Goal: Task Accomplishment & Management: Manage account settings

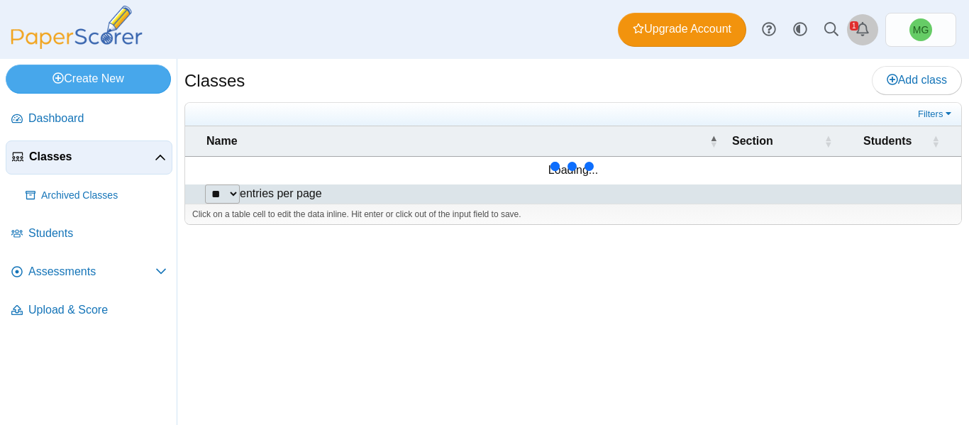
click at [859, 23] on icon "Alerts" at bounding box center [863, 29] width 14 height 14
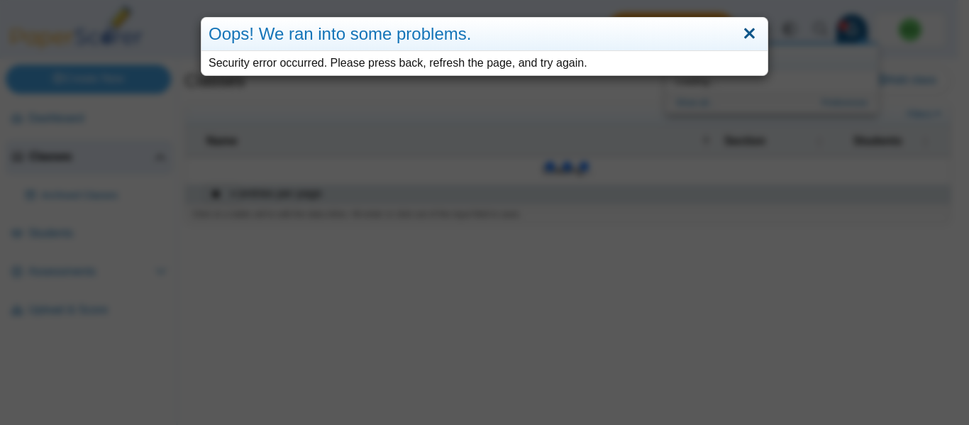
click at [748, 25] on link "Close" at bounding box center [749, 34] width 22 height 24
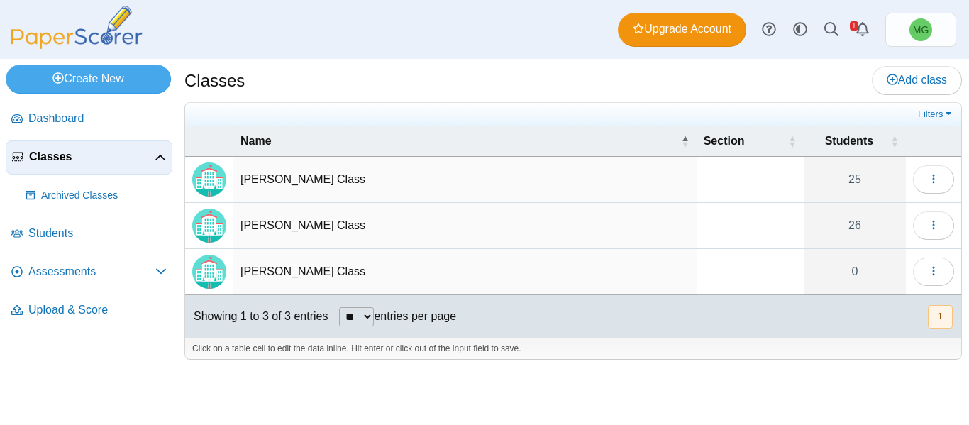
click at [263, 274] on td "Ms. McDaniel's Class" at bounding box center [464, 272] width 463 height 46
click at [216, 267] on img "Locally created class" at bounding box center [209, 272] width 34 height 34
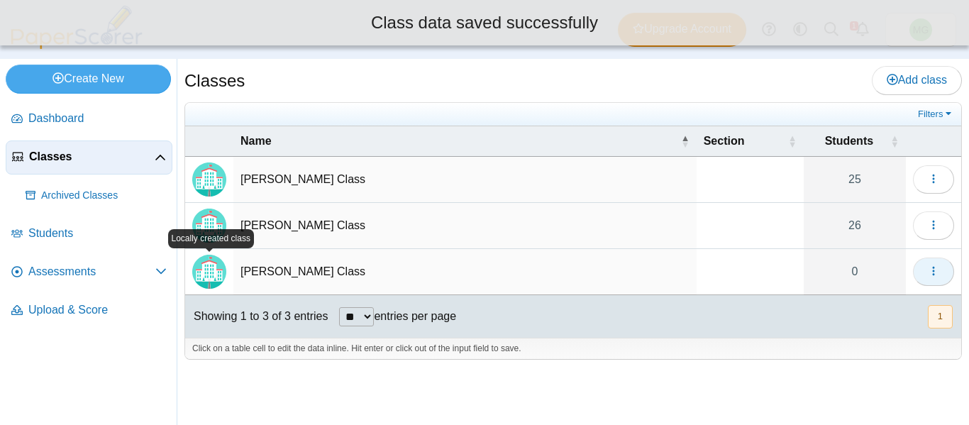
click at [928, 275] on icon "button" at bounding box center [933, 270] width 11 height 11
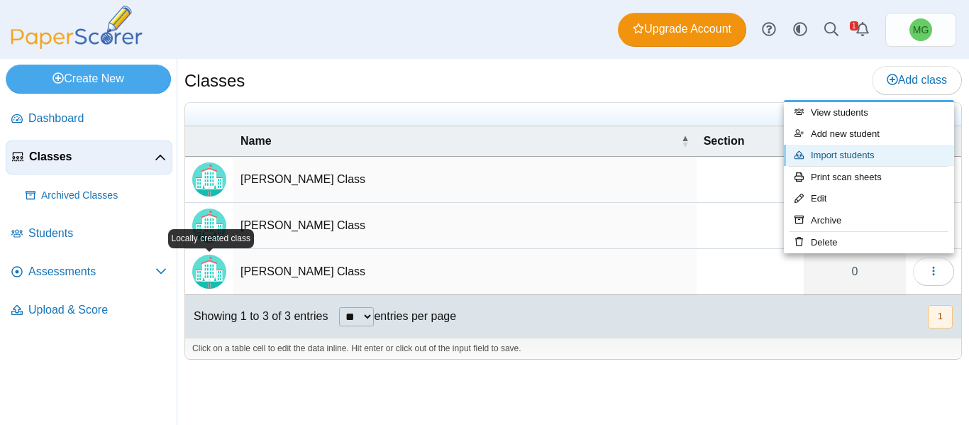
click at [857, 148] on link "Import students" at bounding box center [869, 155] width 170 height 21
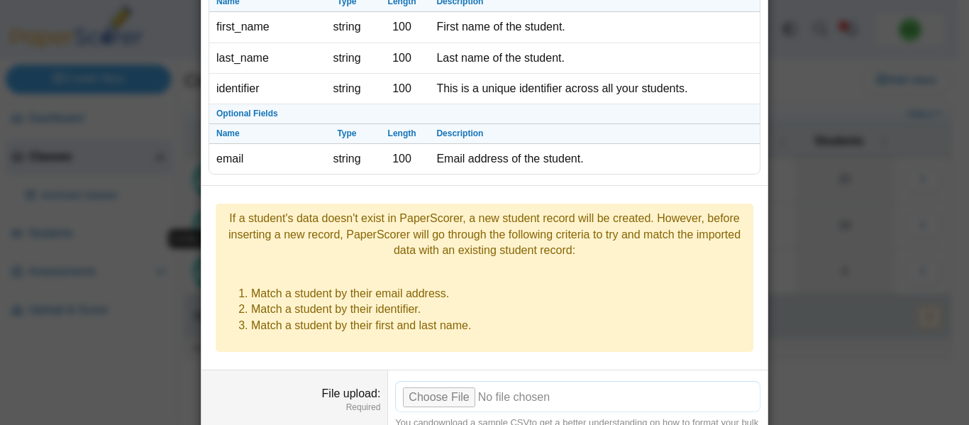
scroll to position [231, 0]
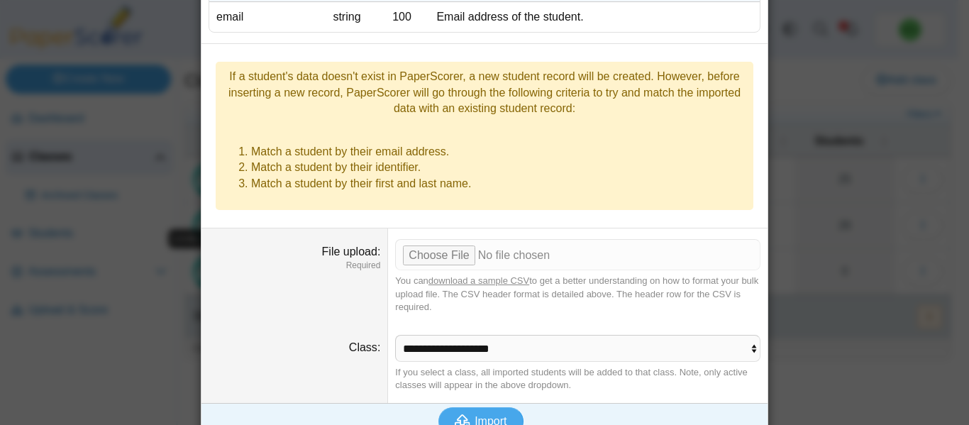
click at [486, 275] on link "download a sample CSV" at bounding box center [478, 280] width 101 height 11
click at [442, 239] on input "File upload" at bounding box center [577, 254] width 365 height 31
type input "**********"
click at [475, 415] on span "Import" at bounding box center [491, 421] width 32 height 12
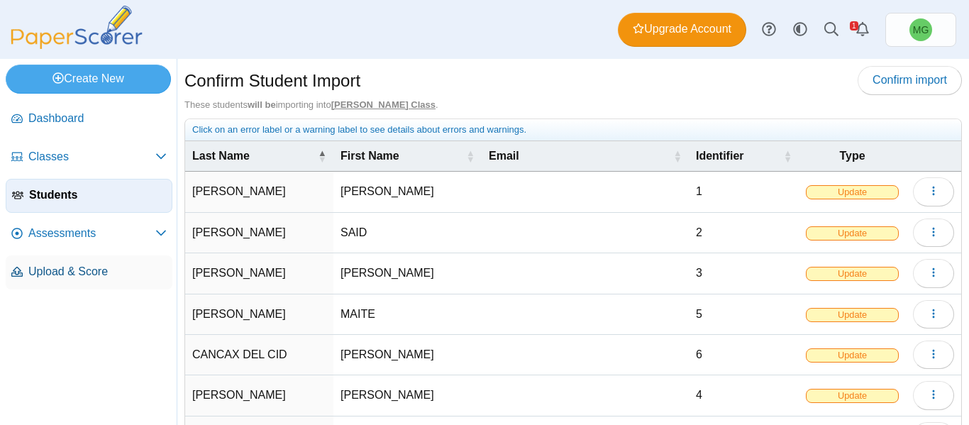
click at [95, 264] on span "Upload & Score" at bounding box center [97, 272] width 138 height 16
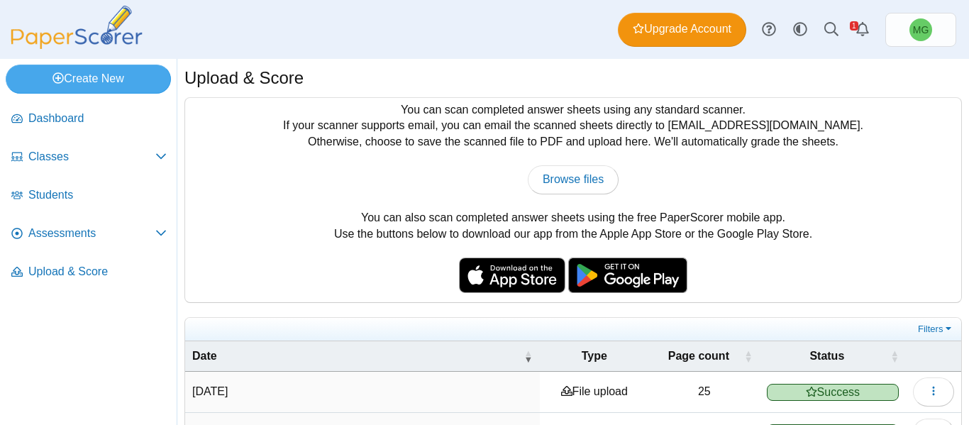
scroll to position [84, 0]
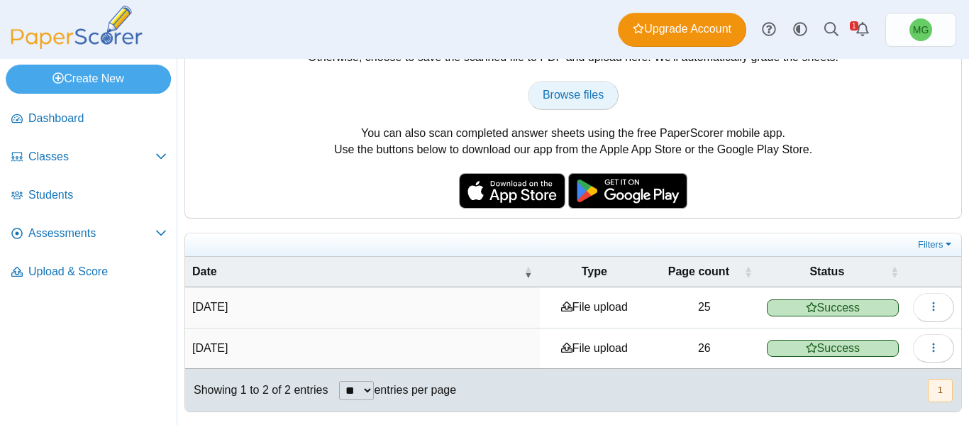
click at [563, 99] on span "Browse files" at bounding box center [573, 95] width 61 height 12
type input "**********"
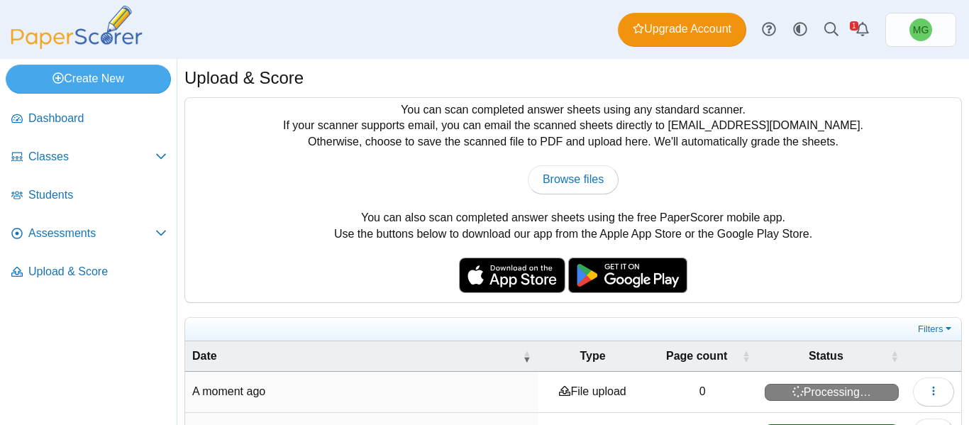
scroll to position [125, 0]
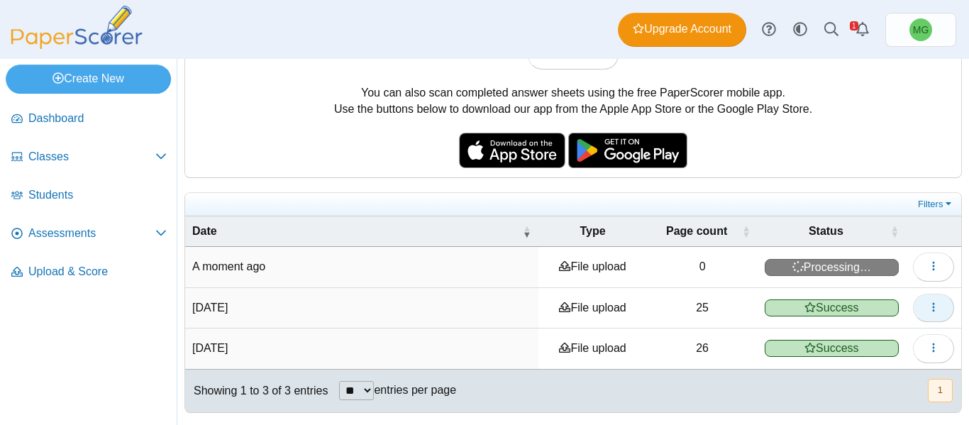
click at [932, 311] on button "button" at bounding box center [933, 308] width 41 height 28
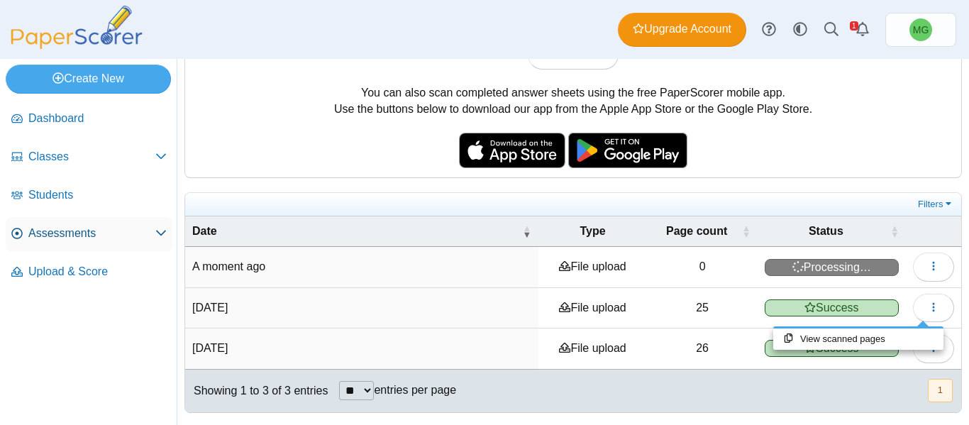
click at [153, 232] on span "Assessments" at bounding box center [91, 234] width 127 height 16
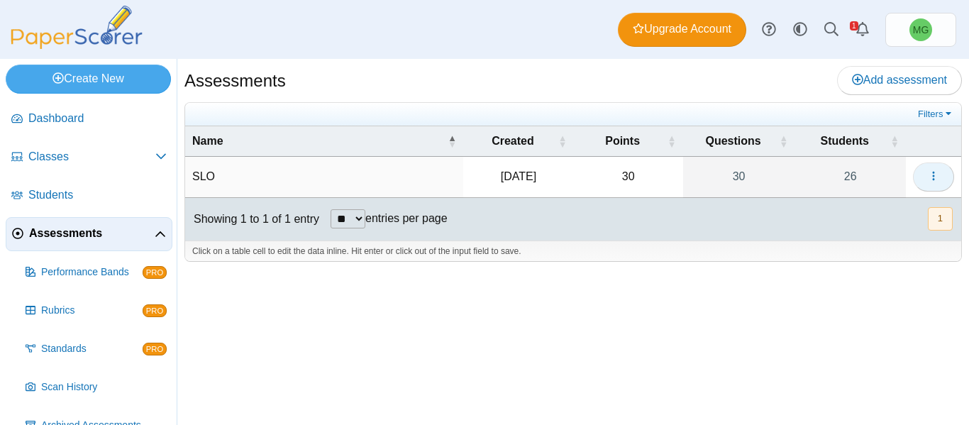
click at [936, 182] on icon "button" at bounding box center [933, 175] width 11 height 11
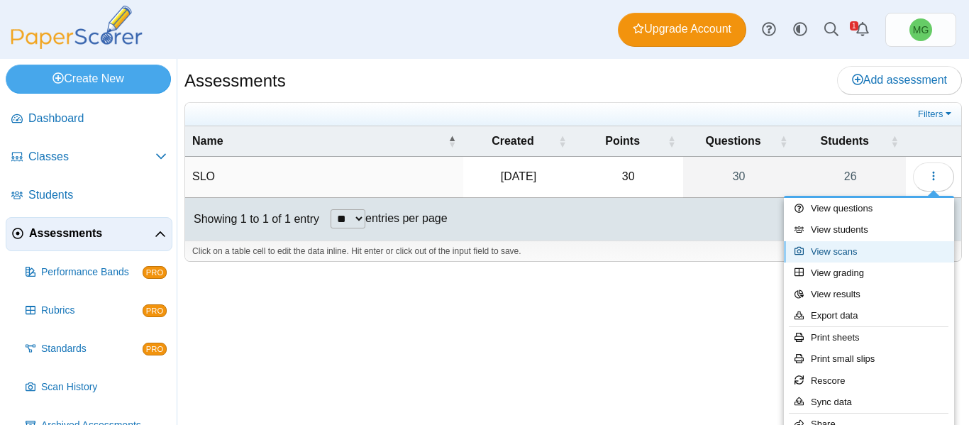
click at [858, 253] on link "View scans" at bounding box center [869, 251] width 170 height 21
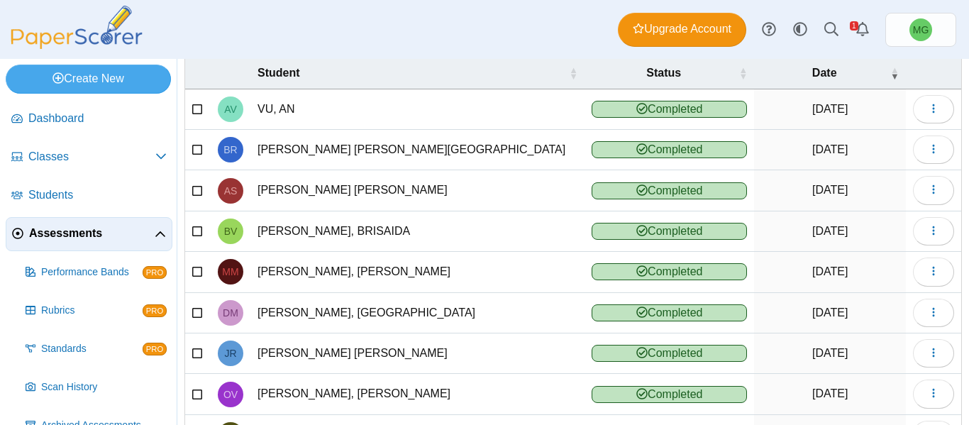
scroll to position [254, 0]
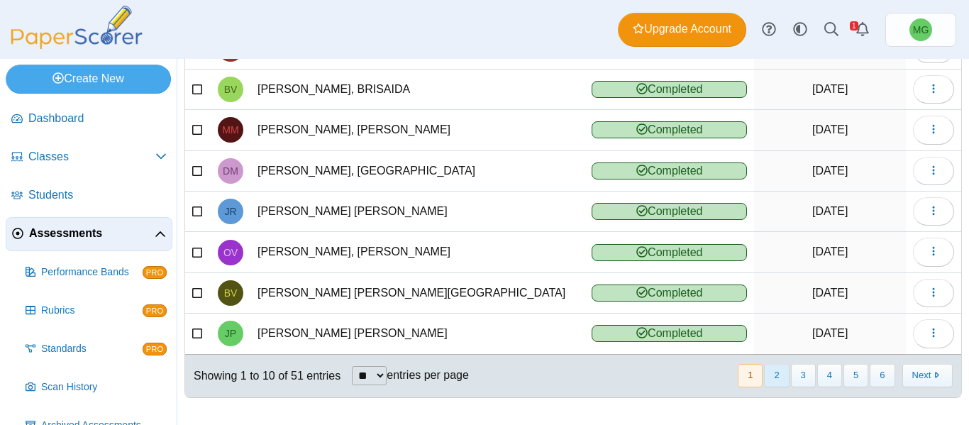
click at [771, 369] on button "2" at bounding box center [776, 375] width 25 height 23
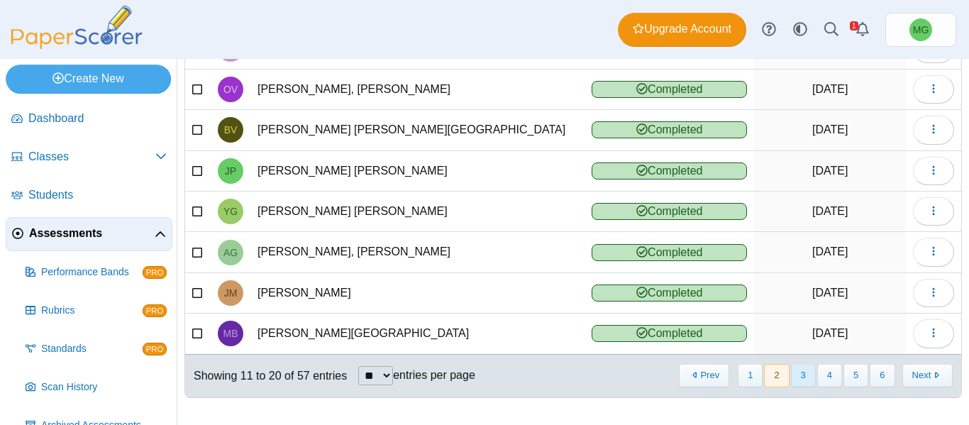
click at [792, 372] on button "3" at bounding box center [803, 375] width 25 height 23
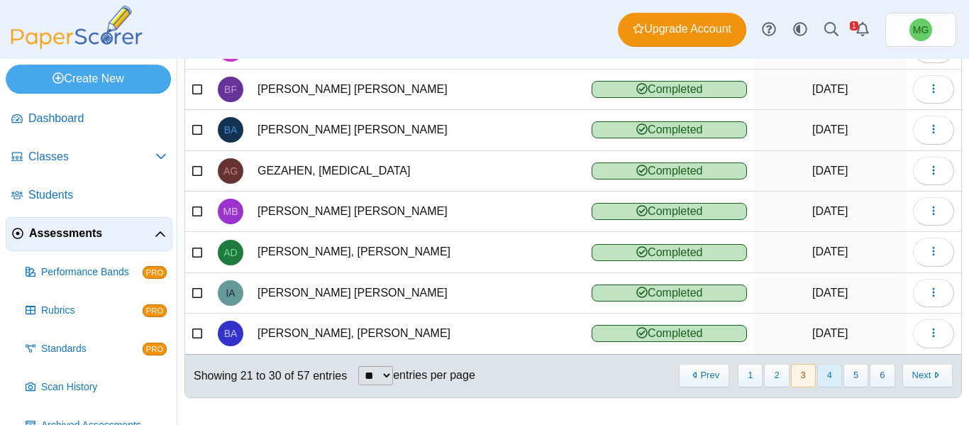
click at [817, 372] on button "4" at bounding box center [829, 375] width 25 height 23
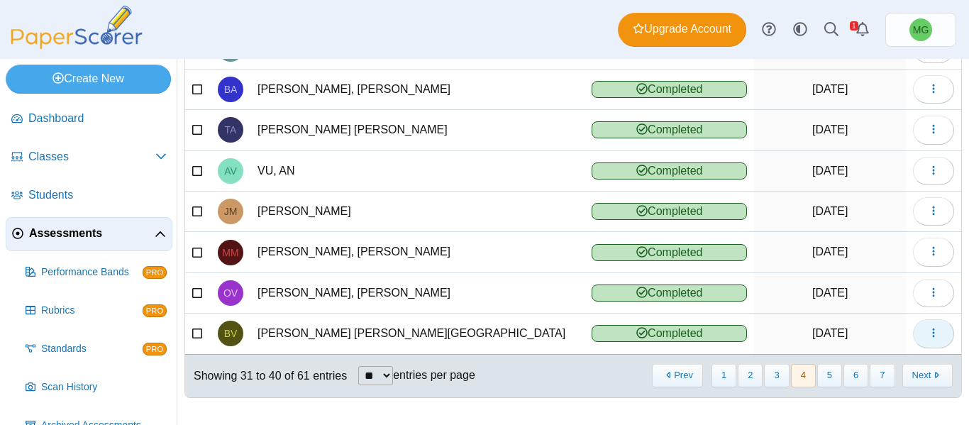
click at [929, 333] on button "button" at bounding box center [933, 333] width 41 height 28
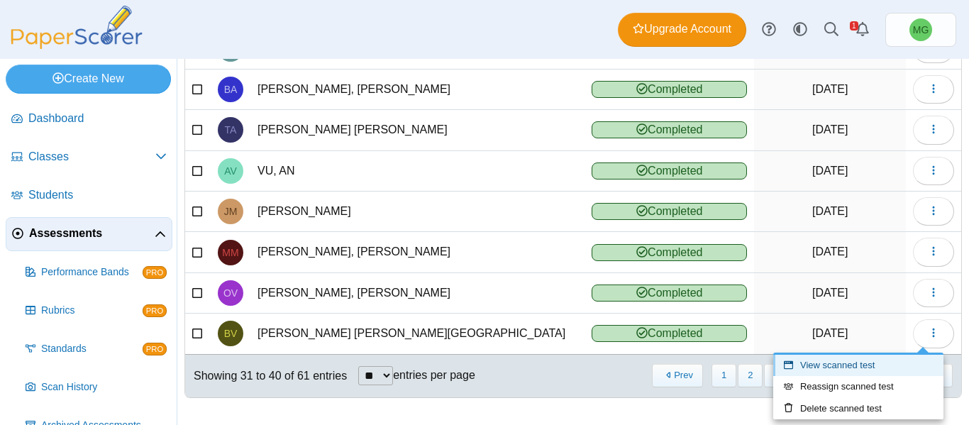
click at [853, 369] on link "View scanned test" at bounding box center [858, 365] width 170 height 21
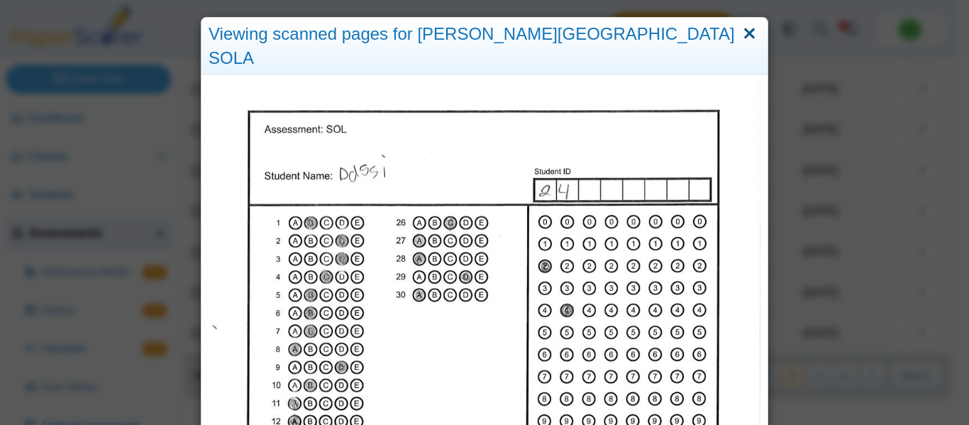
click at [747, 32] on link "Close" at bounding box center [749, 34] width 22 height 24
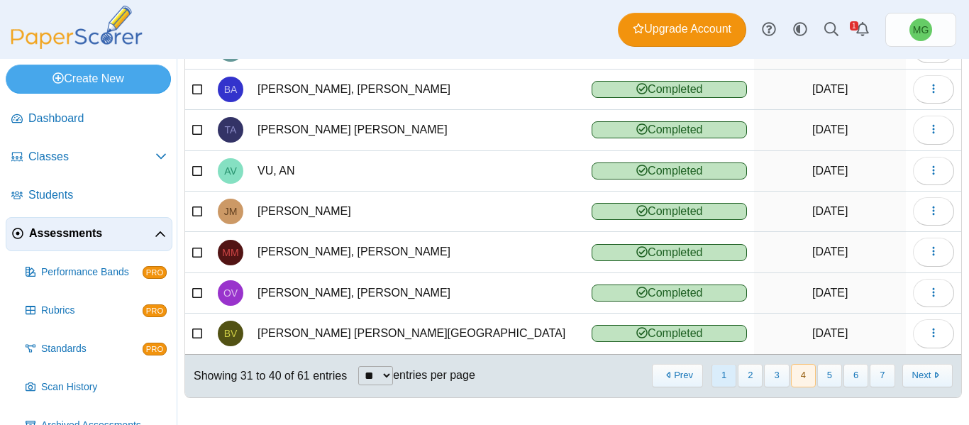
click at [722, 374] on button "1" at bounding box center [724, 375] width 25 height 23
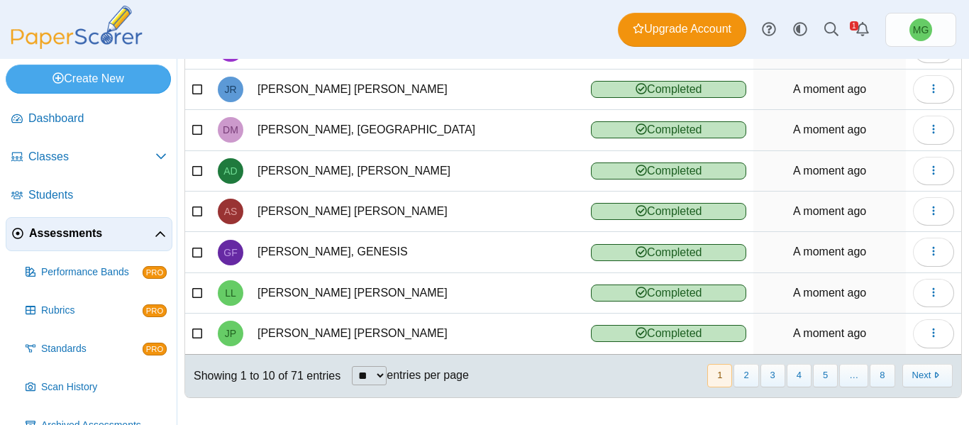
scroll to position [0, 0]
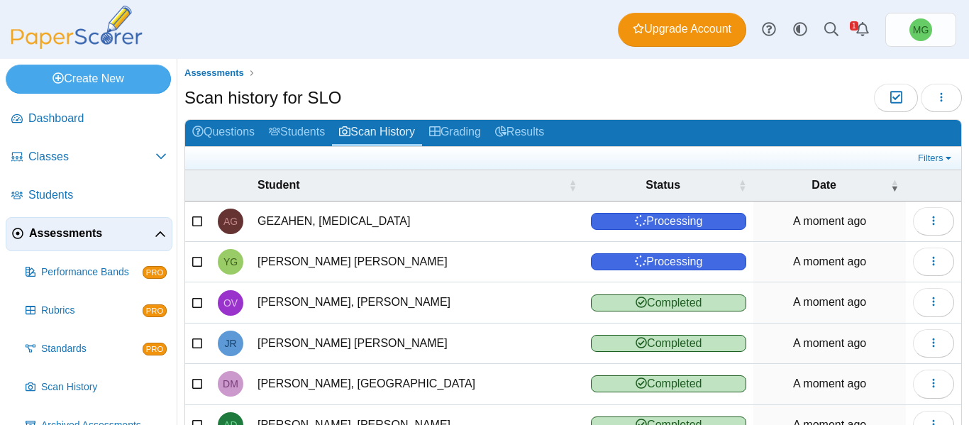
click at [68, 227] on span "Assessments" at bounding box center [92, 234] width 126 height 16
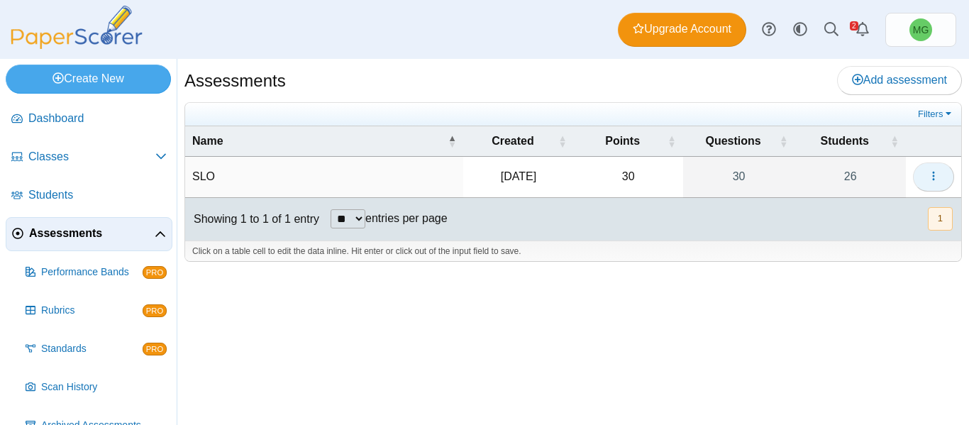
click at [939, 179] on icon "button" at bounding box center [933, 175] width 11 height 11
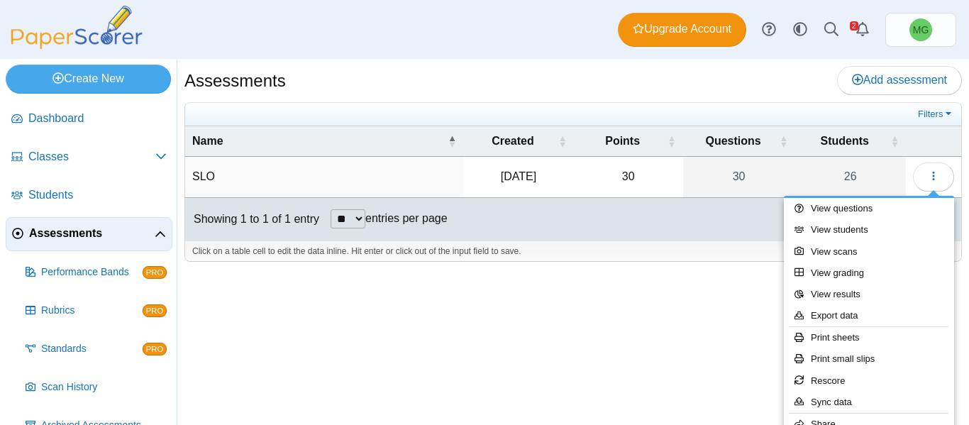
click at [585, 336] on div "Assessments Add assessment SLO" at bounding box center [573, 242] width 792 height 366
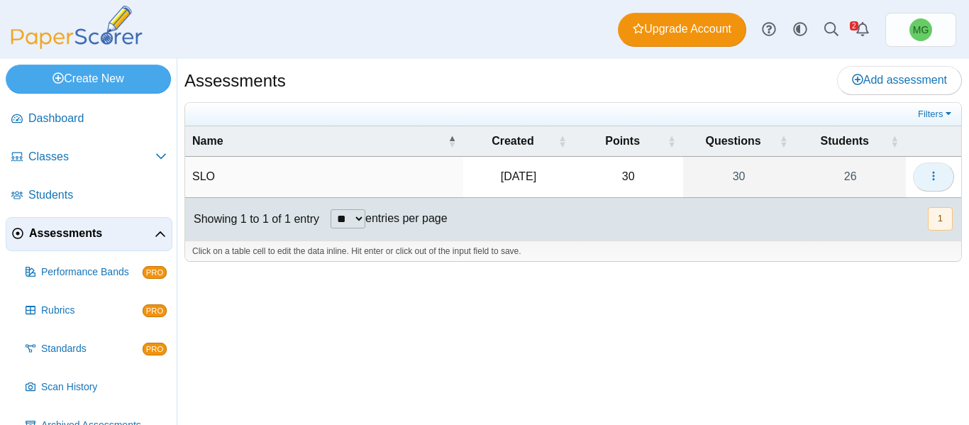
click at [932, 175] on icon "button" at bounding box center [933, 175] width 11 height 11
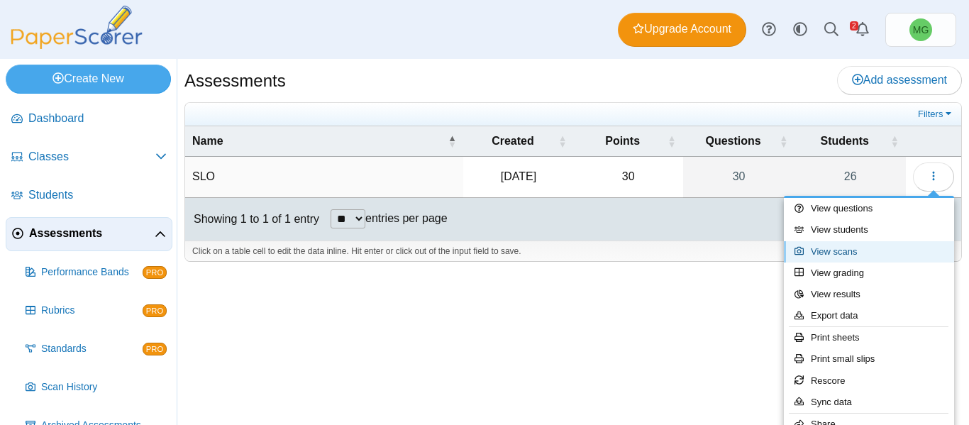
click at [866, 250] on link "View scans" at bounding box center [869, 251] width 170 height 21
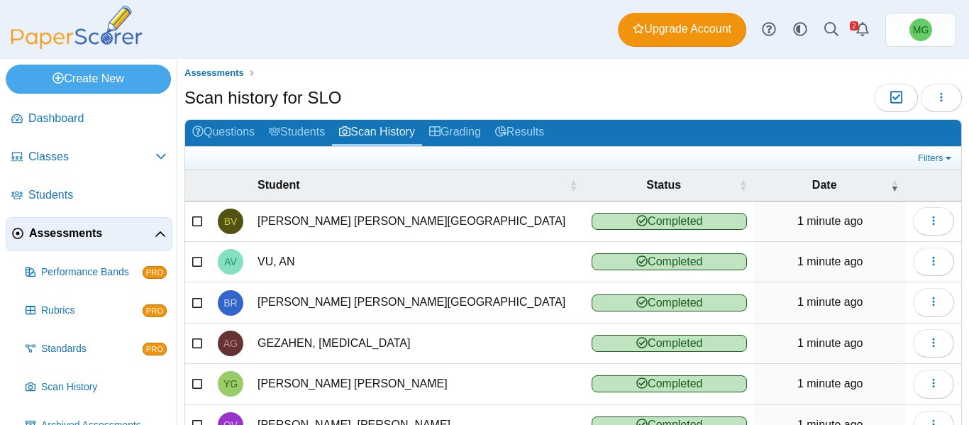
click at [700, 220] on span "Completed" at bounding box center [669, 221] width 155 height 17
click at [928, 215] on icon "button" at bounding box center [933, 220] width 11 height 11
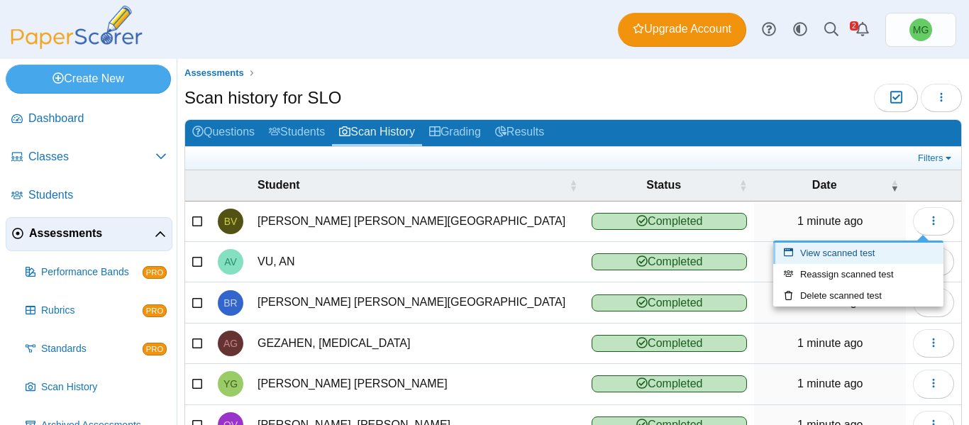
click at [848, 249] on link "View scanned test" at bounding box center [858, 253] width 170 height 21
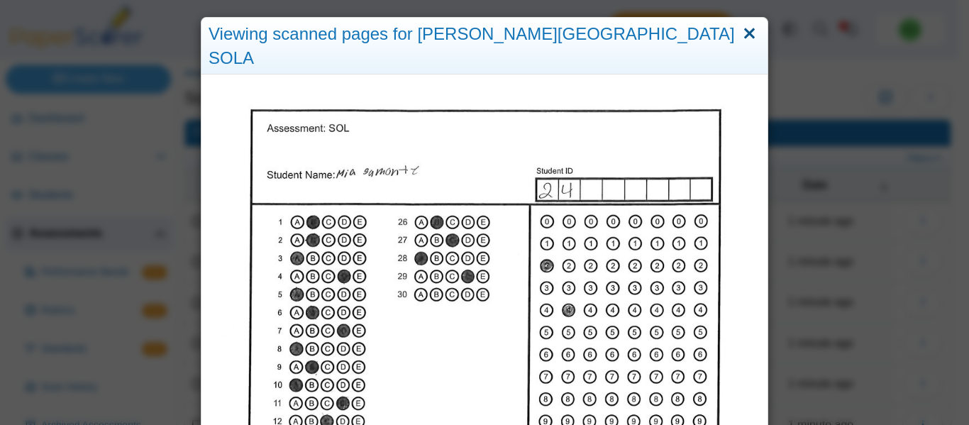
click at [748, 35] on link "Close" at bounding box center [749, 34] width 22 height 24
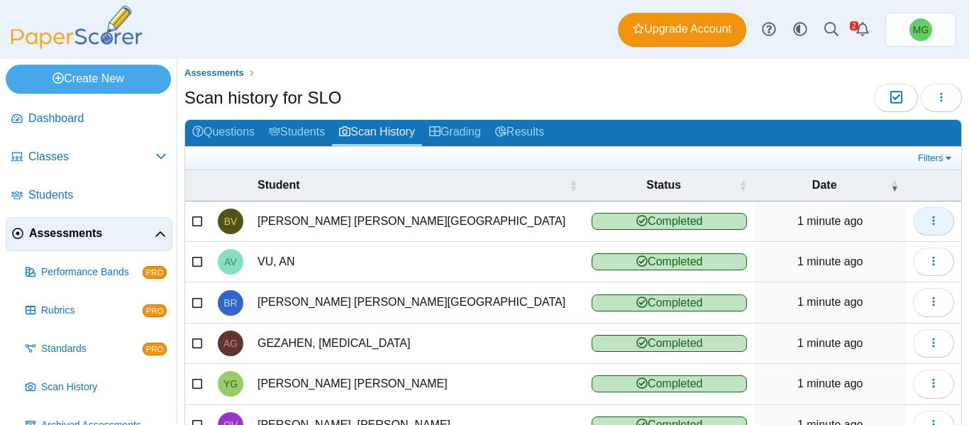
click at [928, 226] on icon "button" at bounding box center [933, 220] width 11 height 11
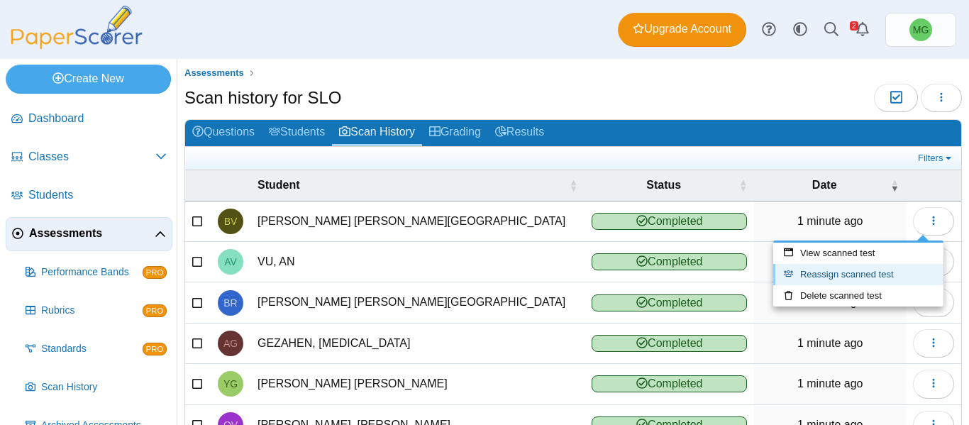
click at [858, 275] on link "Reassign scanned test" at bounding box center [858, 274] width 170 height 21
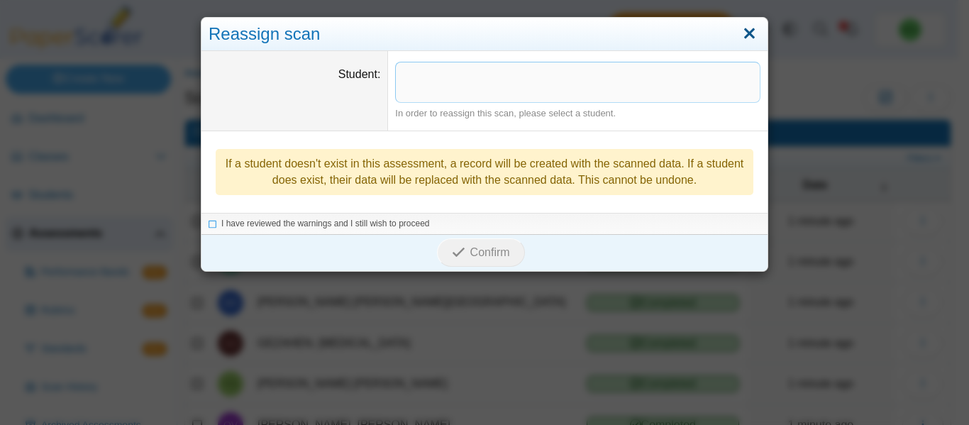
click at [751, 28] on link "Close" at bounding box center [749, 34] width 22 height 24
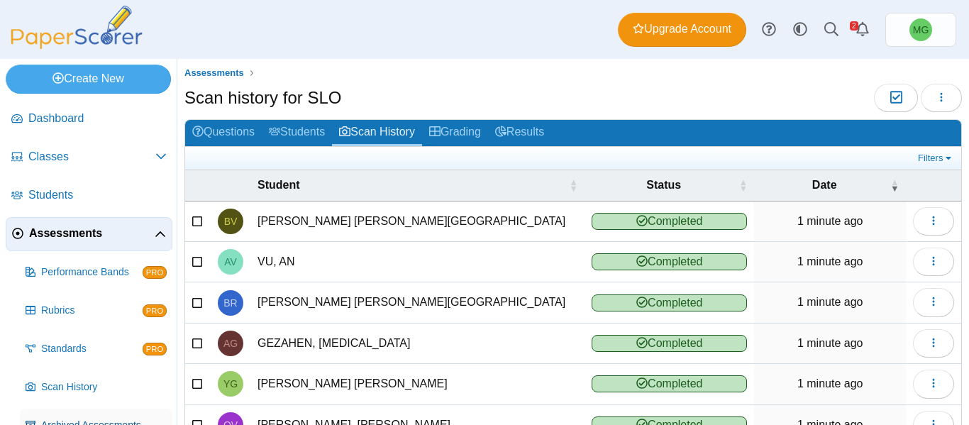
scroll to position [65, 0]
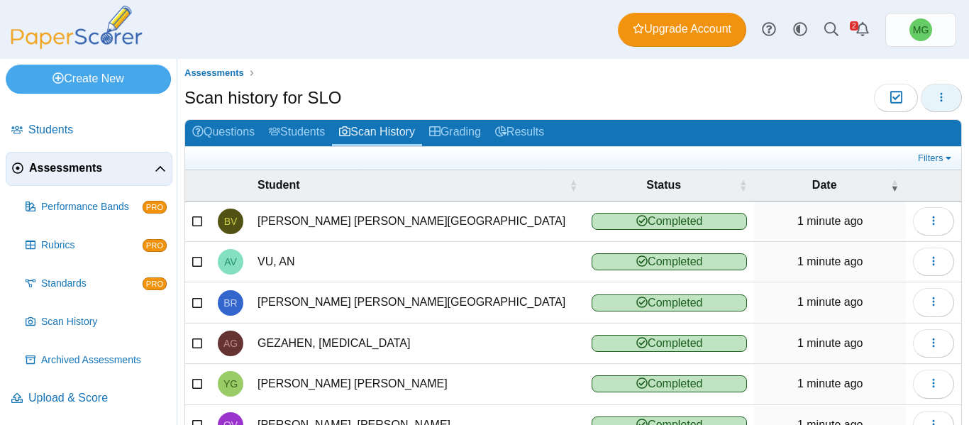
click at [936, 92] on icon "button" at bounding box center [941, 97] width 11 height 11
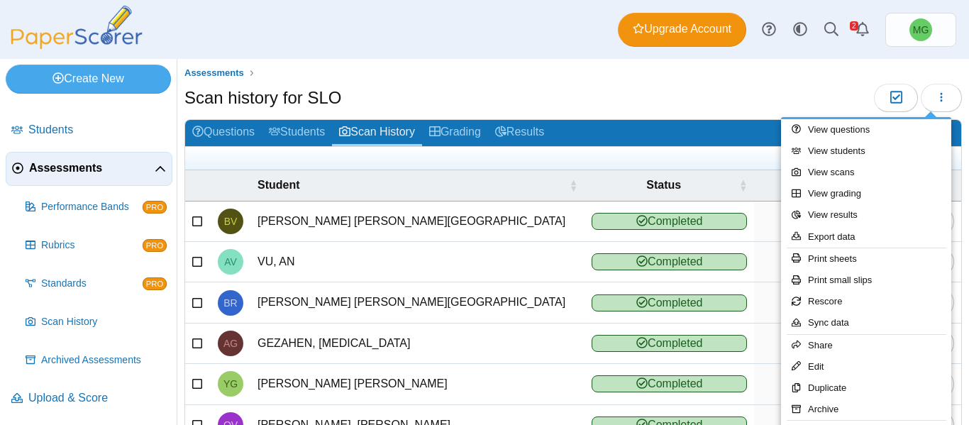
click at [699, 94] on div "Scan history for SLO Moderation 0" at bounding box center [572, 100] width 777 height 32
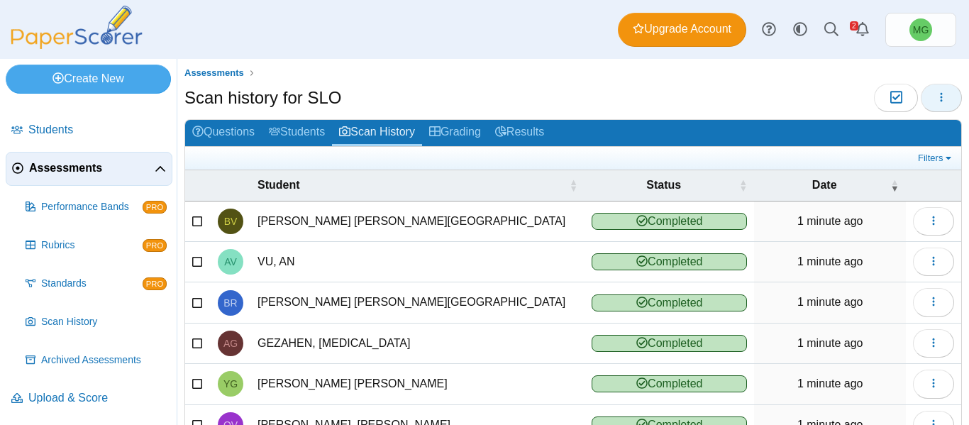
click at [936, 99] on icon "button" at bounding box center [941, 97] width 11 height 11
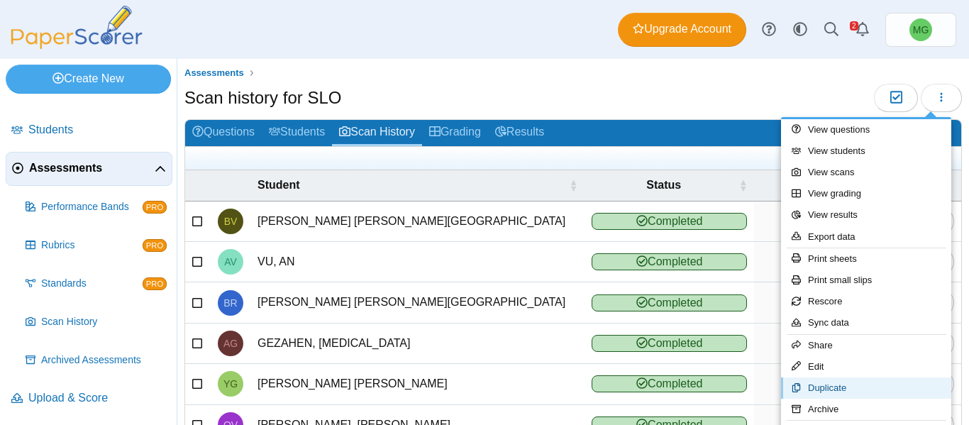
click at [861, 386] on link "Duplicate" at bounding box center [866, 387] width 170 height 21
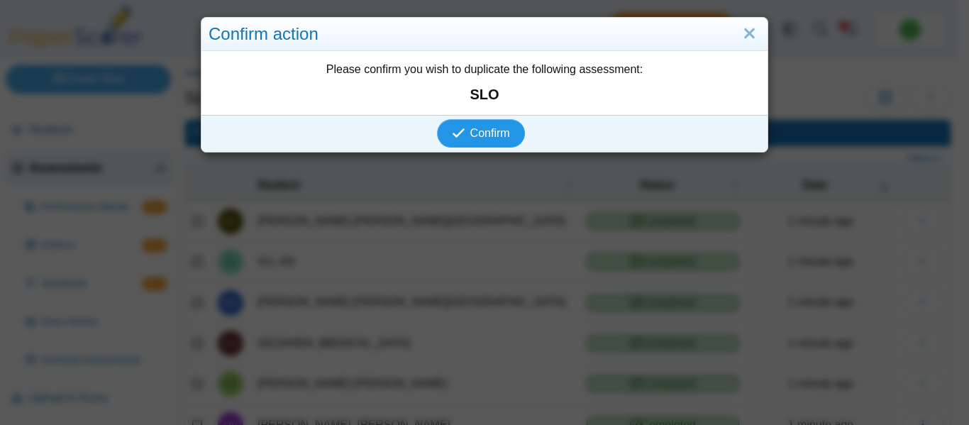
click at [489, 131] on span "Confirm" at bounding box center [490, 133] width 40 height 12
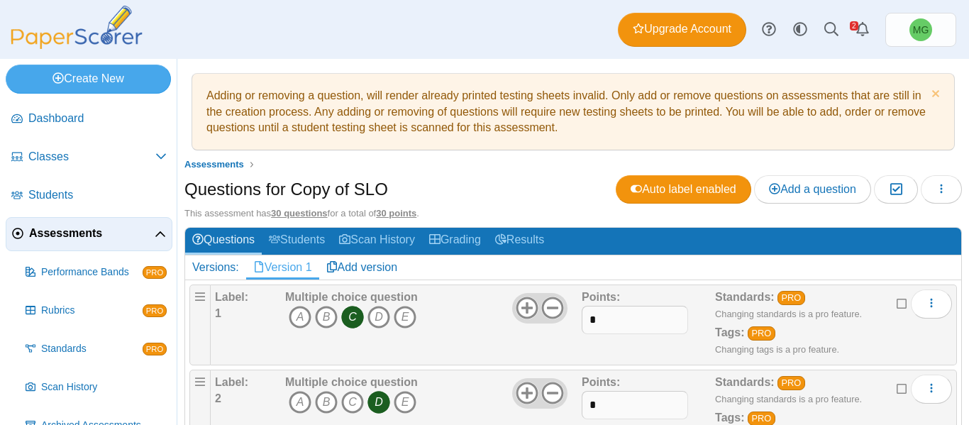
click at [278, 184] on h1 "Questions for Copy of SLO" at bounding box center [286, 189] width 204 height 24
click at [309, 183] on h1 "Questions for Copy of SLO" at bounding box center [286, 189] width 204 height 24
click at [929, 179] on button "button" at bounding box center [941, 189] width 41 height 28
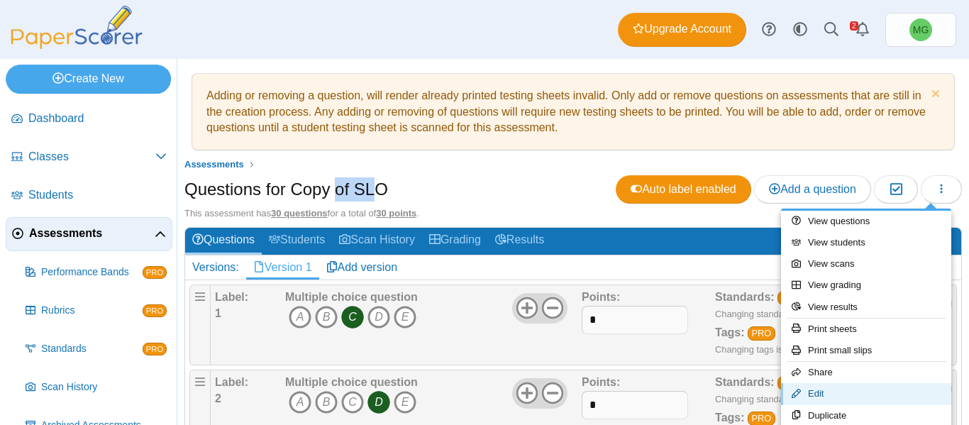
click at [825, 387] on link "Edit" at bounding box center [866, 393] width 170 height 21
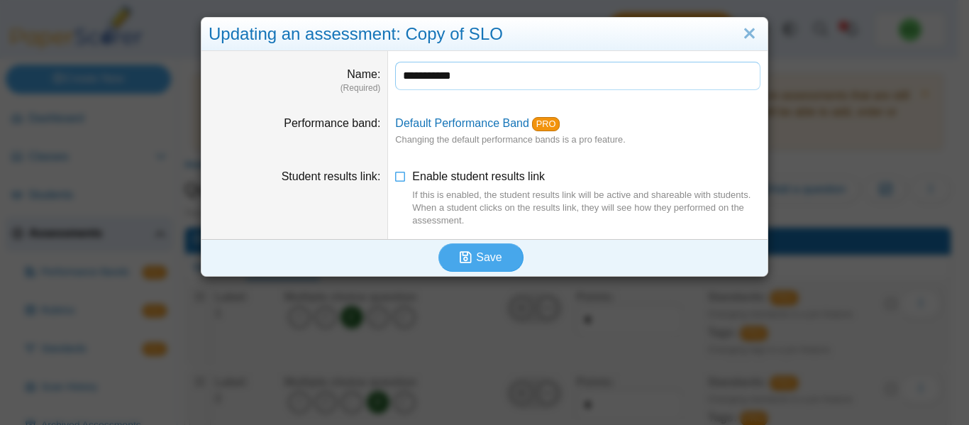
click at [443, 77] on input "**********" at bounding box center [577, 76] width 365 height 28
click at [444, 82] on input "***" at bounding box center [577, 76] width 365 height 28
type input "*********"
click at [471, 258] on icon "submit" at bounding box center [468, 258] width 16 height 16
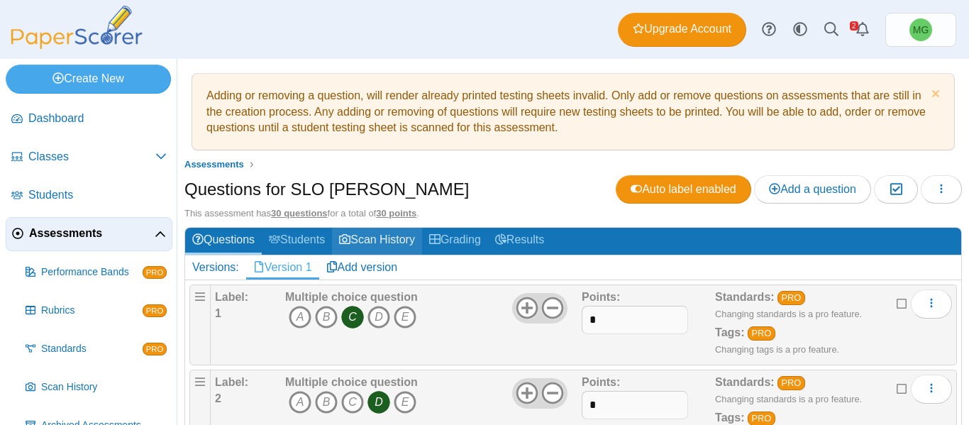
click at [370, 237] on link "Scan History" at bounding box center [377, 241] width 90 height 26
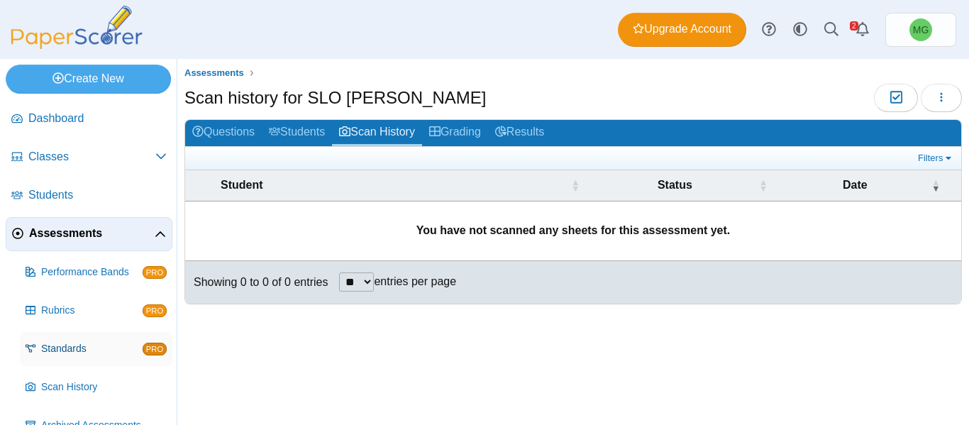
scroll to position [65, 0]
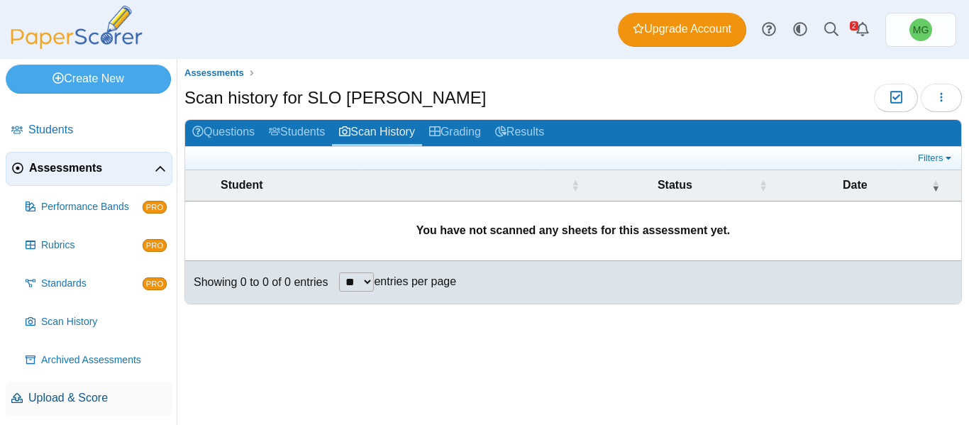
click at [80, 397] on span "Upload & Score" at bounding box center [97, 398] width 138 height 16
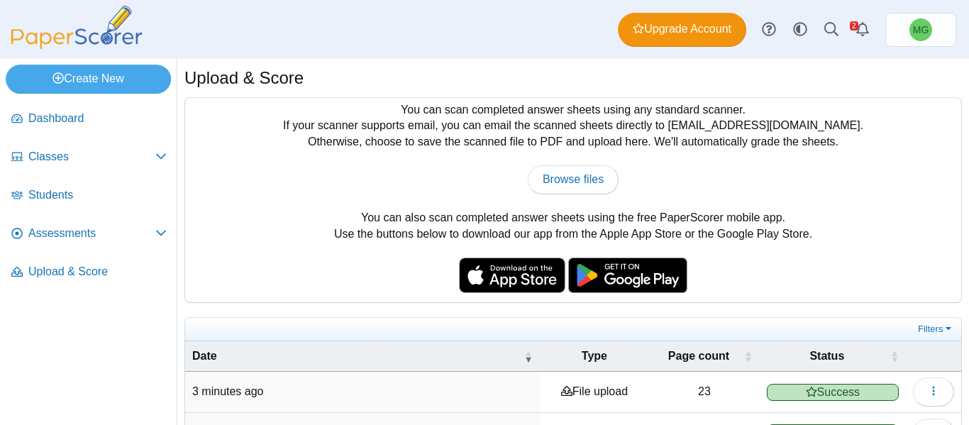
scroll to position [125, 0]
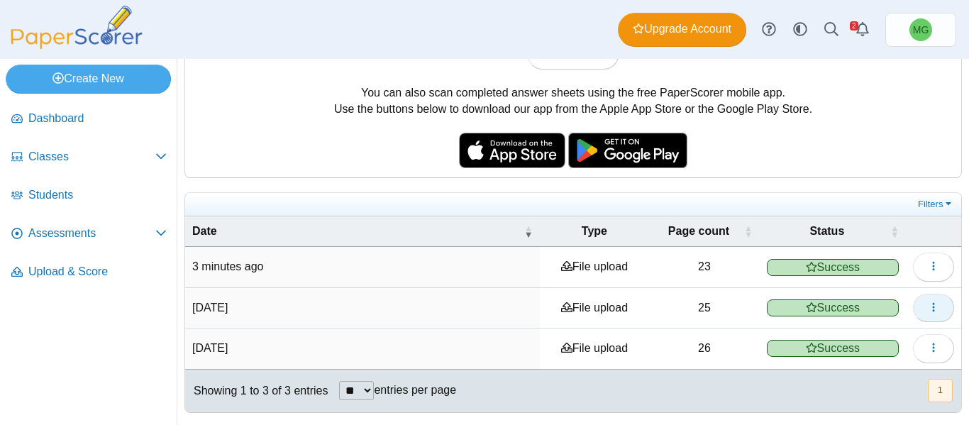
click at [915, 303] on button "button" at bounding box center [933, 308] width 41 height 28
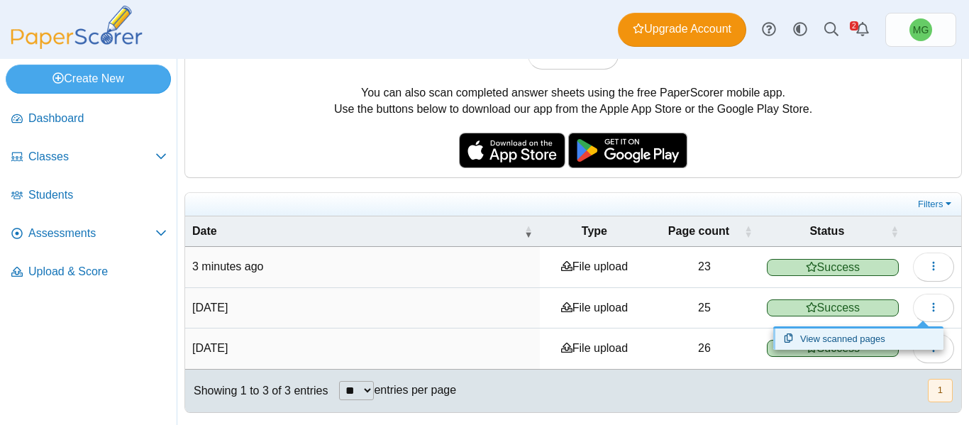
click at [838, 343] on link "View scanned pages" at bounding box center [858, 338] width 170 height 21
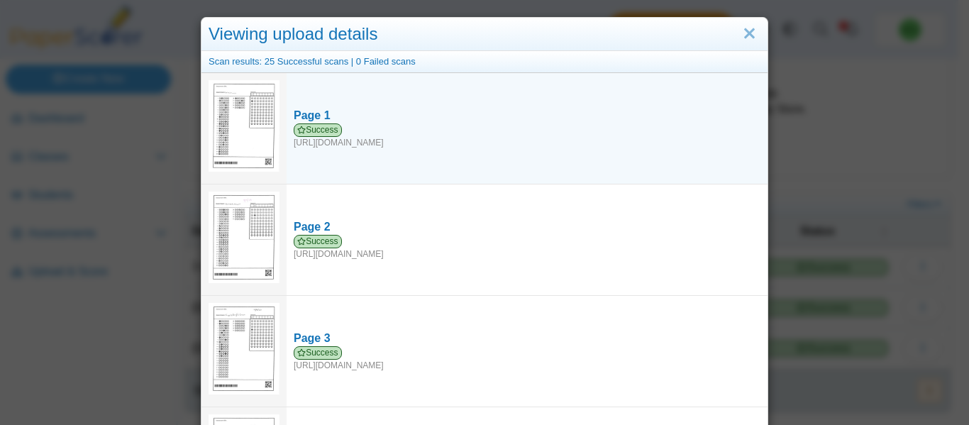
click at [234, 123] on img at bounding box center [244, 126] width 71 height 92
click at [318, 128] on span "Success" at bounding box center [318, 129] width 48 height 13
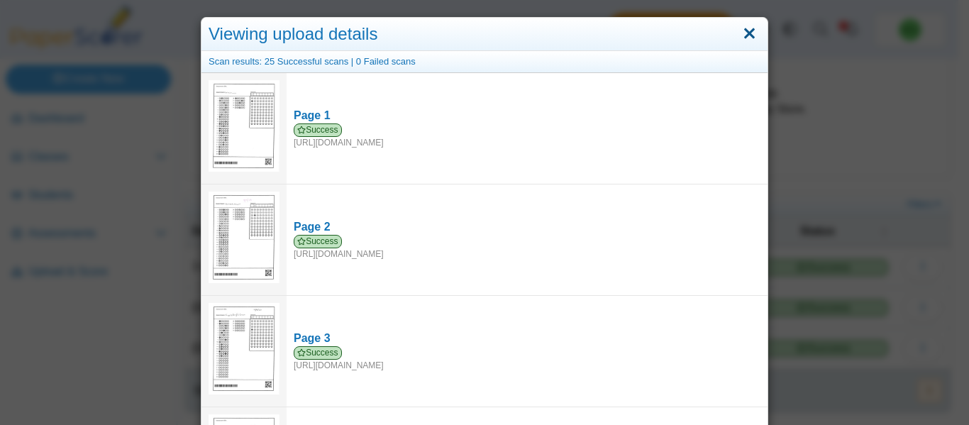
click at [748, 28] on link "Close" at bounding box center [749, 34] width 22 height 24
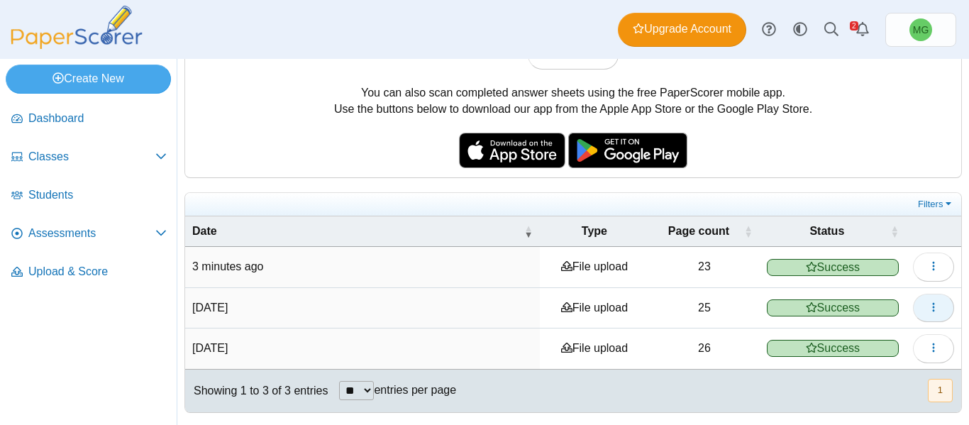
click at [931, 313] on button "button" at bounding box center [933, 308] width 41 height 28
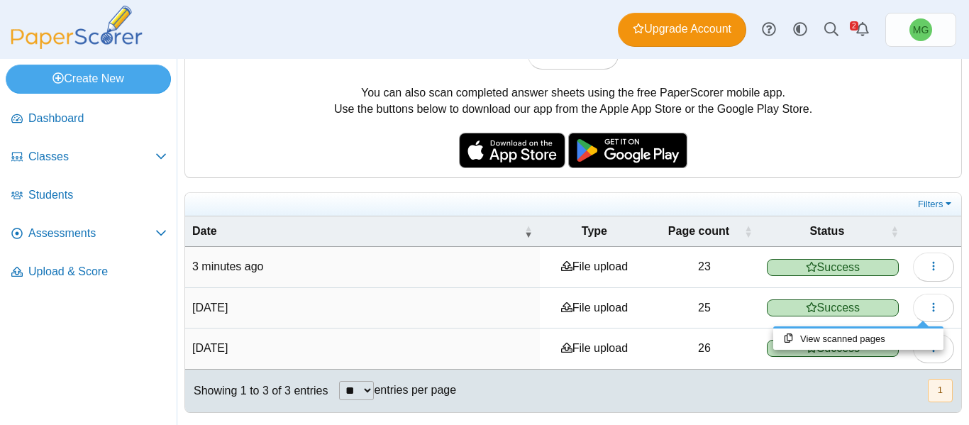
click at [263, 309] on td "Sep 12, 2025" at bounding box center [362, 308] width 355 height 40
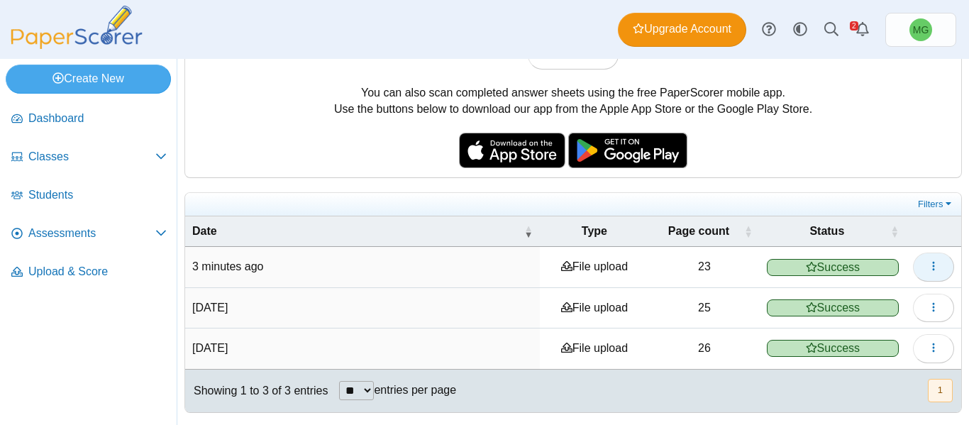
click at [936, 260] on button "button" at bounding box center [933, 267] width 41 height 28
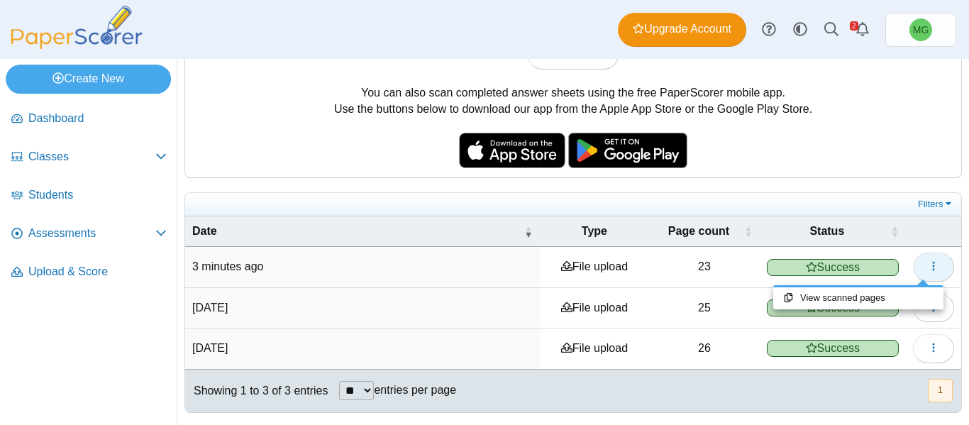
click at [928, 260] on span "button" at bounding box center [933, 266] width 11 height 12
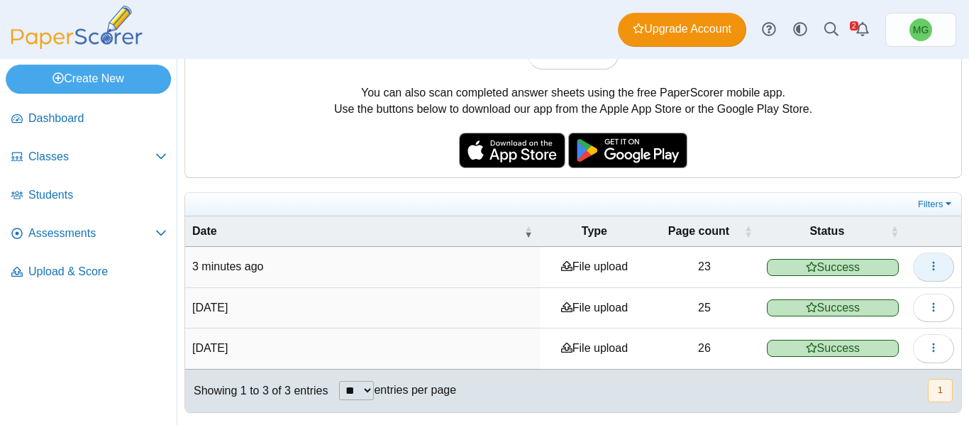
click at [916, 270] on button "button" at bounding box center [933, 267] width 41 height 28
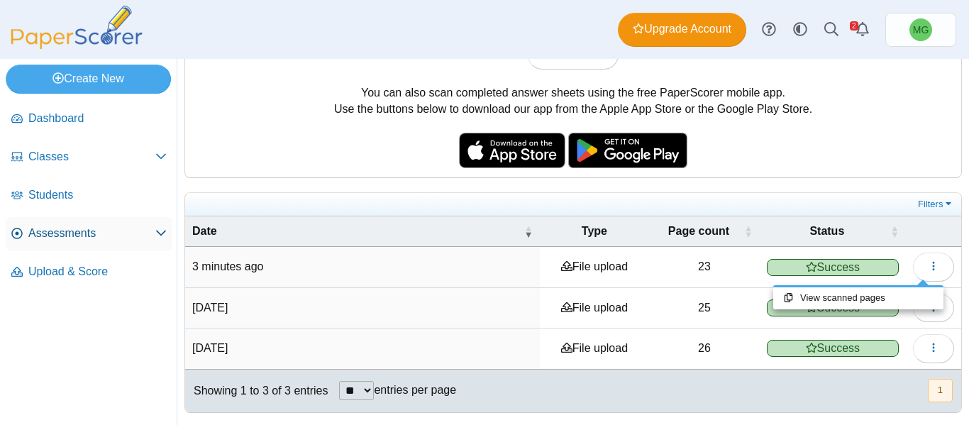
click at [67, 232] on span "Assessments" at bounding box center [91, 234] width 127 height 16
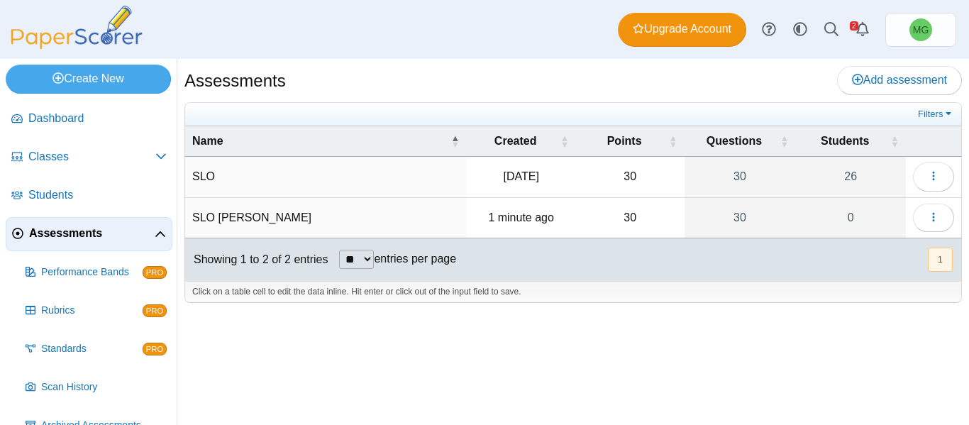
click at [204, 177] on td "SLO" at bounding box center [326, 177] width 282 height 40
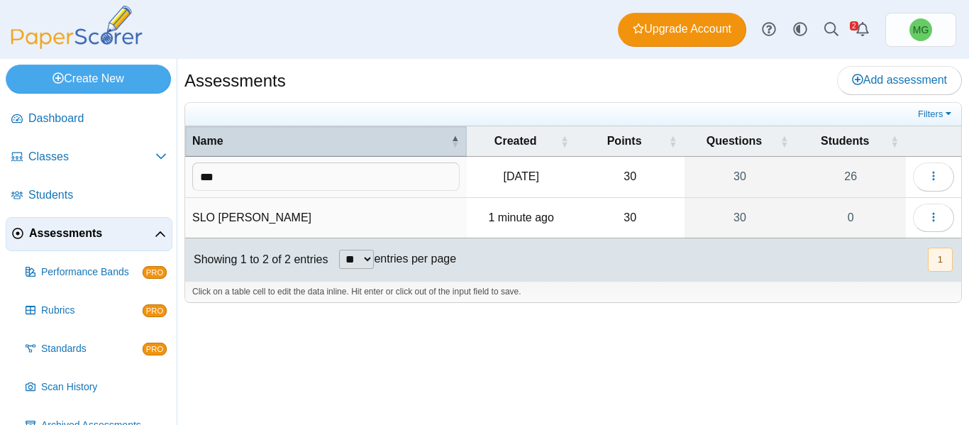
click at [271, 148] on span "Name" at bounding box center [320, 141] width 256 height 16
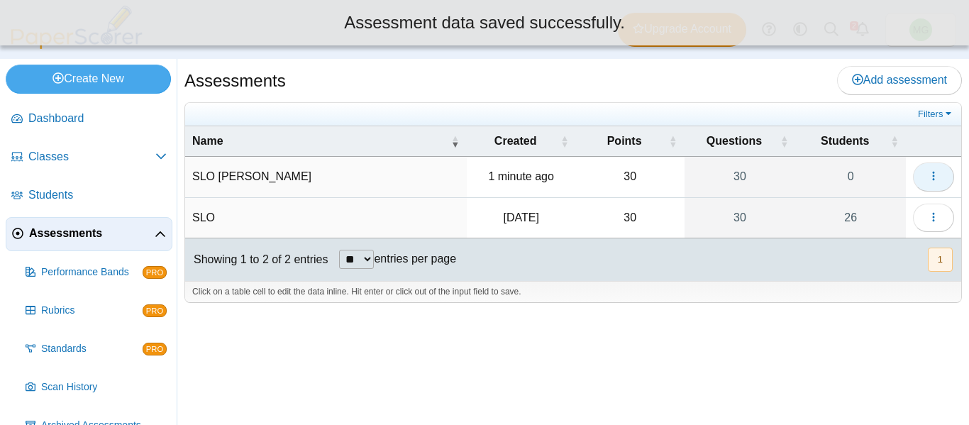
click at [940, 175] on button "button" at bounding box center [933, 176] width 41 height 28
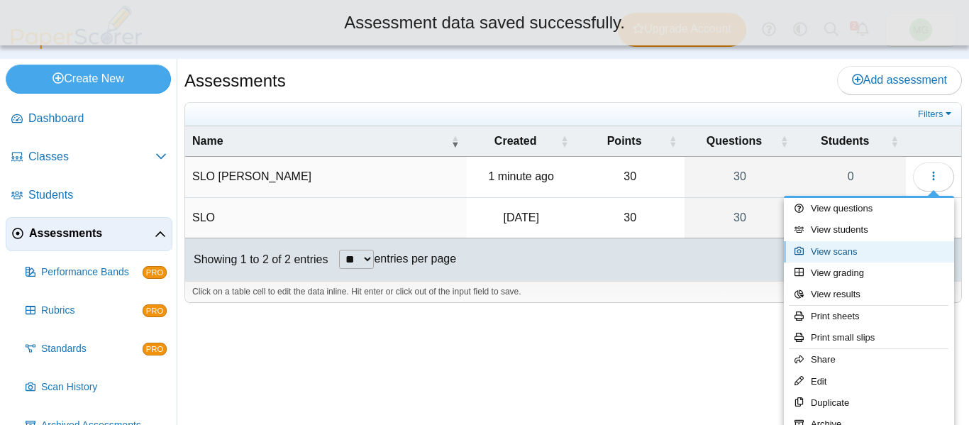
click at [846, 250] on link "View scans" at bounding box center [869, 251] width 170 height 21
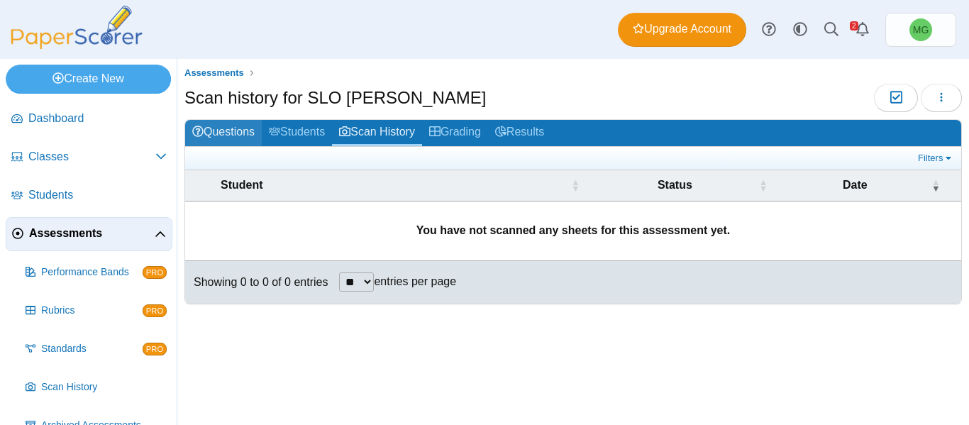
click at [229, 135] on link "Questions" at bounding box center [223, 133] width 77 height 26
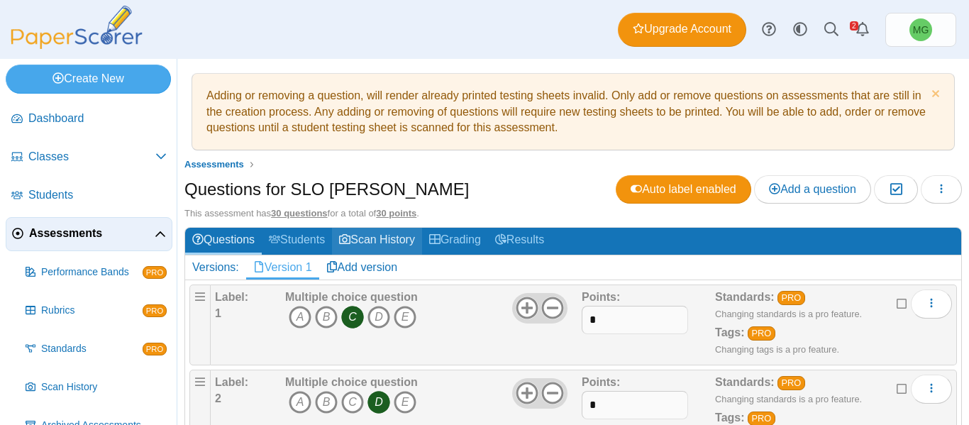
click at [387, 250] on link "Scan History" at bounding box center [377, 241] width 90 height 26
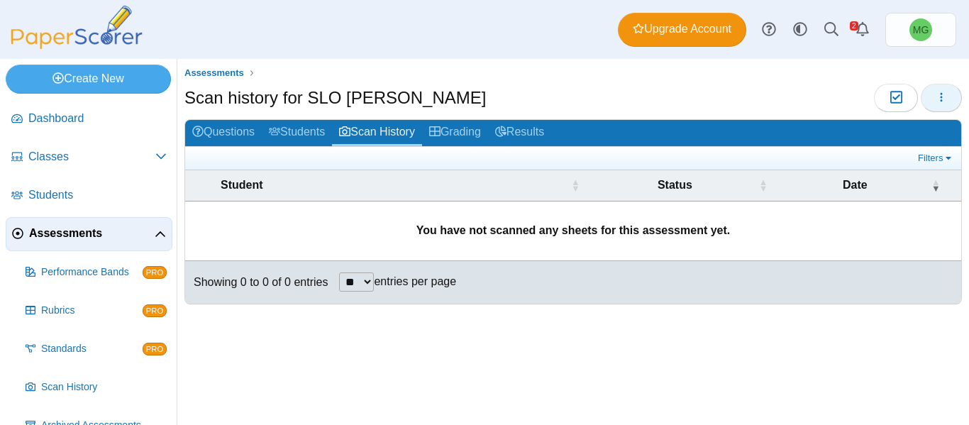
click at [938, 100] on icon "button" at bounding box center [941, 97] width 11 height 11
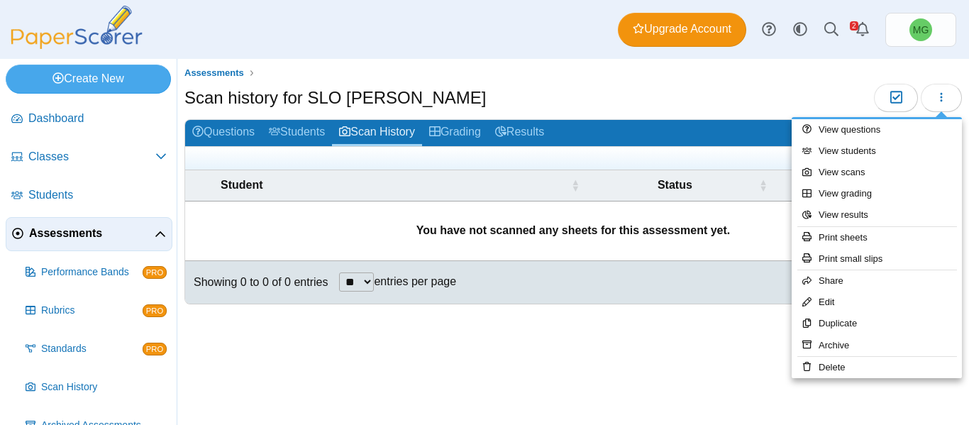
click at [479, 392] on div "Assessments Scan history for SLO Brito Moderation 0" at bounding box center [573, 242] width 792 height 366
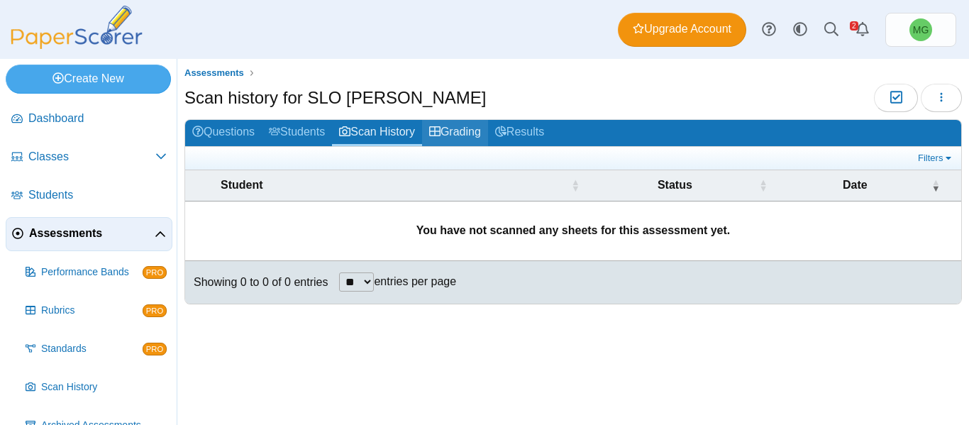
click at [464, 137] on link "Grading" at bounding box center [455, 133] width 66 height 26
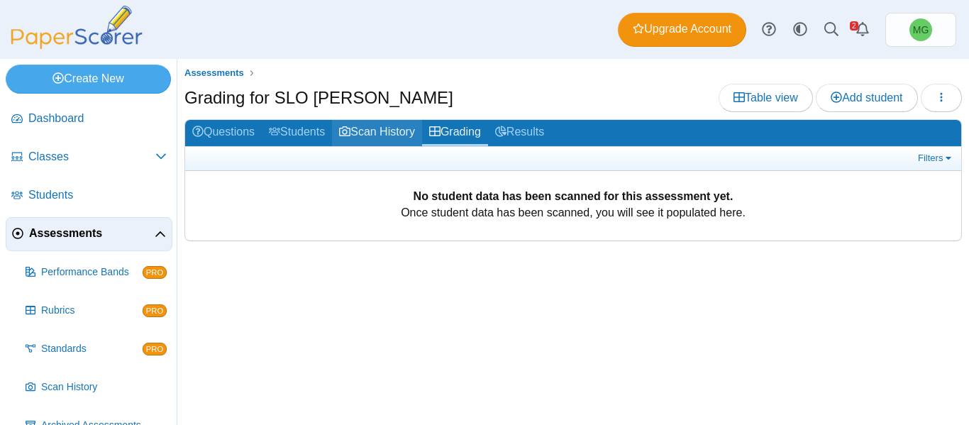
click at [380, 131] on link "Scan History" at bounding box center [377, 133] width 90 height 26
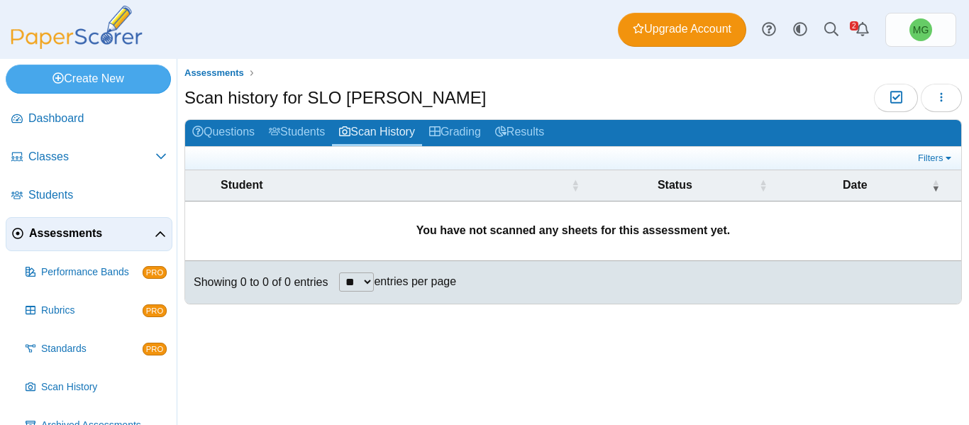
click at [314, 132] on link "Students" at bounding box center [297, 133] width 70 height 26
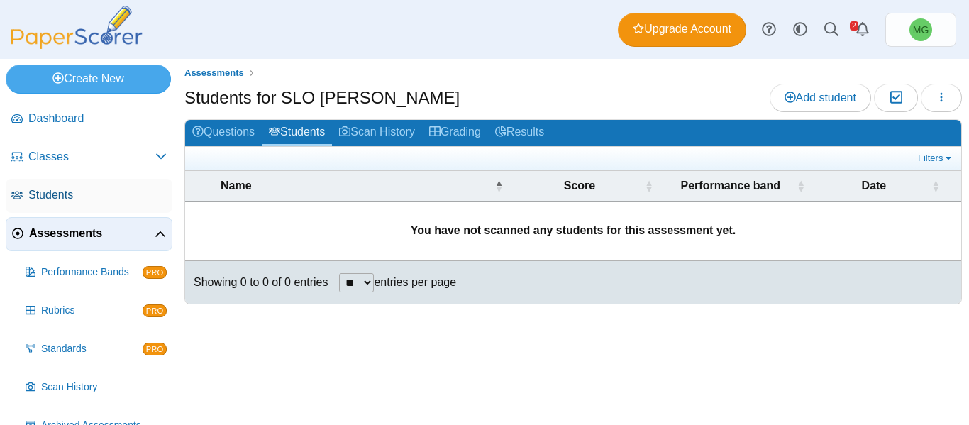
click at [70, 194] on span "Students" at bounding box center [97, 195] width 138 height 16
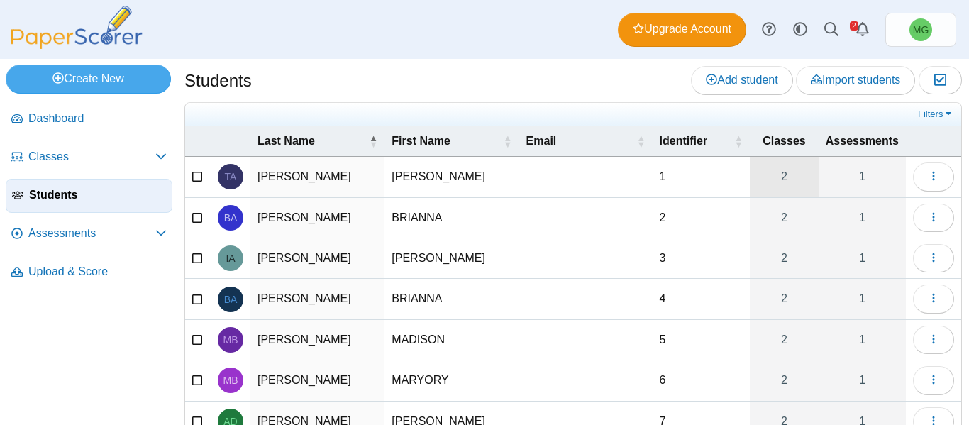
click at [774, 170] on link "2" at bounding box center [784, 177] width 69 height 40
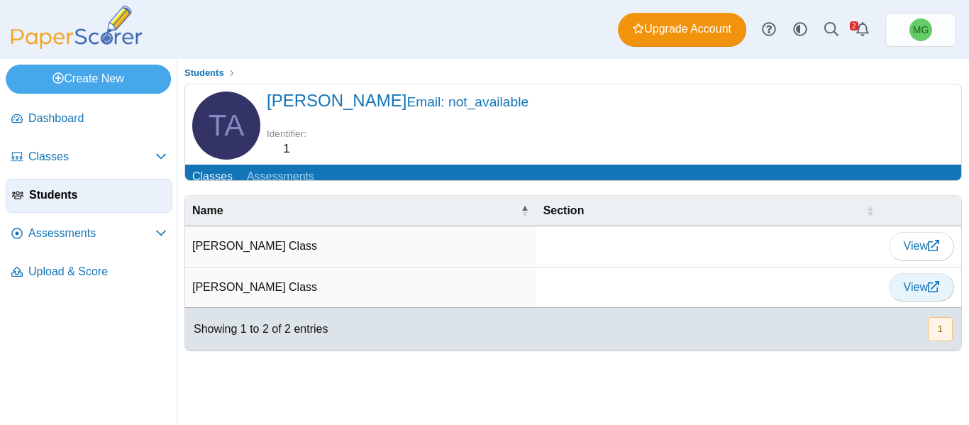
click at [919, 301] on link "View" at bounding box center [921, 287] width 65 height 28
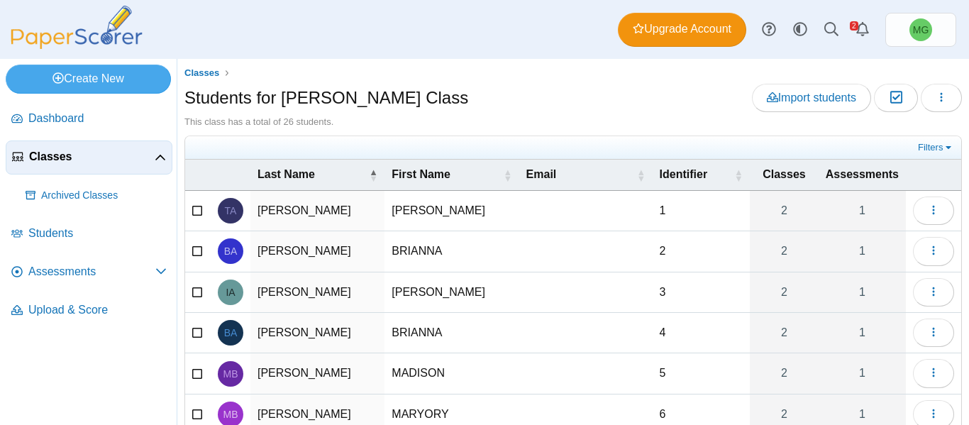
click at [51, 158] on span "Classes" at bounding box center [92, 157] width 126 height 16
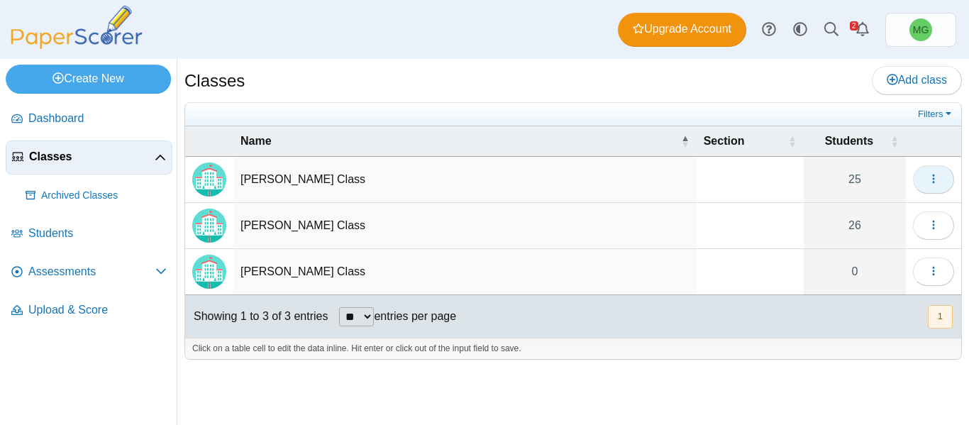
click at [937, 187] on button "button" at bounding box center [933, 179] width 41 height 28
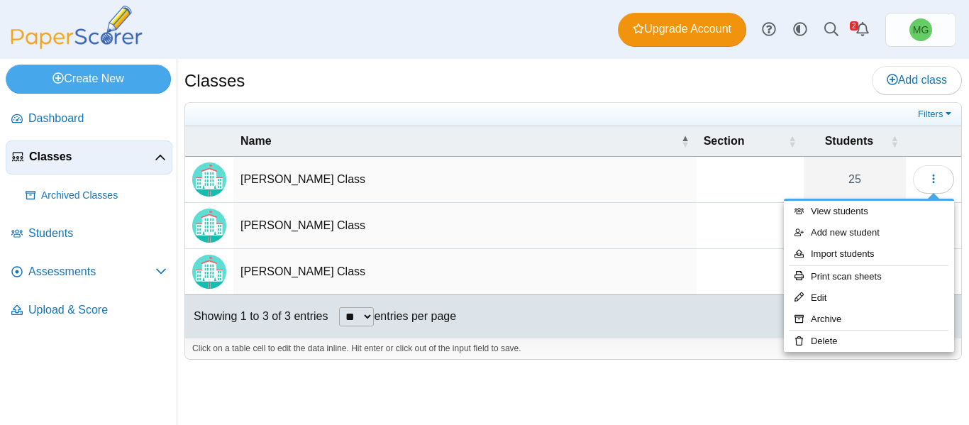
click at [668, 366] on div at bounding box center [572, 367] width 777 height 14
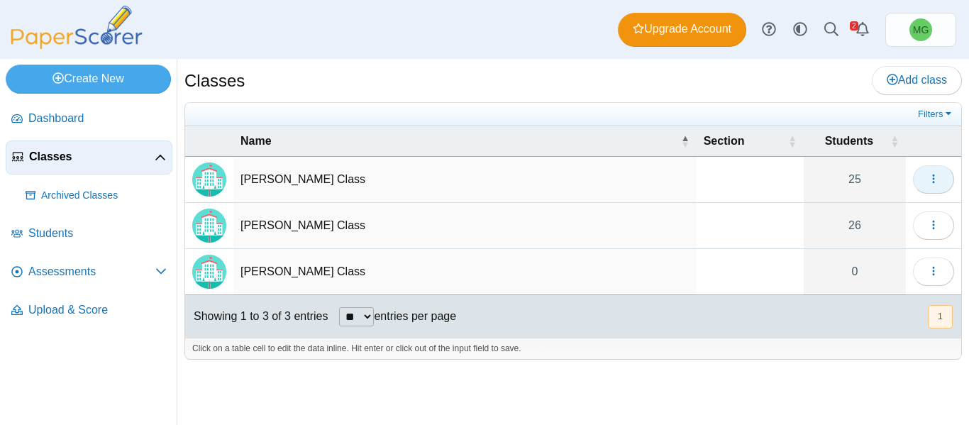
click at [934, 182] on use "button" at bounding box center [933, 179] width 2 height 9
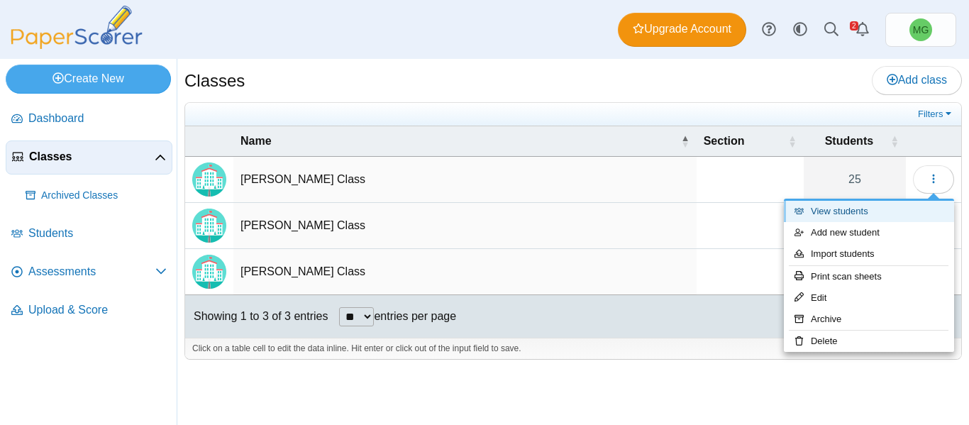
click at [865, 218] on link "View students" at bounding box center [869, 211] width 170 height 21
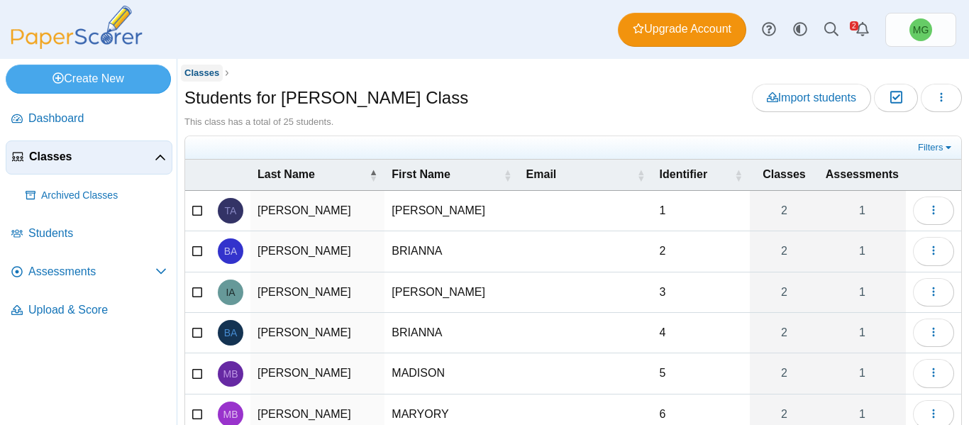
click at [204, 72] on span "Classes" at bounding box center [201, 72] width 35 height 11
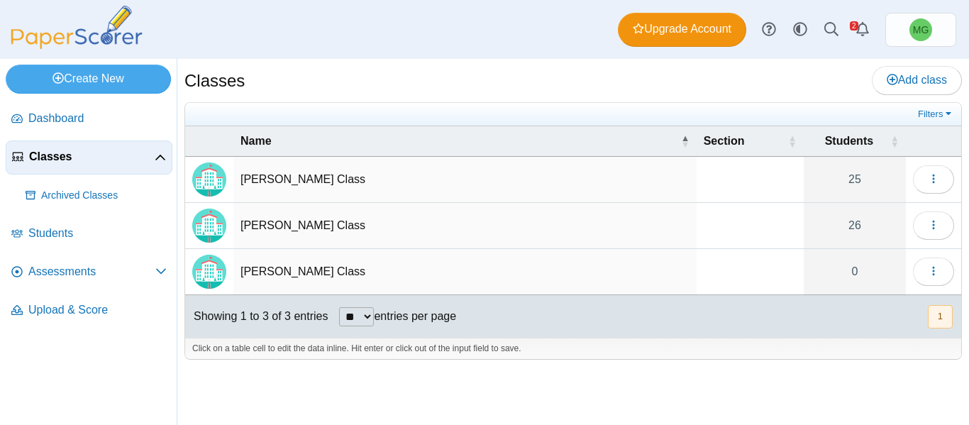
click at [293, 220] on td "[PERSON_NAME] Class" at bounding box center [464, 226] width 463 height 46
click at [200, 226] on img "Locally created class" at bounding box center [209, 226] width 34 height 34
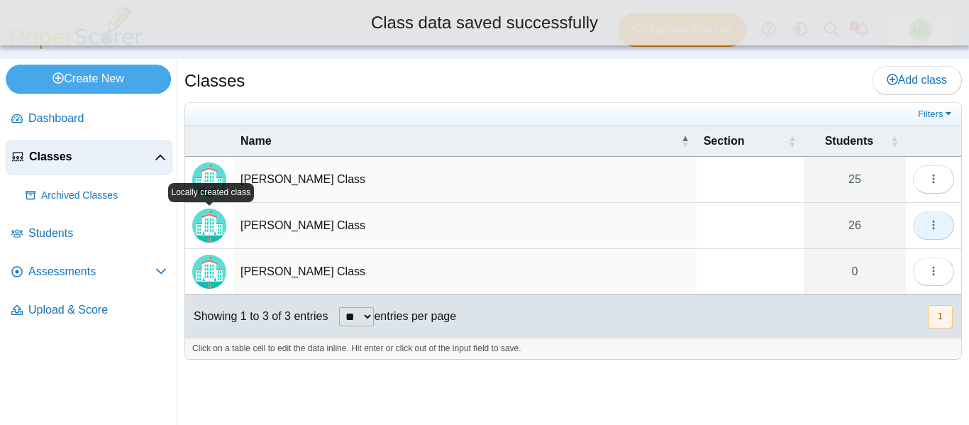
click at [936, 223] on icon "button" at bounding box center [933, 224] width 11 height 11
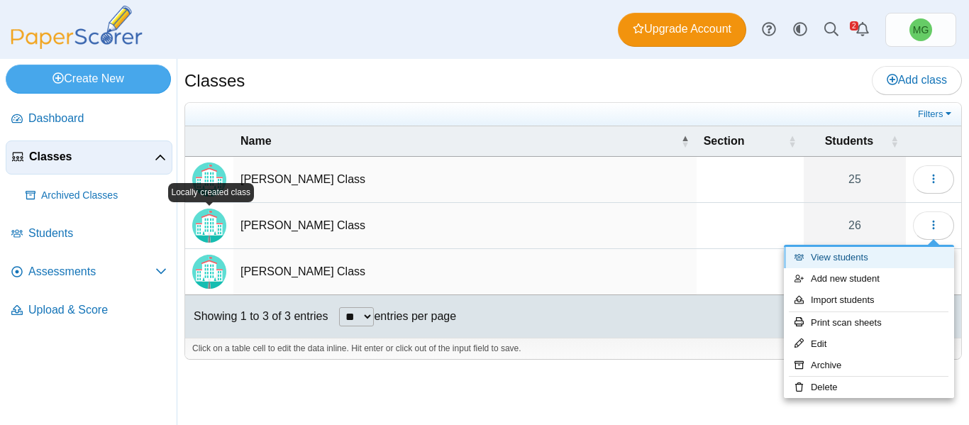
click at [860, 260] on link "View students" at bounding box center [869, 257] width 170 height 21
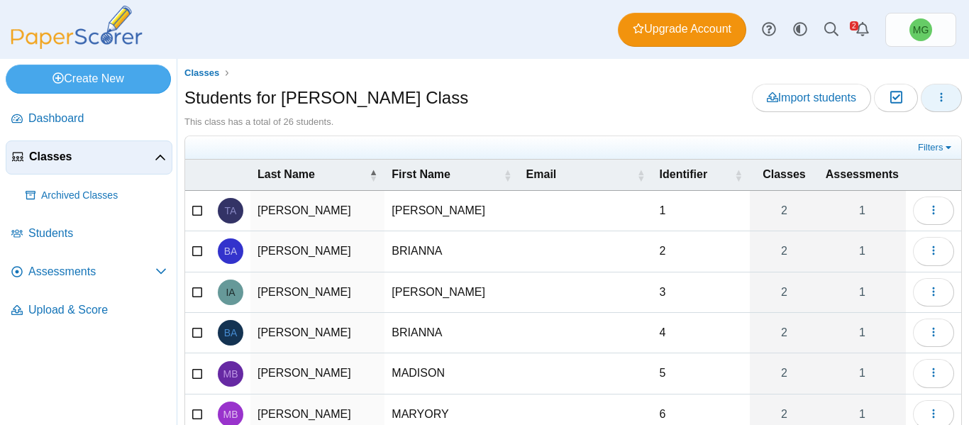
click at [936, 96] on icon "button" at bounding box center [941, 97] width 11 height 11
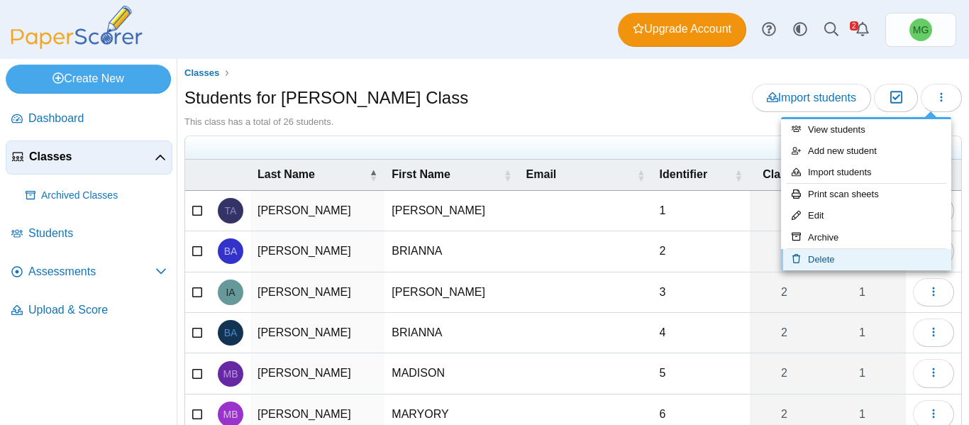
click at [829, 262] on link "Delete" at bounding box center [866, 259] width 170 height 21
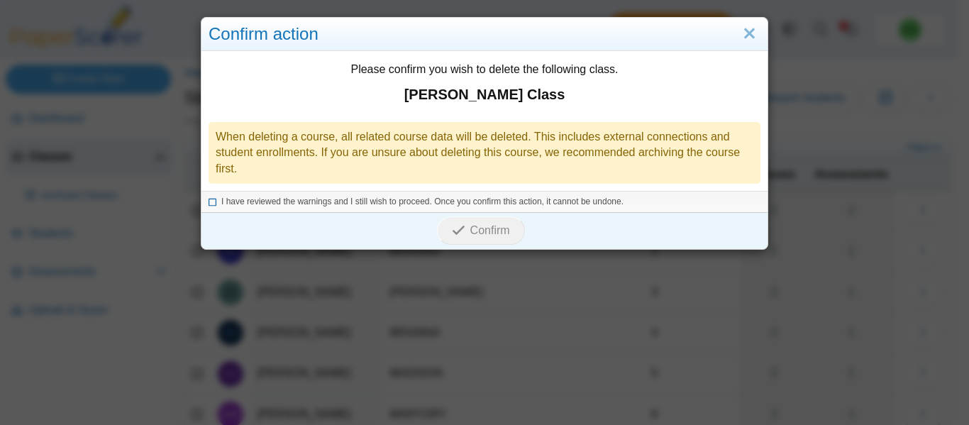
click at [209, 201] on icon at bounding box center [213, 200] width 9 height 8
click at [502, 230] on span "Confirm" at bounding box center [490, 230] width 40 height 12
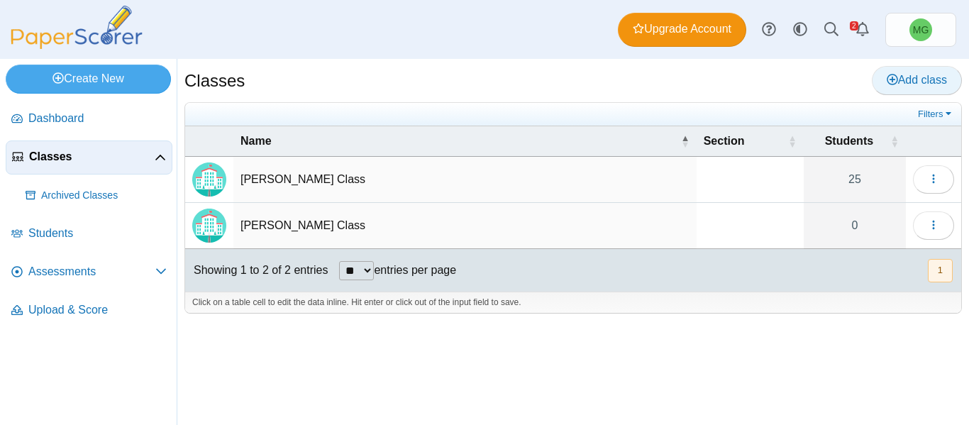
click at [924, 77] on span "Add class" at bounding box center [917, 80] width 60 height 12
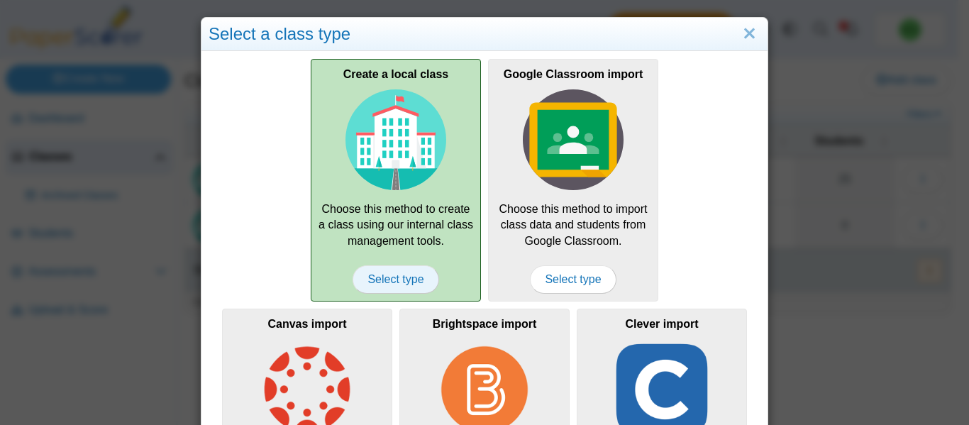
click at [396, 274] on span "Select type" at bounding box center [396, 279] width 86 height 28
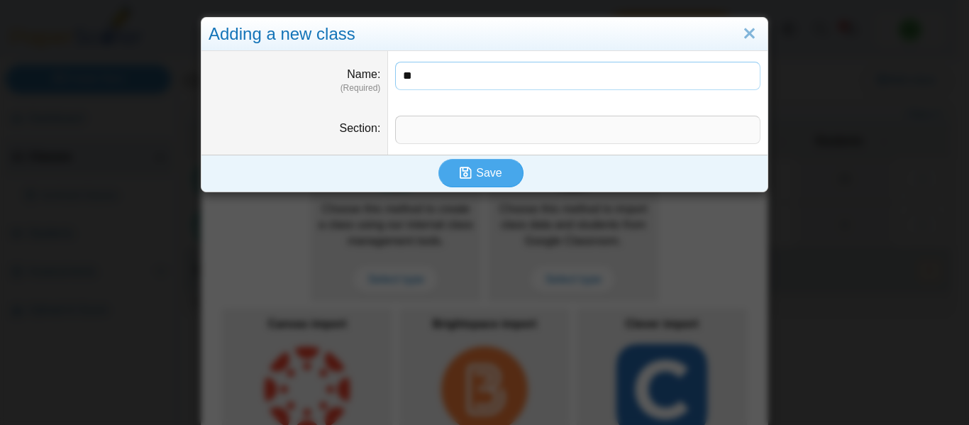
type input "**********"
click at [443, 123] on input "Section" at bounding box center [577, 130] width 365 height 28
click at [463, 169] on use "submit" at bounding box center [466, 173] width 12 height 12
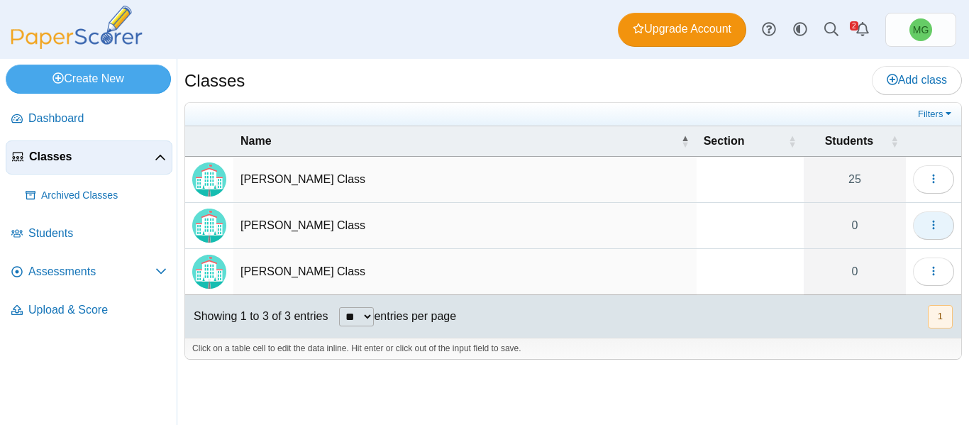
click at [930, 223] on icon "button" at bounding box center [933, 224] width 11 height 11
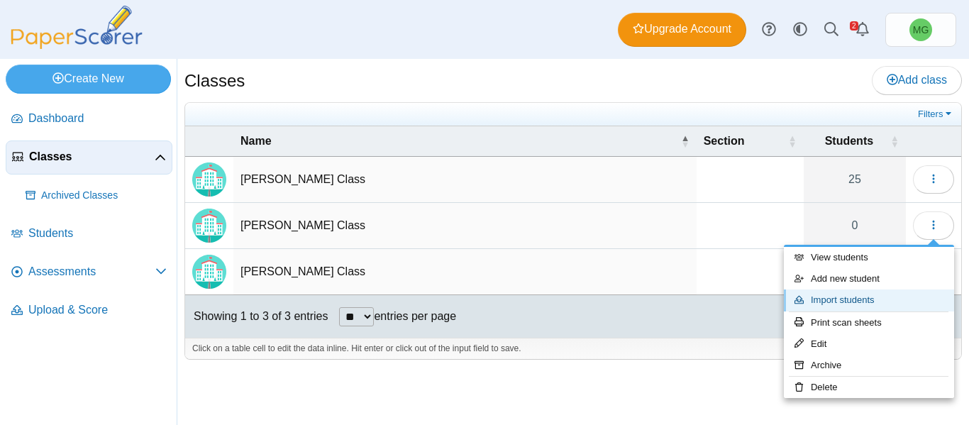
click at [844, 305] on link "Import students" at bounding box center [869, 299] width 170 height 21
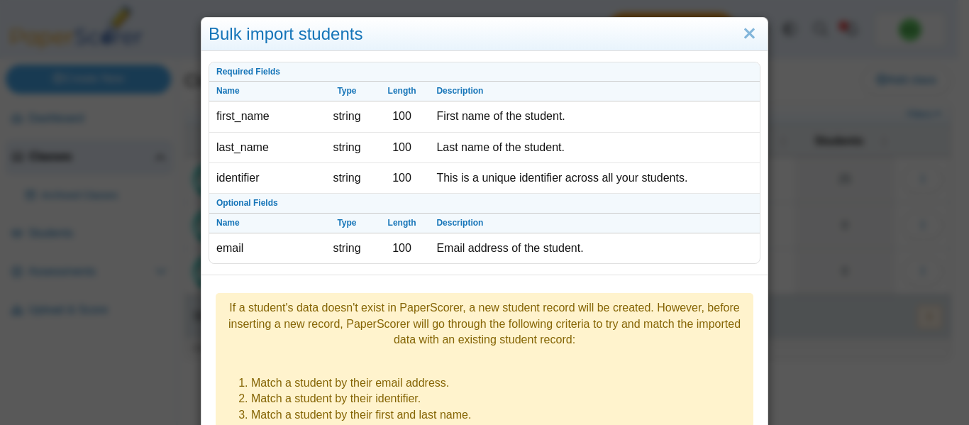
scroll to position [231, 0]
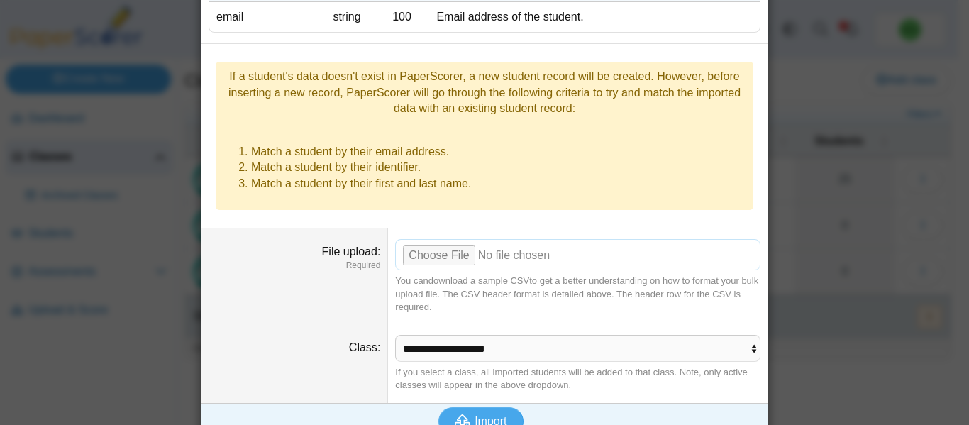
click at [414, 239] on input "File upload" at bounding box center [577, 254] width 365 height 31
type input "**********"
click at [462, 414] on icon "submit" at bounding box center [463, 420] width 16 height 13
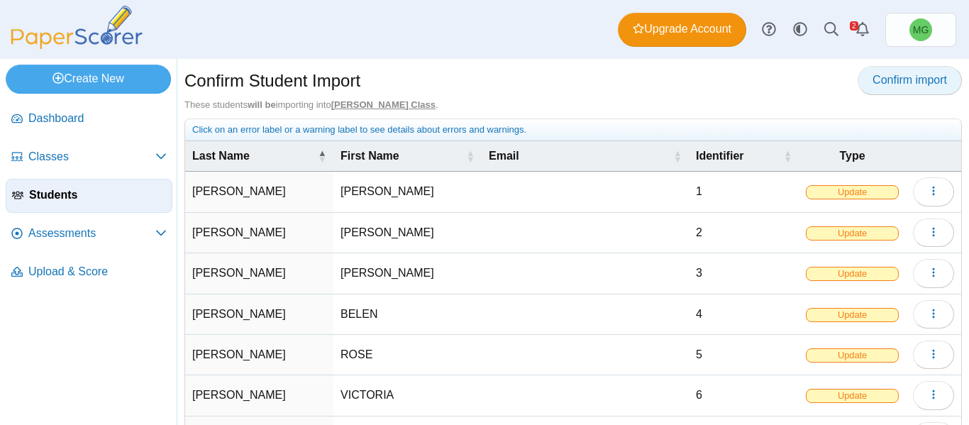
click at [919, 84] on span "Confirm import" at bounding box center [910, 80] width 74 height 12
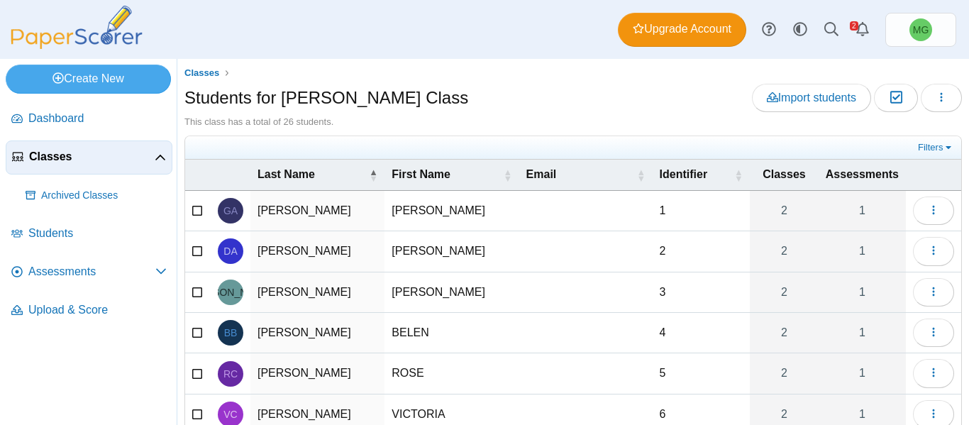
click at [62, 167] on link "Classes" at bounding box center [89, 157] width 167 height 34
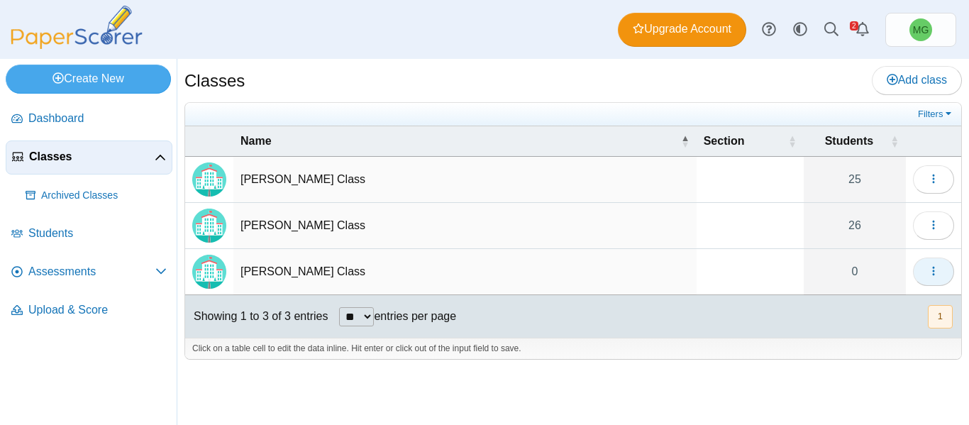
click at [941, 272] on button "button" at bounding box center [933, 272] width 41 height 28
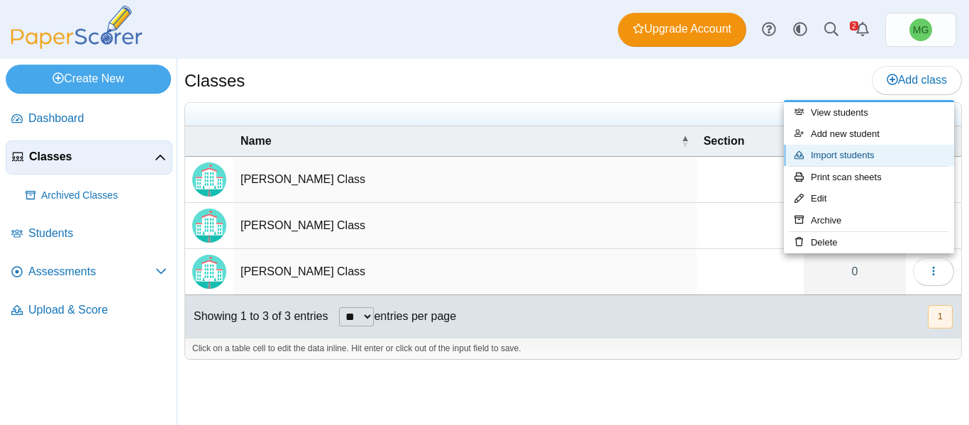
click at [858, 154] on link "Import students" at bounding box center [869, 155] width 170 height 21
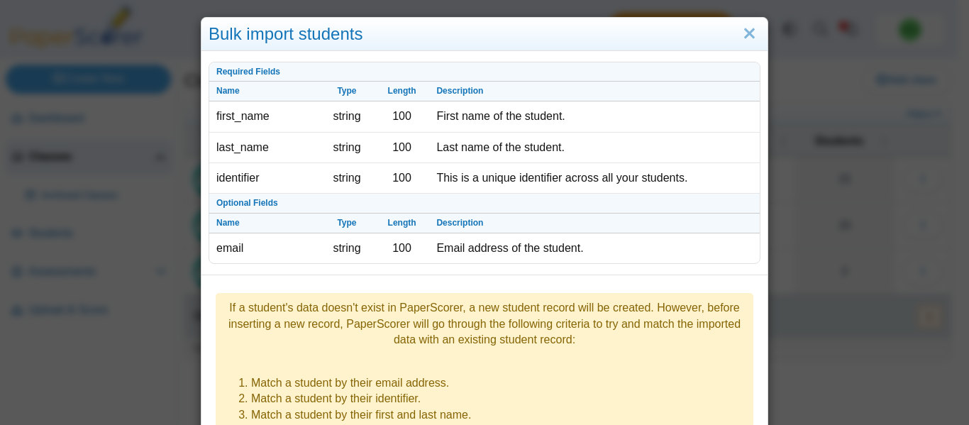
scroll to position [213, 0]
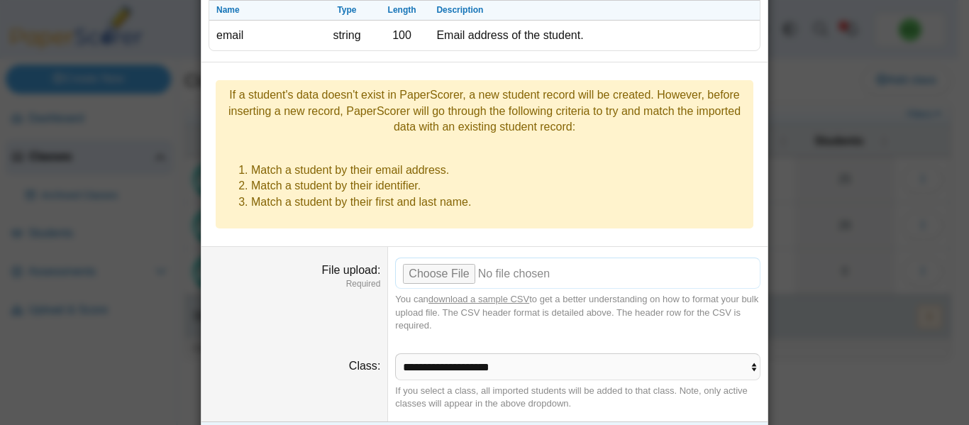
click at [449, 259] on input "File upload" at bounding box center [577, 273] width 365 height 31
type input "**********"
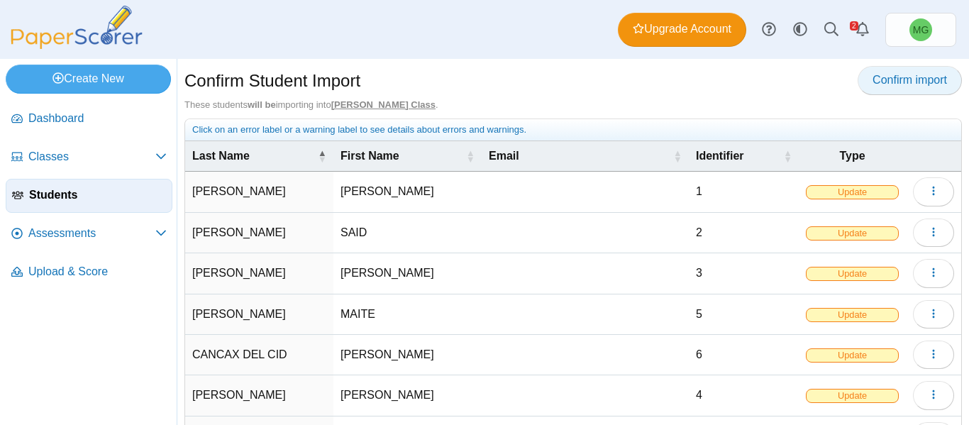
click at [880, 87] on link "Confirm import" at bounding box center [910, 80] width 104 height 28
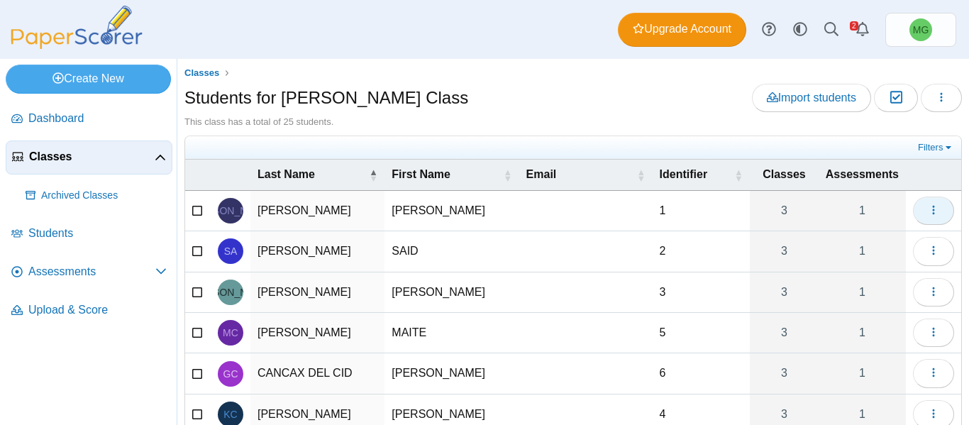
click at [928, 209] on icon "button" at bounding box center [933, 209] width 11 height 11
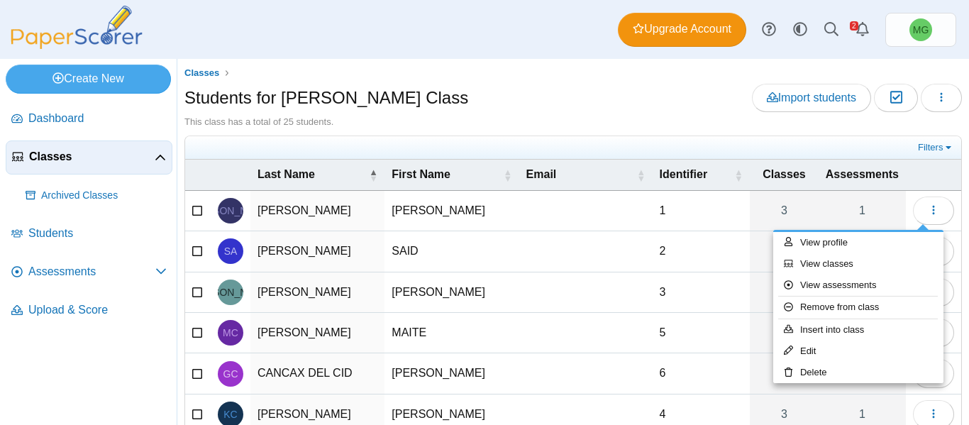
click at [619, 119] on div "This class has a total of 25 students." at bounding box center [572, 122] width 777 height 13
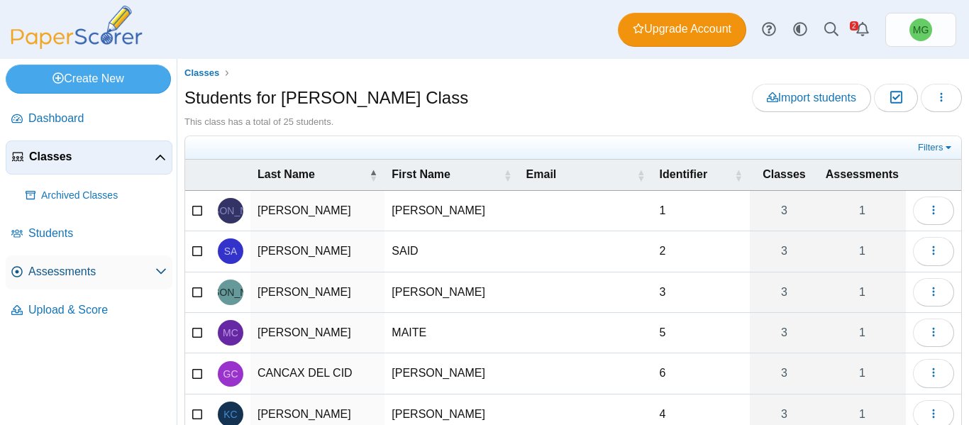
click at [57, 268] on span "Assessments" at bounding box center [91, 272] width 127 height 16
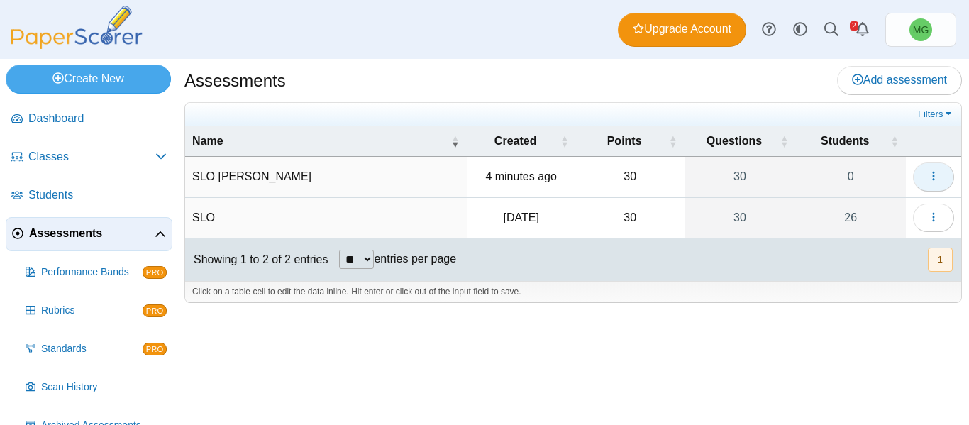
click at [925, 177] on button "button" at bounding box center [933, 176] width 41 height 28
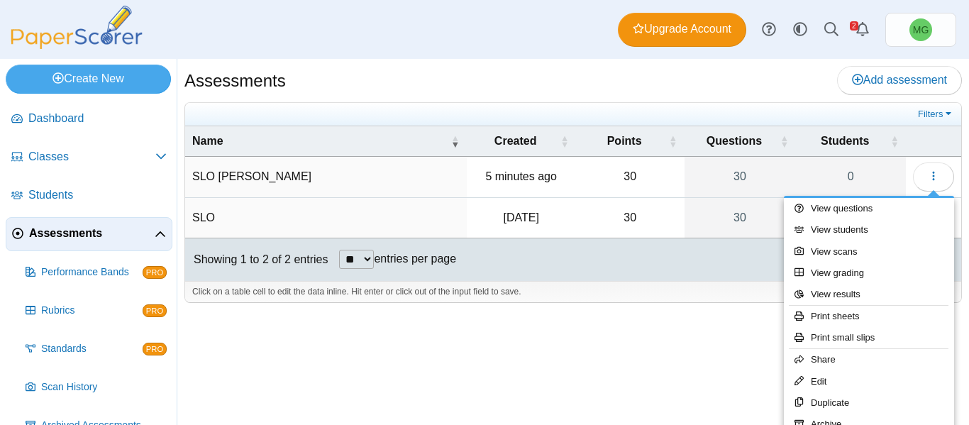
click at [706, 353] on div "Assessments Add assessment 30 0" at bounding box center [573, 242] width 792 height 366
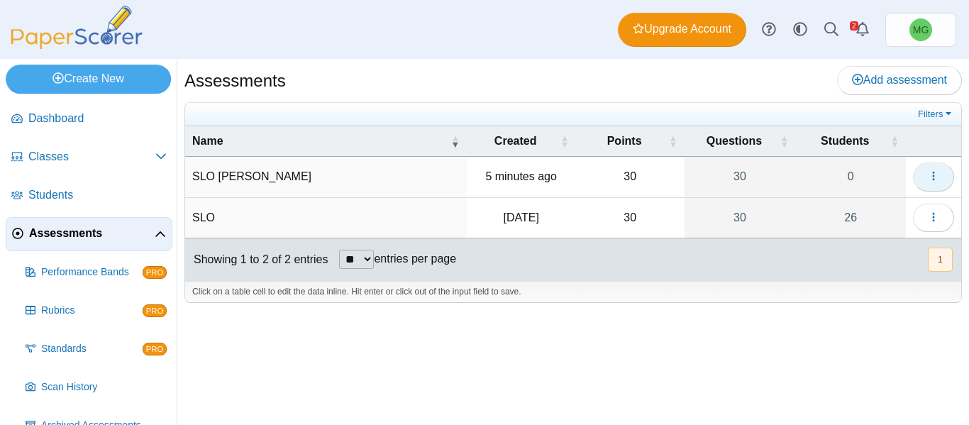
click at [941, 177] on button "button" at bounding box center [933, 176] width 41 height 28
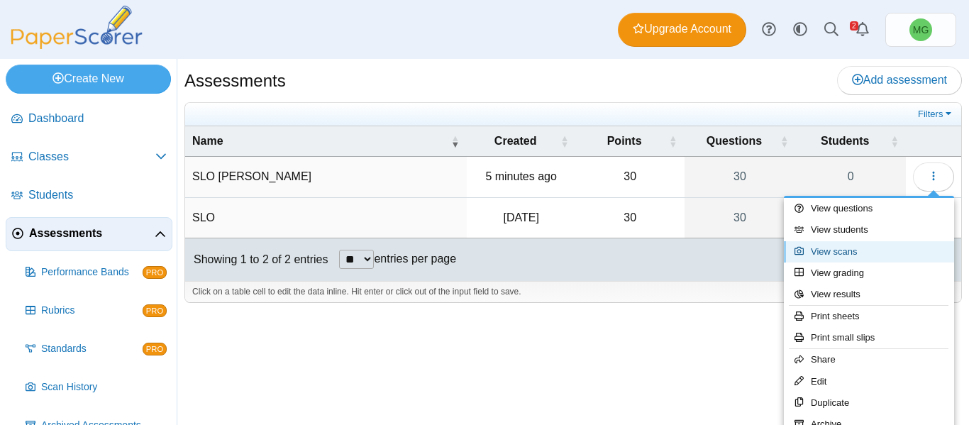
click at [847, 247] on link "View scans" at bounding box center [869, 251] width 170 height 21
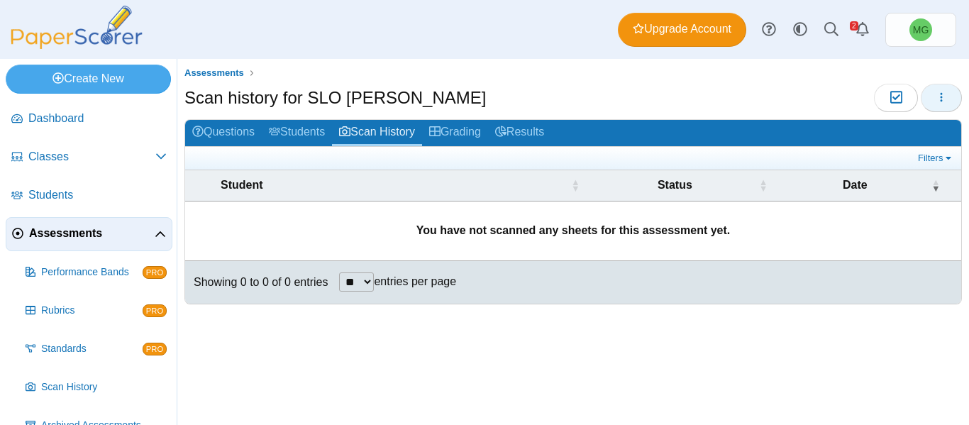
click at [936, 101] on icon "button" at bounding box center [941, 97] width 11 height 11
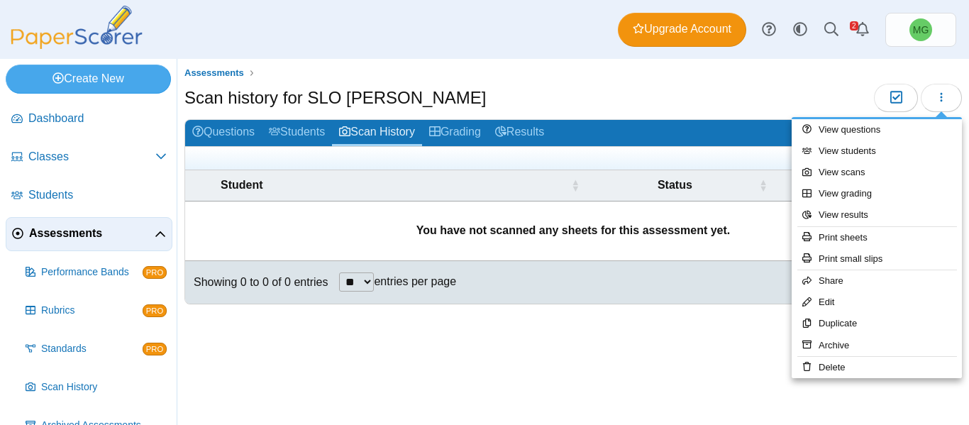
click at [282, 377] on div "Assessments Scan history for SLO [PERSON_NAME] Moderation 0" at bounding box center [573, 242] width 792 height 366
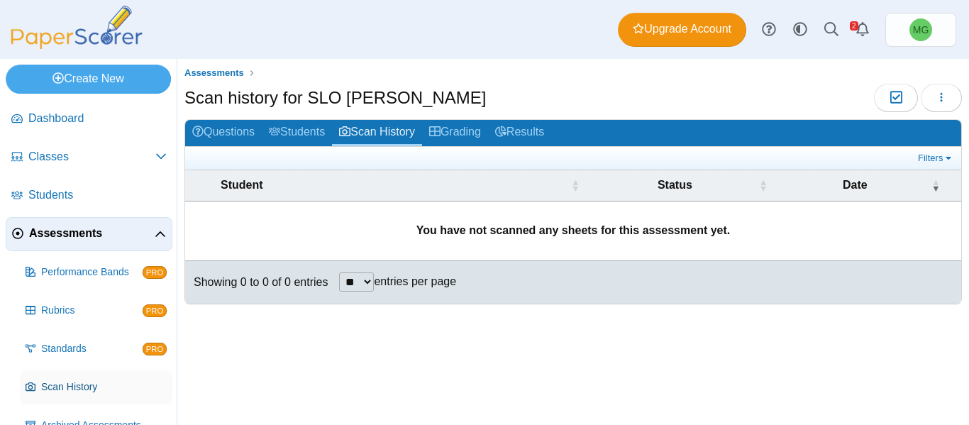
scroll to position [65, 0]
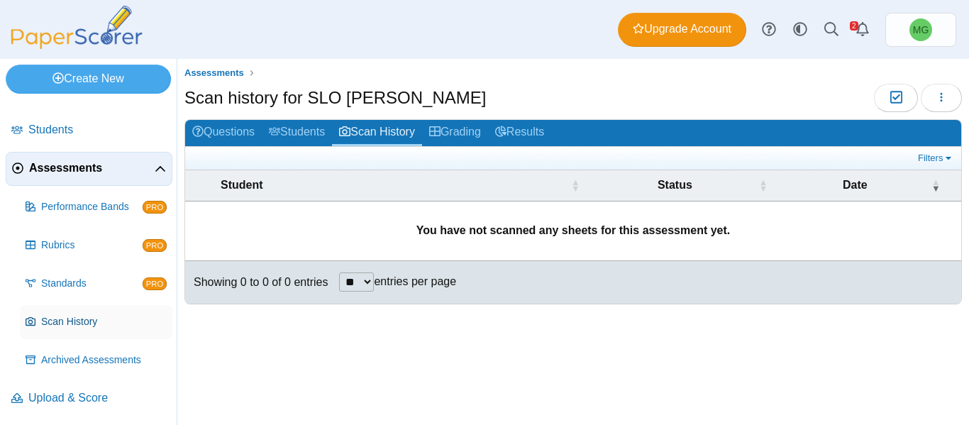
click at [87, 323] on span "Scan History" at bounding box center [104, 322] width 126 height 14
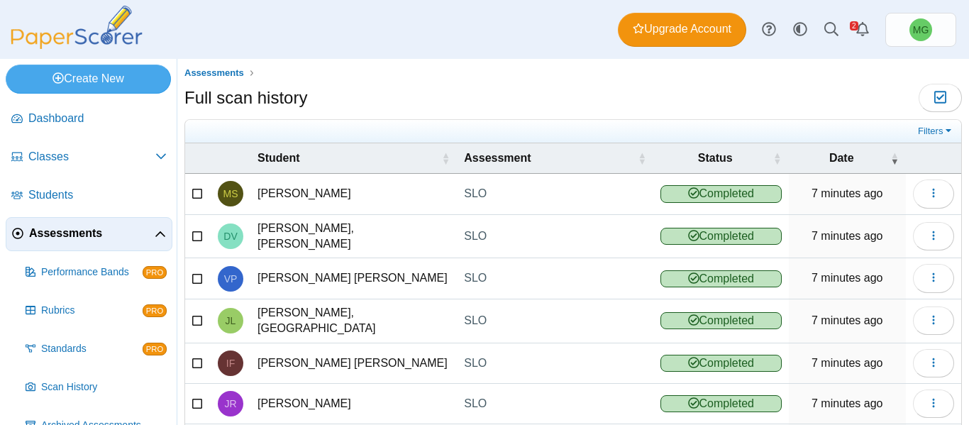
click at [727, 189] on span "Completed" at bounding box center [720, 193] width 121 height 17
click at [935, 182] on button "button" at bounding box center [933, 193] width 41 height 28
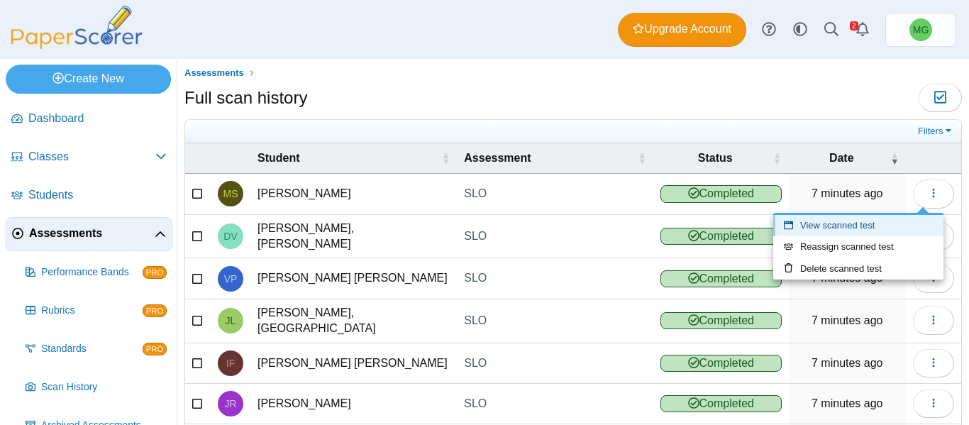
click at [861, 221] on link "View scanned test" at bounding box center [858, 225] width 170 height 21
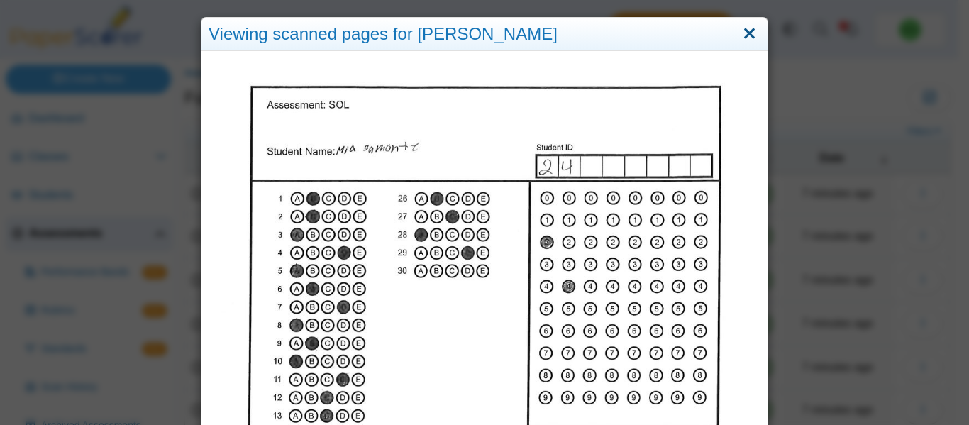
click at [741, 37] on link "Close" at bounding box center [749, 34] width 22 height 24
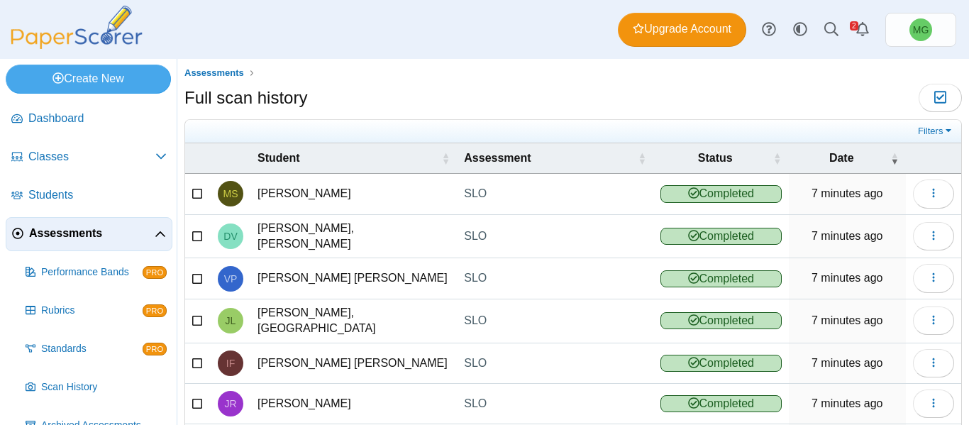
click at [77, 242] on link "Assessments" at bounding box center [89, 234] width 167 height 34
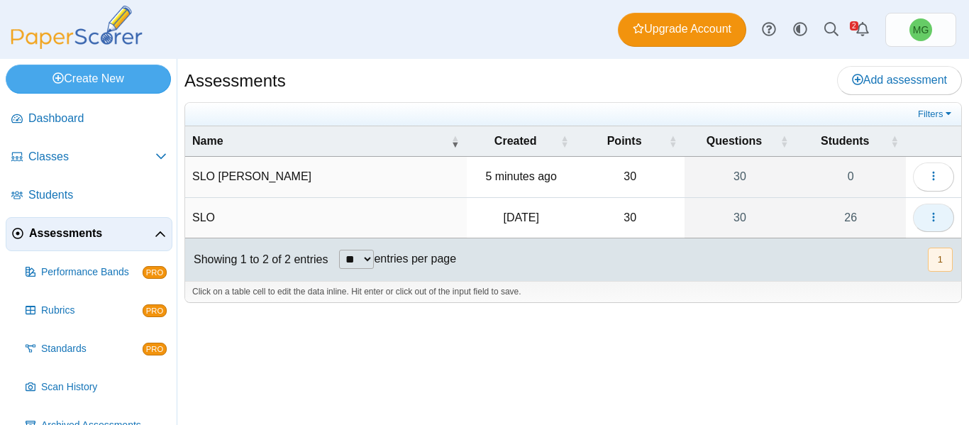
click at [945, 215] on button "button" at bounding box center [933, 218] width 41 height 28
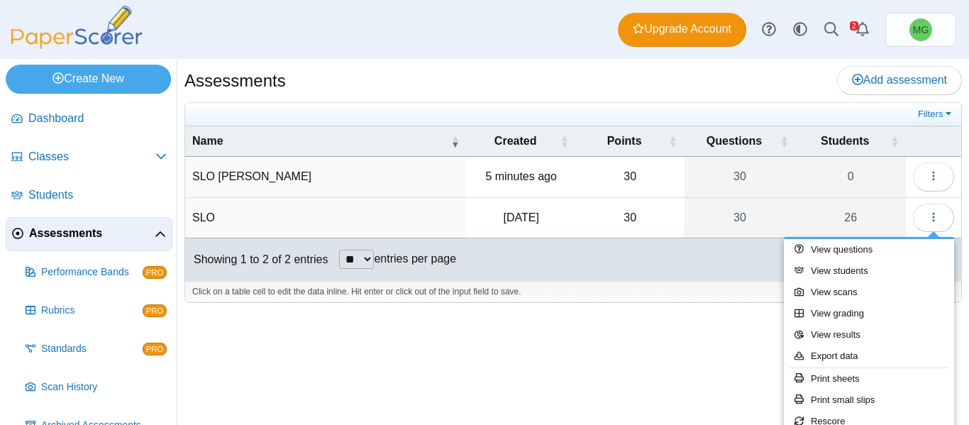
click at [707, 290] on div "Click on a table cell to edit the data inline. Hit enter or click out of the in…" at bounding box center [573, 291] width 776 height 21
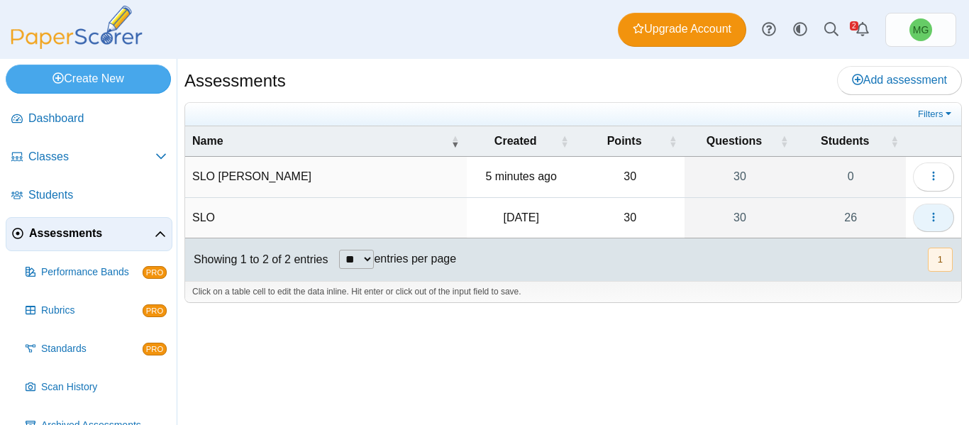
click at [924, 208] on button "button" at bounding box center [933, 218] width 41 height 28
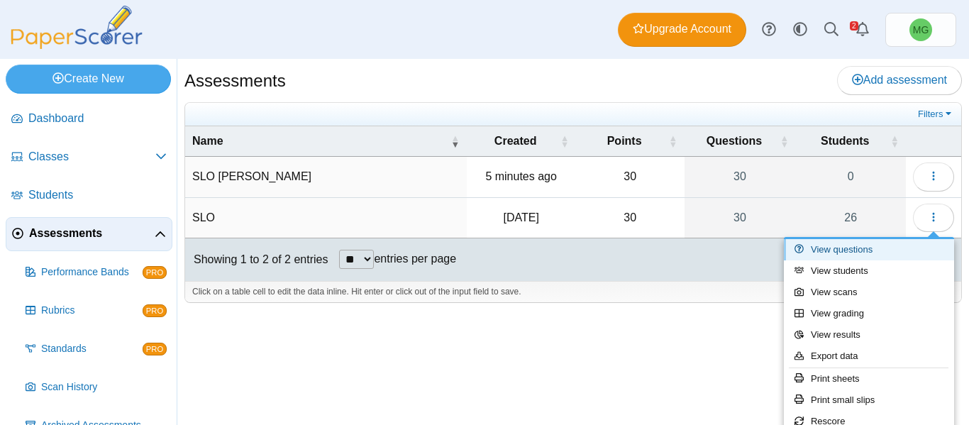
click at [859, 259] on link "View questions" at bounding box center [869, 249] width 170 height 21
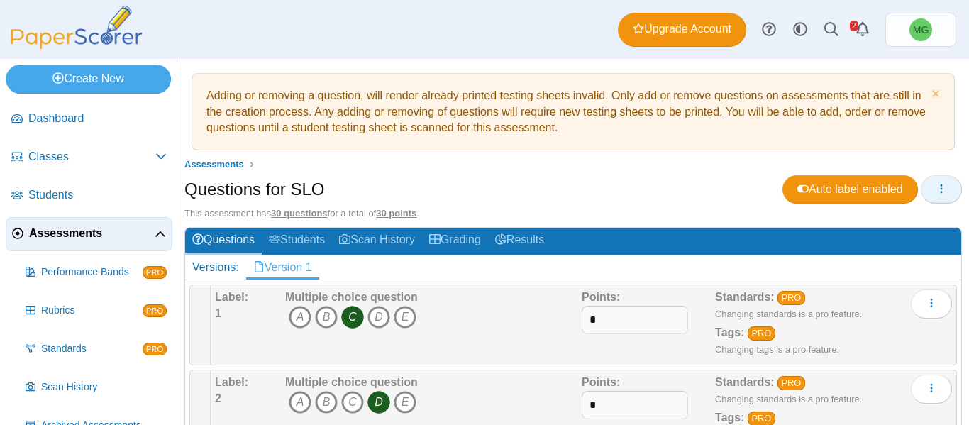
click at [936, 183] on span "button" at bounding box center [941, 189] width 11 height 12
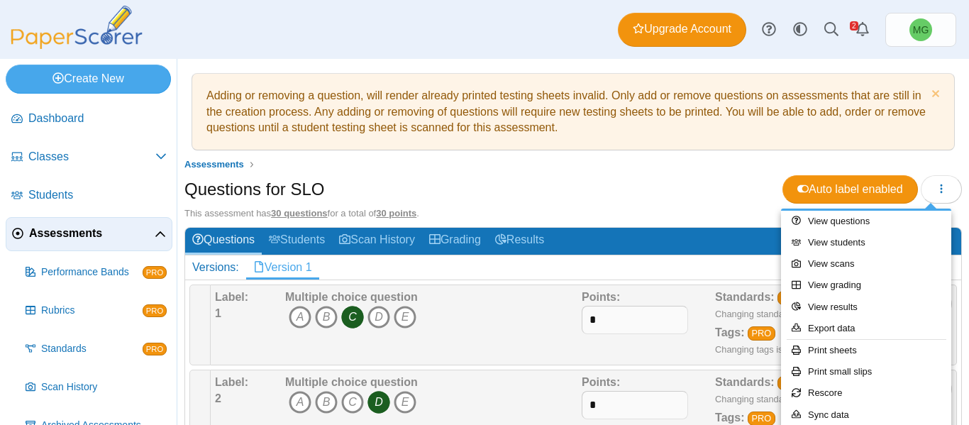
click at [634, 187] on div "Questions for SLO Auto label enabled" at bounding box center [572, 191] width 777 height 32
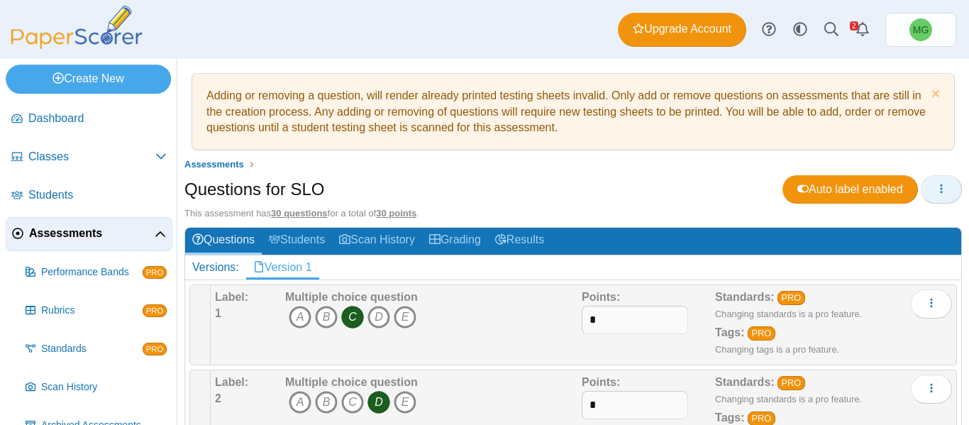
click at [933, 179] on button "button" at bounding box center [941, 189] width 41 height 28
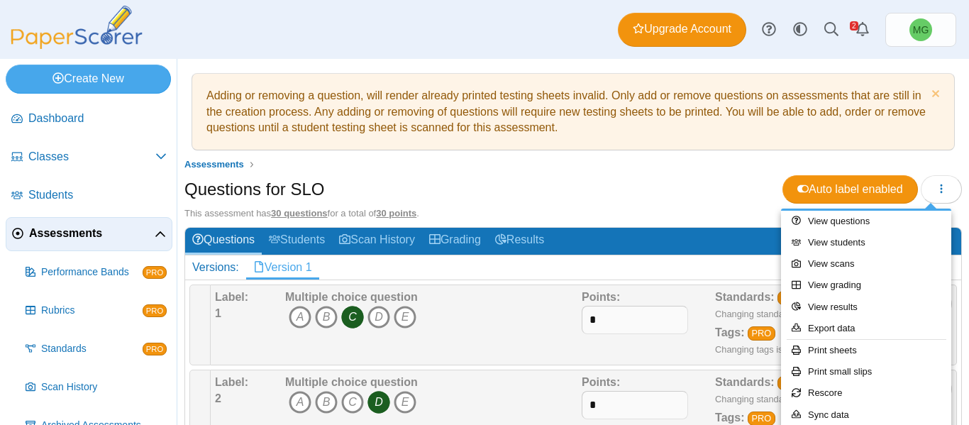
click at [703, 196] on div "Questions for SLO Auto label enabled" at bounding box center [572, 191] width 777 height 32
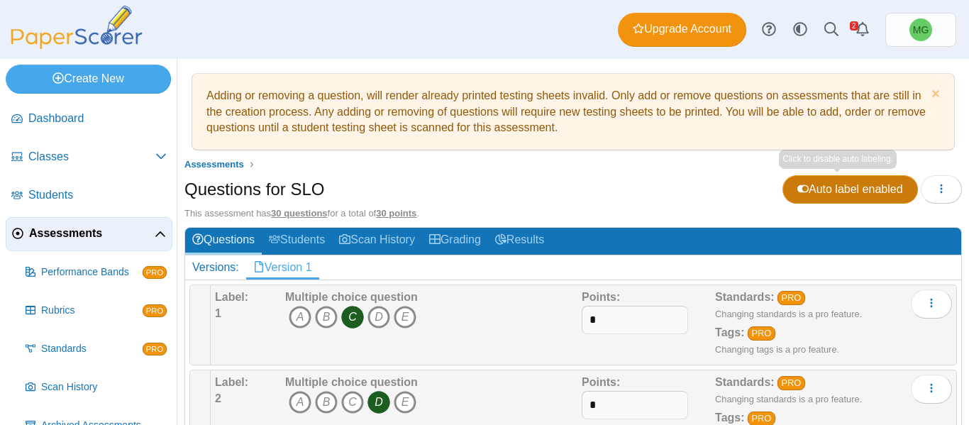
click at [848, 185] on span "Auto label enabled" at bounding box center [850, 189] width 106 height 12
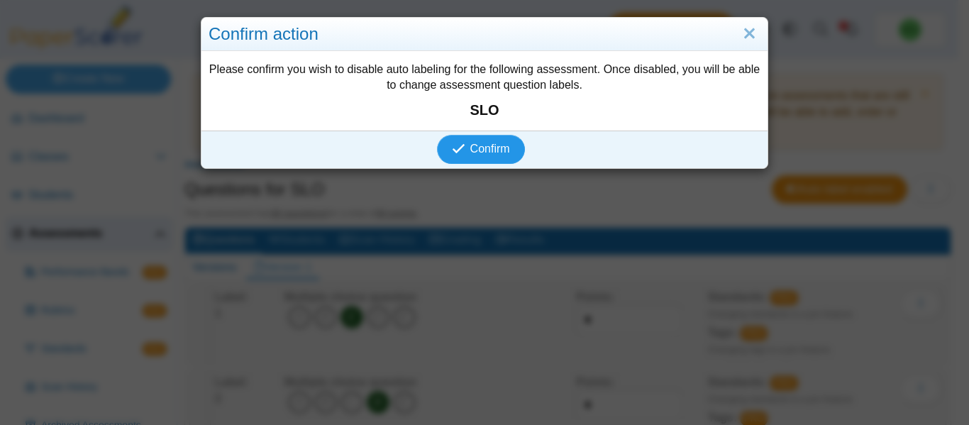
click at [455, 143] on icon "submit" at bounding box center [458, 148] width 13 height 13
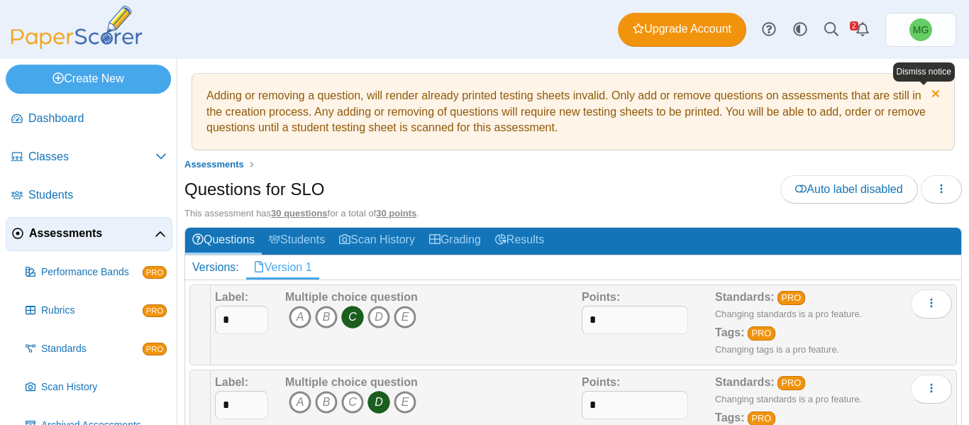
click at [928, 93] on link "Dismiss notice" at bounding box center [934, 95] width 12 height 15
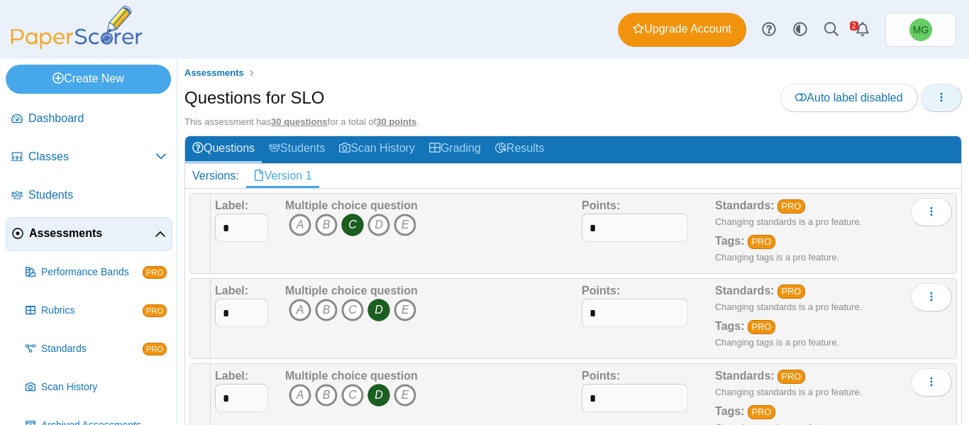
click at [946, 98] on button "button" at bounding box center [941, 98] width 41 height 28
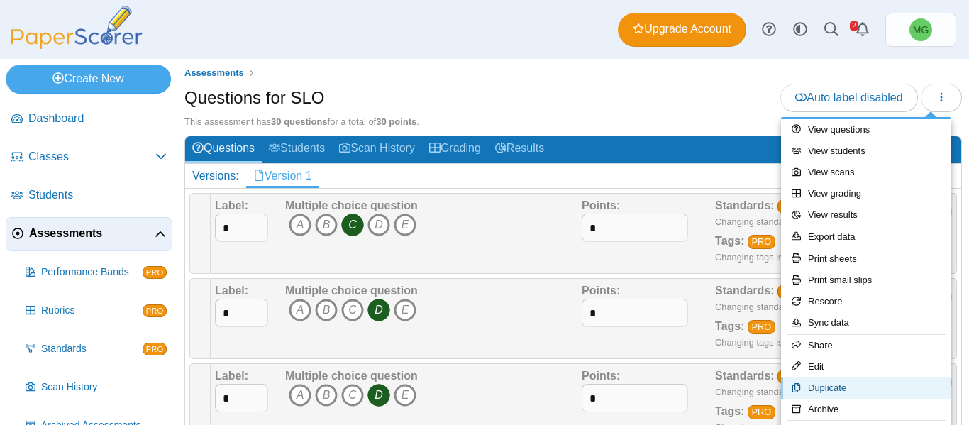
click at [875, 391] on link "Duplicate" at bounding box center [866, 387] width 170 height 21
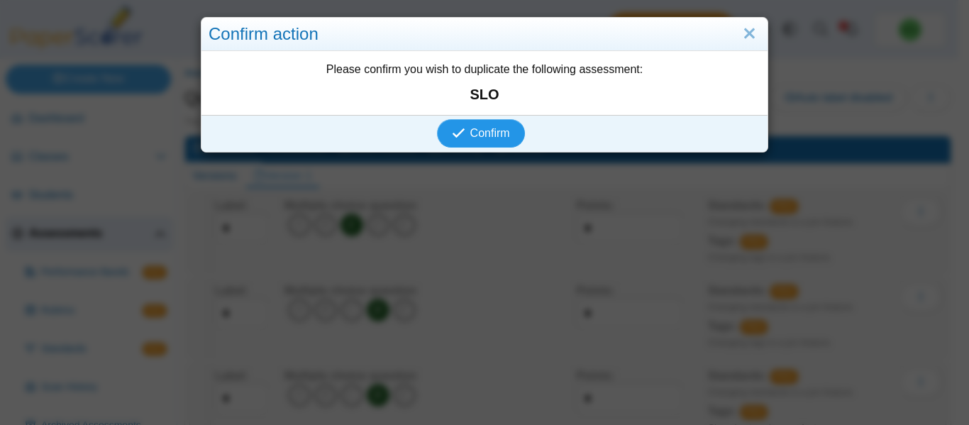
click at [480, 131] on span "Confirm" at bounding box center [490, 133] width 40 height 12
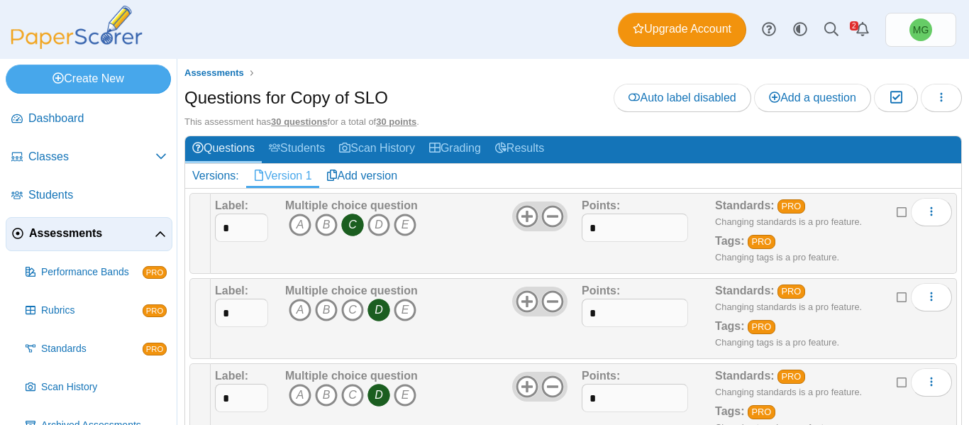
click at [279, 99] on h1 "Questions for Copy of SLO" at bounding box center [286, 98] width 204 height 24
click at [941, 101] on button "button" at bounding box center [941, 98] width 41 height 28
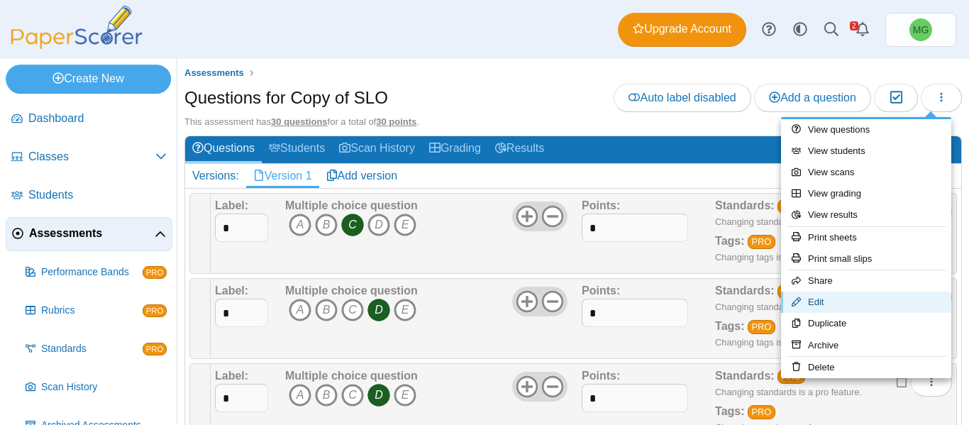
click at [832, 294] on link "Edit" at bounding box center [866, 302] width 170 height 21
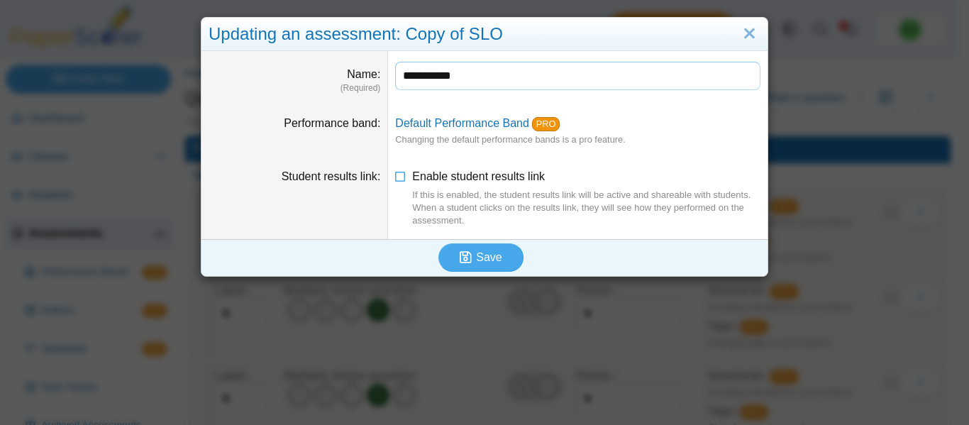
click at [474, 77] on input "**********" at bounding box center [577, 76] width 365 height 28
click at [447, 72] on input "**********" at bounding box center [577, 76] width 365 height 28
click at [446, 79] on input "***" at bounding box center [577, 76] width 365 height 28
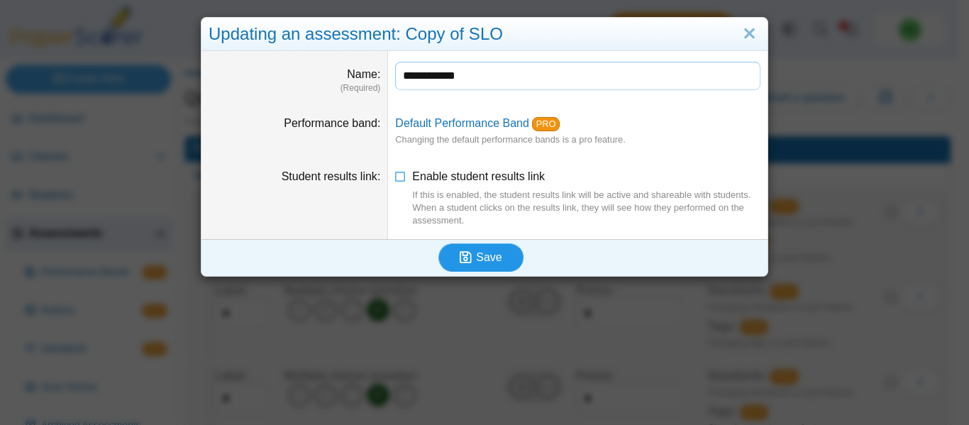
type input "**********"
click at [463, 256] on use "submit" at bounding box center [466, 257] width 12 height 12
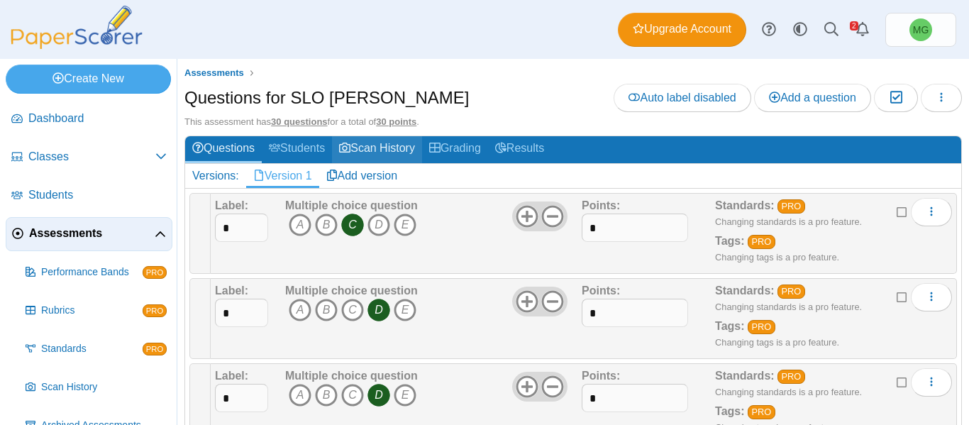
click at [404, 152] on link "Scan History" at bounding box center [377, 149] width 90 height 26
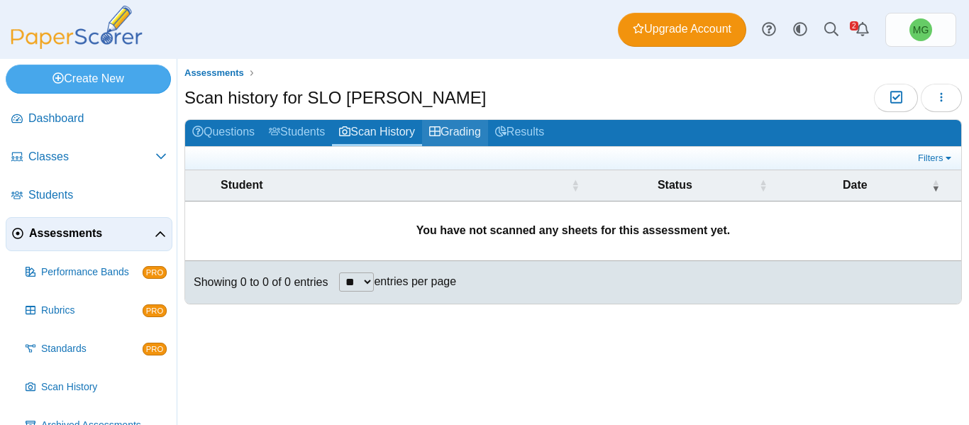
click at [461, 136] on link "Grading" at bounding box center [455, 133] width 66 height 26
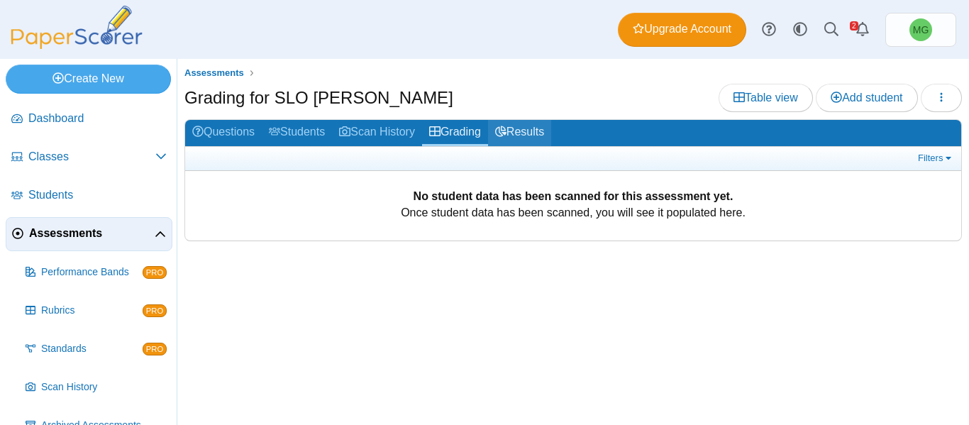
click at [507, 135] on use at bounding box center [500, 131] width 11 height 11
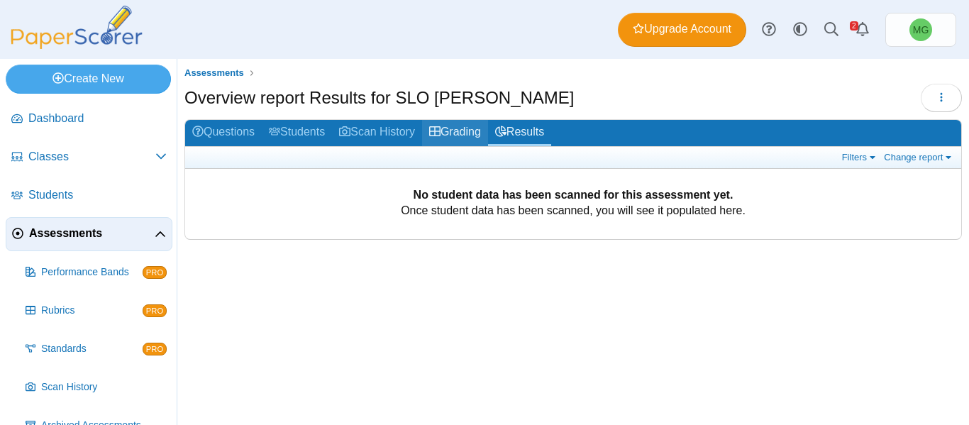
click at [463, 133] on link "Grading" at bounding box center [455, 133] width 66 height 26
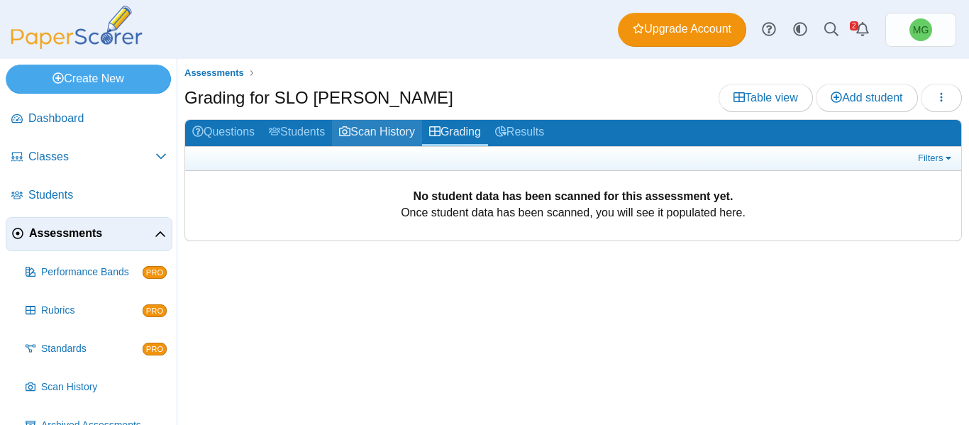
click at [404, 133] on link "Scan History" at bounding box center [377, 133] width 90 height 26
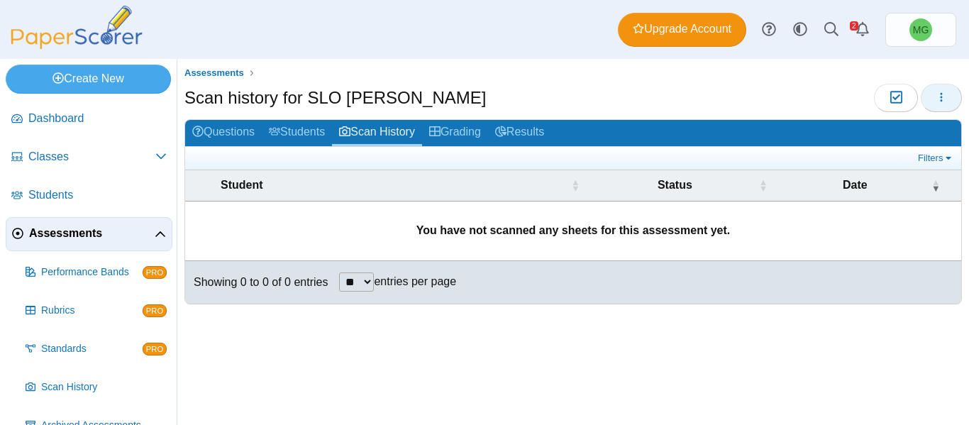
click at [937, 104] on button "button" at bounding box center [941, 98] width 41 height 28
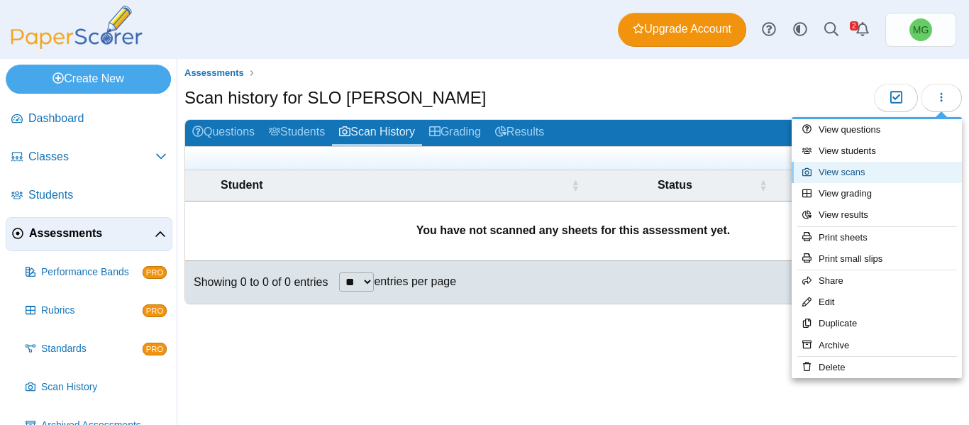
click at [841, 166] on link "View scans" at bounding box center [877, 172] width 170 height 21
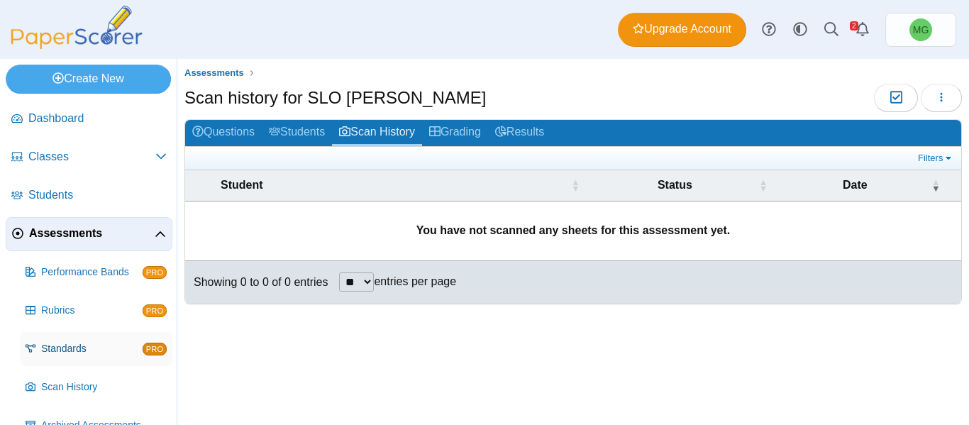
scroll to position [65, 0]
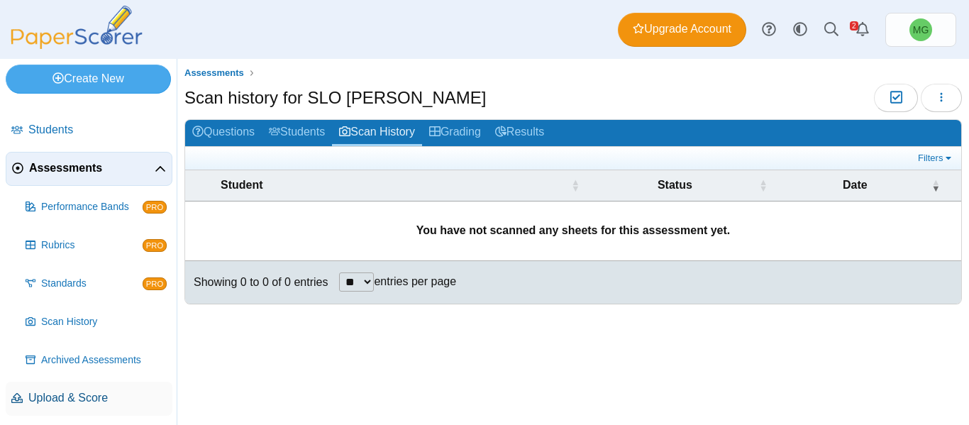
click at [87, 393] on span "Upload & Score" at bounding box center [97, 398] width 138 height 16
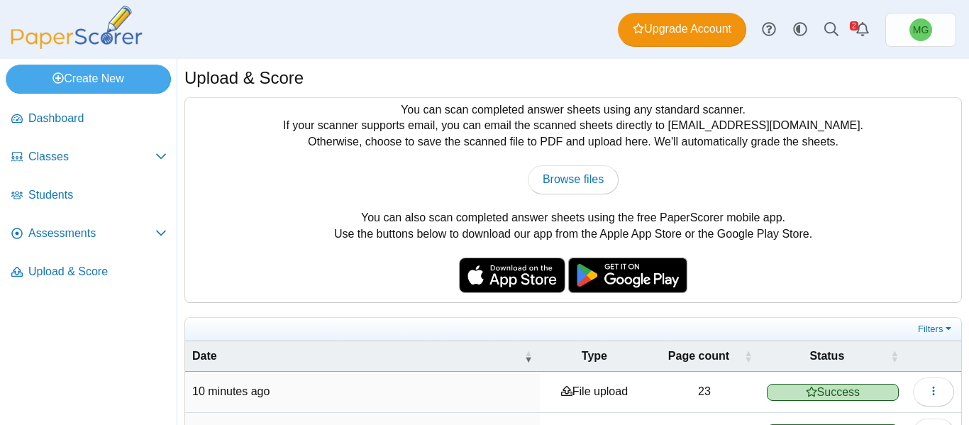
scroll to position [125, 0]
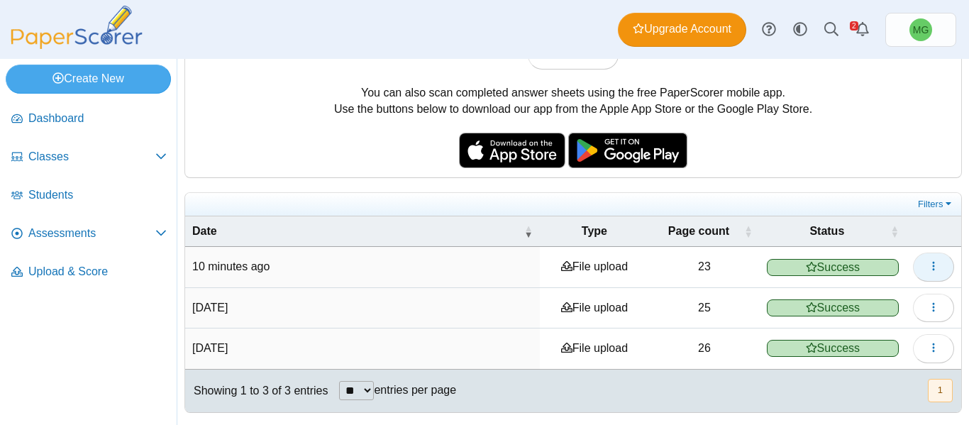
click at [928, 270] on icon "button" at bounding box center [933, 265] width 11 height 11
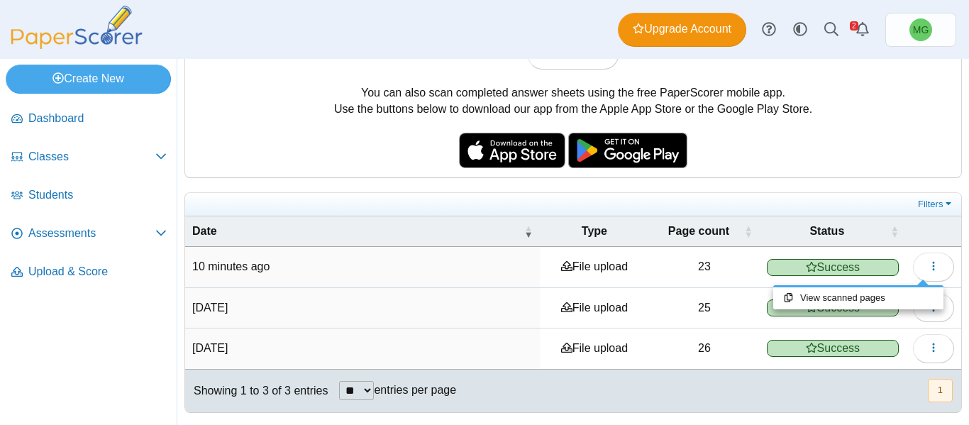
click at [817, 167] on div "You can scan completed answer sheets using any standard scanner. If your scanne…" at bounding box center [573, 75] width 776 height 204
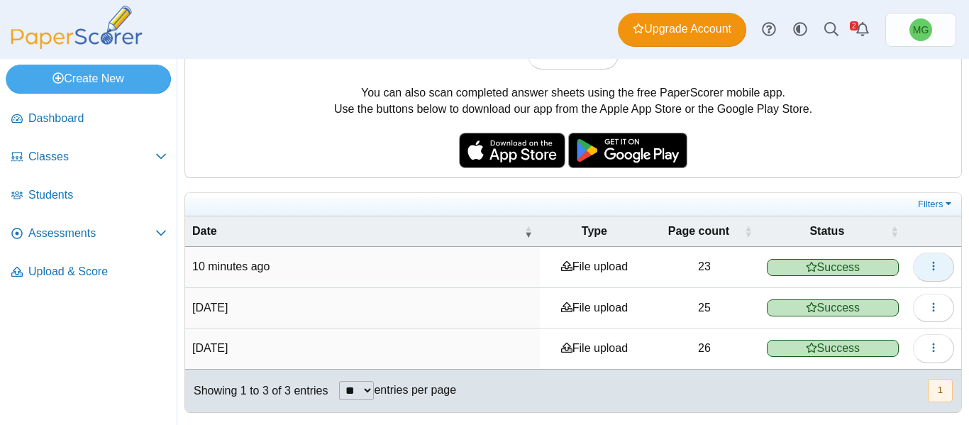
click at [932, 265] on use "button" at bounding box center [933, 266] width 2 height 9
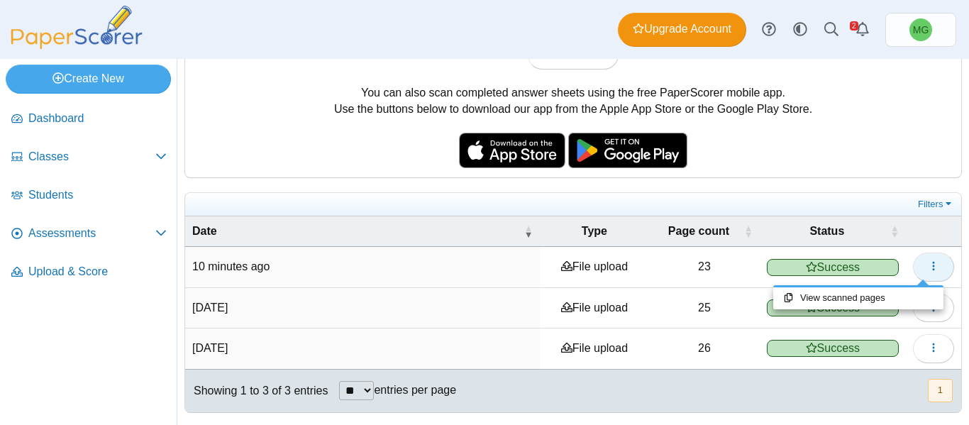
click at [934, 270] on button "button" at bounding box center [933, 267] width 41 height 28
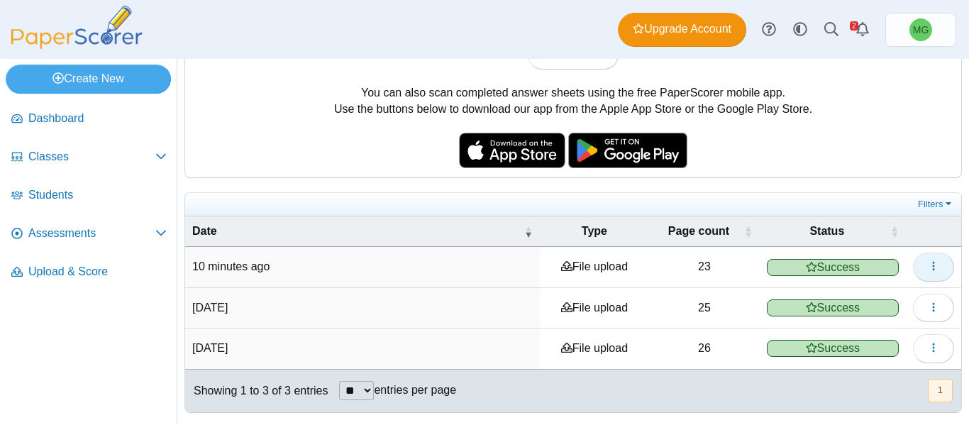
click at [928, 262] on icon "button" at bounding box center [933, 265] width 11 height 11
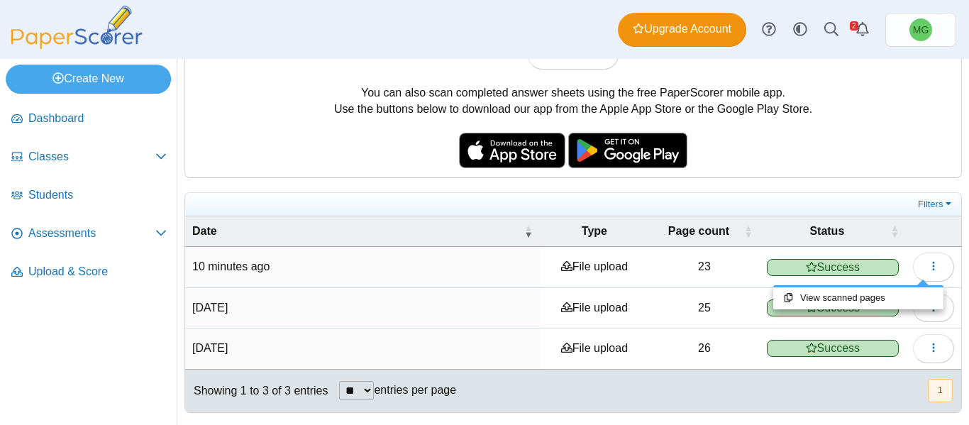
click at [841, 180] on div "You can scan completed answer sheets using any standard scanner. If your scanne…" at bounding box center [572, 192] width 777 height 441
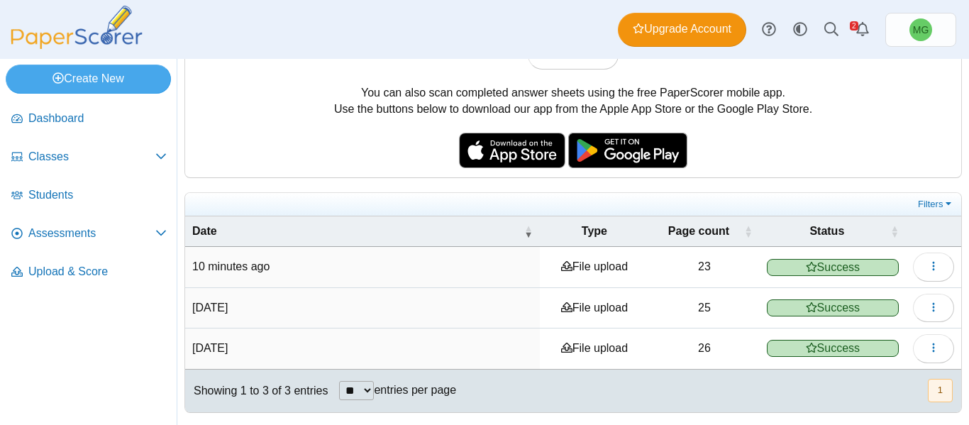
scroll to position [0, 0]
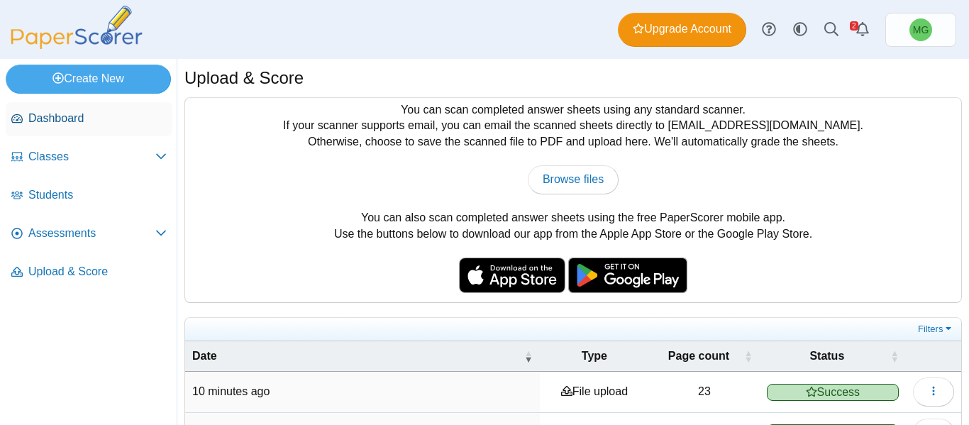
click at [57, 126] on link "Dashboard" at bounding box center [89, 119] width 167 height 34
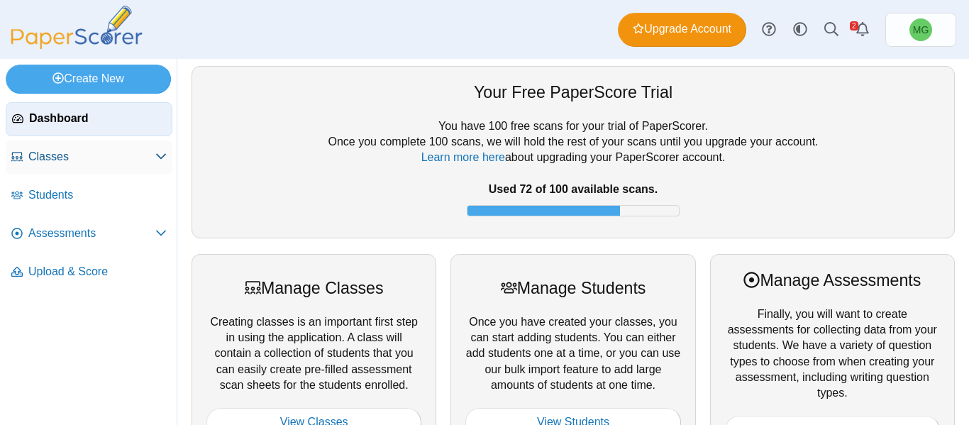
click at [67, 150] on span "Classes" at bounding box center [91, 157] width 127 height 16
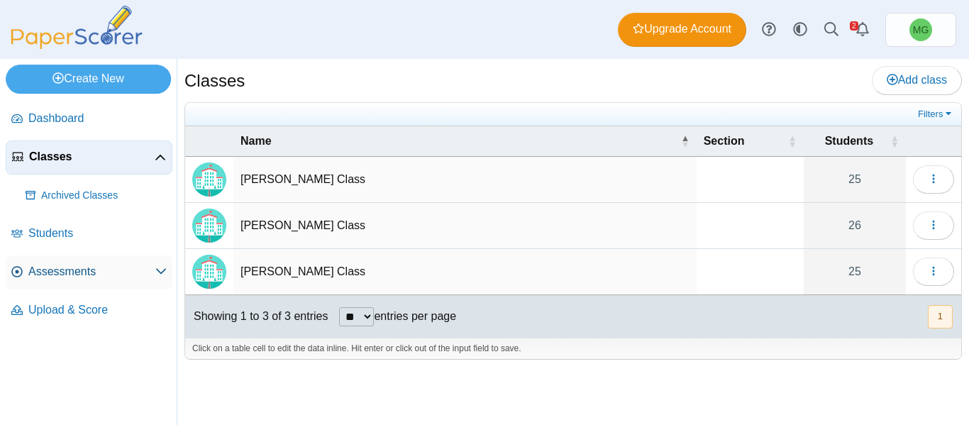
click at [68, 276] on span "Assessments" at bounding box center [91, 272] width 127 height 16
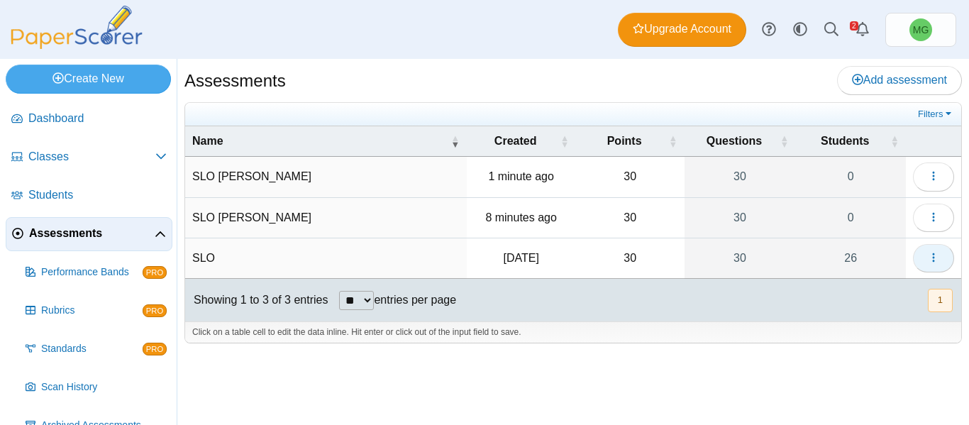
click at [938, 249] on button "button" at bounding box center [933, 258] width 41 height 28
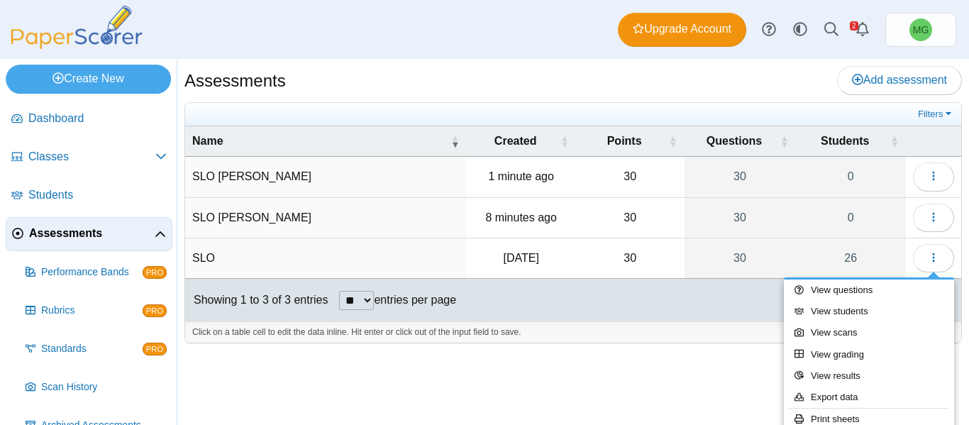
click at [708, 360] on div "Assessments Add assessment 30 0" at bounding box center [573, 242] width 792 height 366
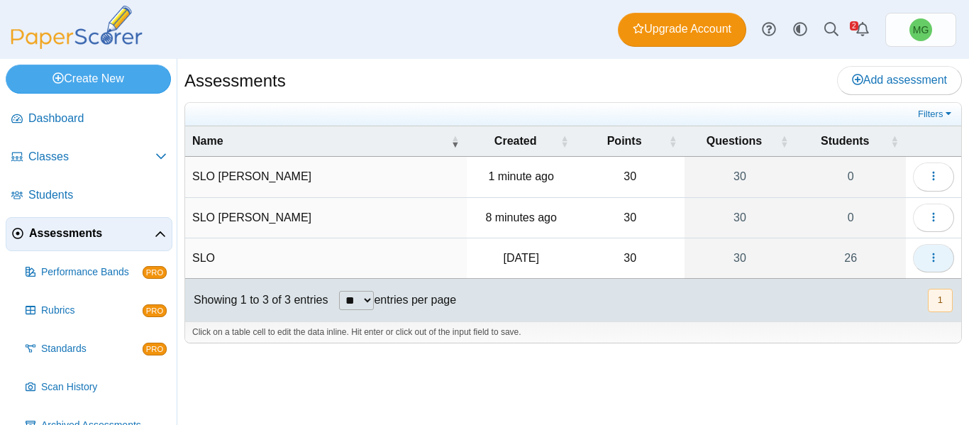
click at [936, 259] on icon "button" at bounding box center [933, 257] width 11 height 11
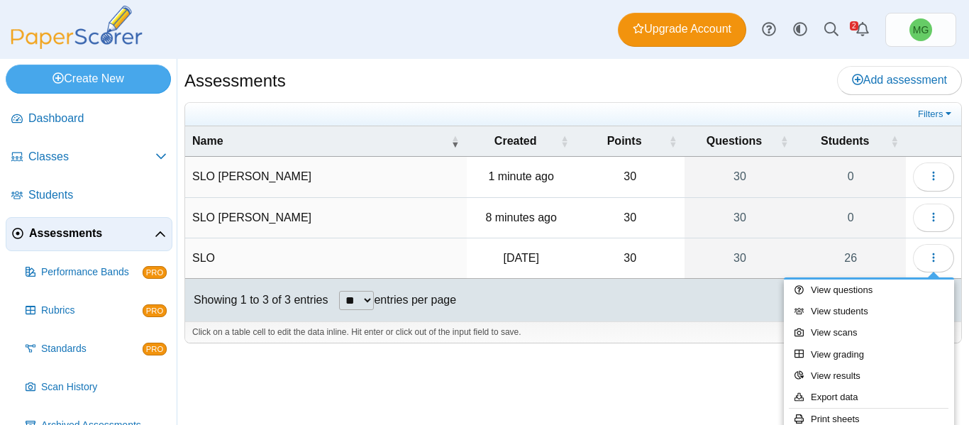
click at [721, 401] on div "Assessments Add assessment 30 0" at bounding box center [573, 242] width 792 height 366
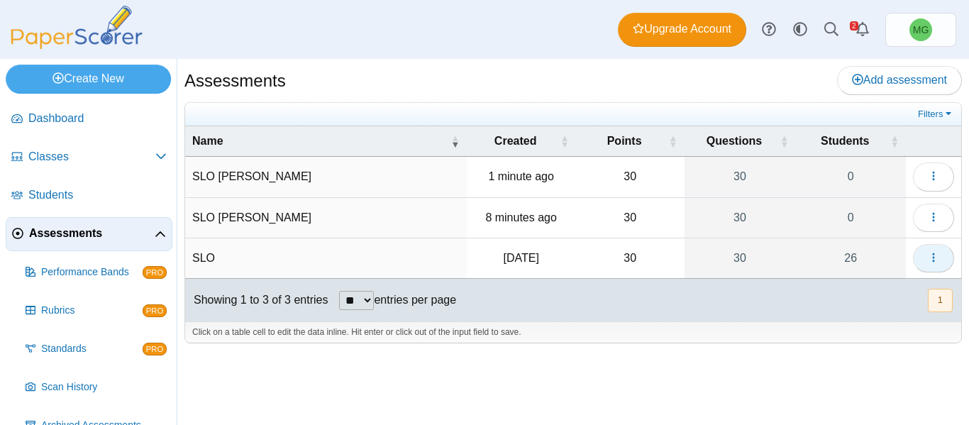
click at [950, 254] on button "button" at bounding box center [933, 258] width 41 height 28
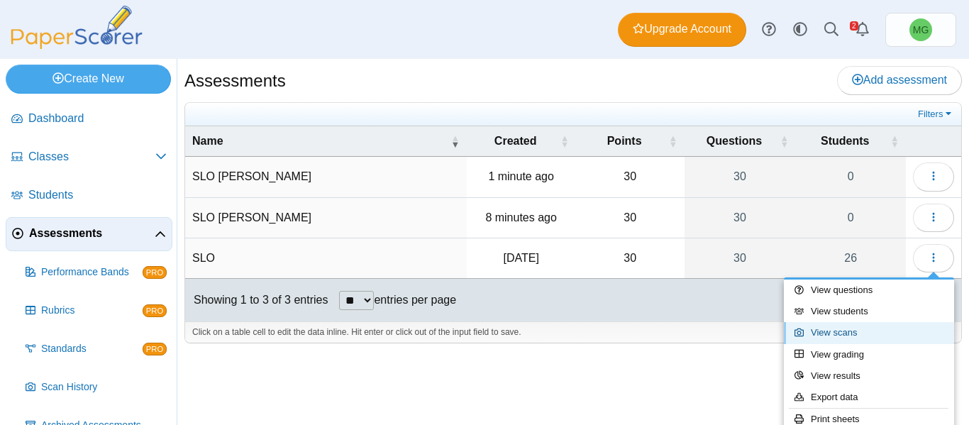
click at [843, 334] on link "View scans" at bounding box center [869, 332] width 170 height 21
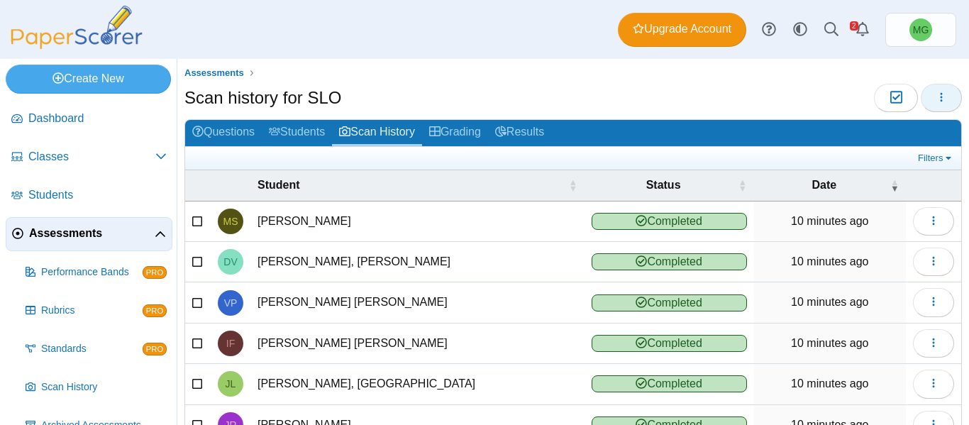
click at [939, 101] on button "button" at bounding box center [941, 98] width 41 height 28
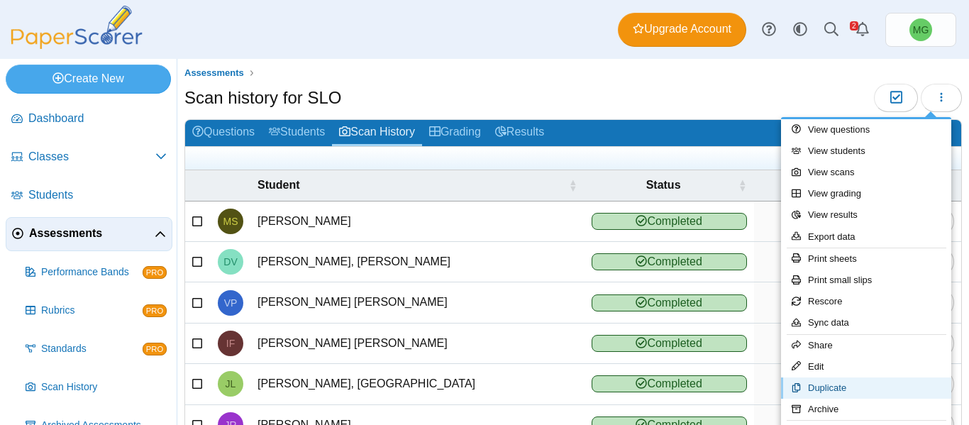
click at [846, 386] on link "Duplicate" at bounding box center [866, 387] width 170 height 21
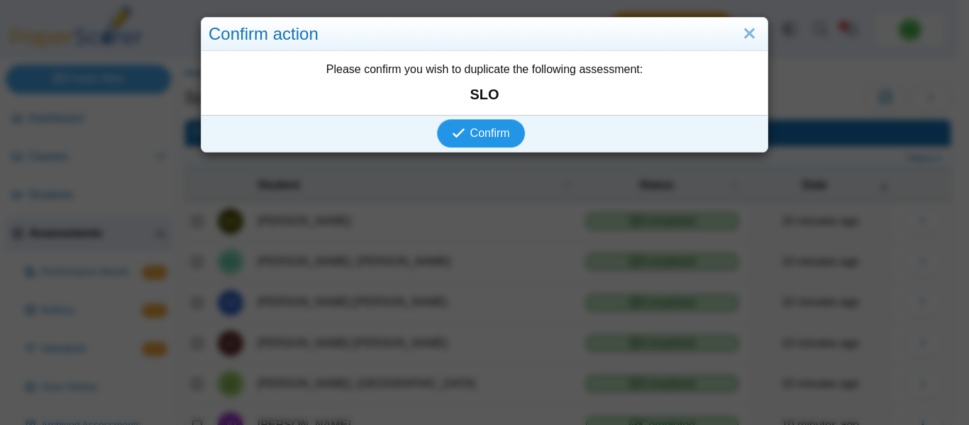
click at [470, 127] on span "Confirm" at bounding box center [490, 133] width 40 height 12
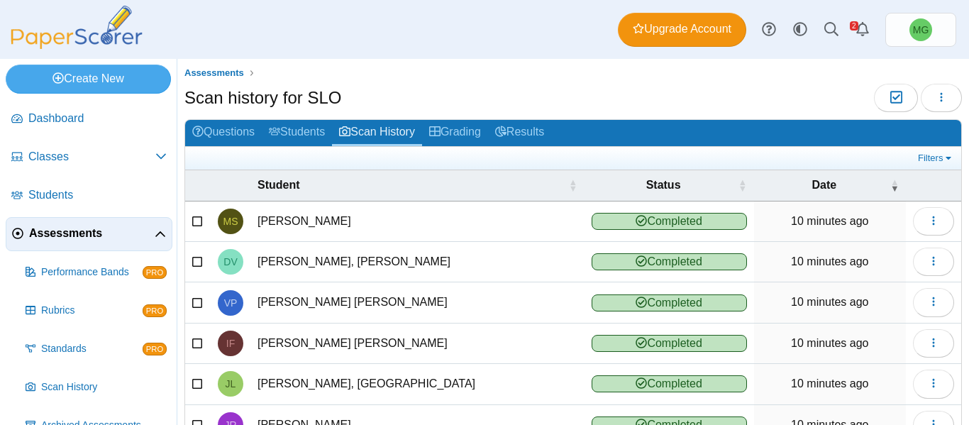
click at [306, 97] on h1 "Scan history for SLO" at bounding box center [262, 98] width 157 height 24
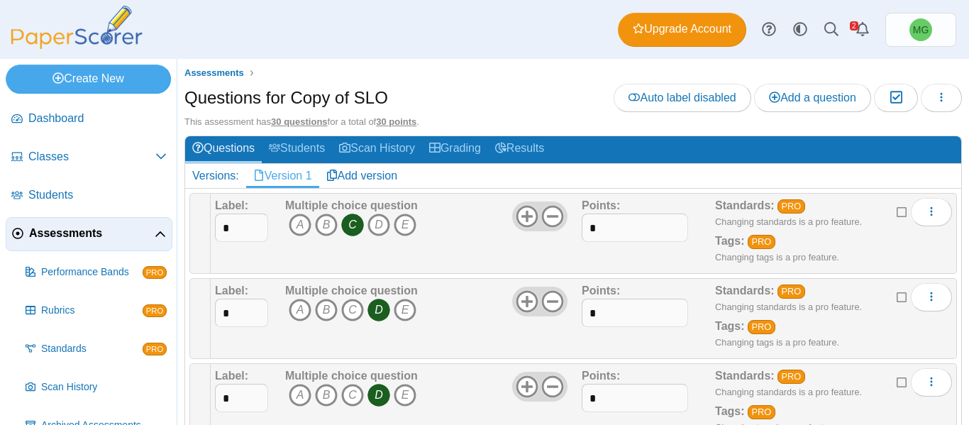
click at [345, 94] on h1 "Questions for Copy of SLO" at bounding box center [286, 98] width 204 height 24
click at [921, 91] on button "button" at bounding box center [941, 98] width 41 height 28
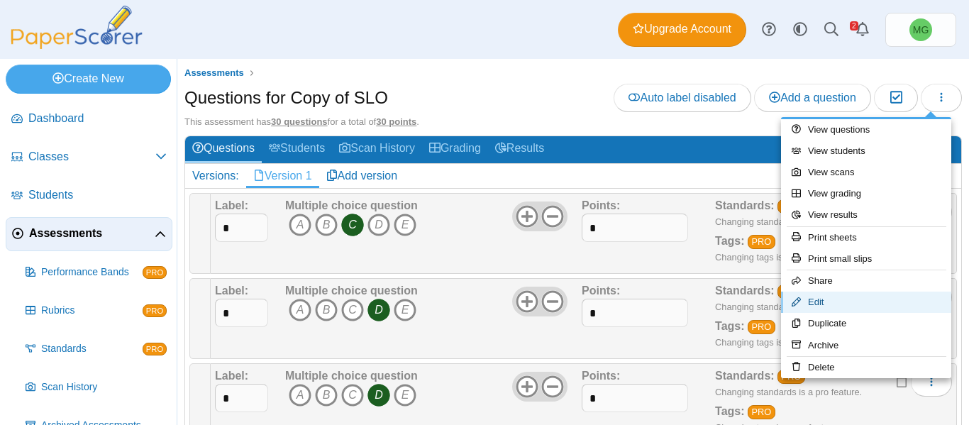
click at [829, 297] on link "Edit" at bounding box center [866, 302] width 170 height 21
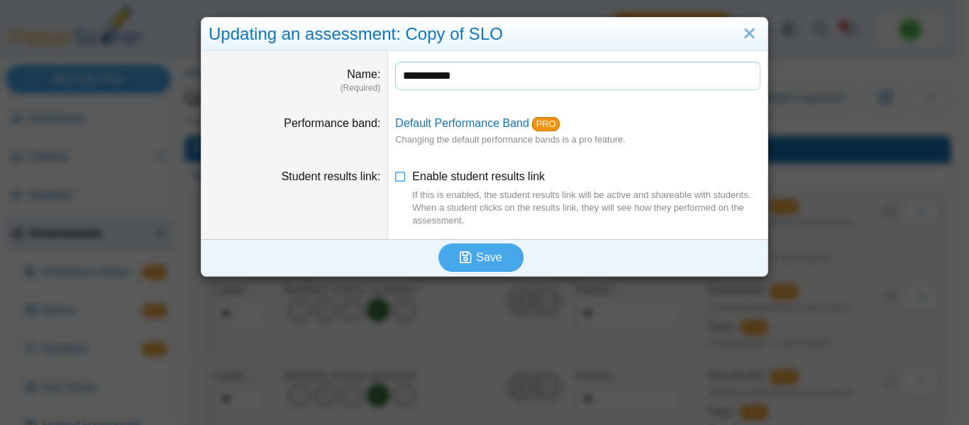
click at [459, 74] on input "**********" at bounding box center [577, 76] width 365 height 28
drag, startPoint x: 443, startPoint y: 77, endPoint x: 375, endPoint y: 85, distance: 68.6
click at [375, 85] on dl "**********" at bounding box center [484, 78] width 566 height 54
click at [448, 78] on input "***" at bounding box center [577, 76] width 365 height 28
type input "**********"
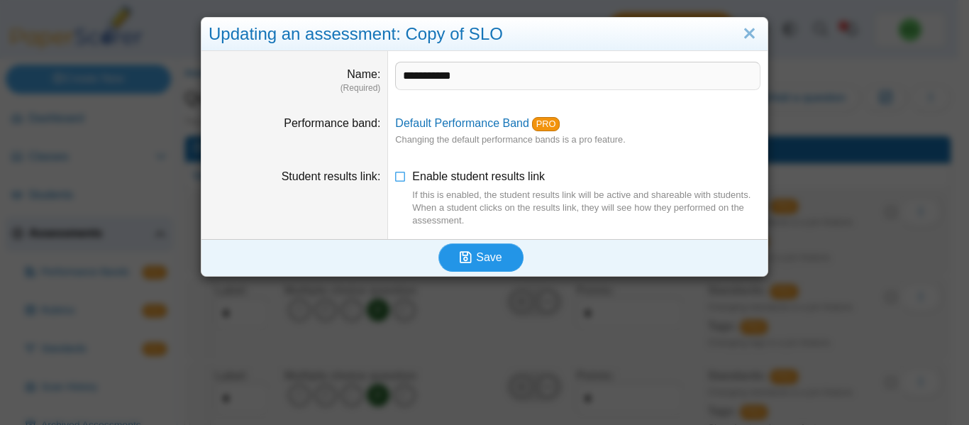
click at [455, 253] on button "Save" at bounding box center [480, 257] width 85 height 28
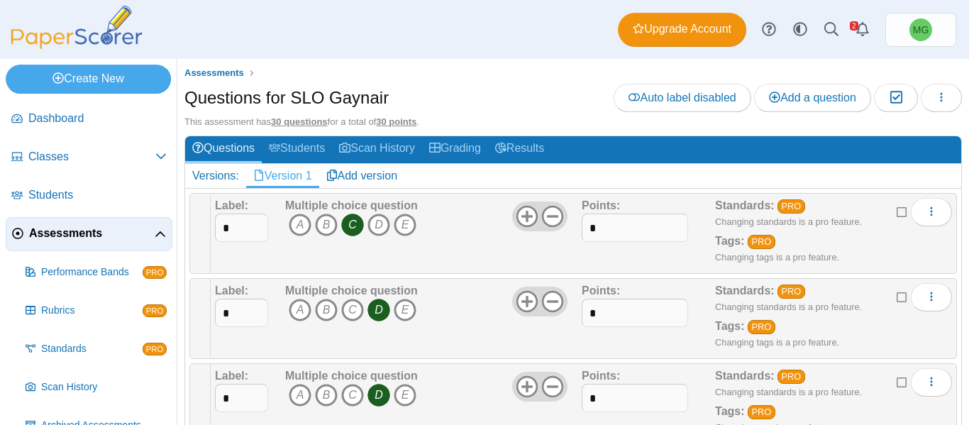
click at [50, 235] on span "Assessments" at bounding box center [92, 234] width 126 height 16
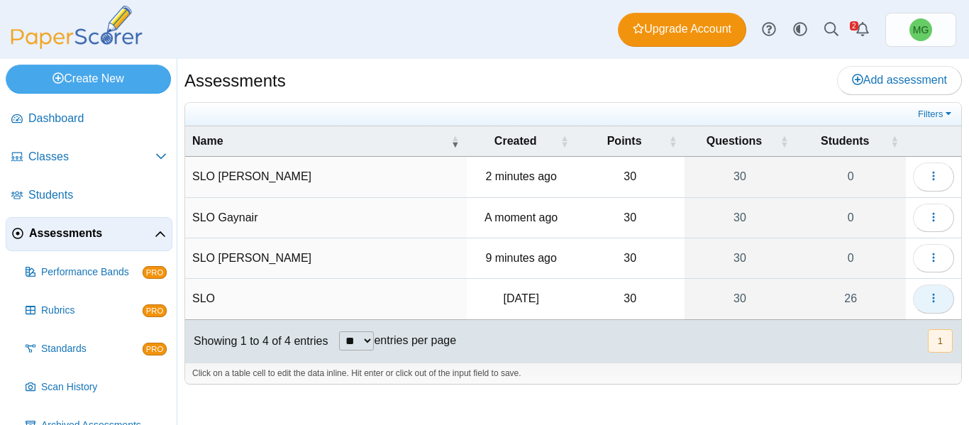
click at [941, 294] on button "button" at bounding box center [933, 298] width 41 height 28
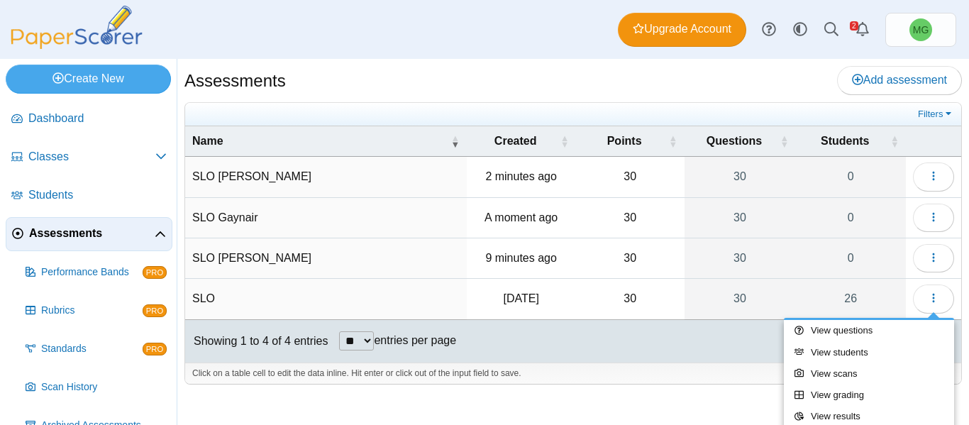
click at [719, 392] on div at bounding box center [572, 391] width 777 height 14
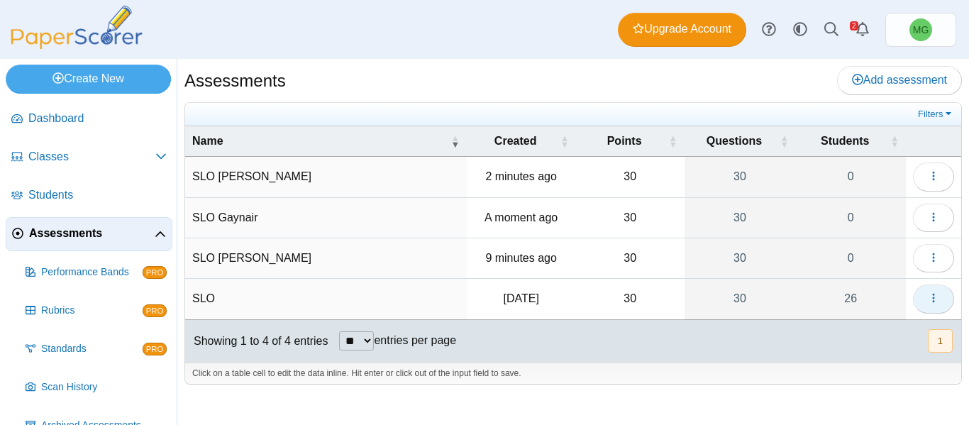
click at [934, 289] on button "button" at bounding box center [933, 298] width 41 height 28
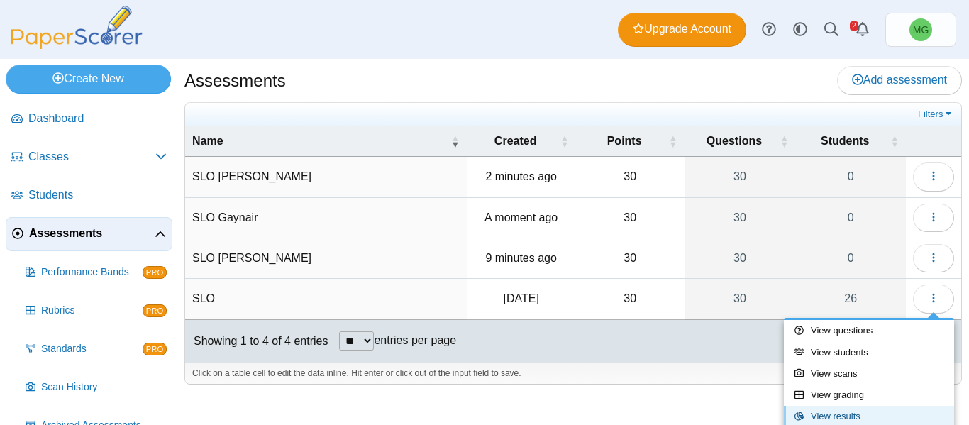
click at [837, 409] on link "View results" at bounding box center [869, 416] width 170 height 21
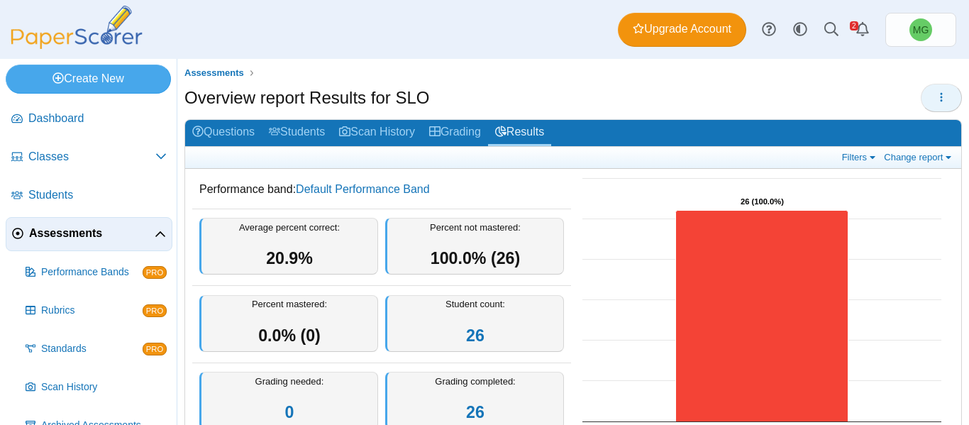
click at [936, 97] on icon "button" at bounding box center [941, 97] width 11 height 11
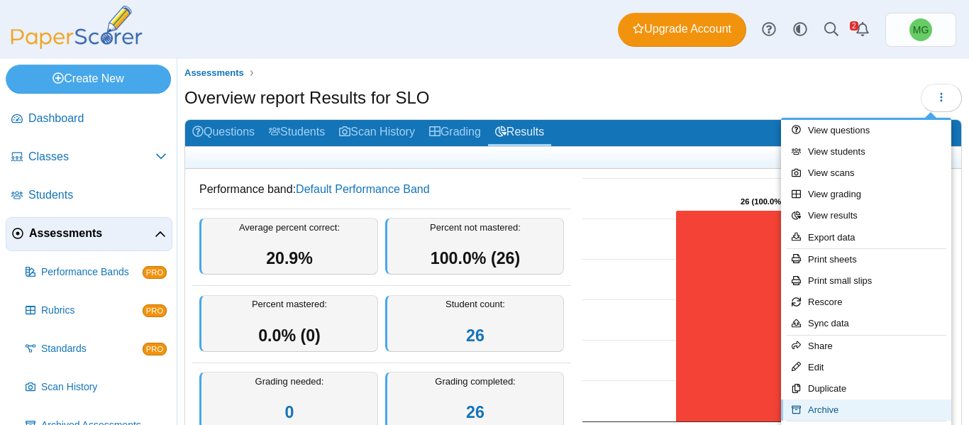
click at [819, 406] on link "Archive" at bounding box center [866, 409] width 170 height 21
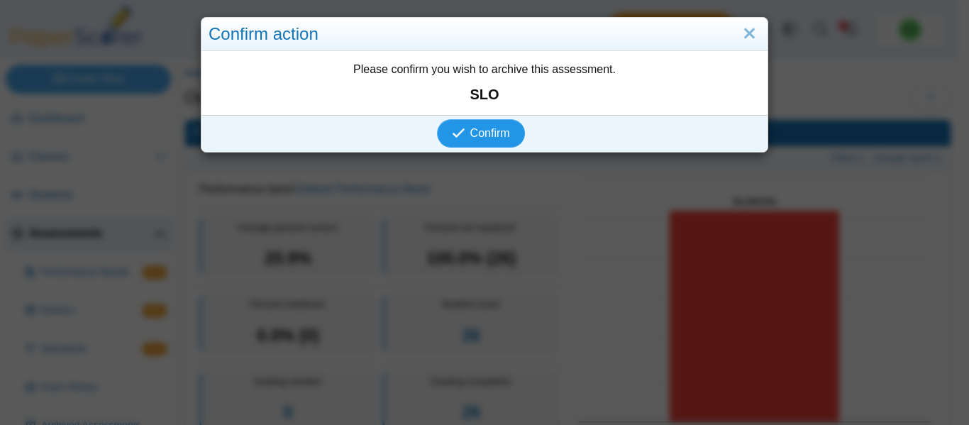
click at [493, 130] on span "Confirm" at bounding box center [490, 133] width 40 height 12
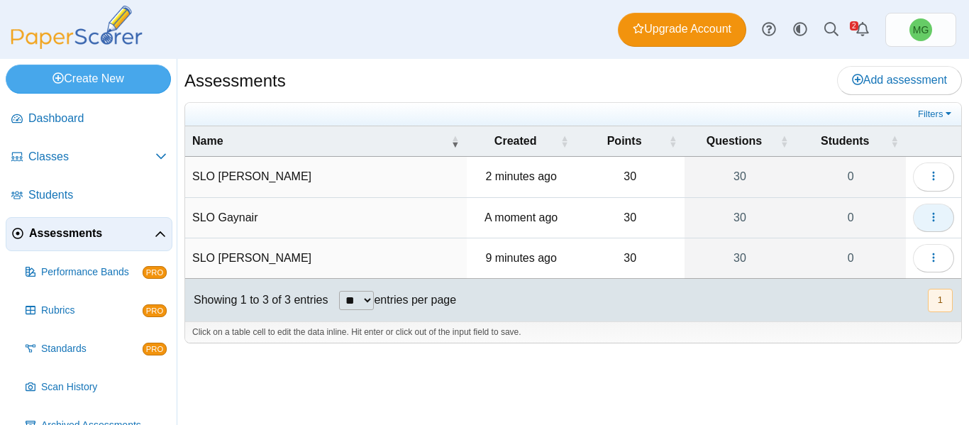
click at [941, 227] on button "button" at bounding box center [933, 218] width 41 height 28
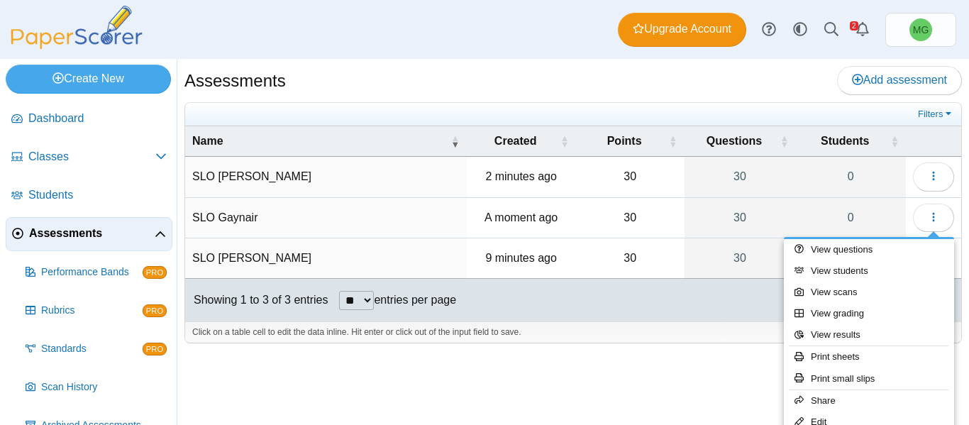
click at [619, 390] on div "Assessments Add assessment 30 0" at bounding box center [573, 242] width 792 height 366
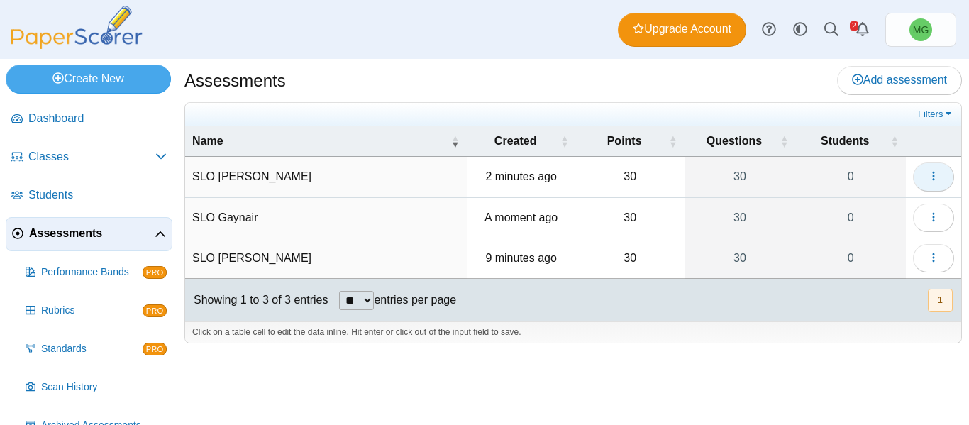
click at [928, 172] on icon "button" at bounding box center [933, 175] width 11 height 11
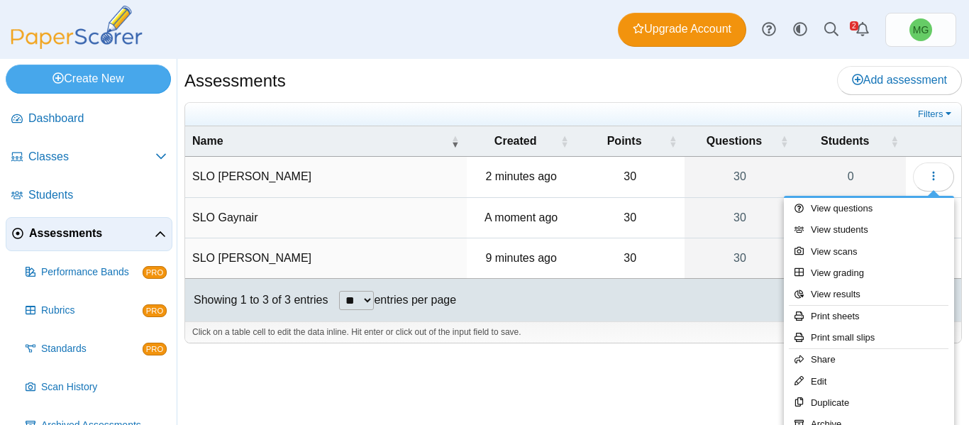
click at [712, 404] on div "Assessments Add assessment 30 0" at bounding box center [573, 242] width 792 height 366
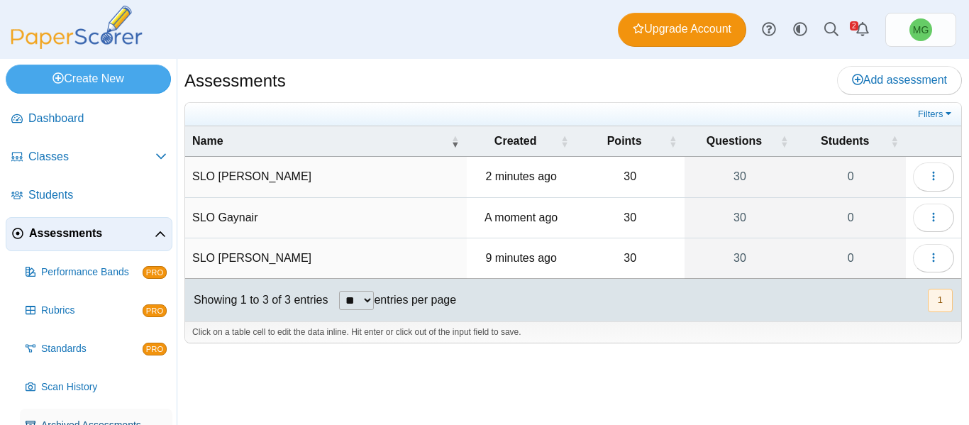
scroll to position [65, 0]
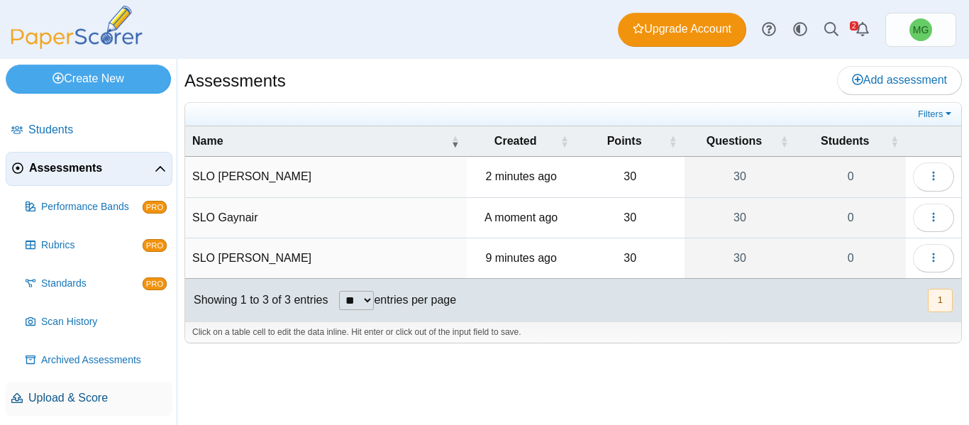
click at [76, 400] on span "Upload & Score" at bounding box center [97, 398] width 138 height 16
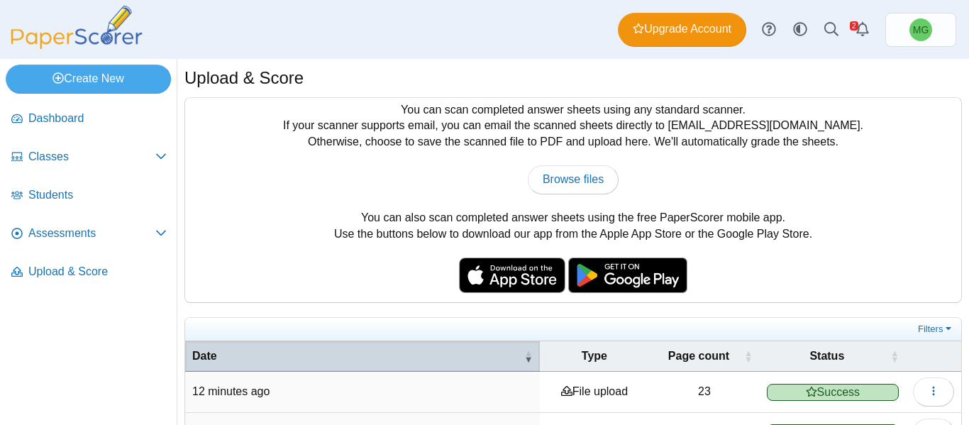
scroll to position [125, 0]
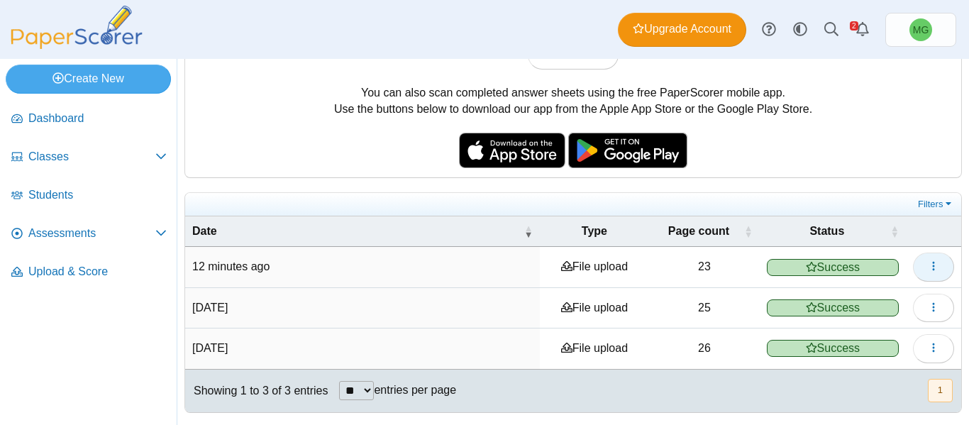
click at [932, 265] on button "button" at bounding box center [933, 267] width 41 height 28
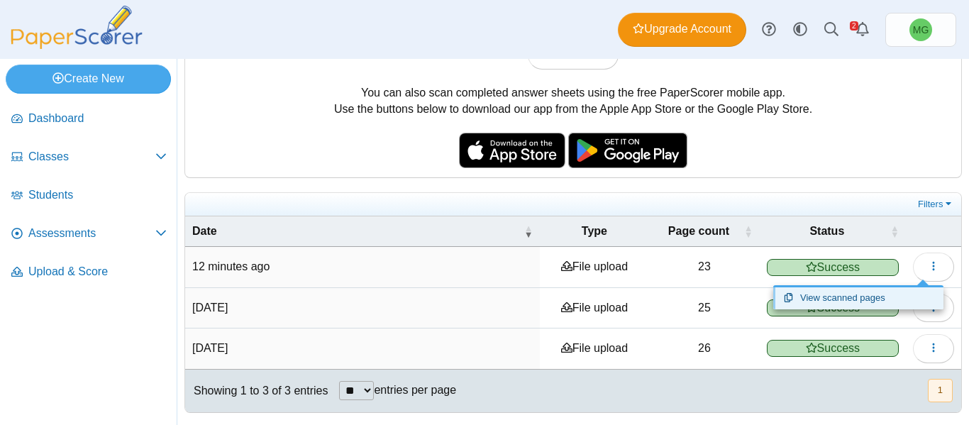
click at [836, 303] on link "View scanned pages" at bounding box center [858, 297] width 170 height 21
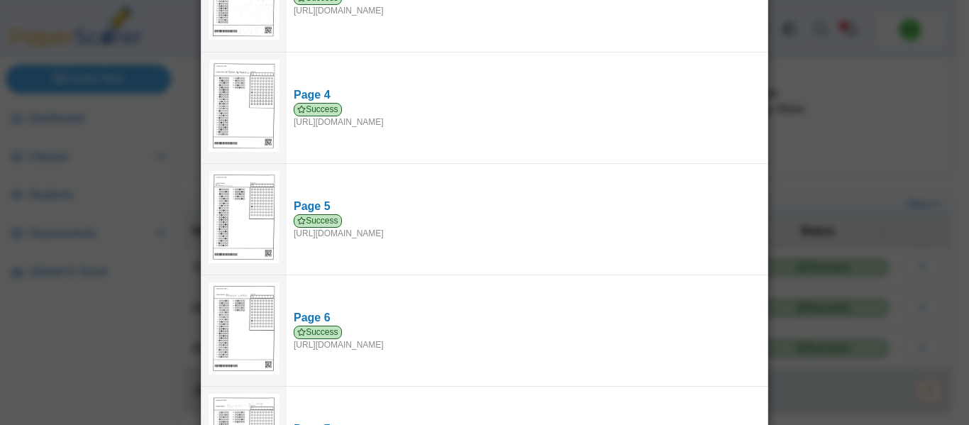
scroll to position [0, 0]
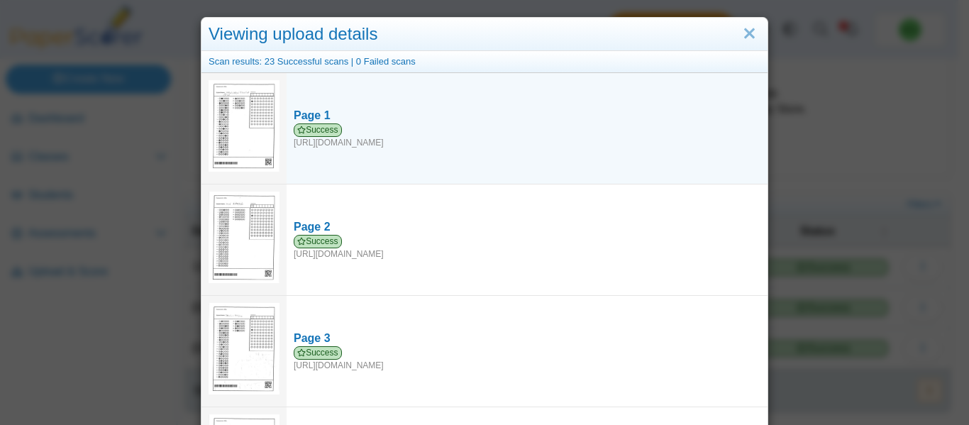
click at [238, 131] on img at bounding box center [244, 126] width 71 height 92
click at [318, 113] on div "Page 1" at bounding box center [527, 116] width 467 height 16
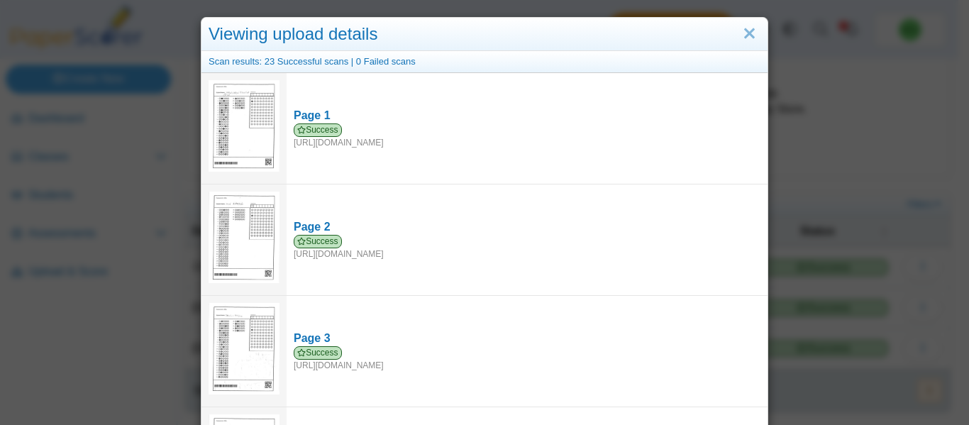
click at [303, 65] on div "Scan results: 23 Successful scans | 0 Failed scans" at bounding box center [484, 62] width 566 height 22
click at [753, 34] on link "Close" at bounding box center [749, 34] width 22 height 24
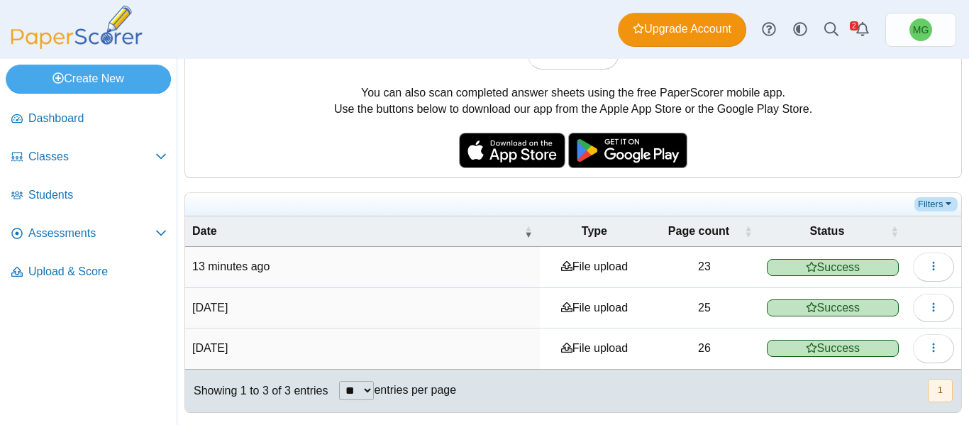
click at [920, 198] on link "Filters" at bounding box center [935, 204] width 43 height 14
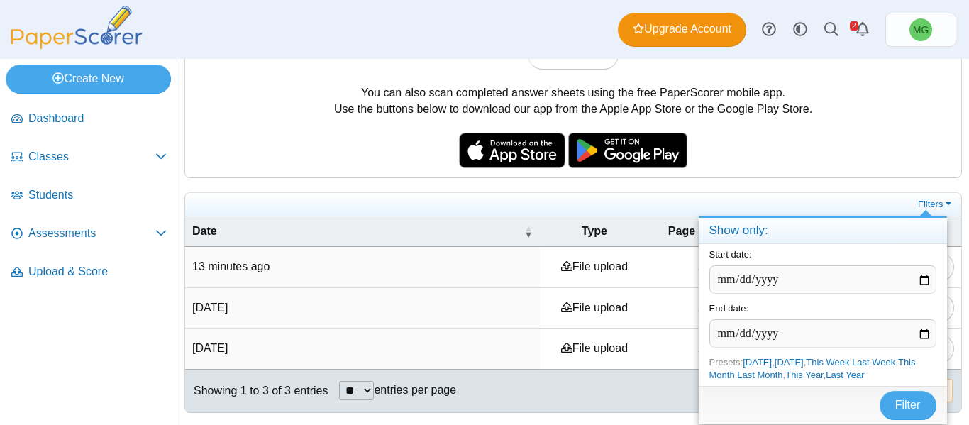
click at [865, 167] on div "You can scan completed answer sheets using any standard scanner. If your scanne…" at bounding box center [573, 75] width 776 height 204
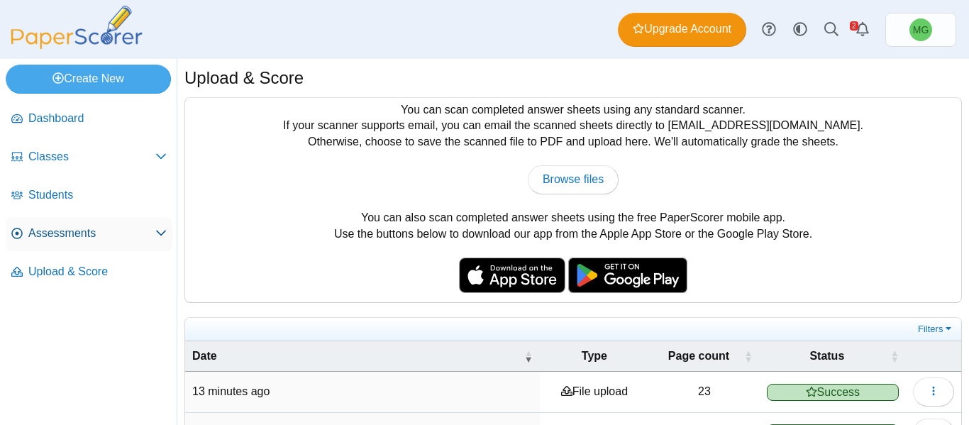
click at [70, 230] on span "Assessments" at bounding box center [91, 234] width 127 height 16
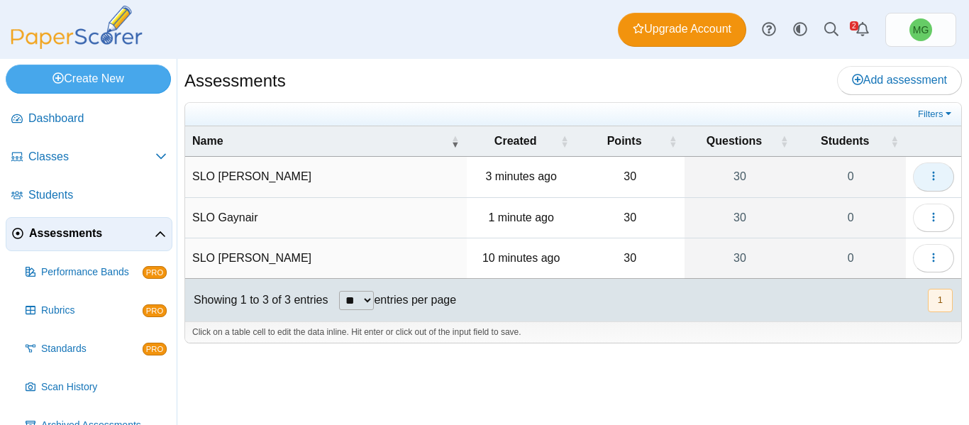
click at [934, 167] on button "button" at bounding box center [933, 176] width 41 height 28
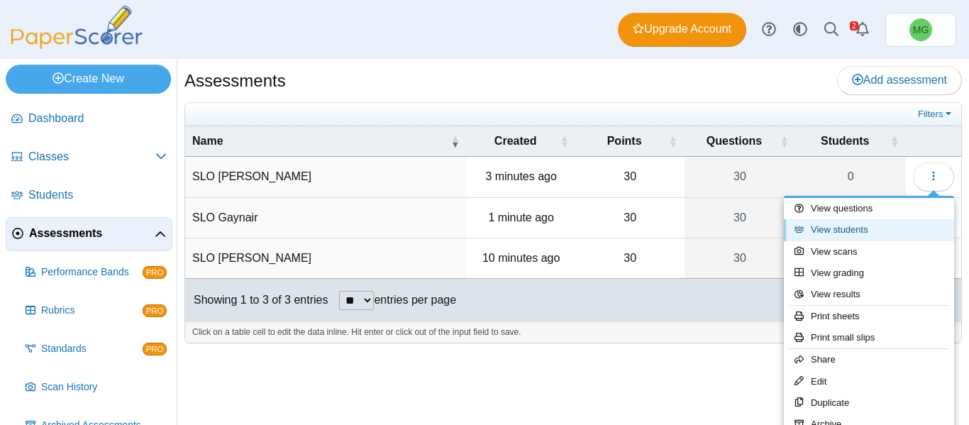
click at [871, 235] on link "View students" at bounding box center [869, 229] width 170 height 21
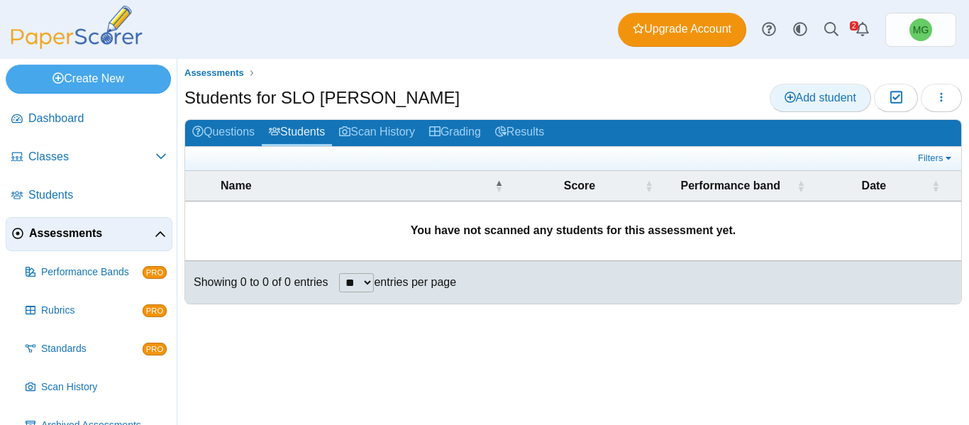
click at [815, 92] on span "Add student" at bounding box center [821, 98] width 72 height 12
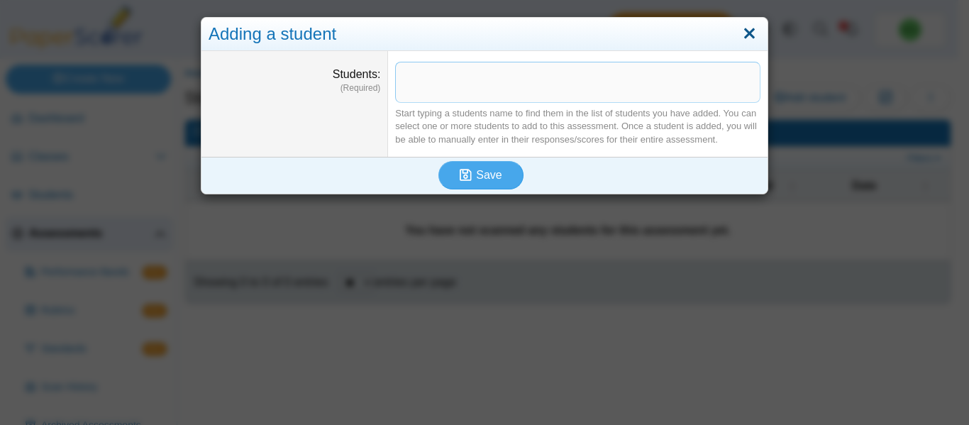
click at [738, 33] on link "Close" at bounding box center [749, 34] width 22 height 24
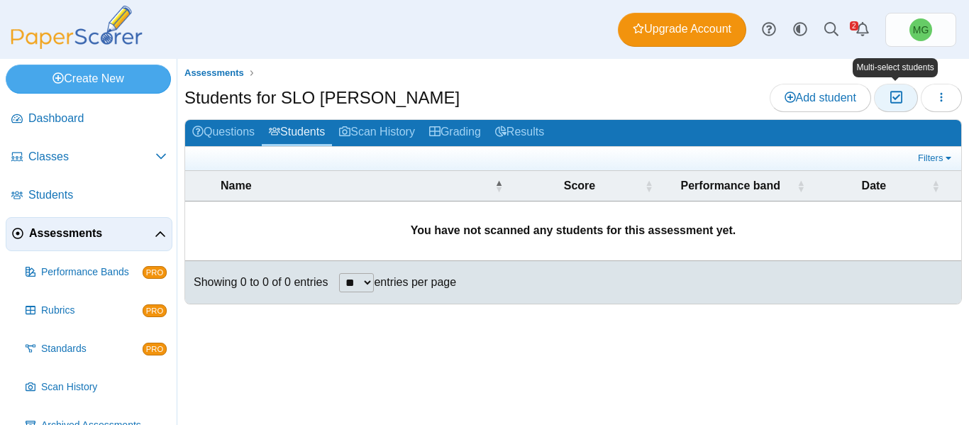
click at [892, 87] on button "Moderation 0" at bounding box center [895, 98] width 43 height 28
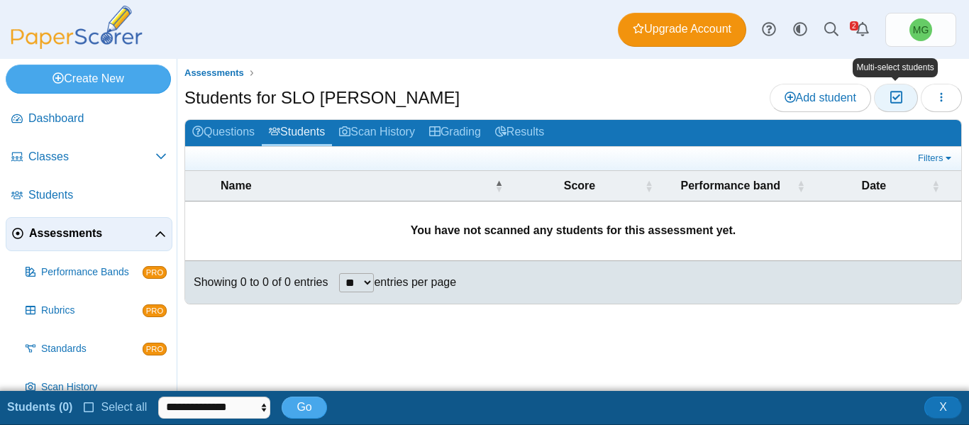
click at [888, 87] on button "Moderation 0" at bounding box center [895, 98] width 43 height 28
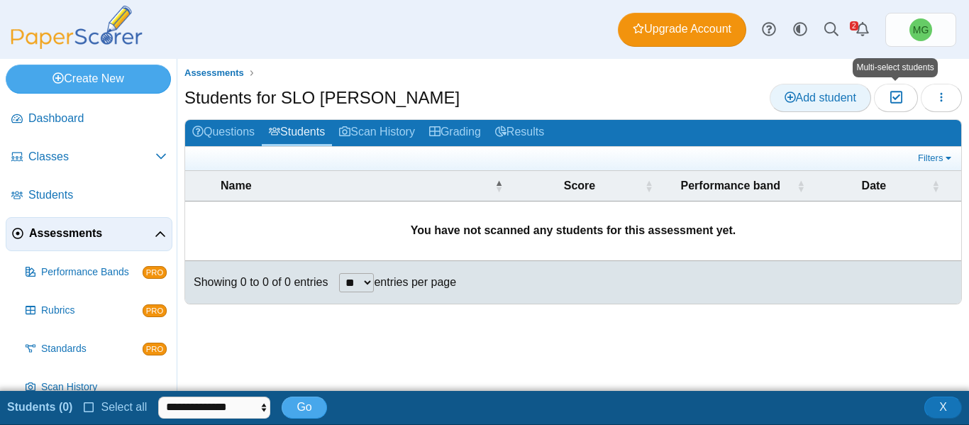
click at [828, 102] on span "Add student" at bounding box center [821, 98] width 72 height 12
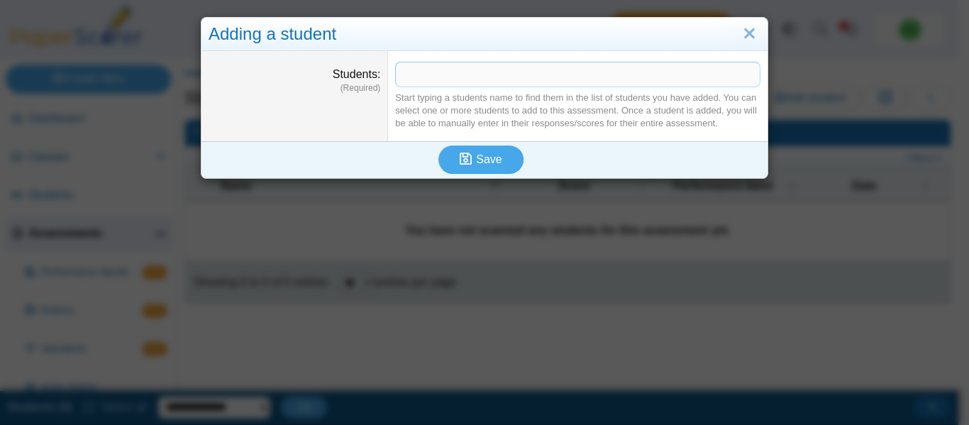
click at [572, 87] on span at bounding box center [578, 74] width 364 height 24
click at [741, 31] on link "Close" at bounding box center [749, 34] width 22 height 24
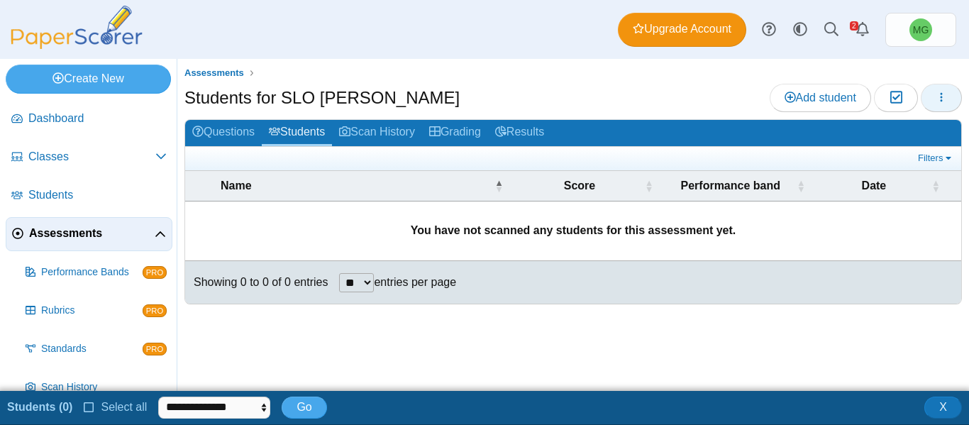
click at [939, 92] on icon "button" at bounding box center [941, 97] width 11 height 11
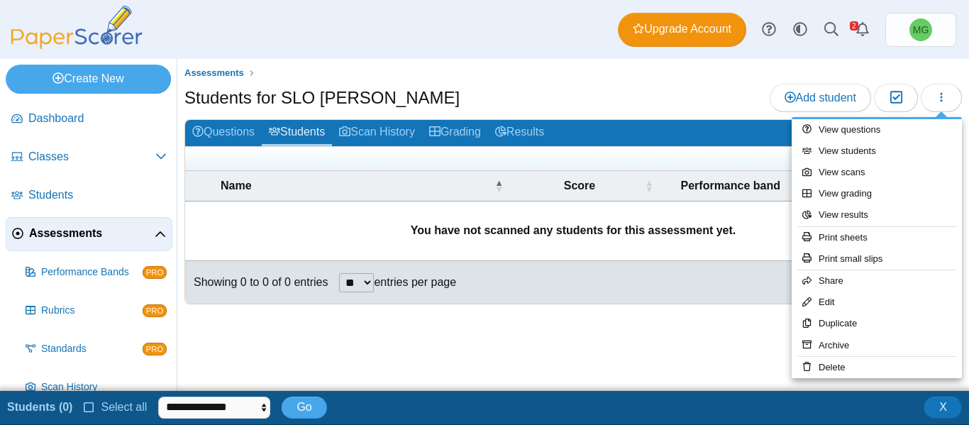
drag, startPoint x: 851, startPoint y: 155, endPoint x: 716, endPoint y: 109, distance: 141.8
click at [716, 109] on div "Students for SLO McDaniel Add student Moderation 0" at bounding box center [572, 100] width 777 height 32
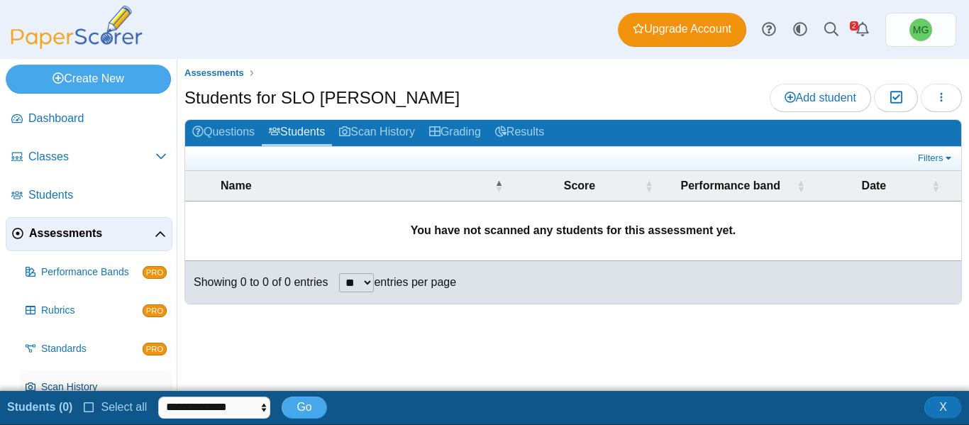
scroll to position [99, 0]
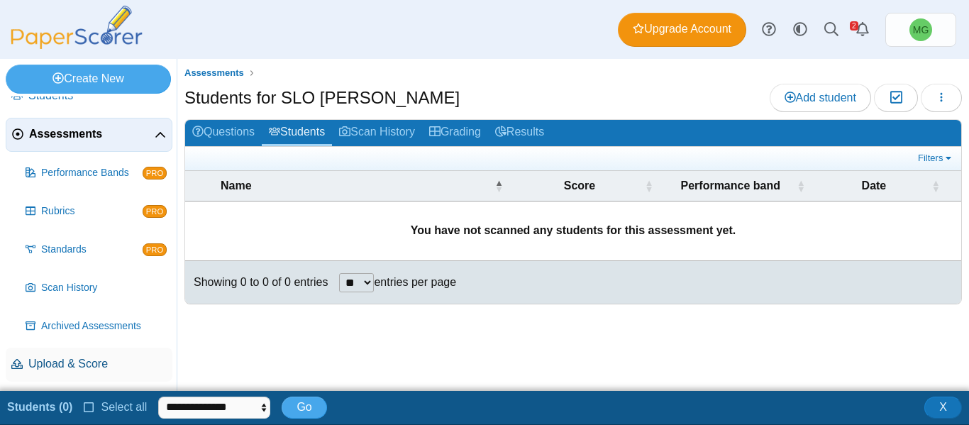
click at [104, 357] on span "Upload & Score" at bounding box center [97, 364] width 138 height 16
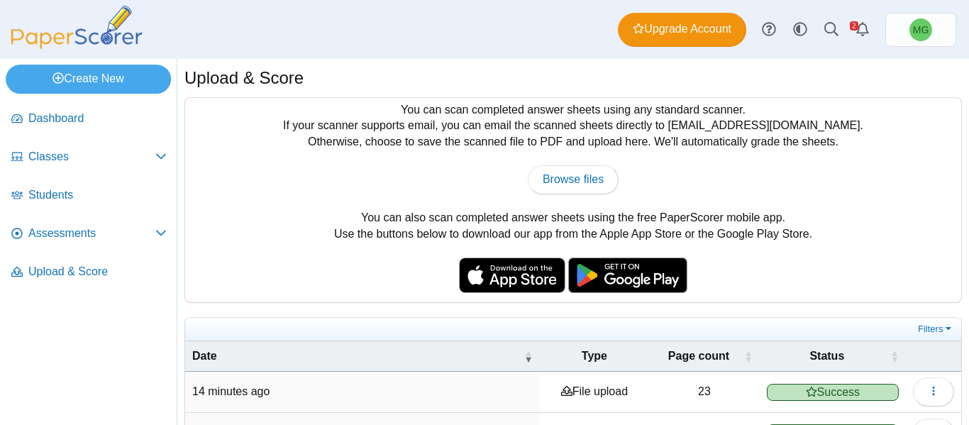
scroll to position [125, 0]
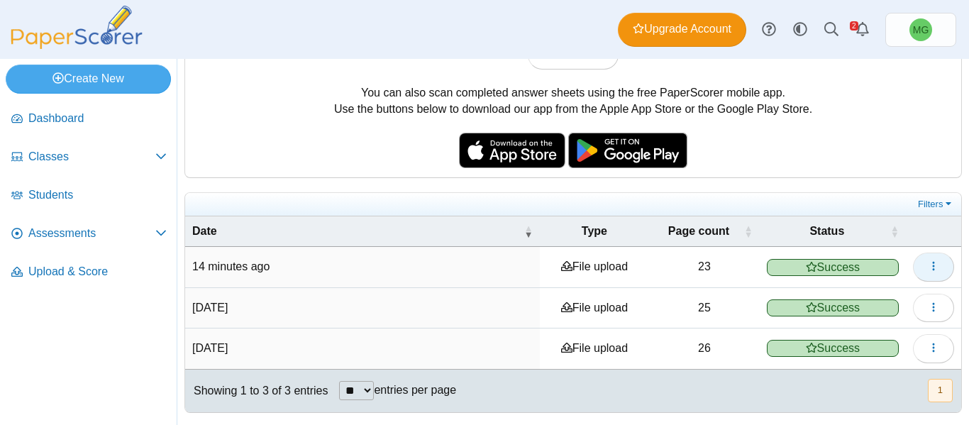
click at [928, 264] on icon "button" at bounding box center [933, 265] width 11 height 11
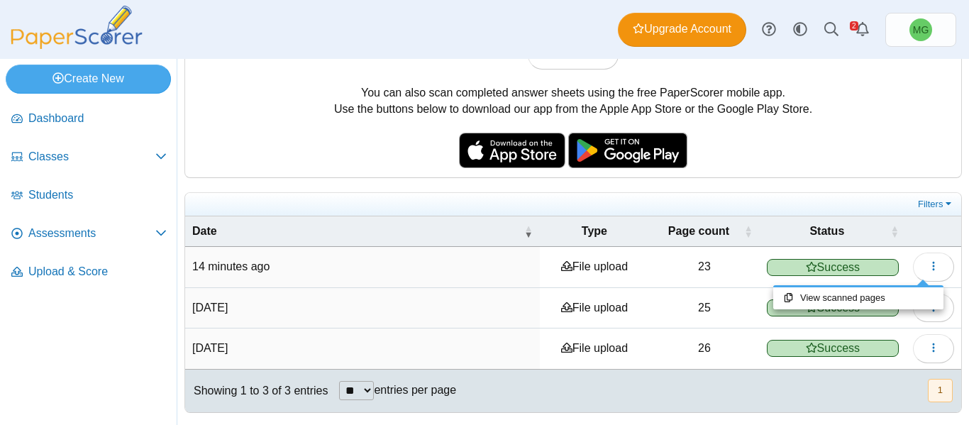
click at [787, 179] on div "You can scan completed answer sheets using any standard scanner. If your scanne…" at bounding box center [572, 192] width 777 height 441
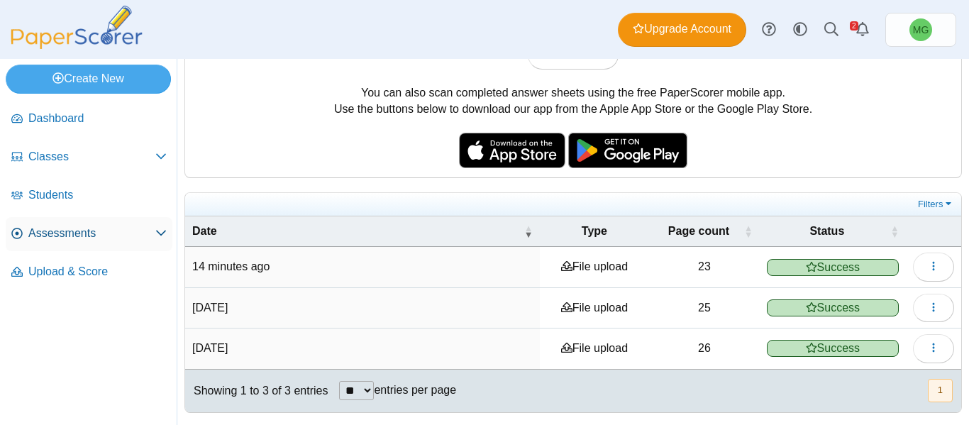
click at [50, 240] on span "Assessments" at bounding box center [91, 234] width 127 height 16
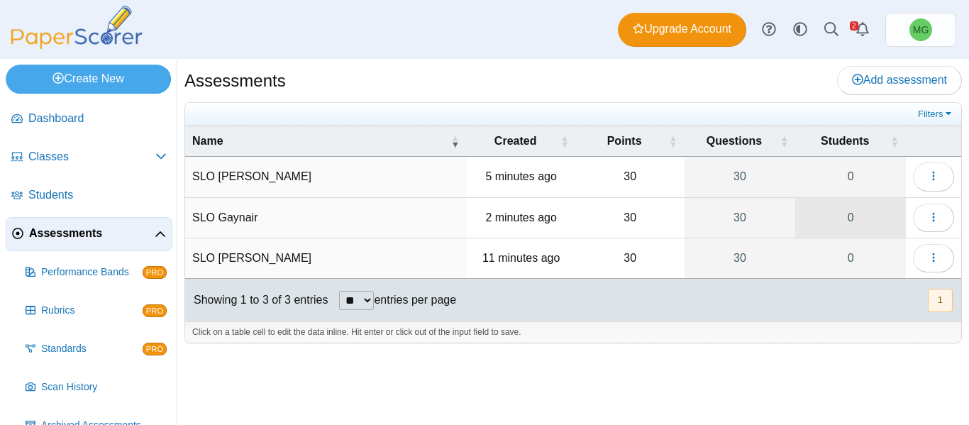
click at [860, 216] on link "0" at bounding box center [850, 218] width 111 height 40
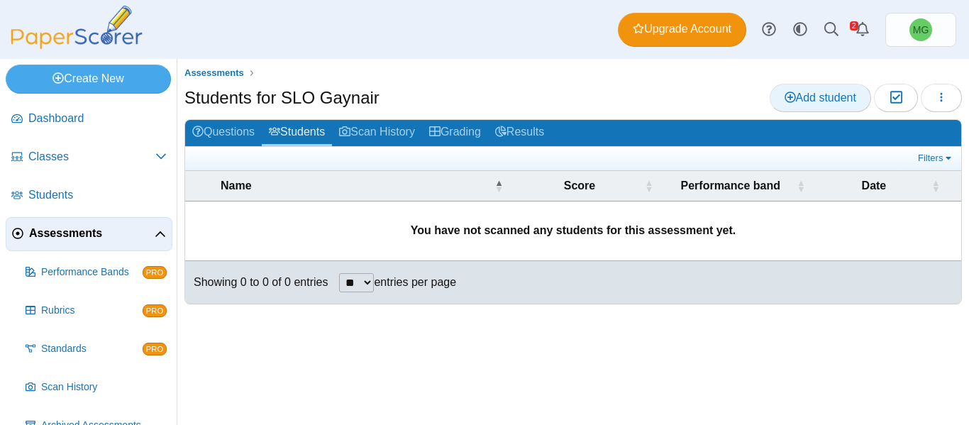
click at [814, 95] on span "Add student" at bounding box center [821, 98] width 72 height 12
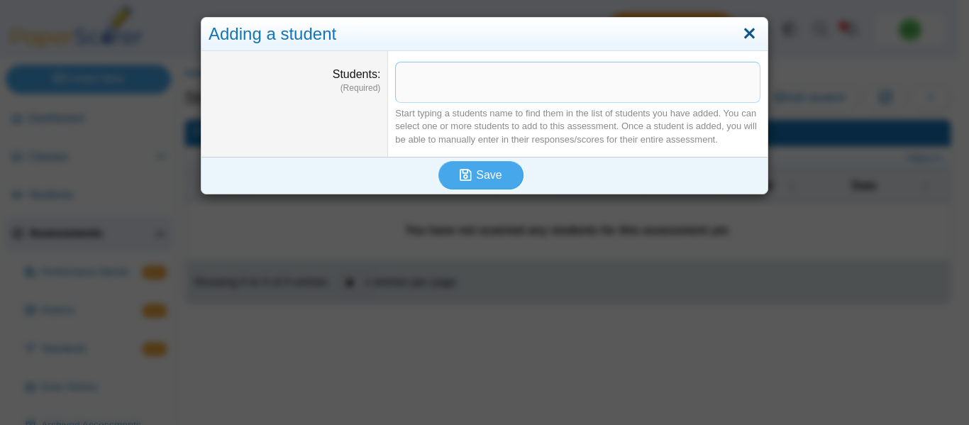
click at [746, 31] on link "Close" at bounding box center [749, 34] width 22 height 24
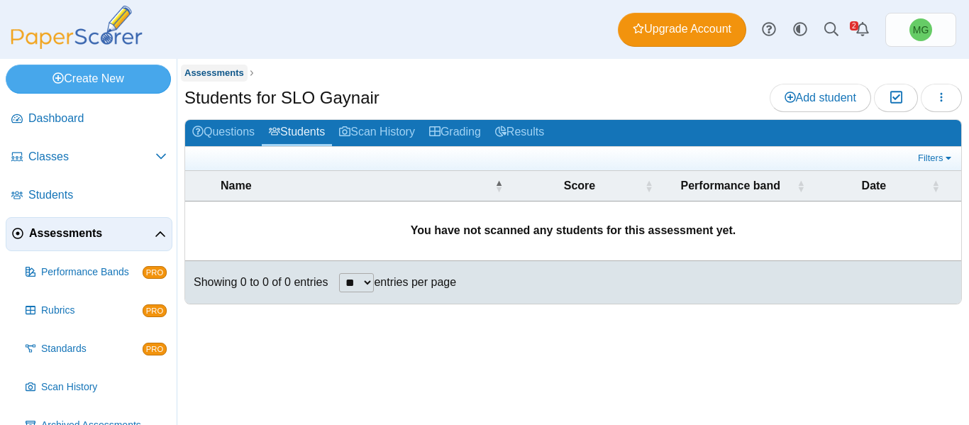
click at [218, 69] on span "Assessments" at bounding box center [214, 72] width 60 height 11
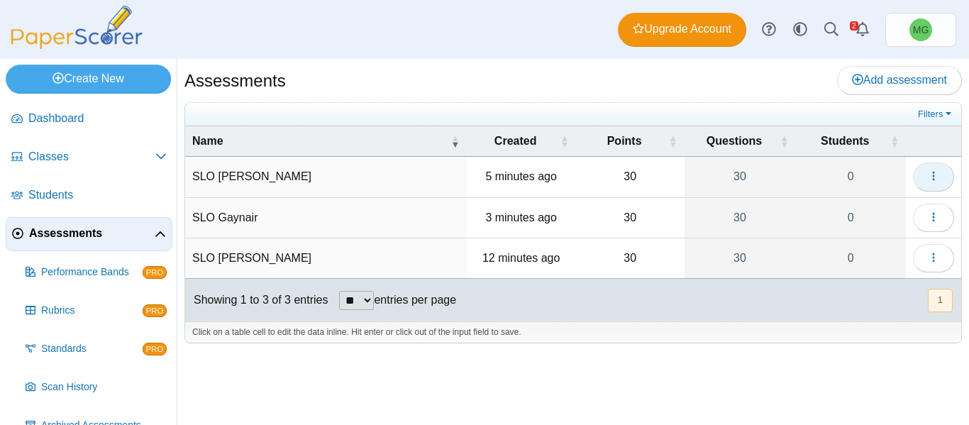
click at [937, 175] on icon "button" at bounding box center [933, 175] width 11 height 11
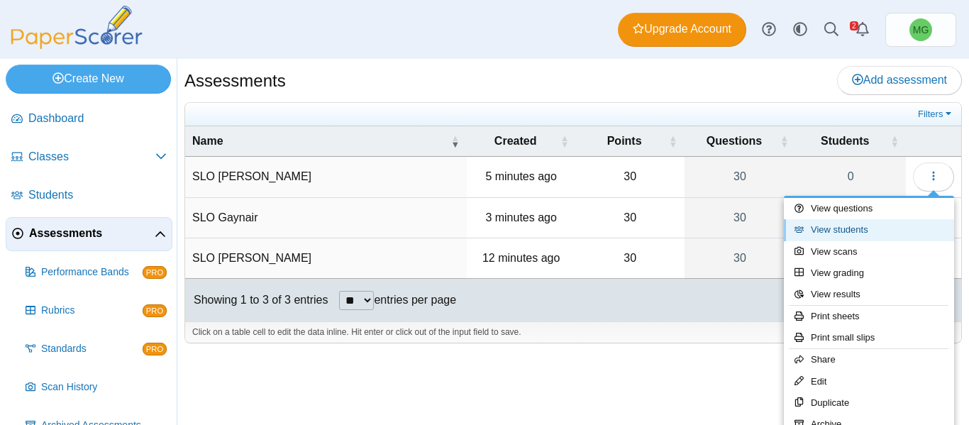
click at [854, 228] on link "View students" at bounding box center [869, 229] width 170 height 21
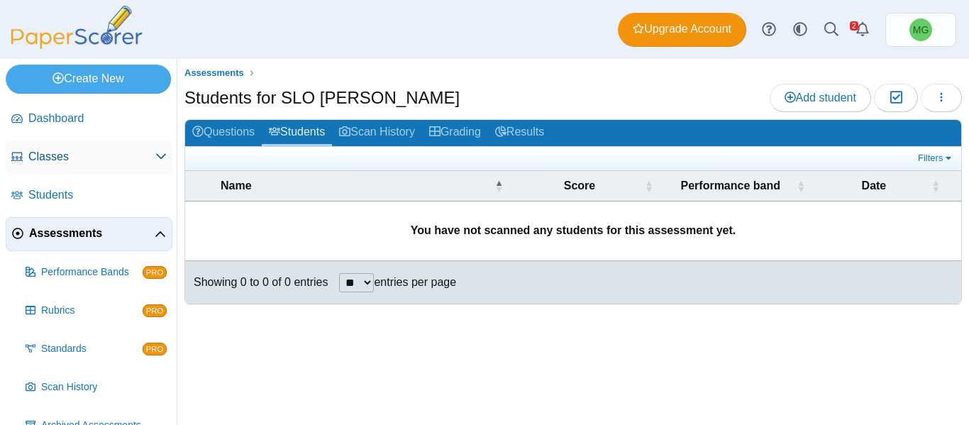
click at [47, 145] on link "Classes" at bounding box center [89, 157] width 167 height 34
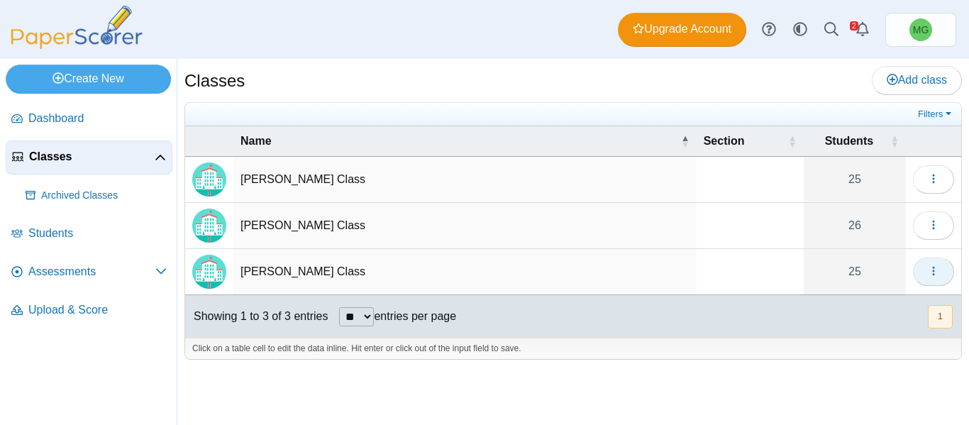
click at [937, 274] on icon "button" at bounding box center [933, 270] width 11 height 11
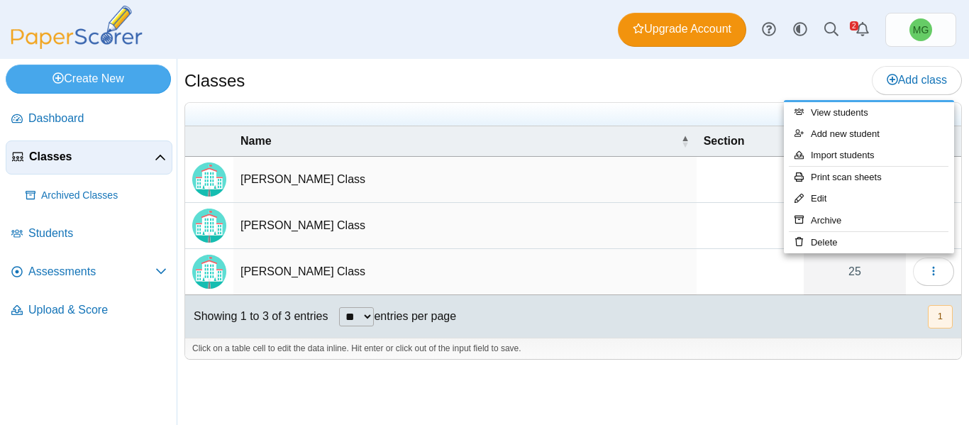
click at [806, 387] on div "Classes Add class Filters 25" at bounding box center [573, 242] width 792 height 366
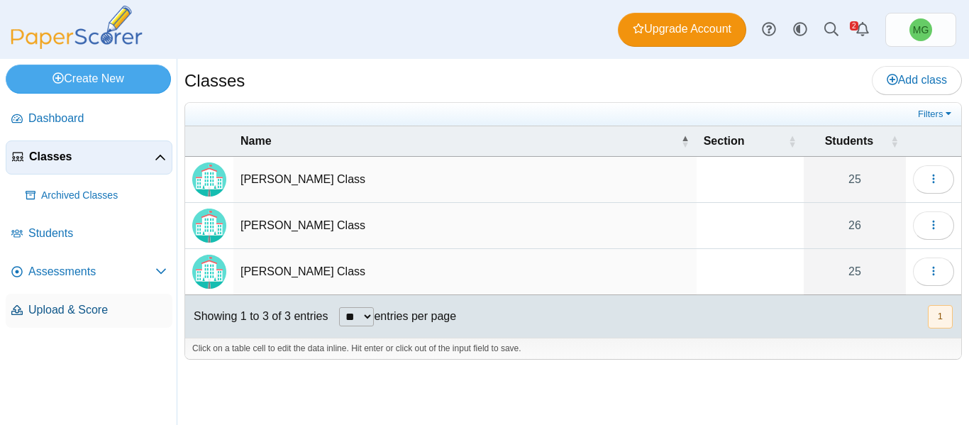
click at [87, 305] on span "Upload & Score" at bounding box center [97, 310] width 138 height 16
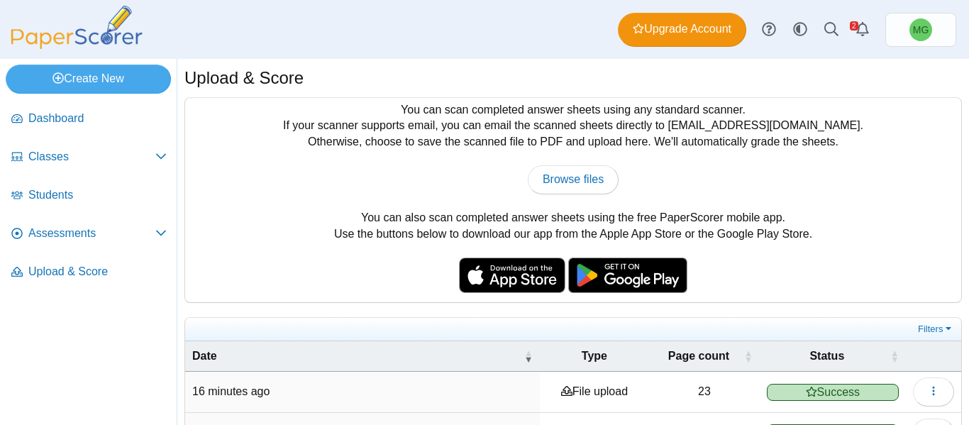
scroll to position [125, 0]
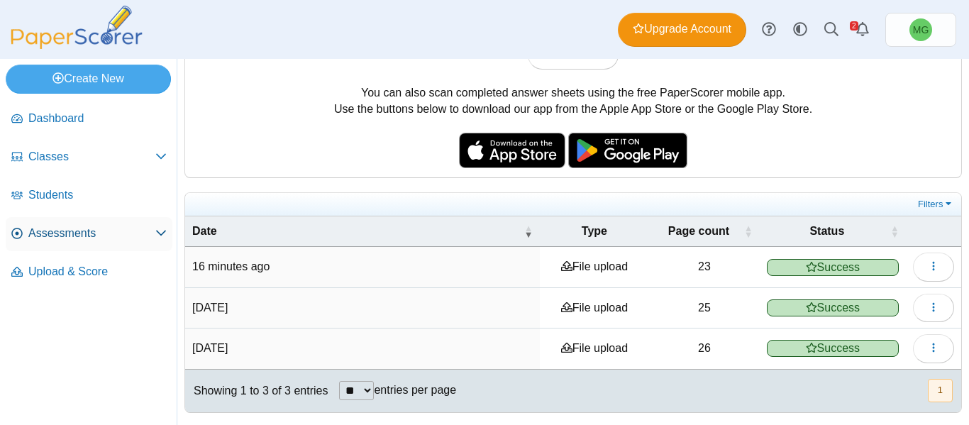
click at [42, 238] on span "Assessments" at bounding box center [91, 234] width 127 height 16
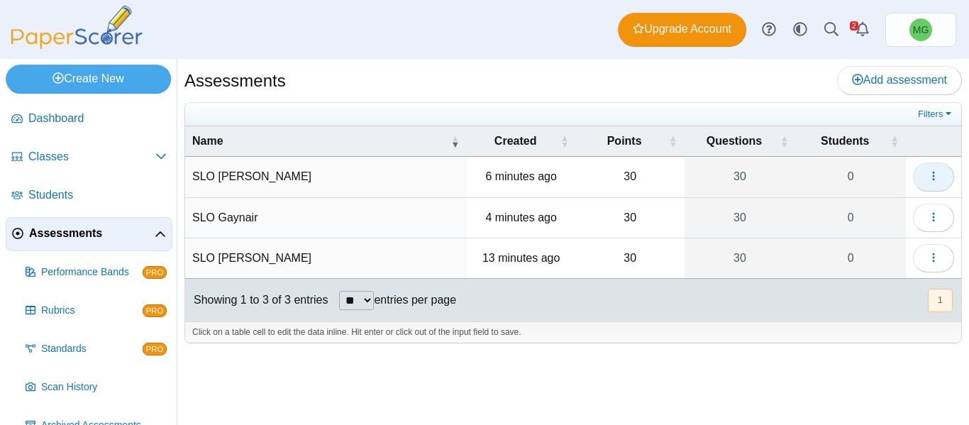
click at [918, 177] on button "button" at bounding box center [933, 176] width 41 height 28
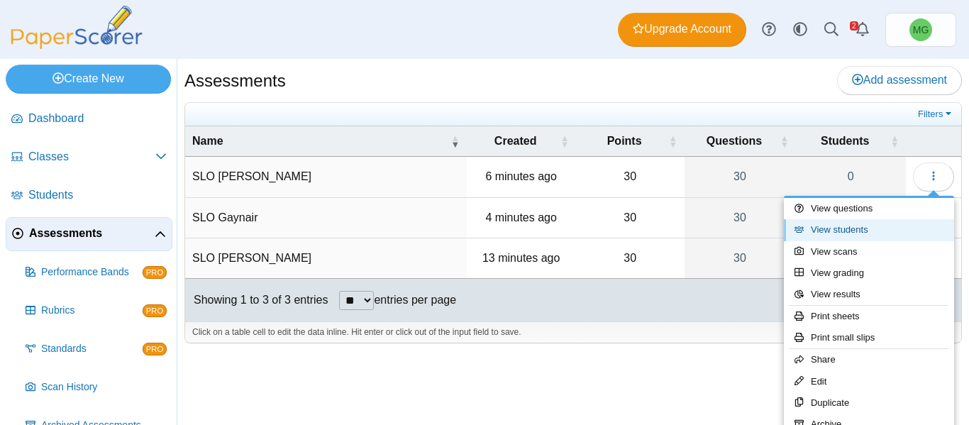
click at [847, 230] on link "View students" at bounding box center [869, 229] width 170 height 21
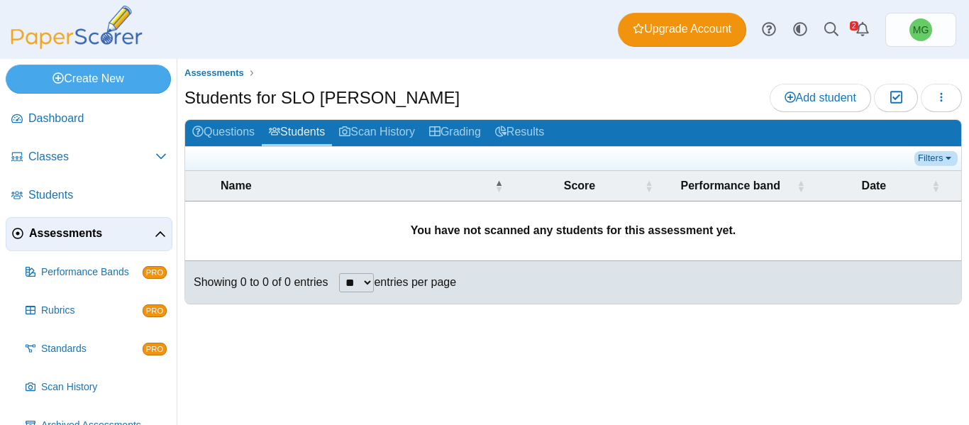
click at [948, 156] on link "Filters" at bounding box center [935, 158] width 43 height 14
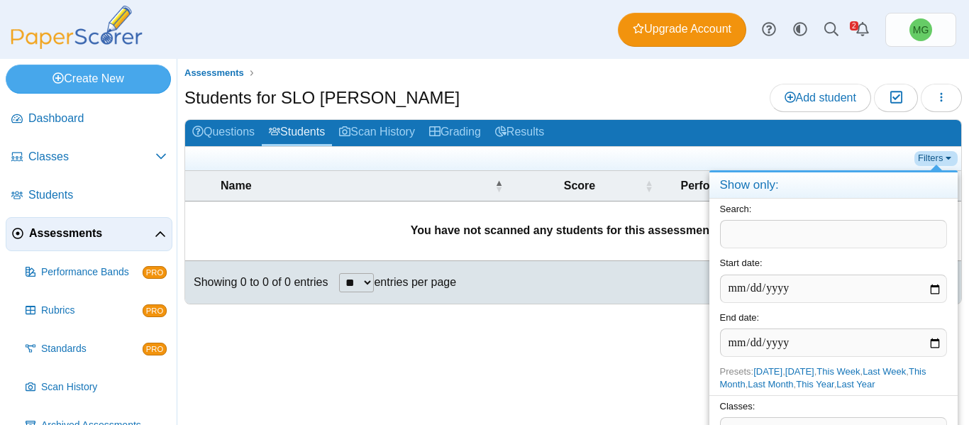
click at [948, 156] on link "Filters" at bounding box center [935, 158] width 43 height 14
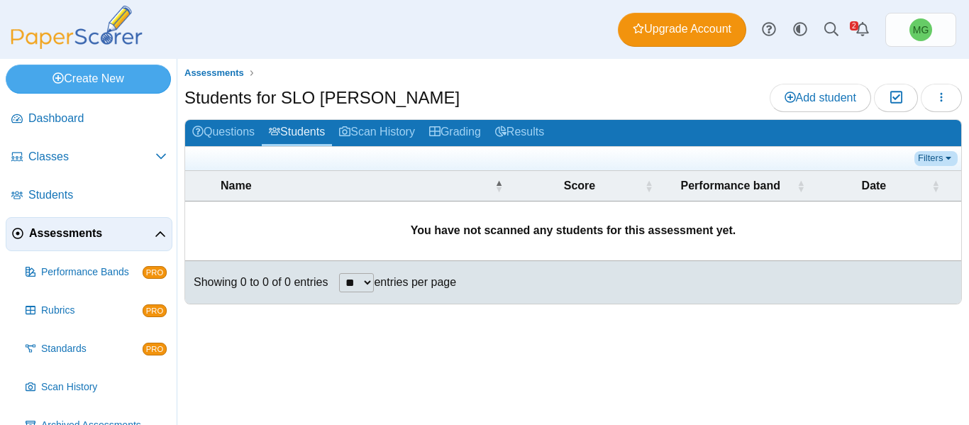
click at [948, 156] on link "Filters" at bounding box center [935, 158] width 43 height 14
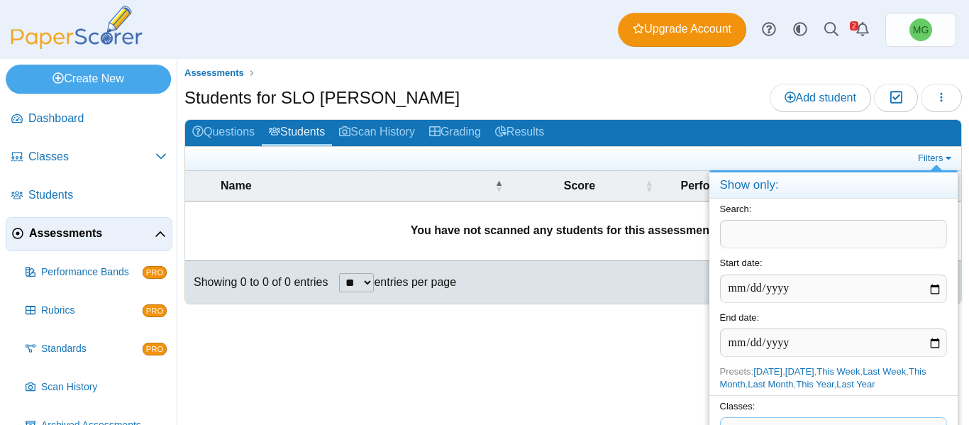
click at [757, 421] on span at bounding box center [834, 430] width 226 height 24
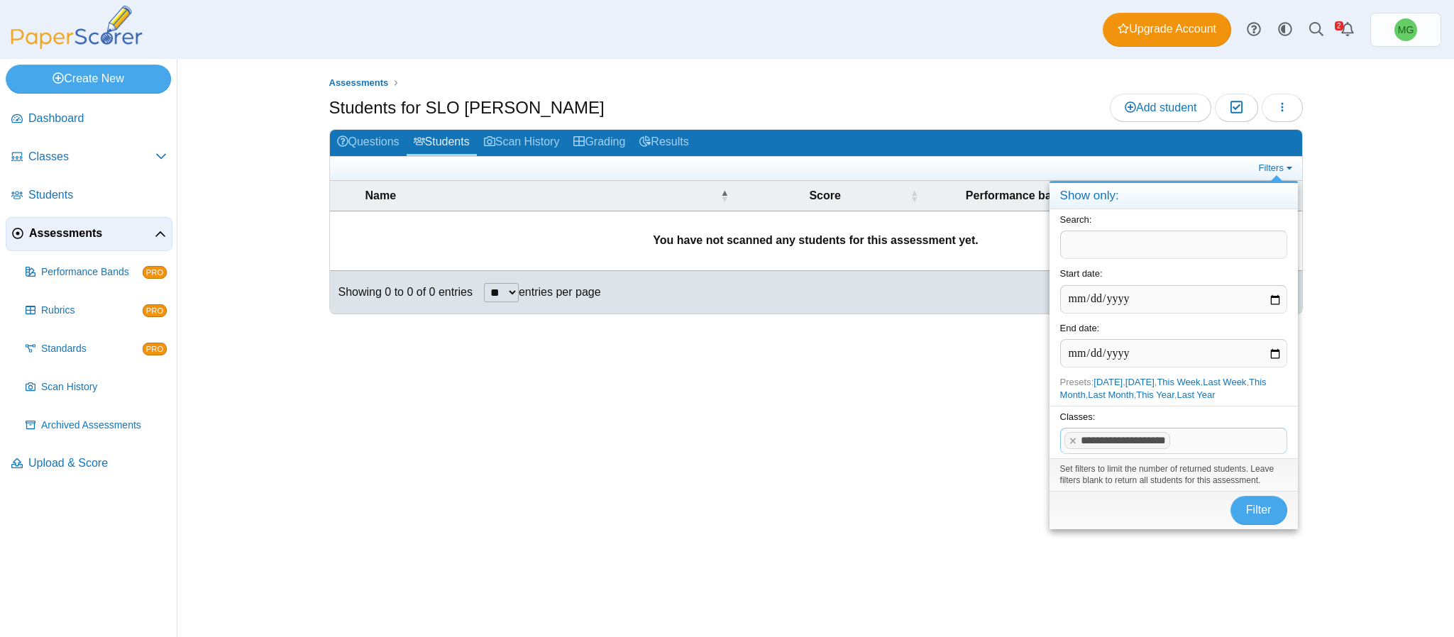
drag, startPoint x: 863, startPoint y: 21, endPoint x: 941, endPoint y: 483, distance: 469.1
click at [939, 424] on div "Assessments Students for SLO McDaniel Add student Moderation 0 Loading…" at bounding box center [816, 348] width 1064 height 578
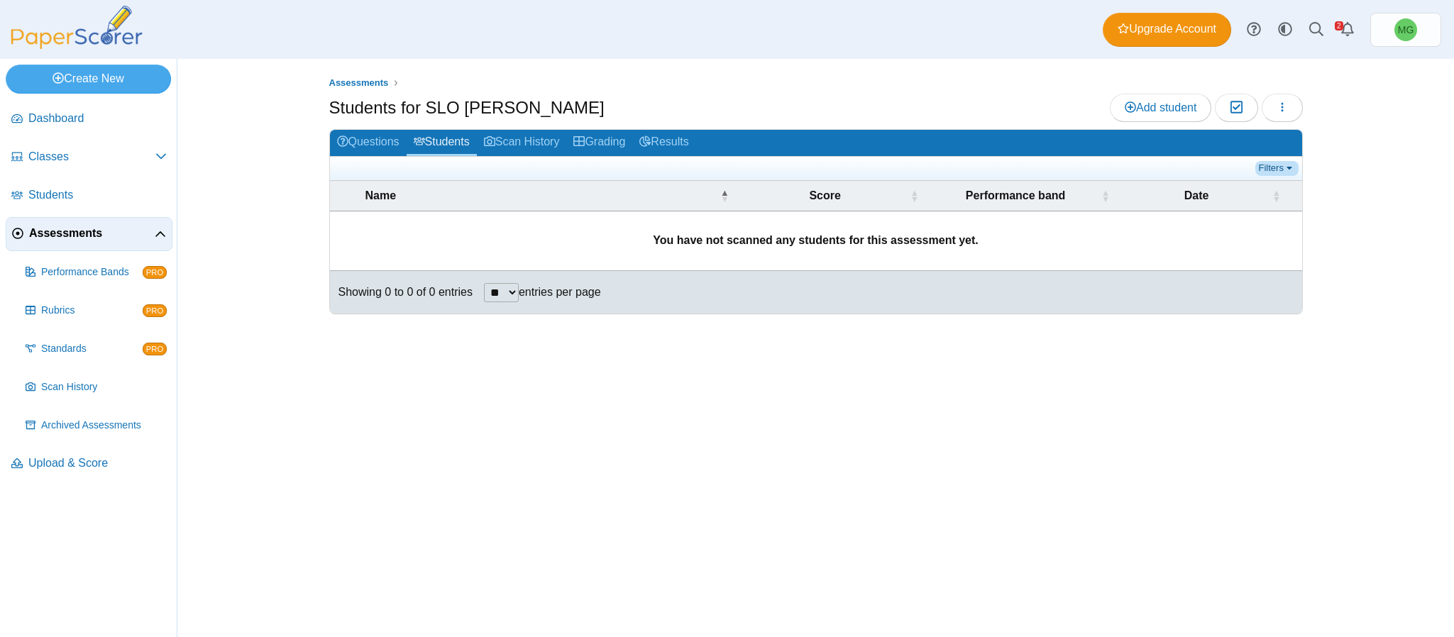
click at [968, 175] on link "Filters" at bounding box center [1276, 168] width 43 height 14
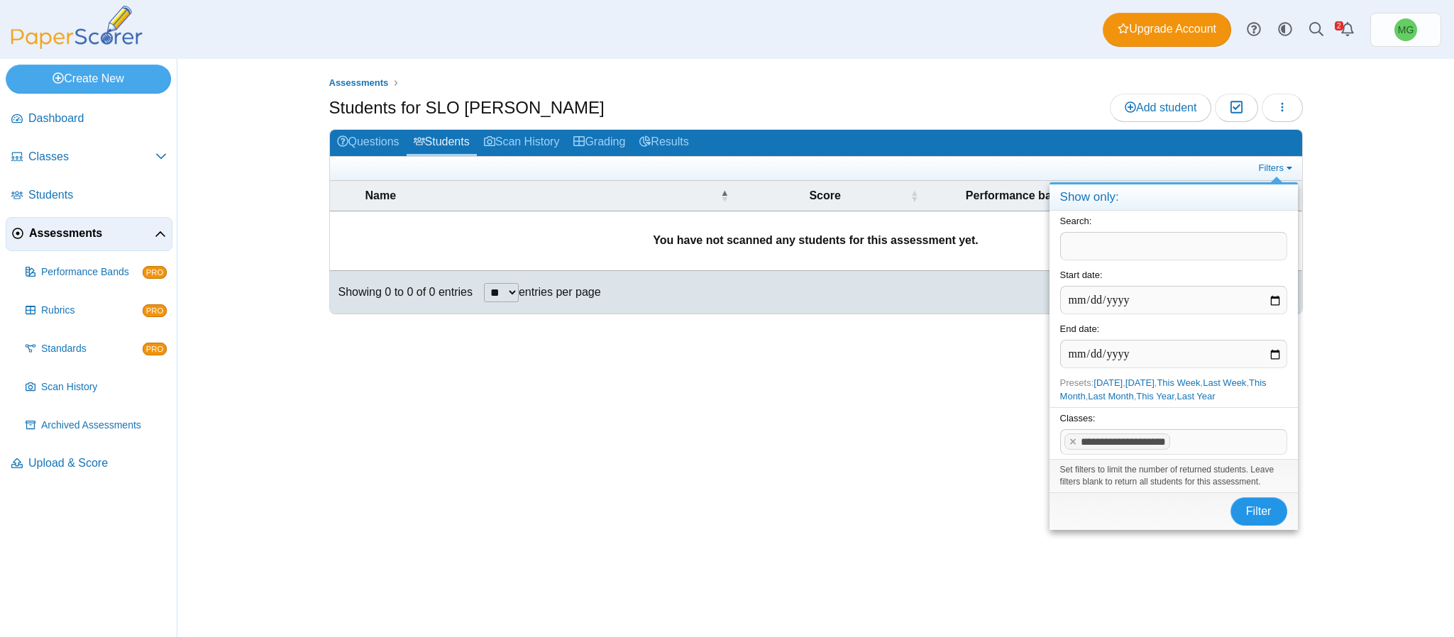
click at [968, 424] on span "Filter" at bounding box center [1259, 511] width 26 height 12
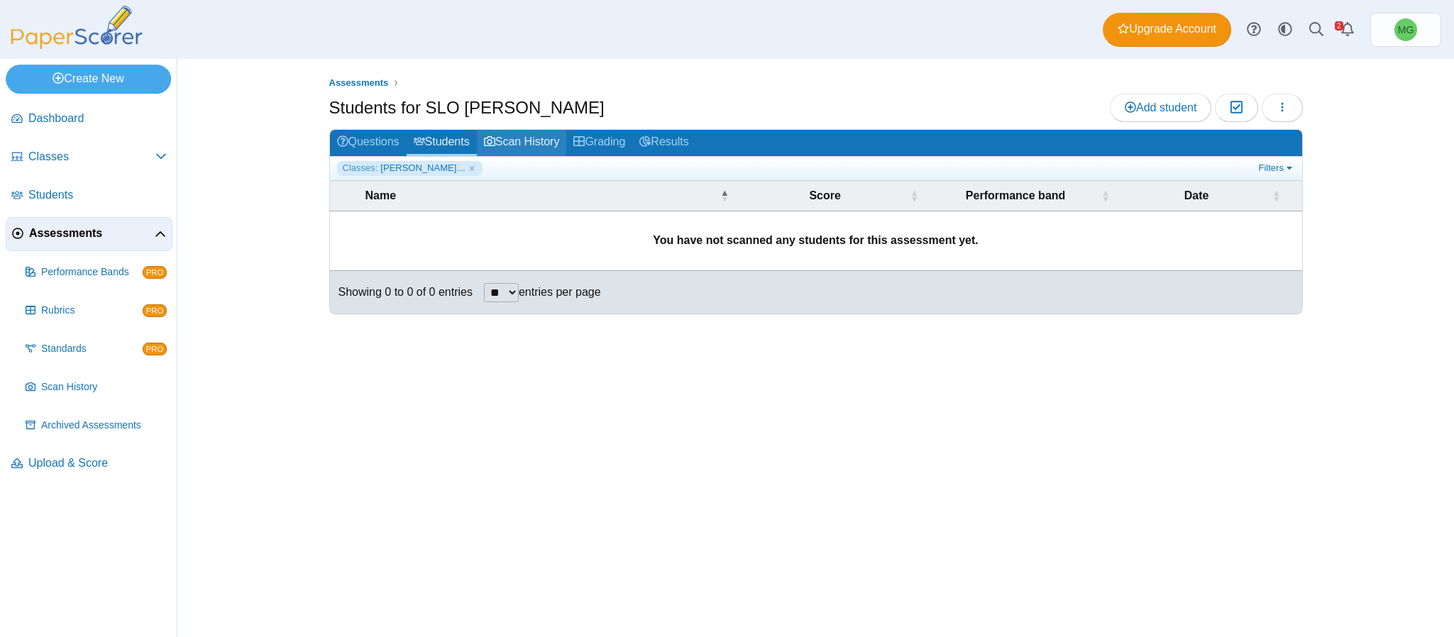
click at [507, 148] on link "Scan History" at bounding box center [522, 143] width 90 height 26
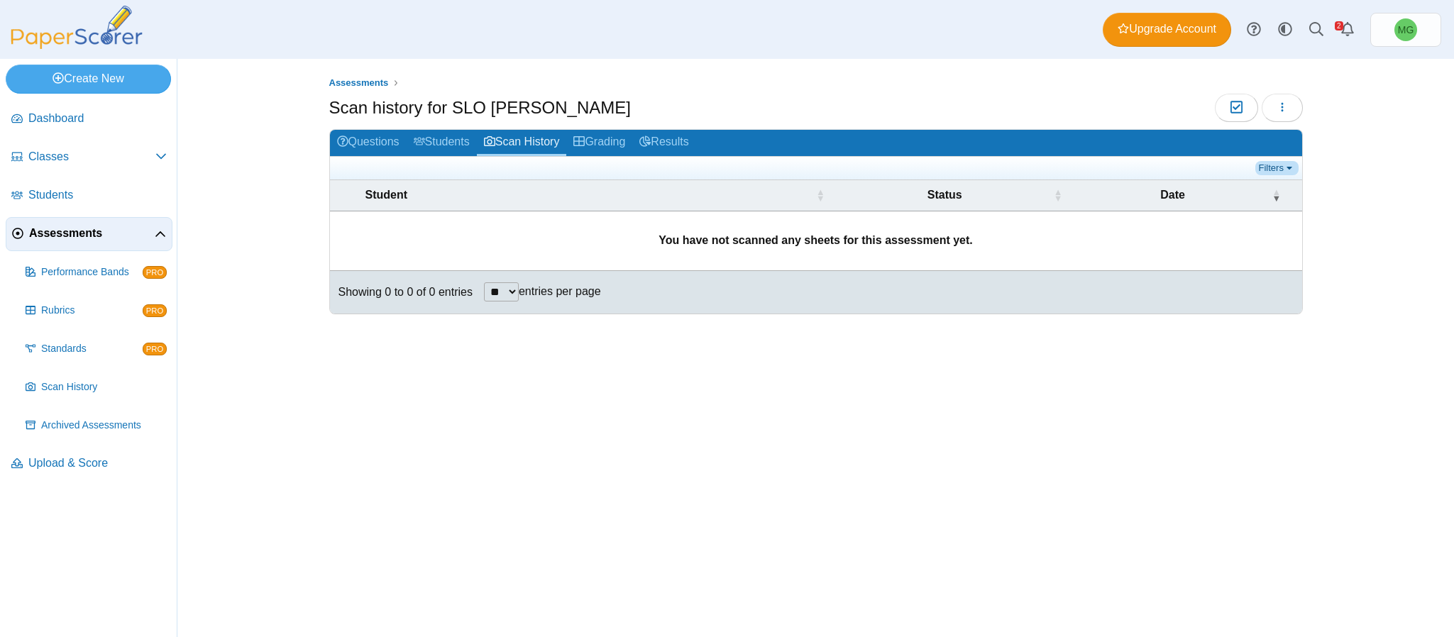
click at [1275, 170] on link "Filters" at bounding box center [1276, 168] width 43 height 14
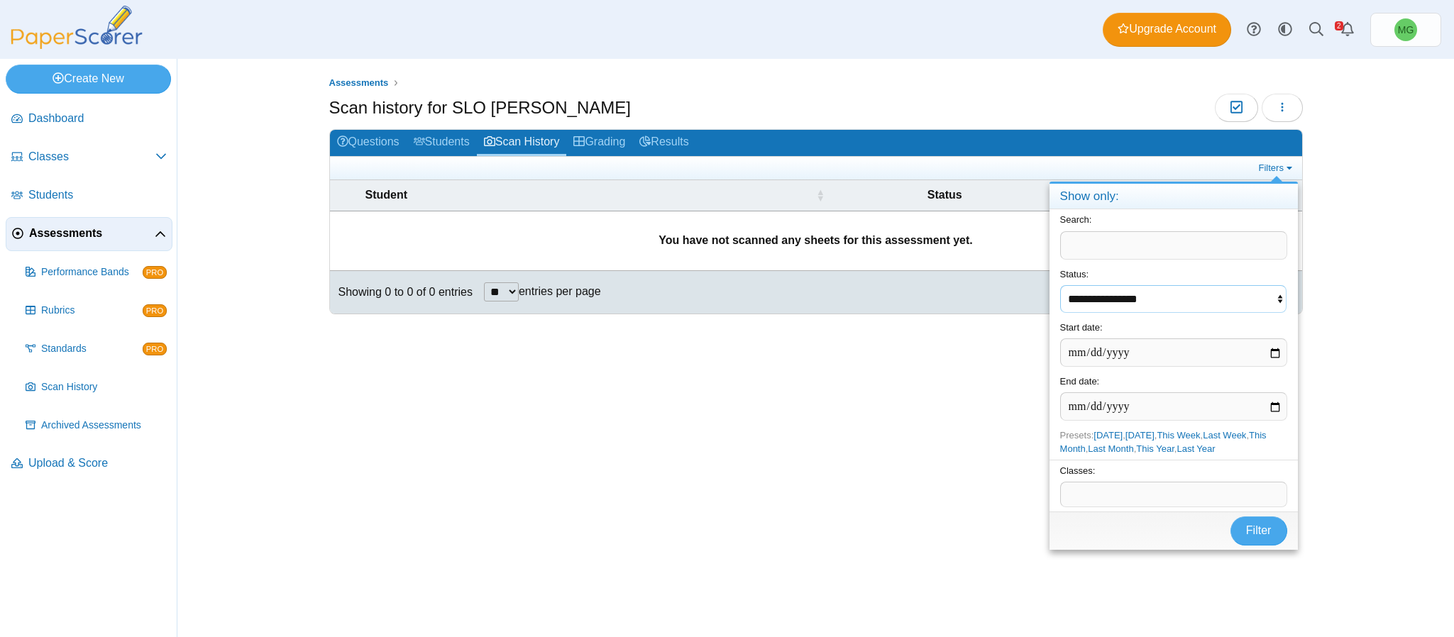
click at [1149, 299] on select "**********" at bounding box center [1173, 299] width 227 height 28
select select "********"
click at [1060, 285] on select "**********" at bounding box center [1173, 299] width 227 height 28
click at [1124, 494] on span at bounding box center [1174, 494] width 226 height 24
click at [1260, 541] on button "Filter" at bounding box center [1258, 530] width 57 height 28
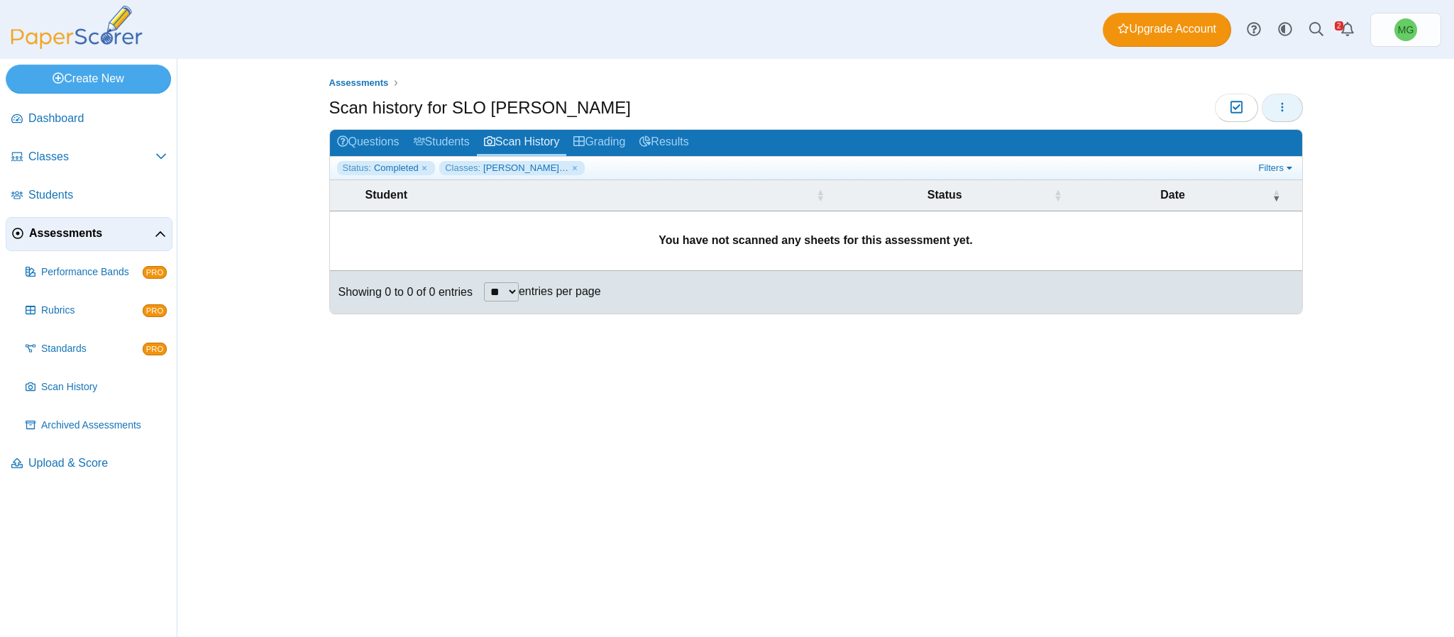
click at [1273, 105] on button "button" at bounding box center [1281, 108] width 41 height 28
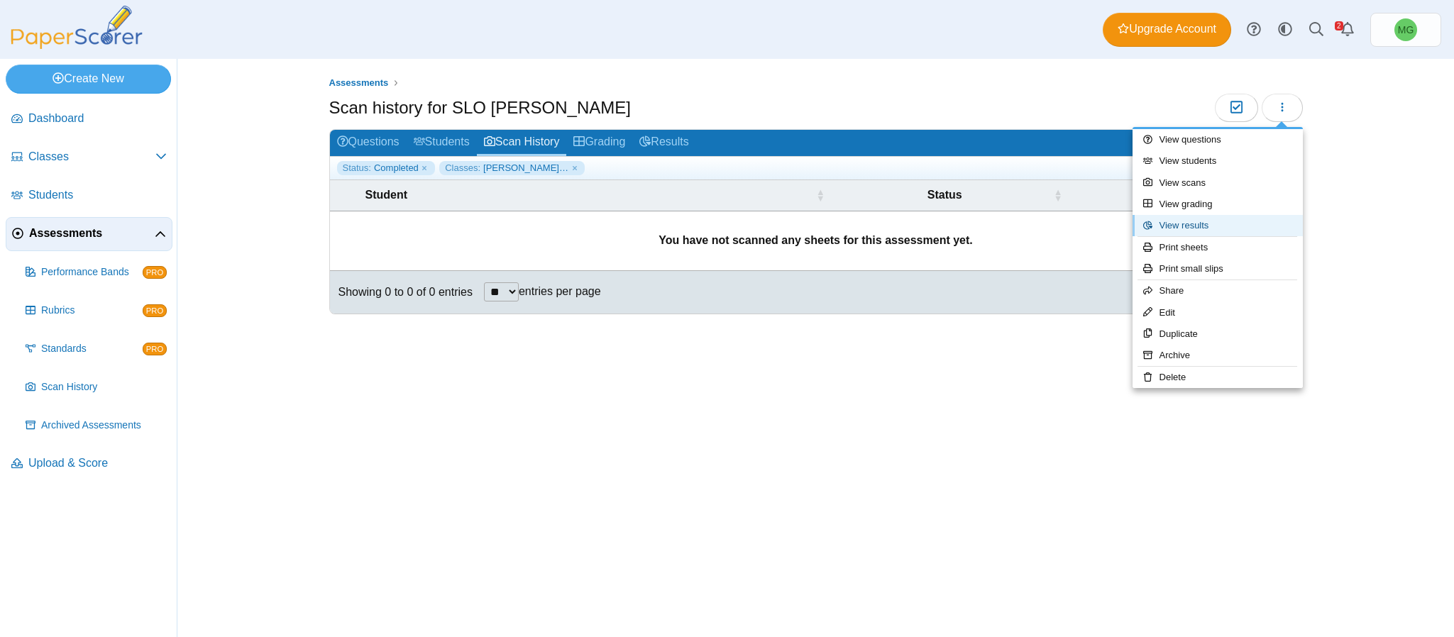
click at [1210, 228] on link "View results" at bounding box center [1217, 225] width 170 height 21
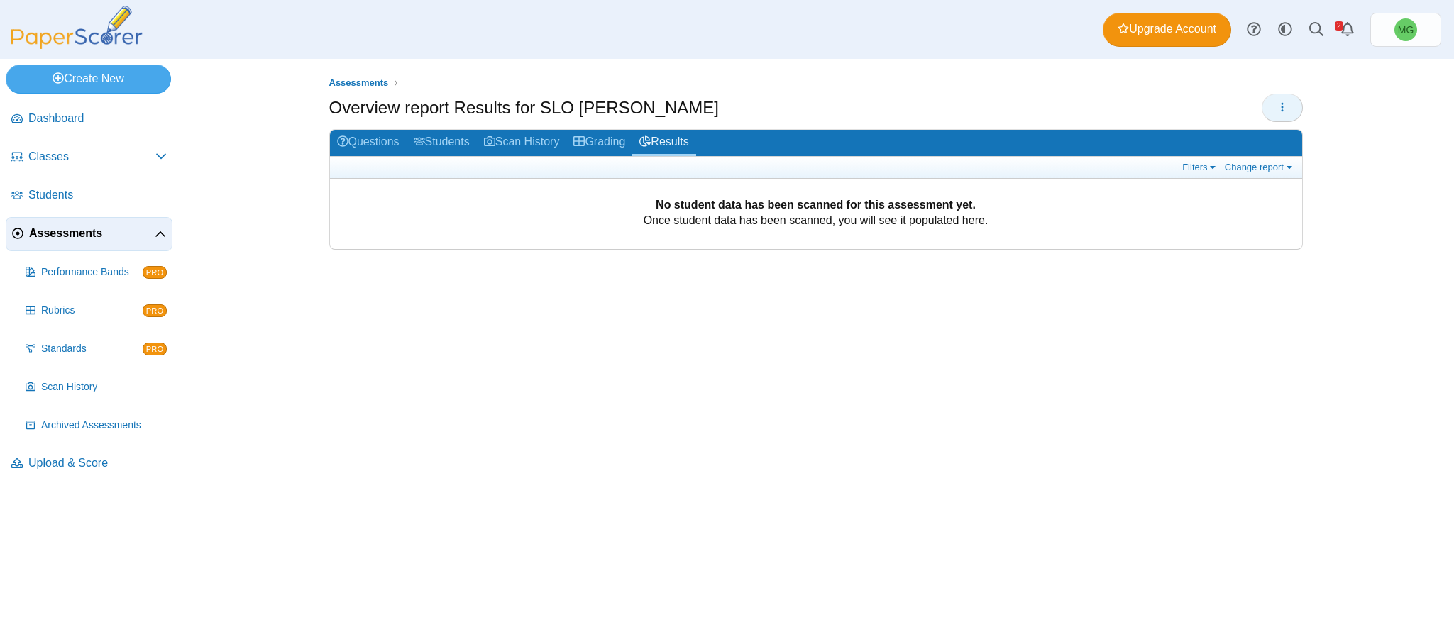
click at [1273, 109] on button "button" at bounding box center [1281, 108] width 41 height 28
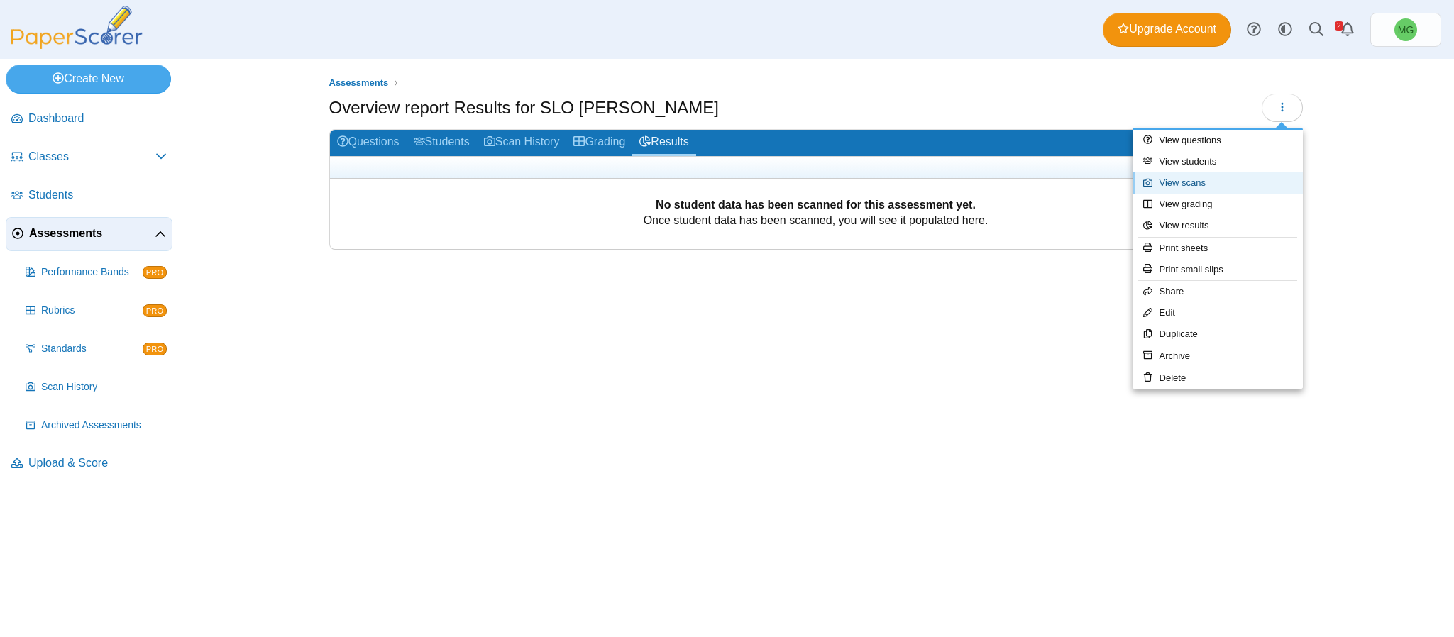
click at [1192, 175] on link "View scans" at bounding box center [1217, 182] width 170 height 21
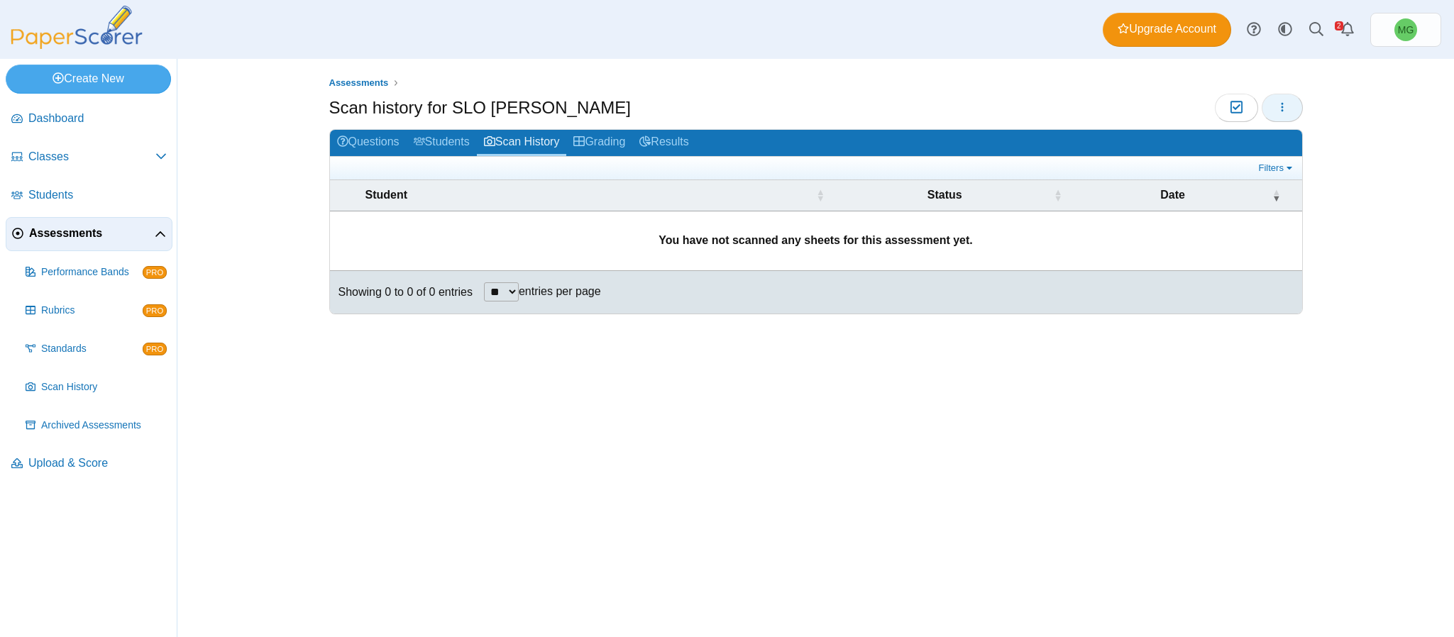
click at [1273, 114] on button "button" at bounding box center [1281, 108] width 41 height 28
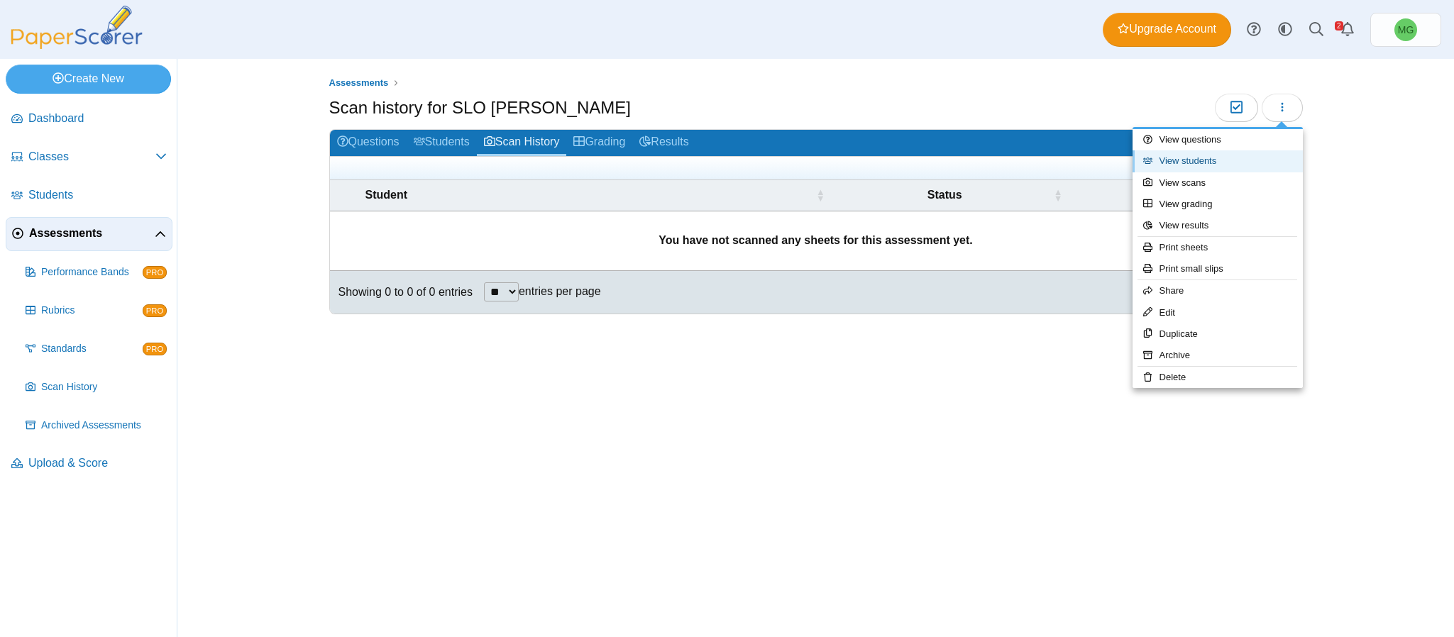
click at [1196, 167] on link "View students" at bounding box center [1217, 160] width 170 height 21
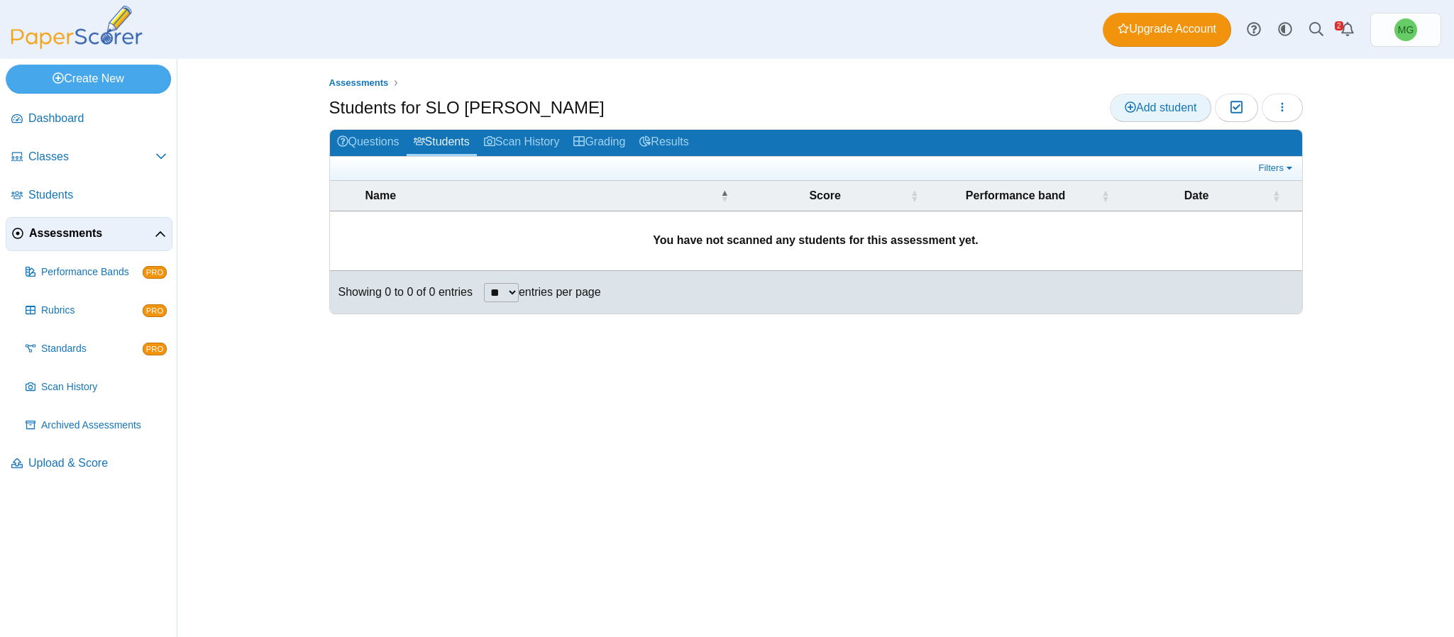
click at [1149, 101] on span "Add student" at bounding box center [1160, 107] width 72 height 12
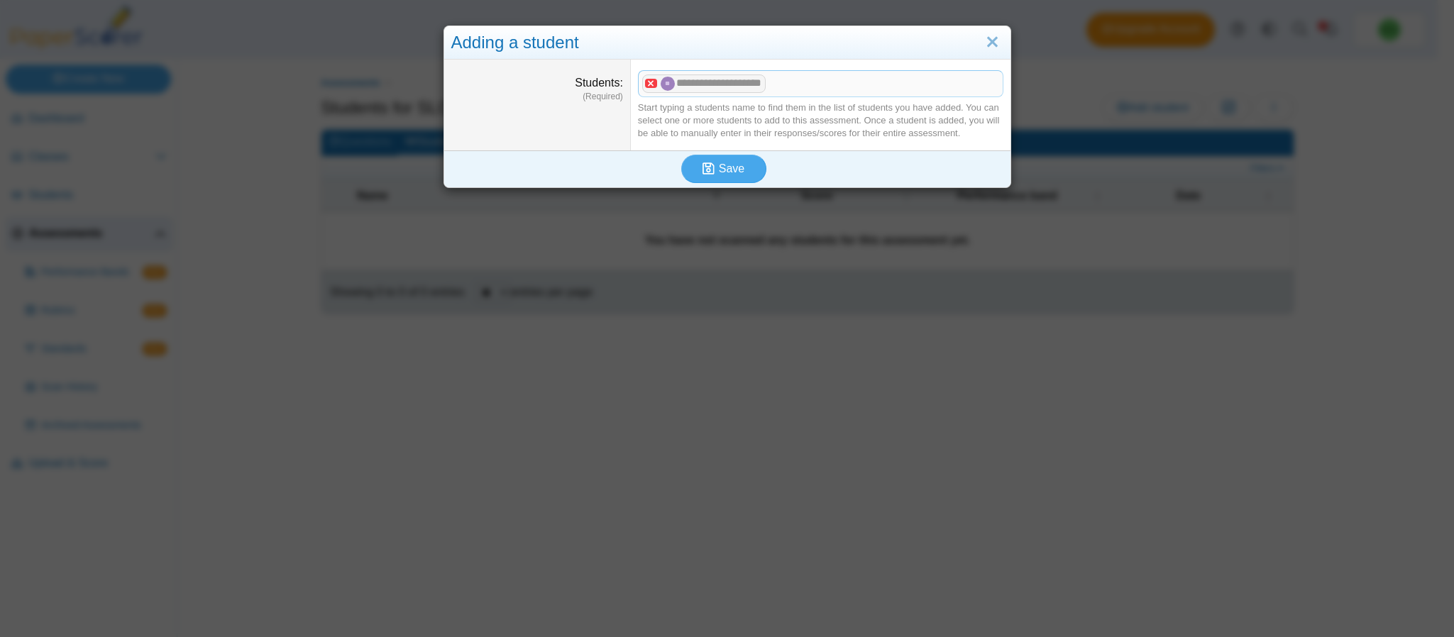
click at [647, 79] on x "remove tag" at bounding box center [651, 83] width 12 height 9
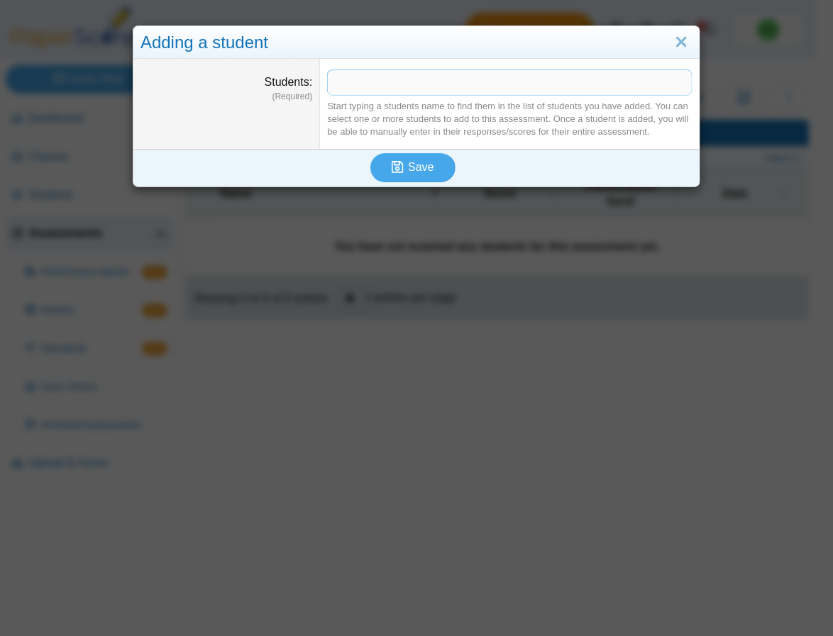
click at [609, 89] on span at bounding box center [509, 82] width 362 height 24
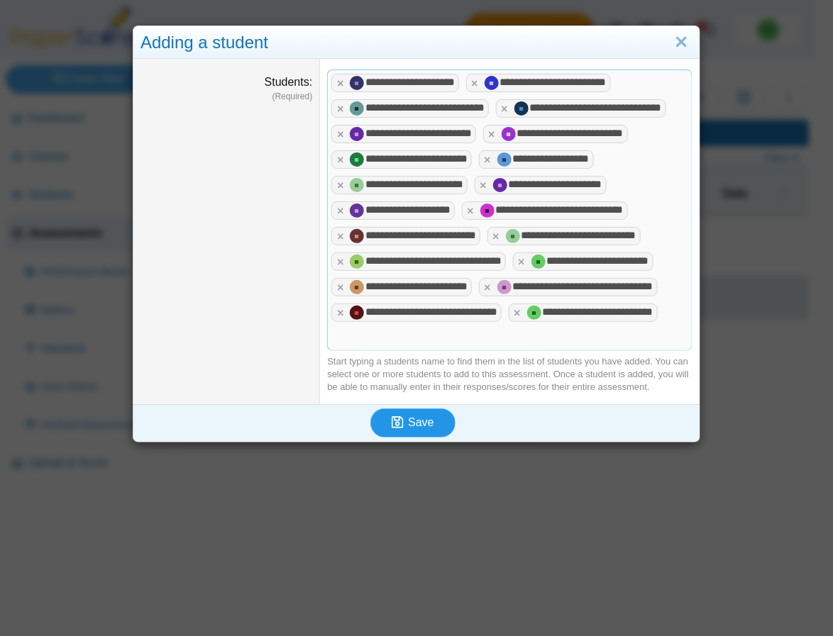
click at [411, 428] on span "Save" at bounding box center [421, 422] width 26 height 12
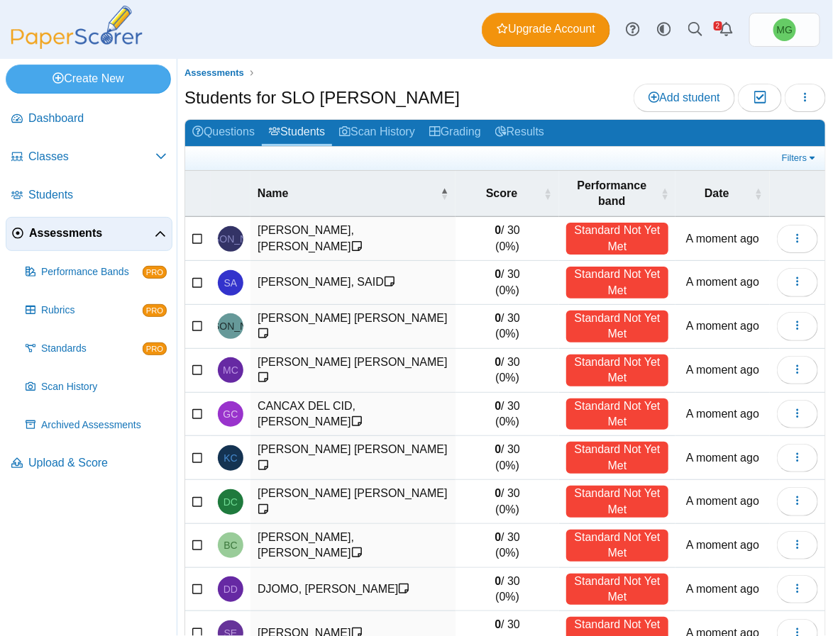
click at [71, 233] on span "Assessments" at bounding box center [92, 234] width 126 height 16
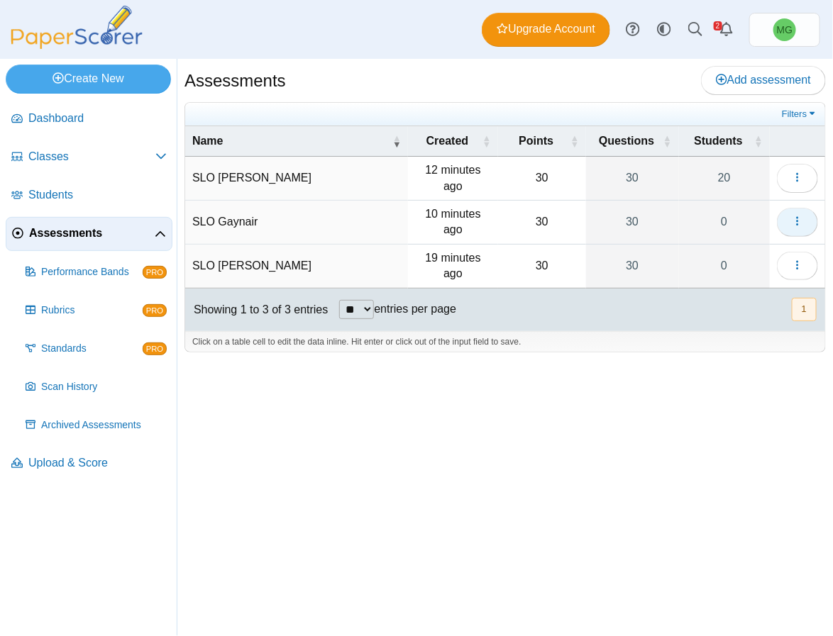
click at [786, 221] on button "button" at bounding box center [797, 222] width 41 height 28
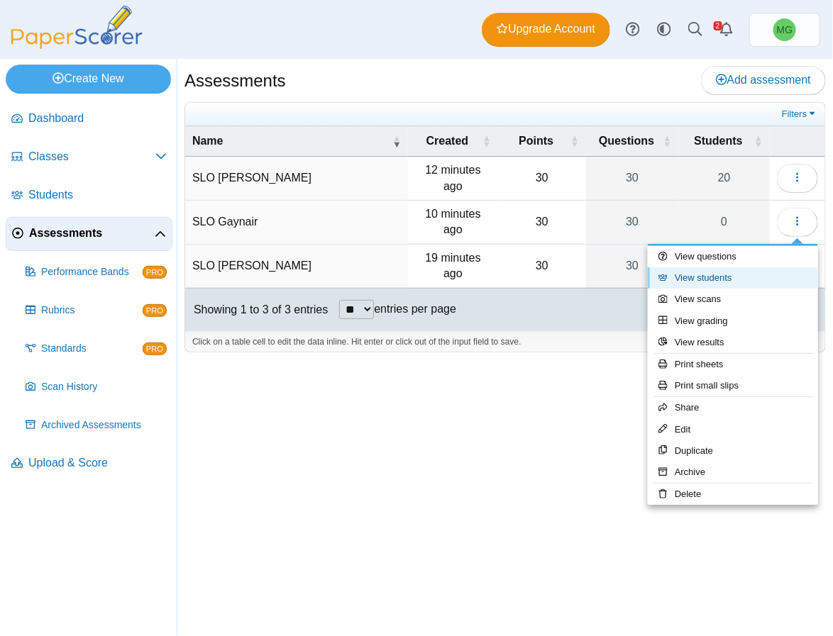
click at [712, 282] on link "View students" at bounding box center [733, 277] width 170 height 21
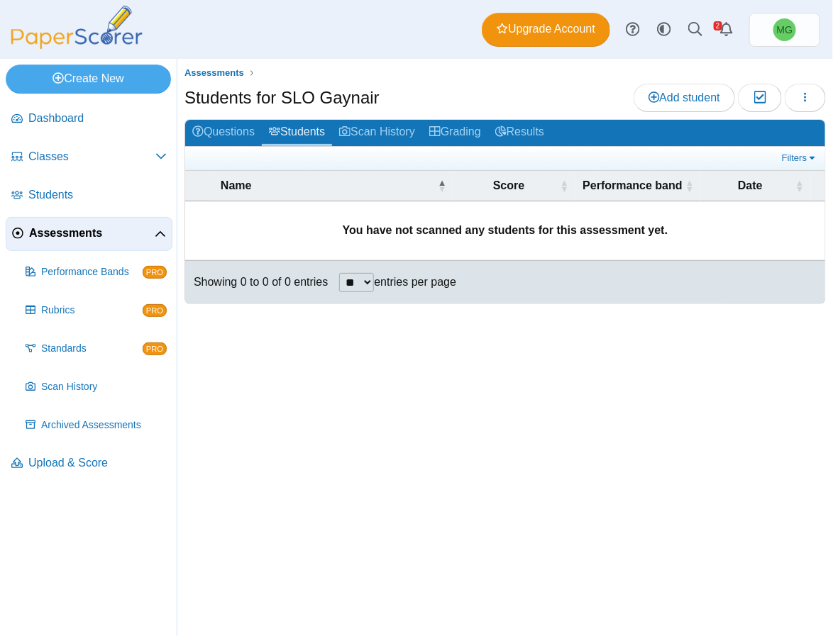
click at [467, 394] on div "Assessments Students for SLO Gaynair Add student Moderation 0 Loading… Grading" at bounding box center [504, 347] width 655 height 577
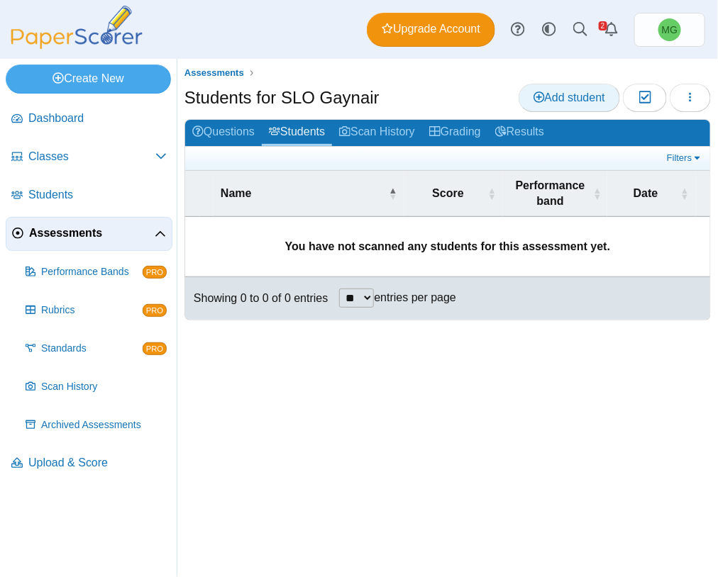
click at [575, 96] on span "Add student" at bounding box center [569, 98] width 72 height 12
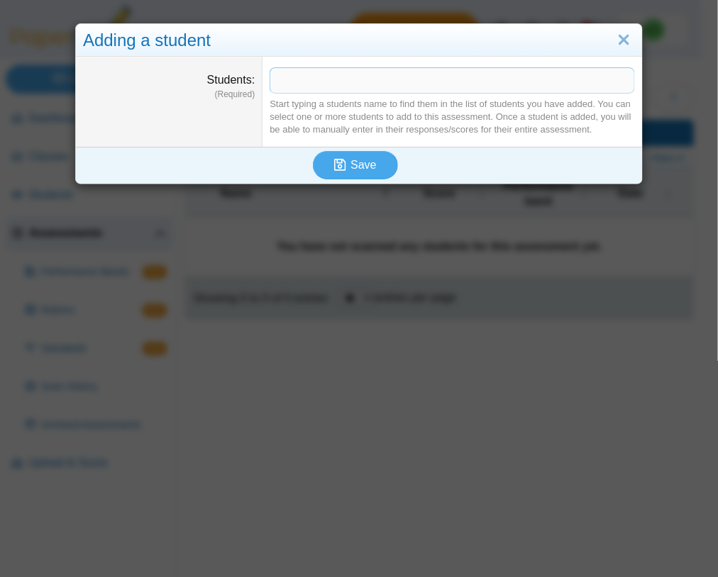
click at [485, 85] on span at bounding box center [452, 80] width 364 height 24
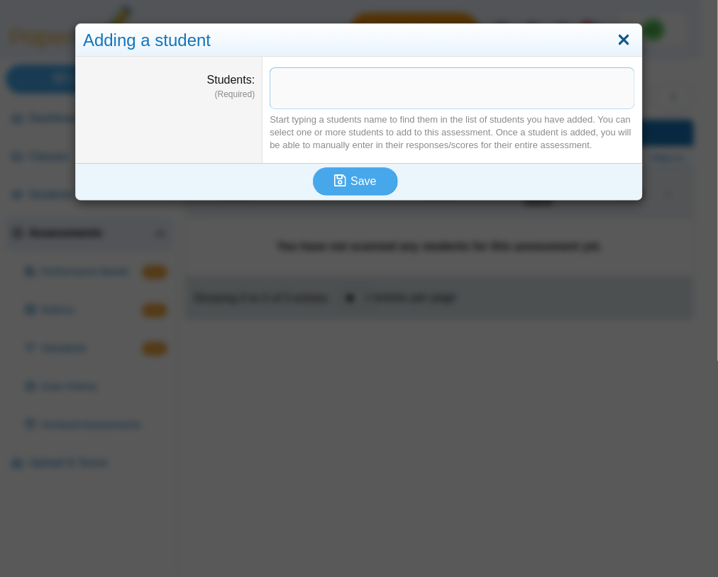
click at [614, 39] on link "Close" at bounding box center [624, 40] width 22 height 24
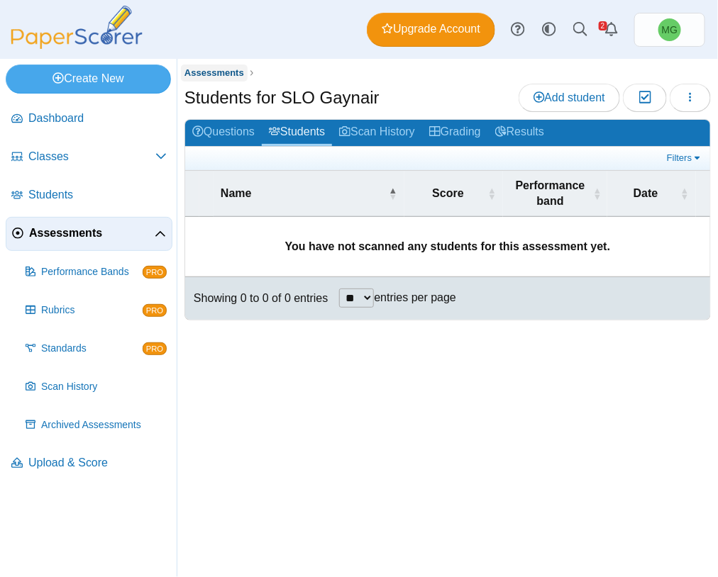
click at [194, 74] on span "Assessments" at bounding box center [214, 72] width 60 height 11
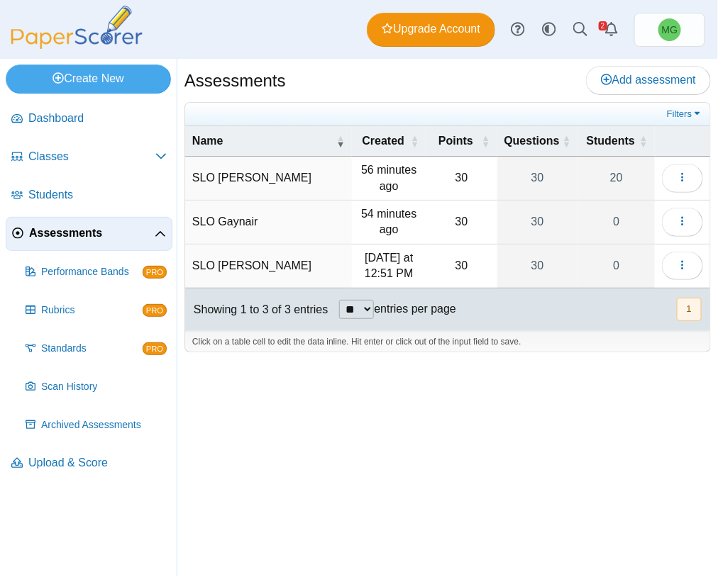
click at [231, 265] on td "SLO [PERSON_NAME]" at bounding box center [268, 267] width 167 height 44
click at [677, 264] on icon "button" at bounding box center [682, 265] width 11 height 11
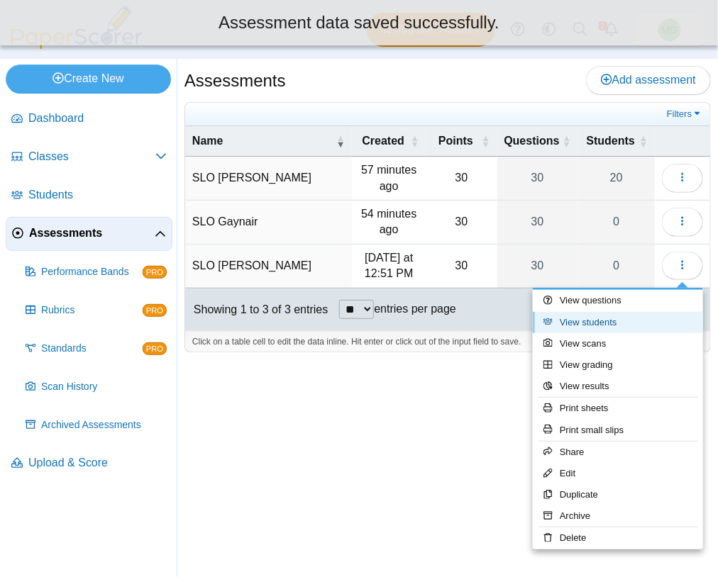
click at [607, 322] on link "View students" at bounding box center [618, 322] width 170 height 21
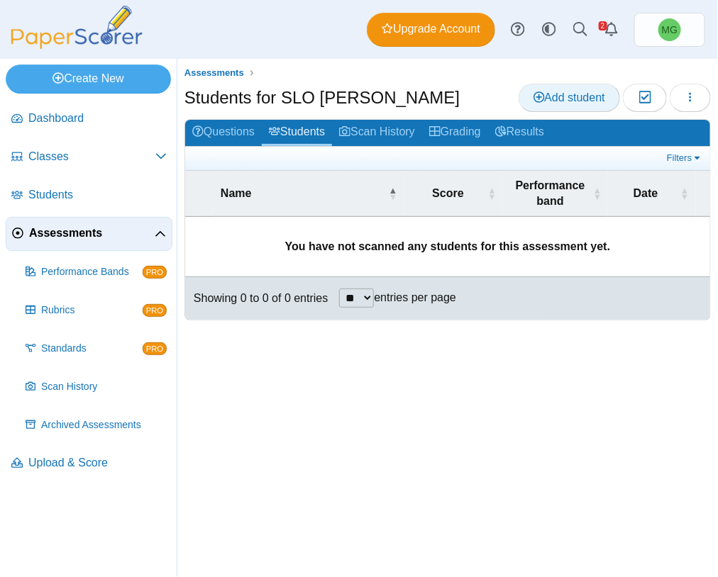
click at [575, 92] on span "Add student" at bounding box center [569, 98] width 72 height 12
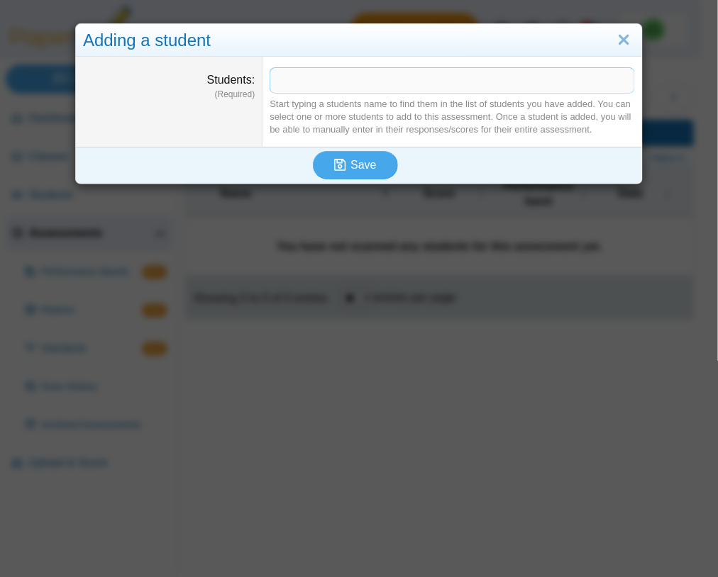
click at [541, 85] on span at bounding box center [452, 80] width 364 height 24
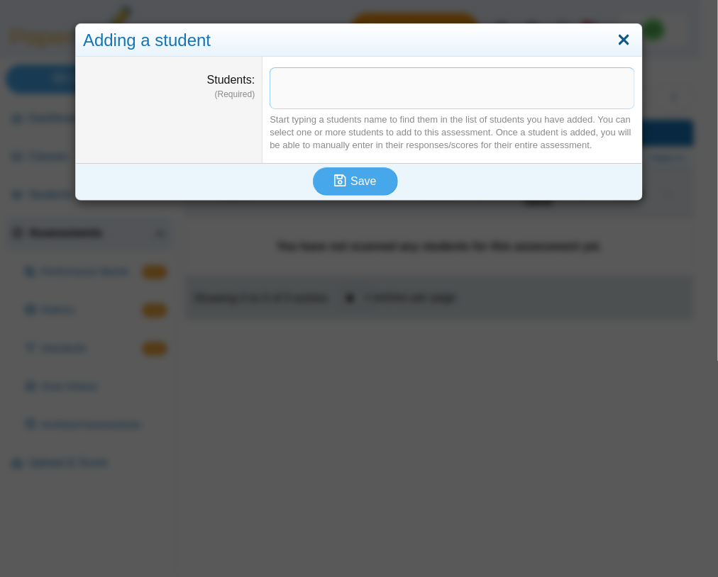
click at [613, 41] on link "Close" at bounding box center [624, 40] width 22 height 24
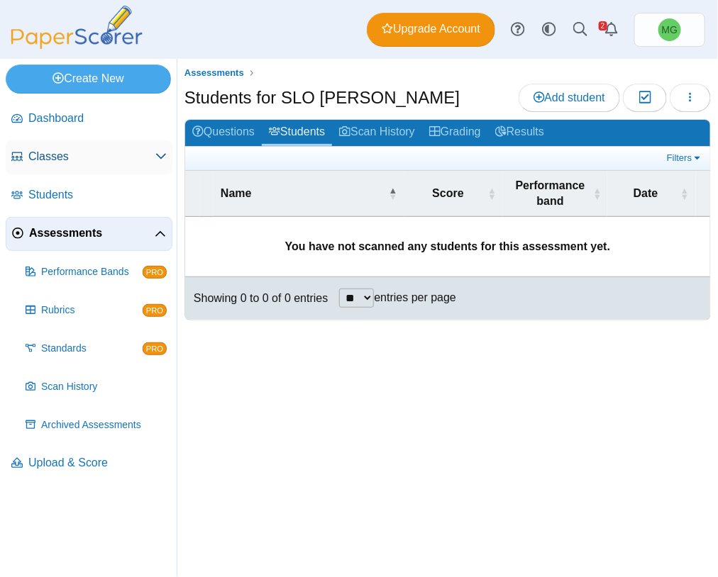
click at [57, 160] on span "Classes" at bounding box center [91, 157] width 127 height 16
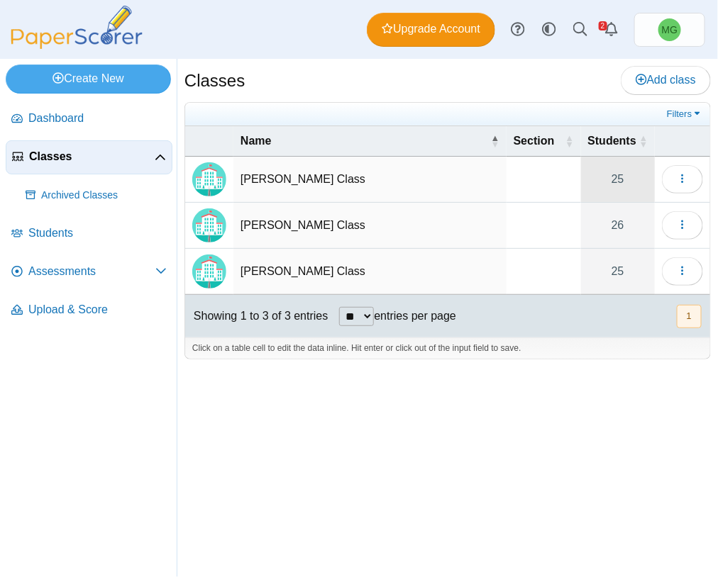
click at [621, 177] on link "25" at bounding box center [618, 179] width 74 height 45
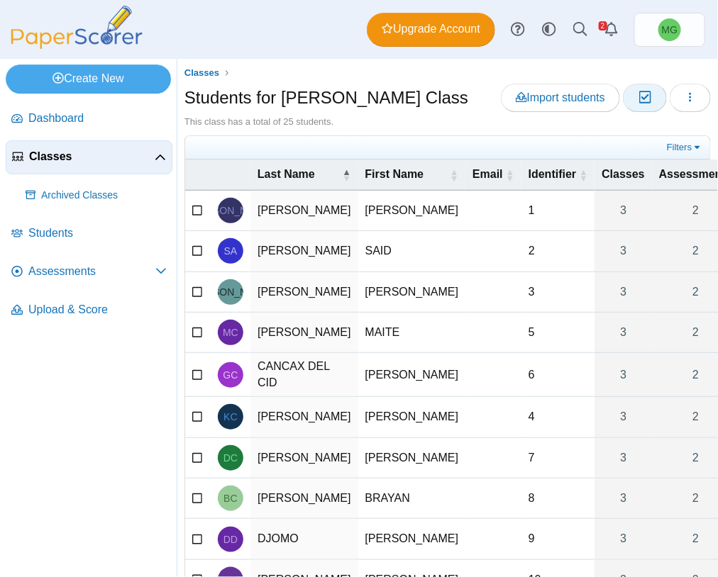
click at [638, 92] on icon "button" at bounding box center [644, 98] width 13 height 12
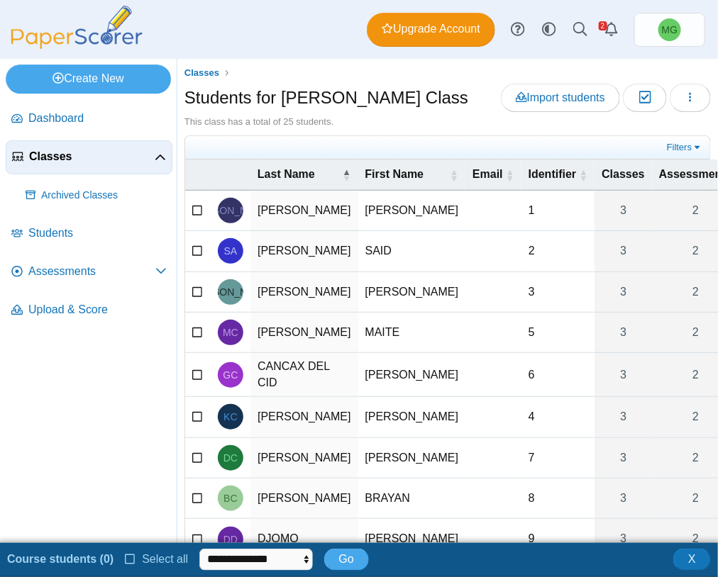
click at [203, 214] on icon at bounding box center [197, 209] width 11 height 10
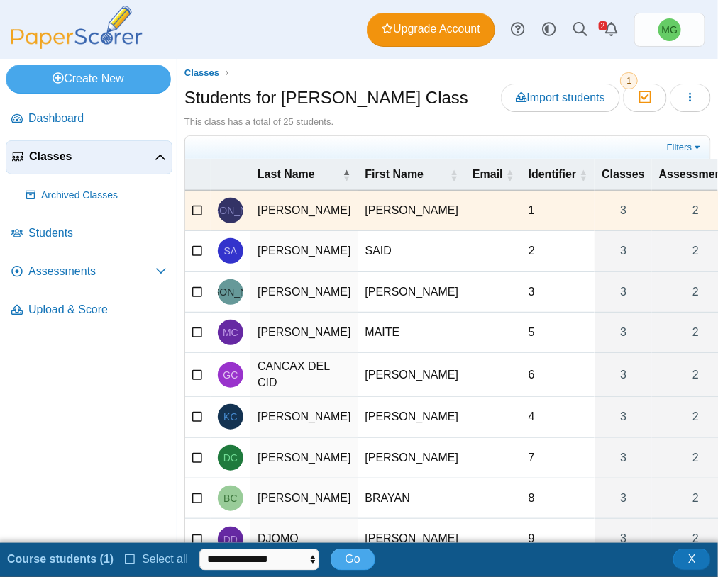
click at [197, 255] on icon at bounding box center [197, 250] width 11 height 10
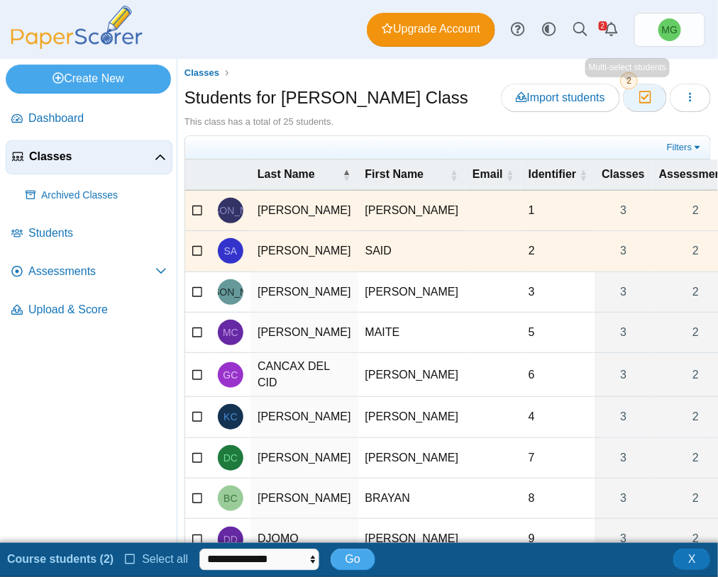
click at [638, 98] on icon "button" at bounding box center [644, 98] width 13 height 12
click at [670, 100] on button "button" at bounding box center [690, 98] width 41 height 28
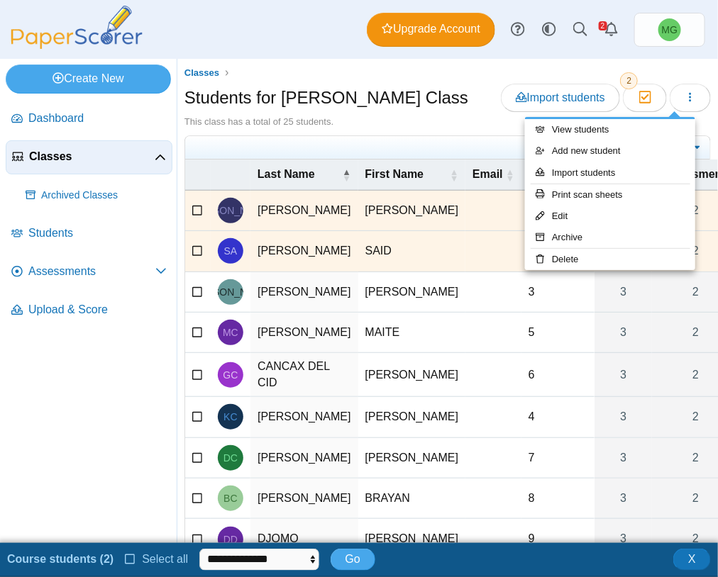
click at [450, 104] on div "Students for Mr. Brito's Class Import students Moderation 2" at bounding box center [447, 100] width 526 height 32
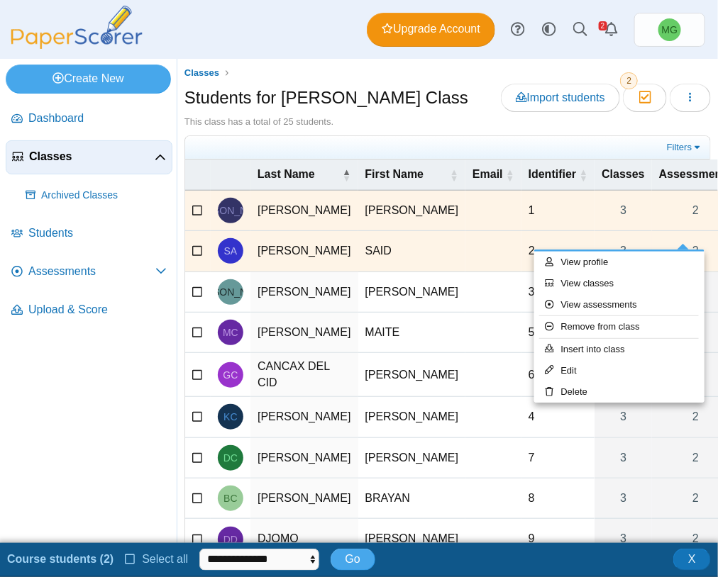
click at [204, 228] on td at bounding box center [198, 211] width 26 height 40
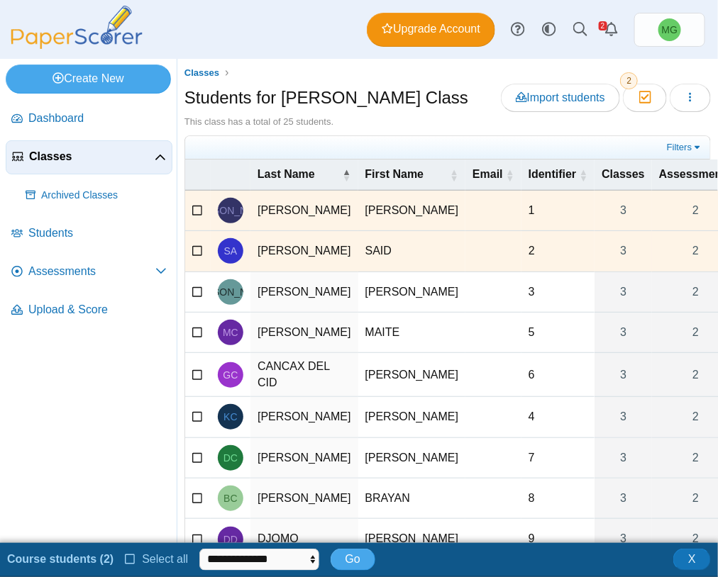
click at [197, 214] on icon at bounding box center [197, 209] width 11 height 10
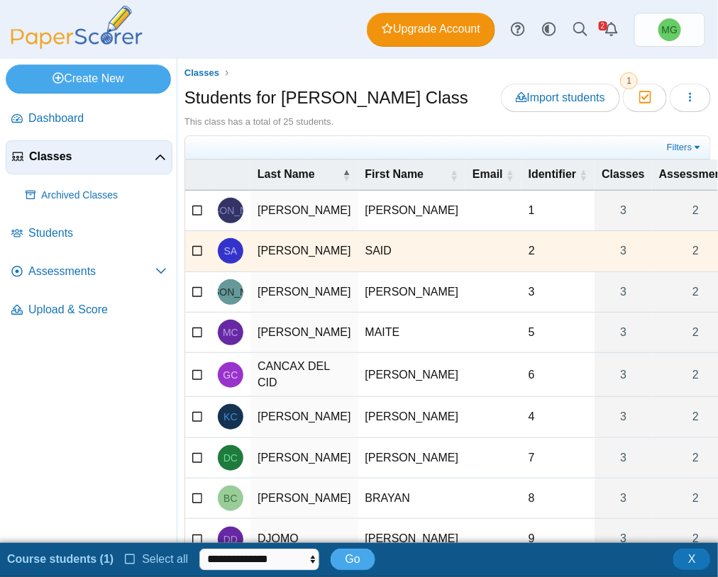
click at [200, 255] on icon at bounding box center [197, 250] width 11 height 10
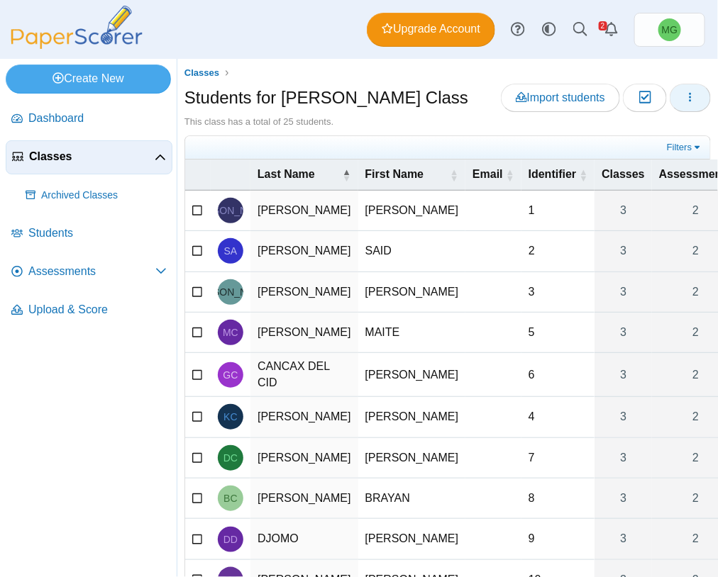
click at [685, 100] on icon "button" at bounding box center [690, 97] width 11 height 11
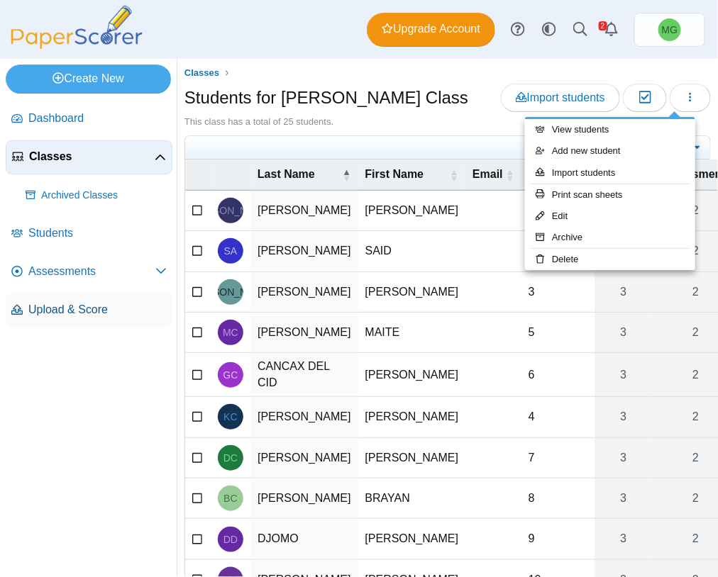
click at [73, 307] on span "Upload & Score" at bounding box center [97, 310] width 138 height 16
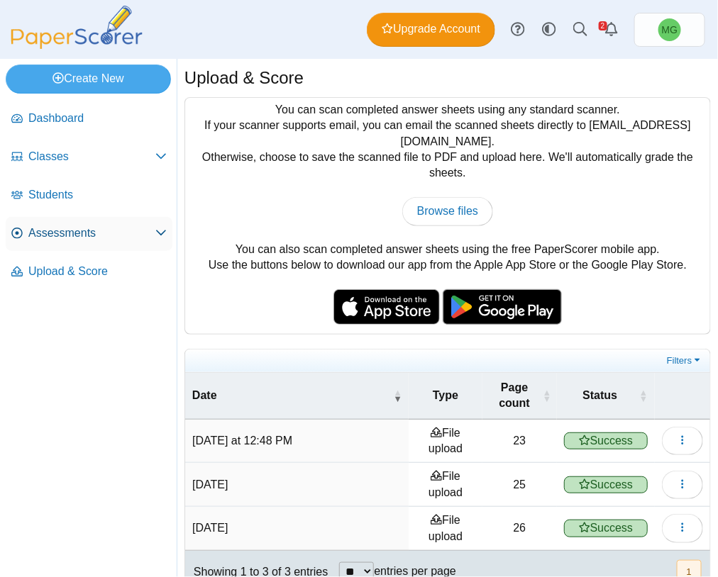
click at [54, 236] on span "Assessments" at bounding box center [91, 234] width 127 height 16
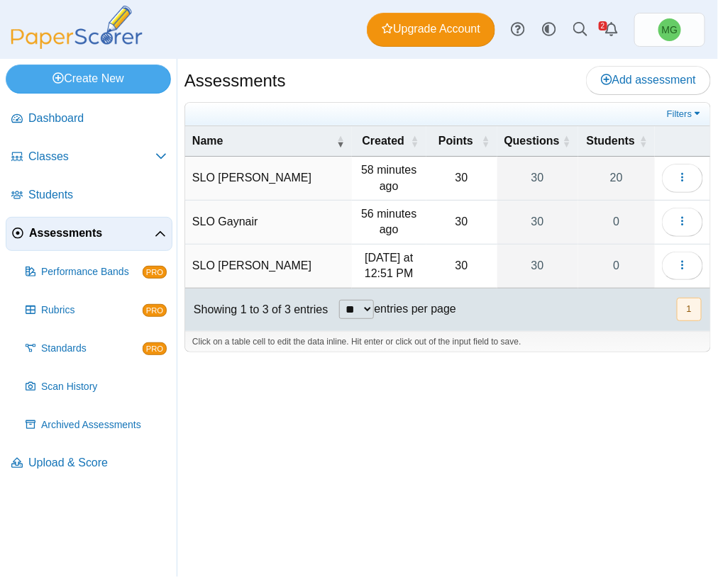
click at [199, 217] on td "SLO Gaynair" at bounding box center [268, 223] width 167 height 44
click at [553, 469] on div "Assessments Add assessment 30" at bounding box center [447, 318] width 541 height 519
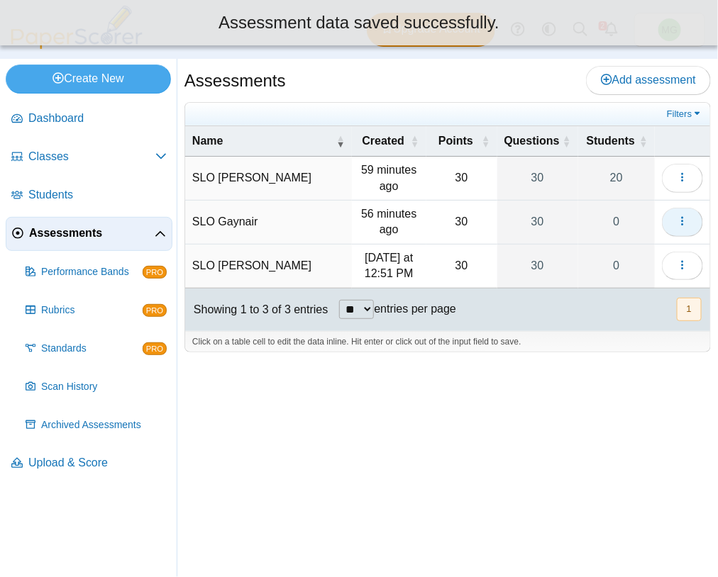
click at [677, 227] on icon "button" at bounding box center [682, 221] width 11 height 11
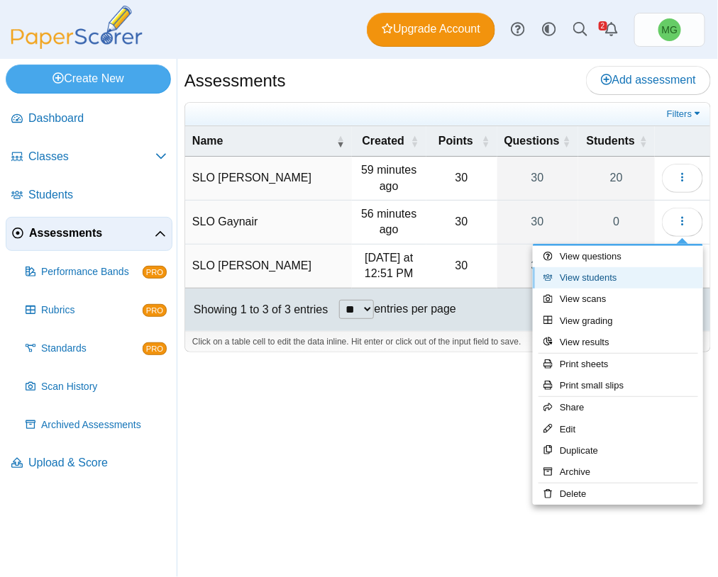
click at [609, 287] on link "View students" at bounding box center [618, 277] width 170 height 21
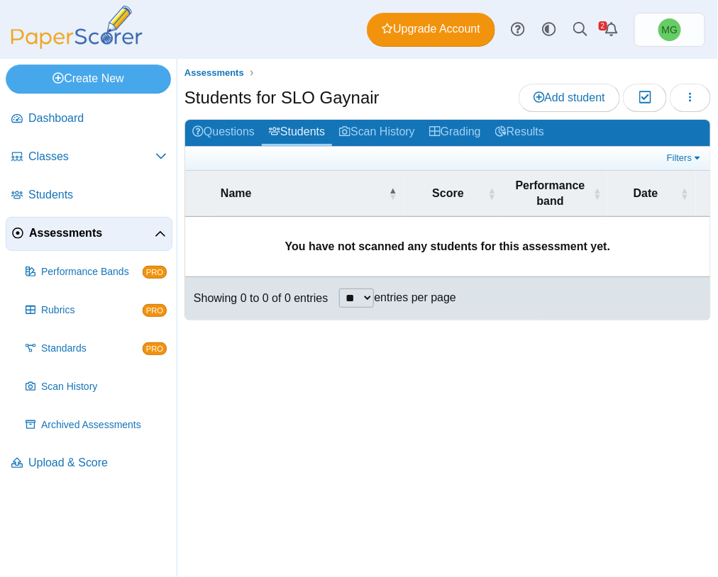
click at [565, 82] on div "Assessments Students for SLO Gaynair Add student Moderation 0 Loading… **" at bounding box center [447, 200] width 526 height 268
click at [552, 96] on span "Add student" at bounding box center [569, 98] width 72 height 12
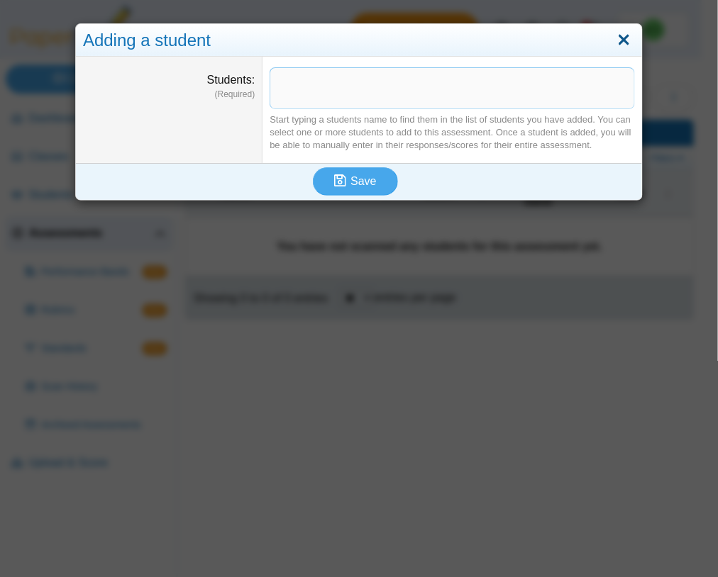
click at [613, 31] on link "Close" at bounding box center [624, 40] width 22 height 24
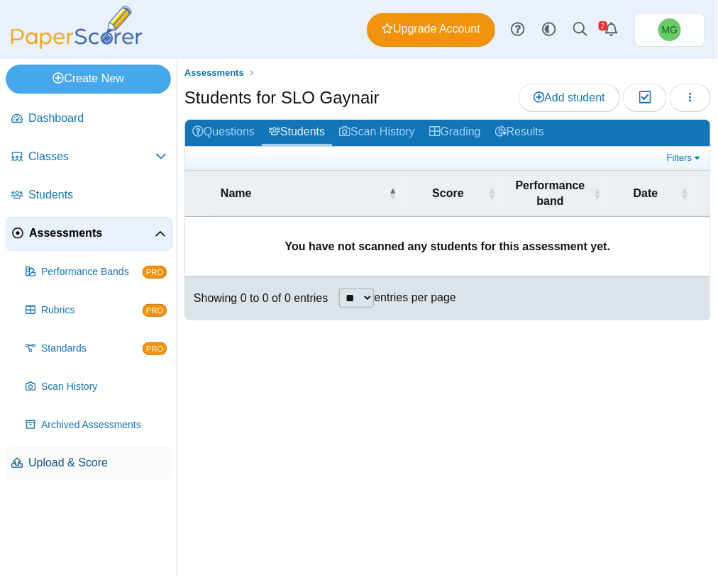
click at [74, 472] on link "Upload & Score" at bounding box center [89, 464] width 167 height 34
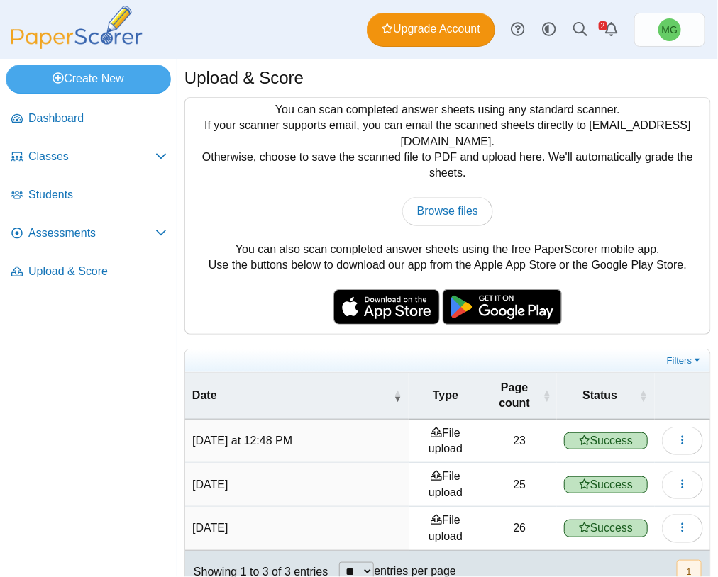
scroll to position [34, 0]
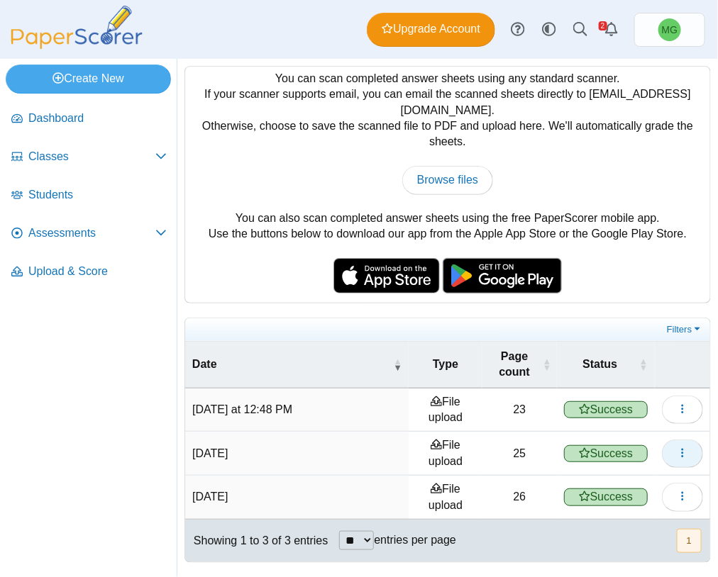
click at [662, 452] on button "button" at bounding box center [682, 454] width 41 height 28
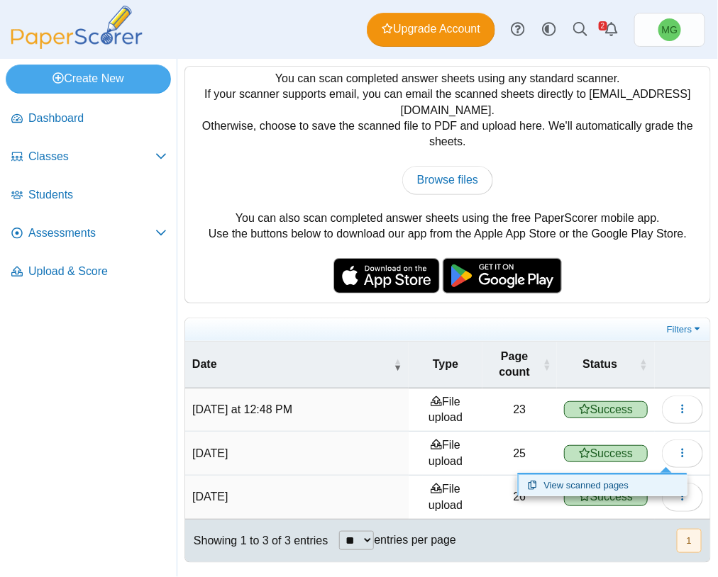
click at [594, 485] on link "View scanned pages" at bounding box center [602, 485] width 170 height 21
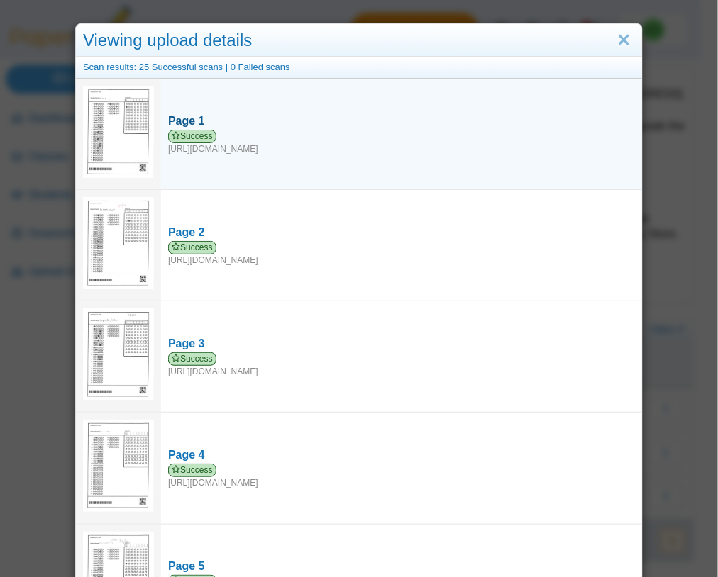
click at [185, 115] on div "Page 1" at bounding box center [401, 122] width 467 height 16
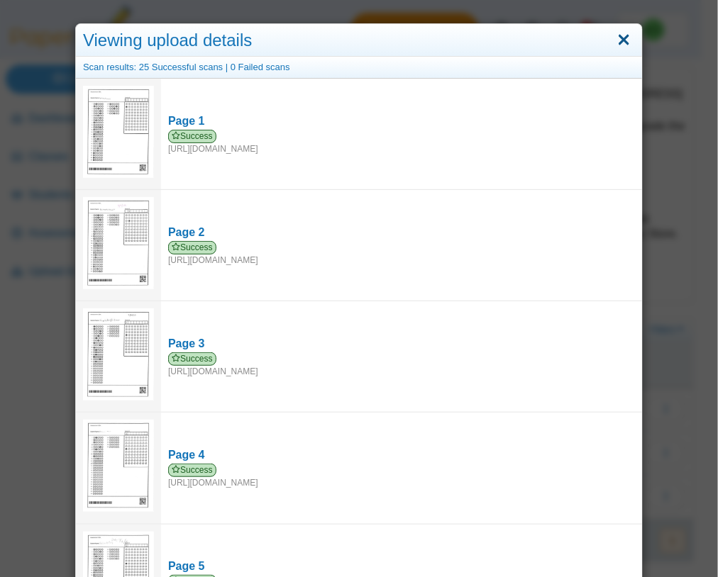
click at [614, 43] on link "Close" at bounding box center [624, 40] width 22 height 24
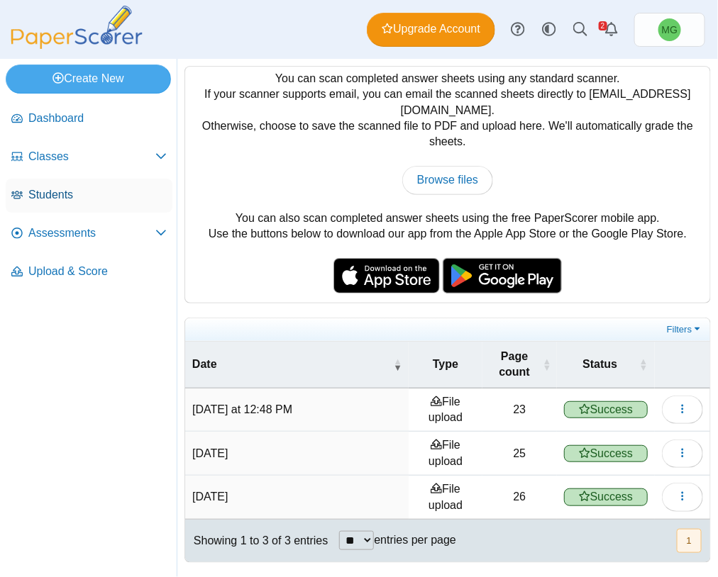
click at [55, 194] on span "Students" at bounding box center [97, 195] width 138 height 16
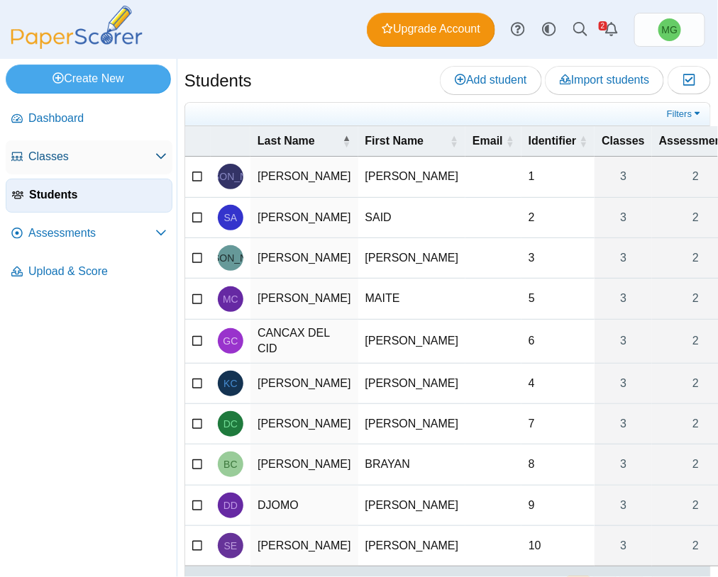
click at [81, 145] on link "Classes" at bounding box center [89, 157] width 167 height 34
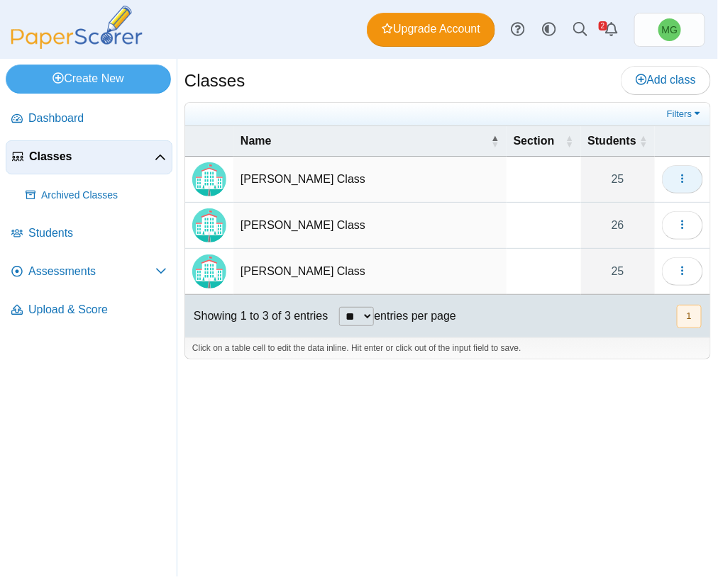
click at [670, 181] on button "button" at bounding box center [682, 179] width 41 height 28
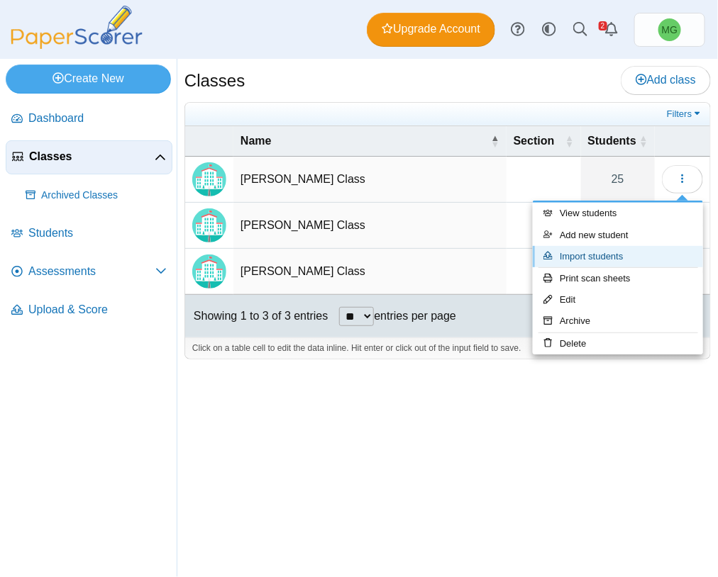
click at [628, 258] on link "Import students" at bounding box center [618, 256] width 170 height 21
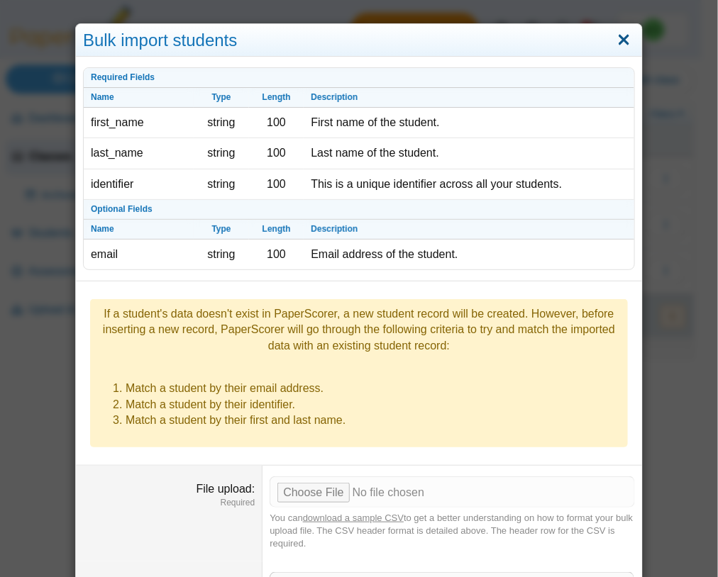
click at [613, 34] on link "Close" at bounding box center [624, 40] width 22 height 24
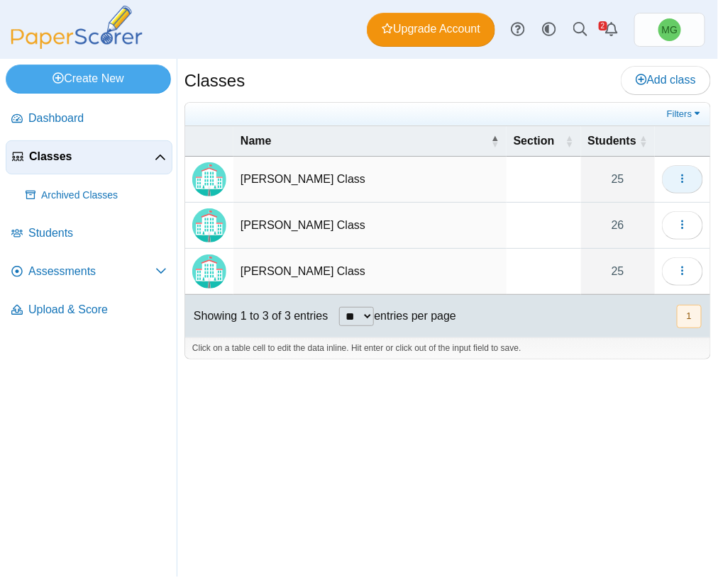
click at [688, 184] on button "button" at bounding box center [682, 179] width 41 height 28
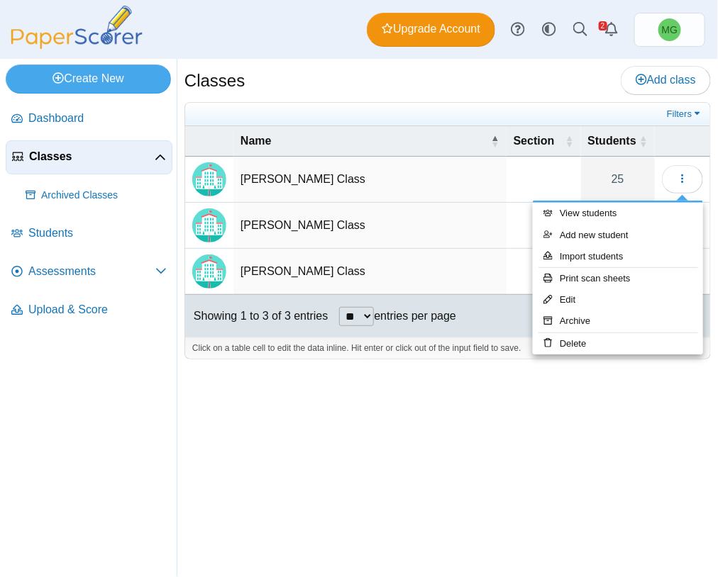
click at [594, 445] on div "Classes Add class Filters 25" at bounding box center [447, 318] width 541 height 519
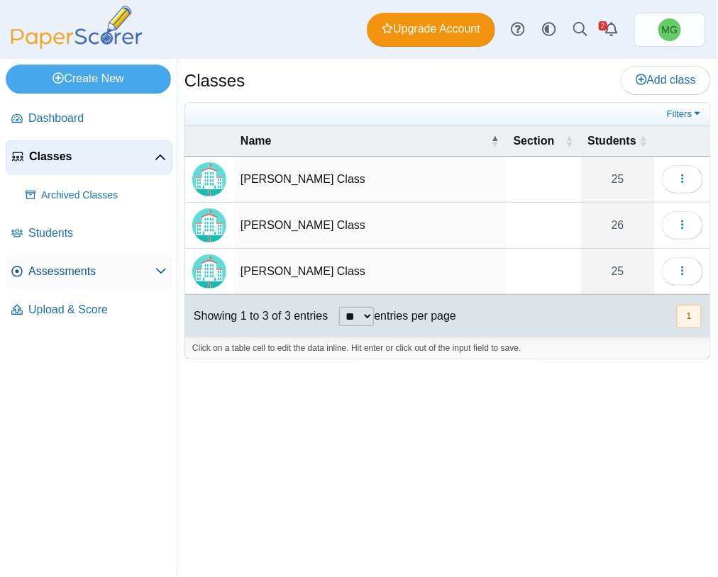
click at [71, 285] on link "Assessments" at bounding box center [89, 272] width 167 height 34
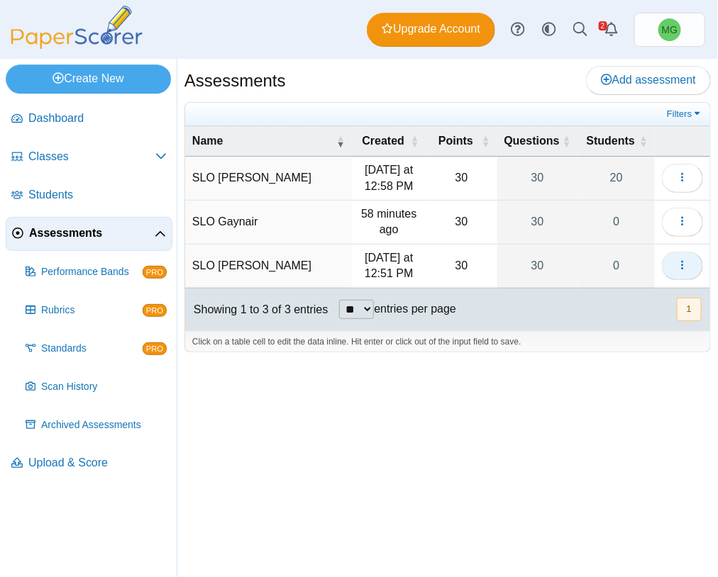
click at [684, 262] on icon "button" at bounding box center [682, 265] width 11 height 11
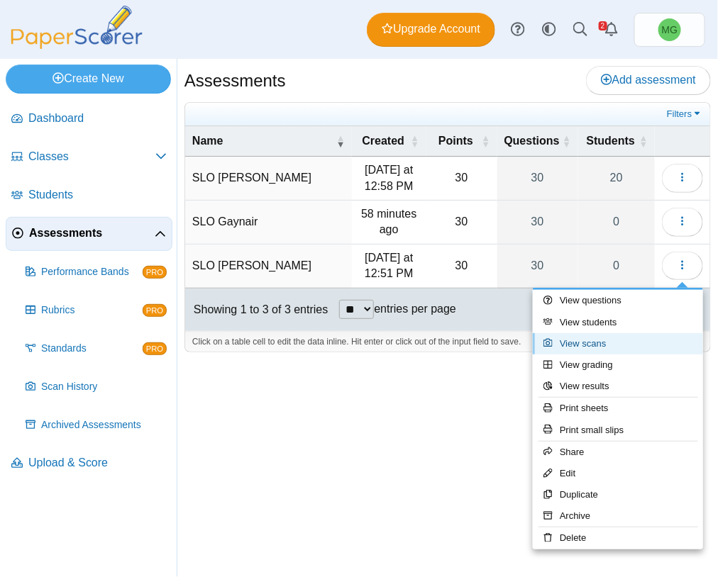
click at [630, 341] on link "View scans" at bounding box center [618, 343] width 170 height 21
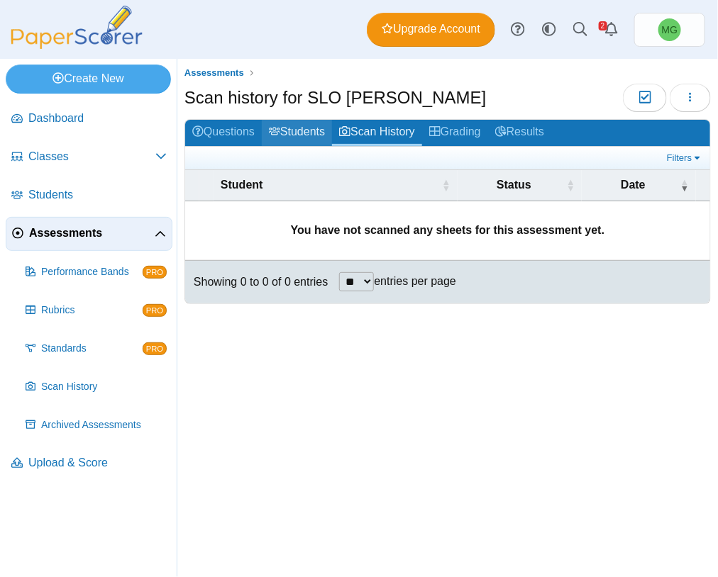
click at [285, 136] on link "Students" at bounding box center [297, 133] width 70 height 26
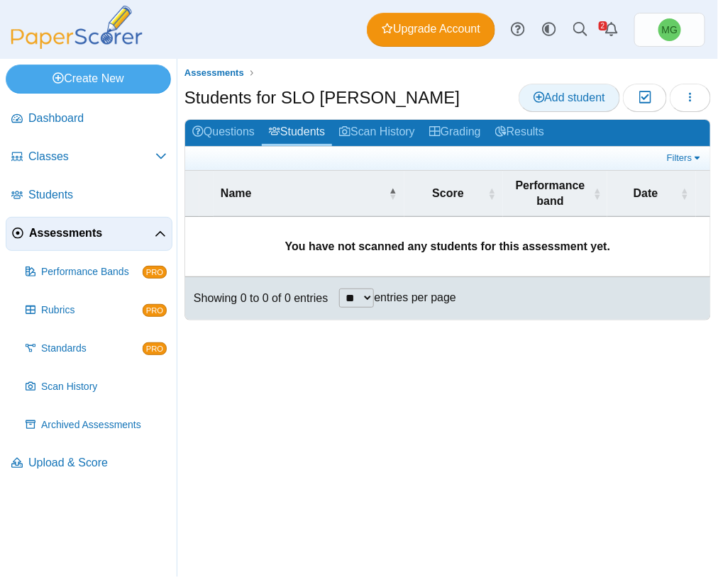
click at [590, 102] on span "Add student" at bounding box center [569, 98] width 72 height 12
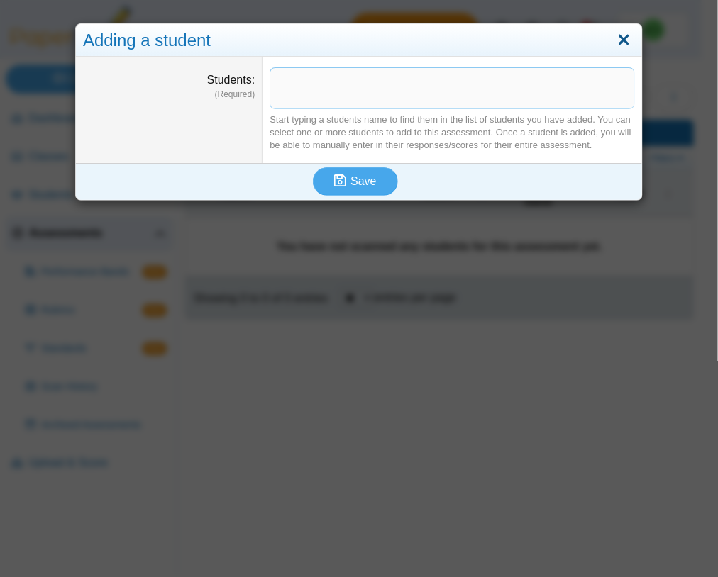
click at [615, 31] on link "Close" at bounding box center [624, 40] width 22 height 24
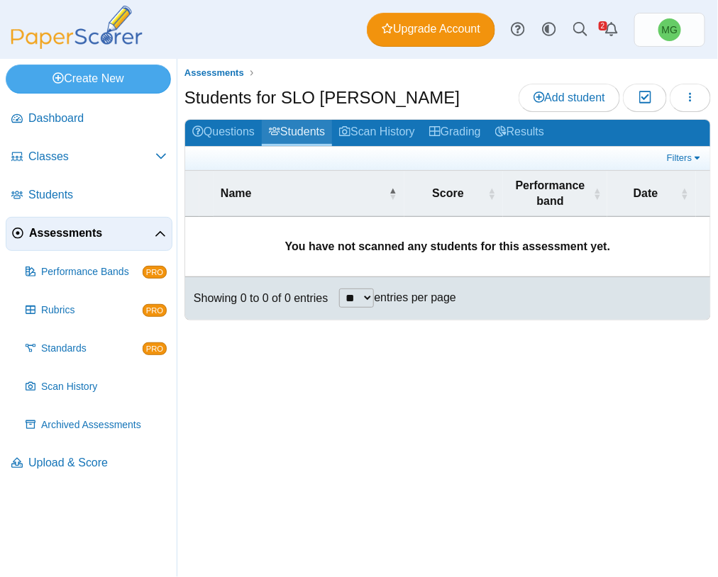
click at [292, 128] on link "Students" at bounding box center [297, 133] width 70 height 26
click at [573, 99] on span "Add student" at bounding box center [569, 98] width 72 height 12
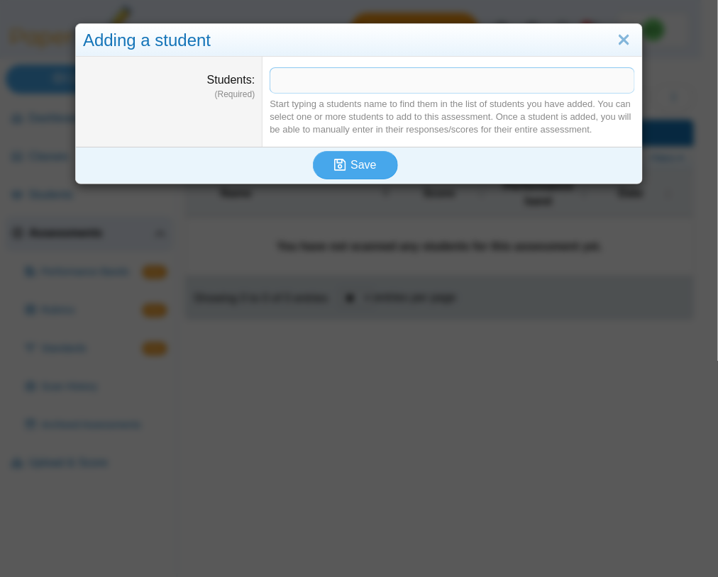
click at [334, 85] on span at bounding box center [452, 80] width 364 height 24
click at [334, 85] on span "******" at bounding box center [451, 80] width 362 height 24
click at [337, 85] on span "******" at bounding box center [451, 80] width 362 height 24
click at [337, 90] on span "******" at bounding box center [451, 80] width 362 height 24
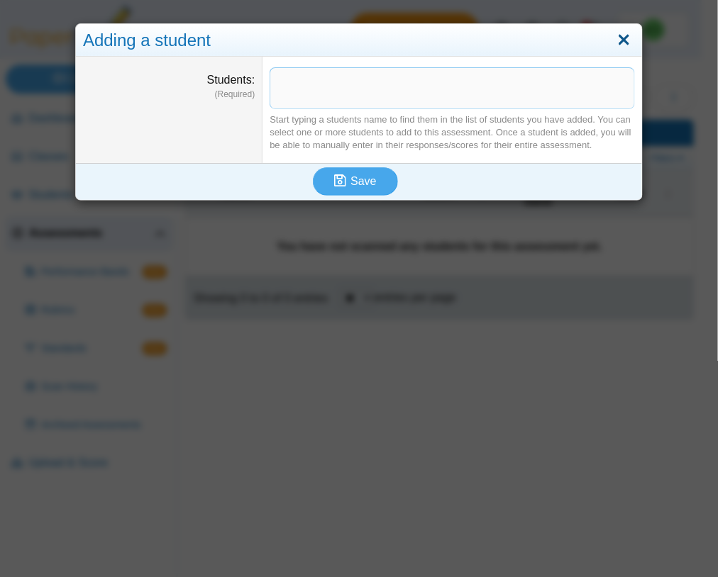
click at [619, 38] on link "Close" at bounding box center [624, 40] width 22 height 24
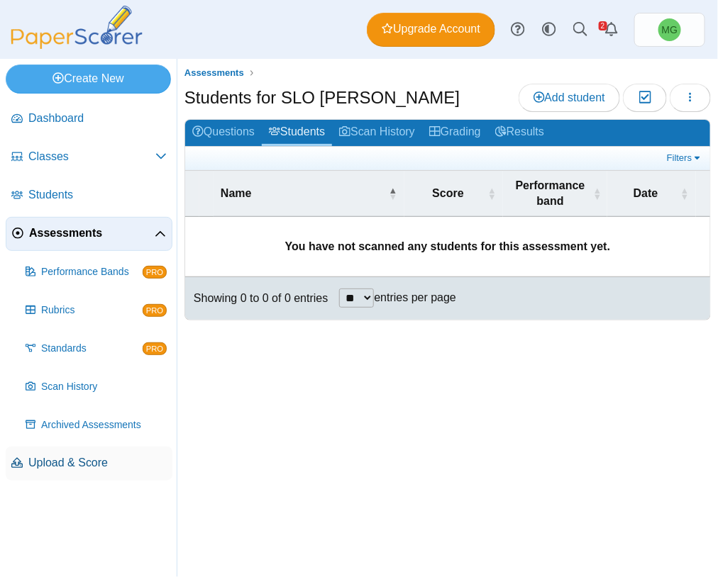
click at [65, 466] on span "Upload & Score" at bounding box center [97, 463] width 138 height 16
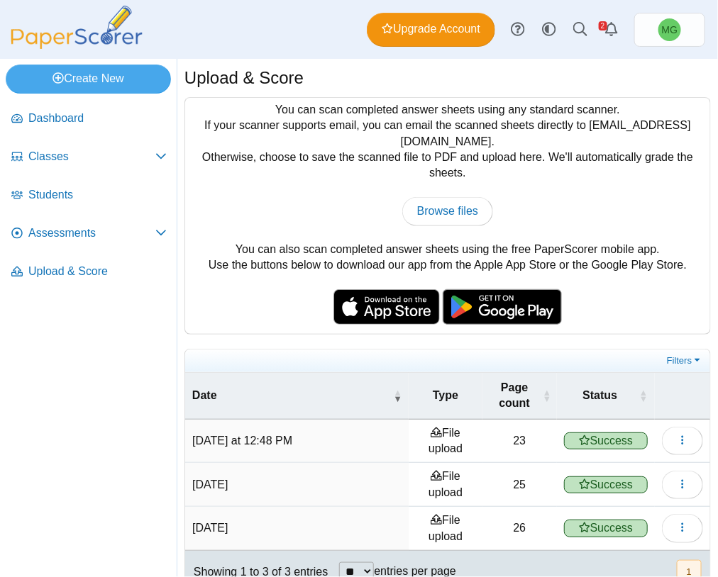
scroll to position [34, 0]
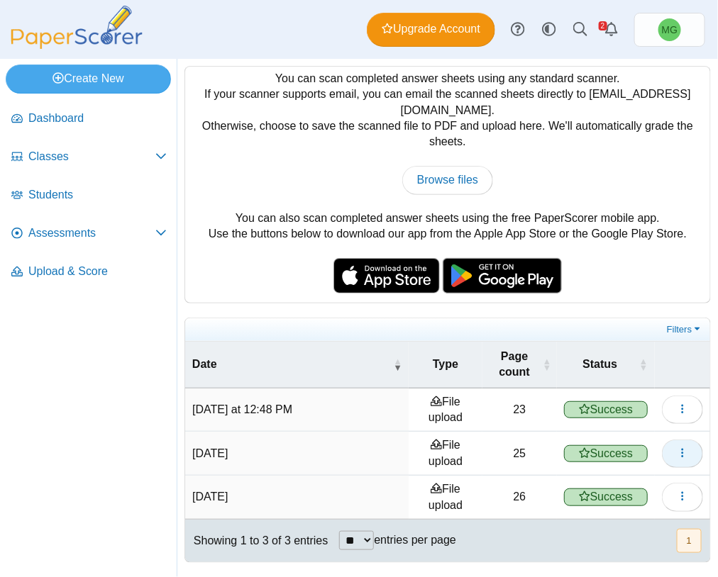
click at [677, 458] on icon "button" at bounding box center [682, 454] width 11 height 12
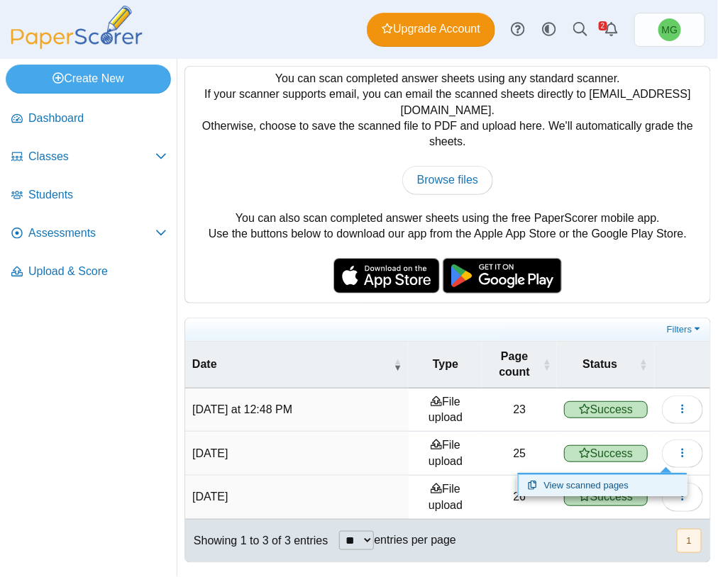
click at [611, 481] on link "View scanned pages" at bounding box center [602, 485] width 170 height 21
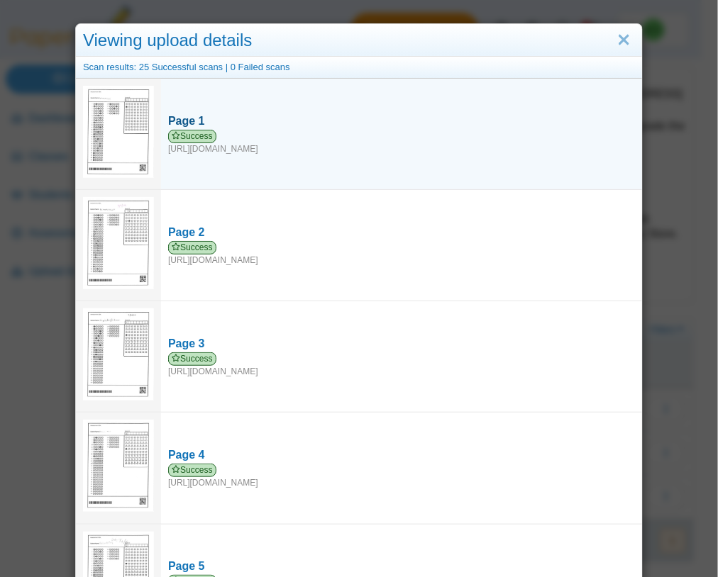
click at [169, 123] on div "Page 1" at bounding box center [401, 122] width 467 height 16
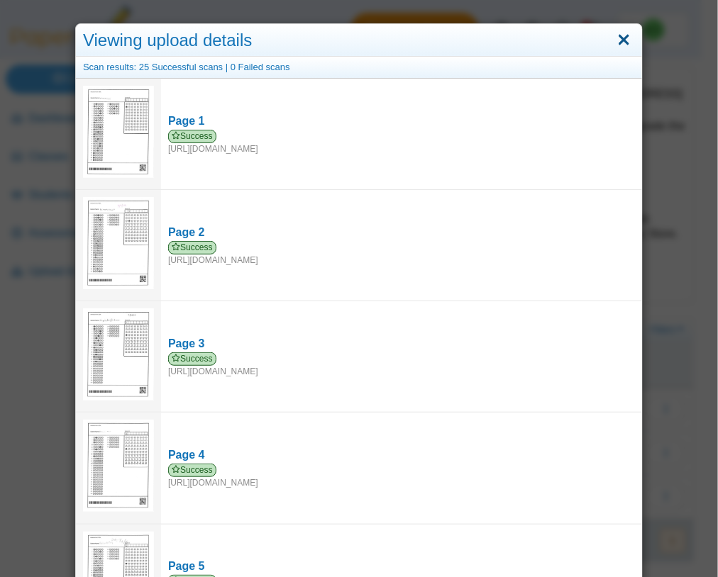
click at [614, 39] on link "Close" at bounding box center [624, 40] width 22 height 24
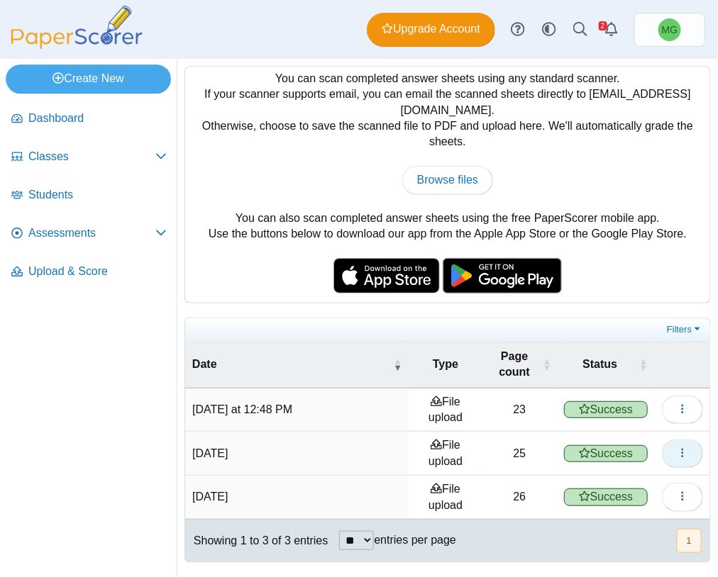
click at [677, 455] on icon "button" at bounding box center [682, 453] width 11 height 11
click at [677, 452] on icon "button" at bounding box center [682, 453] width 11 height 11
drag, startPoint x: 669, startPoint y: 452, endPoint x: 660, endPoint y: 452, distance: 9.2
click at [677, 452] on icon "button" at bounding box center [682, 453] width 11 height 11
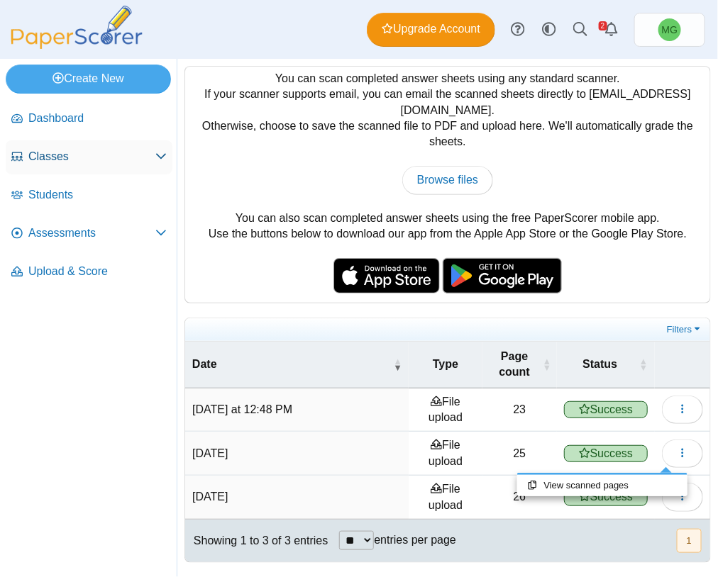
click at [62, 160] on span "Classes" at bounding box center [91, 157] width 127 height 16
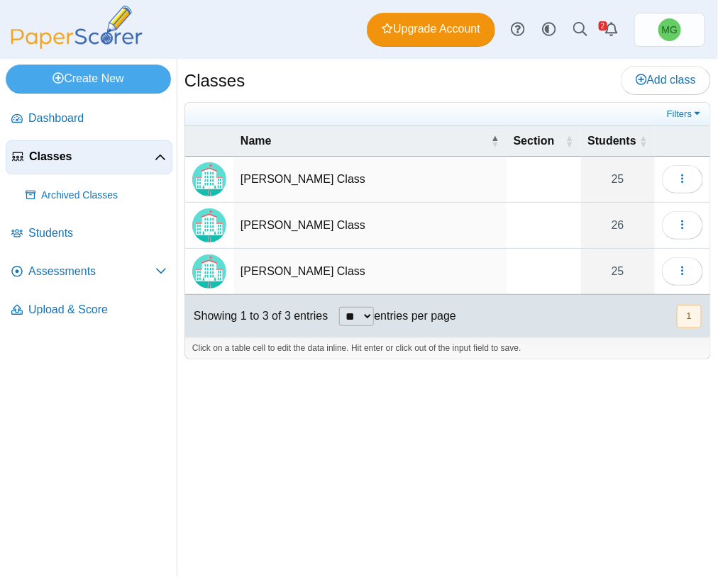
click at [268, 185] on td "Mr. Brito's Class" at bounding box center [369, 180] width 273 height 46
click at [209, 181] on img "Locally created class" at bounding box center [209, 179] width 34 height 34
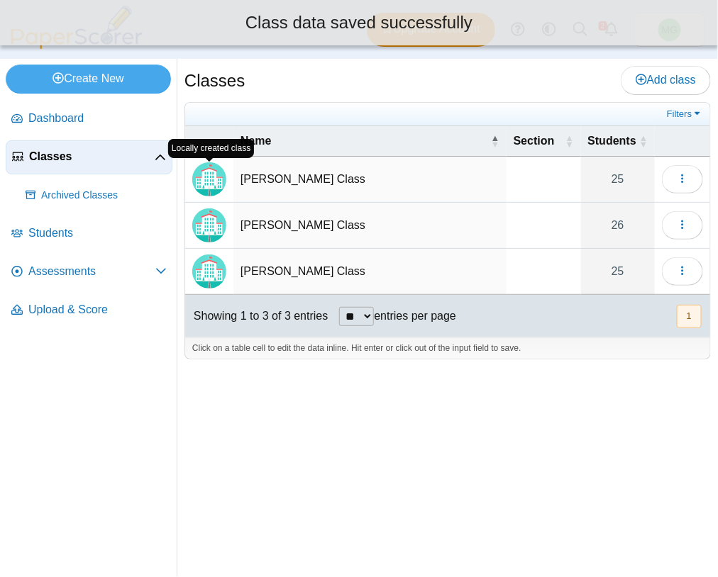
click at [207, 184] on img "Locally created class" at bounding box center [209, 179] width 34 height 34
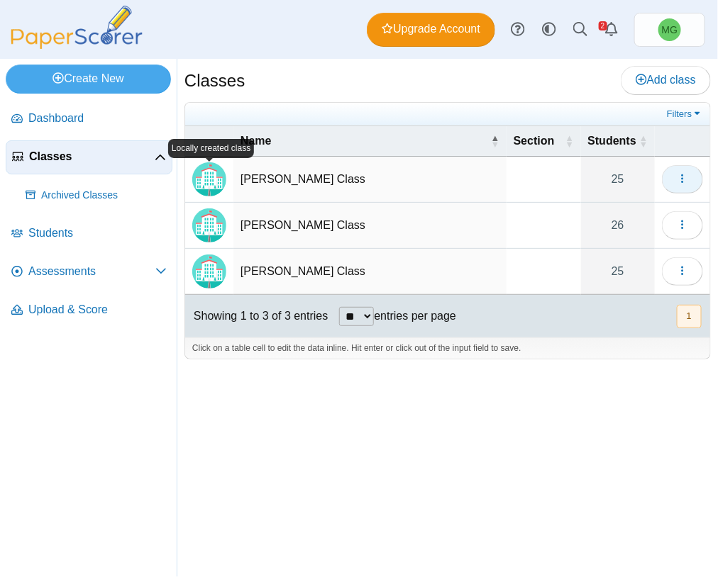
click at [673, 181] on button "button" at bounding box center [682, 179] width 41 height 28
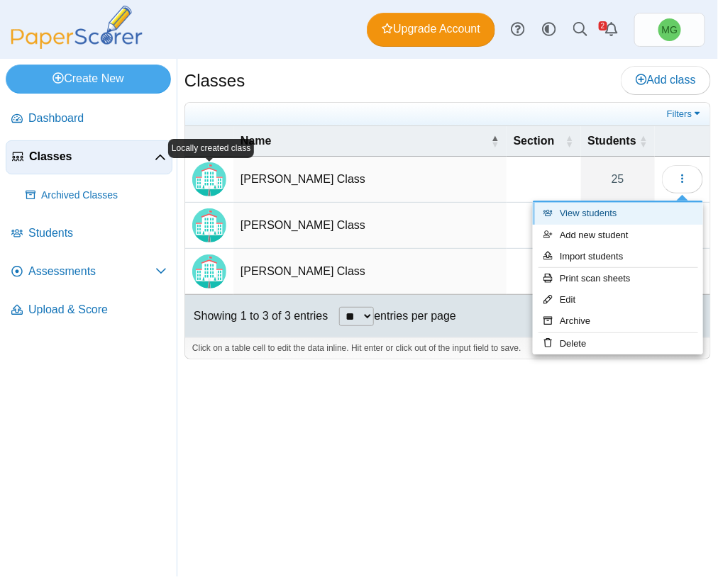
click at [609, 209] on link "View students" at bounding box center [618, 213] width 170 height 21
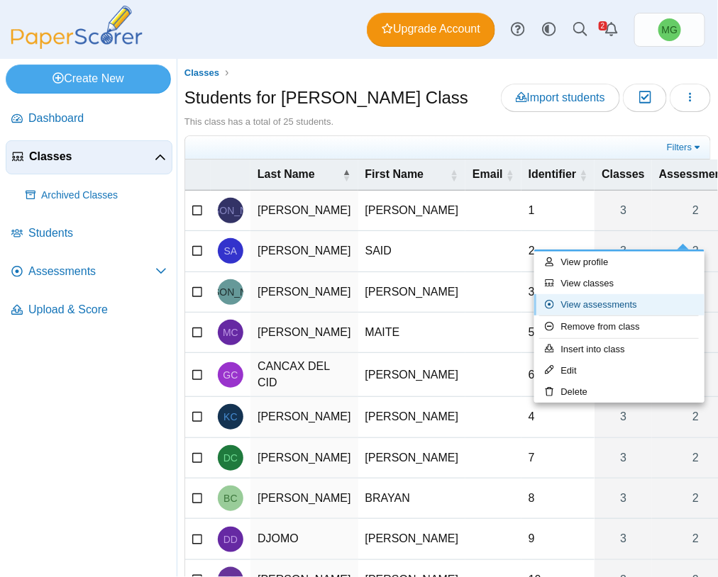
click at [634, 311] on link "View assessments" at bounding box center [619, 304] width 170 height 21
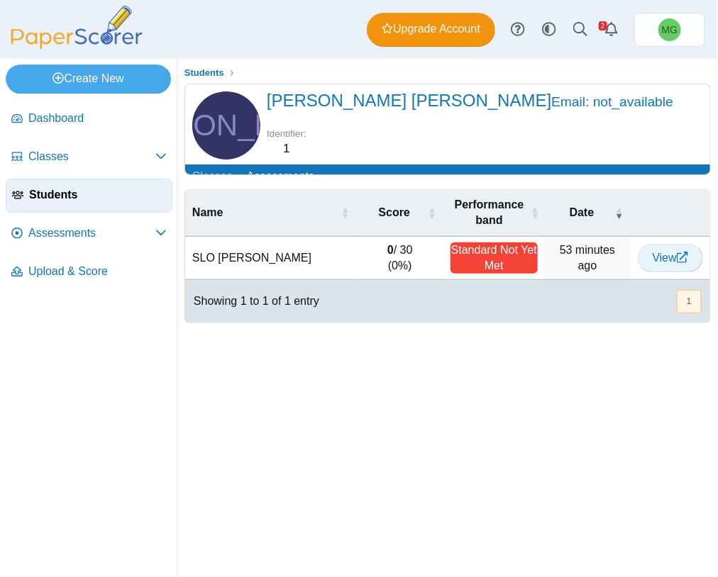
click at [677, 263] on use at bounding box center [682, 257] width 11 height 11
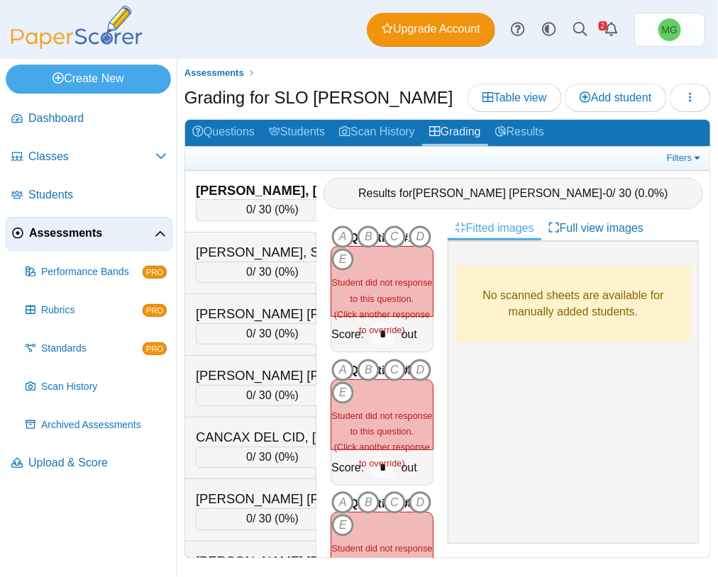
click at [273, 216] on div "0 / 30 ( 0% )" at bounding box center [272, 209] width 153 height 21
click at [249, 275] on span "0" at bounding box center [249, 272] width 6 height 12
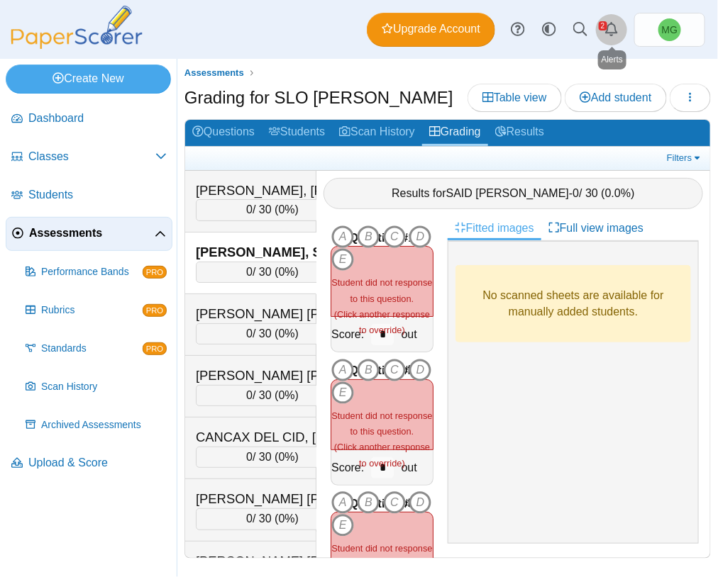
click at [618, 33] on link "Alerts" at bounding box center [611, 29] width 31 height 31
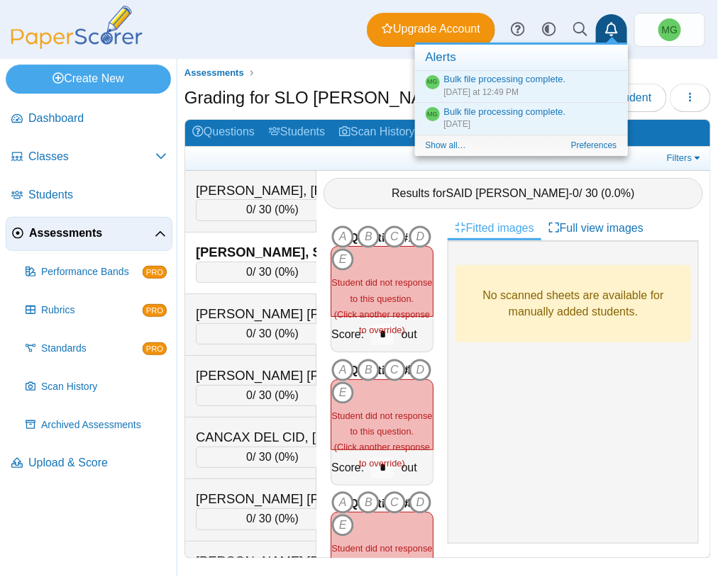
click at [604, 31] on icon "Alerts" at bounding box center [611, 29] width 14 height 14
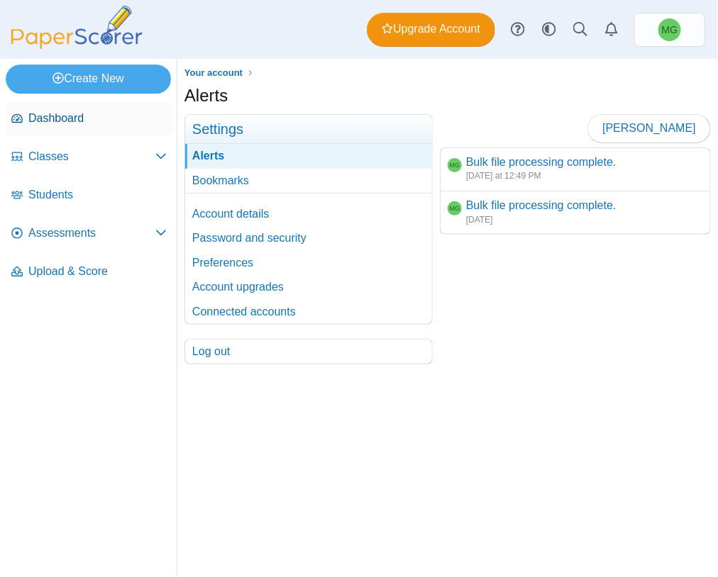
click at [60, 120] on span "Dashboard" at bounding box center [97, 119] width 138 height 16
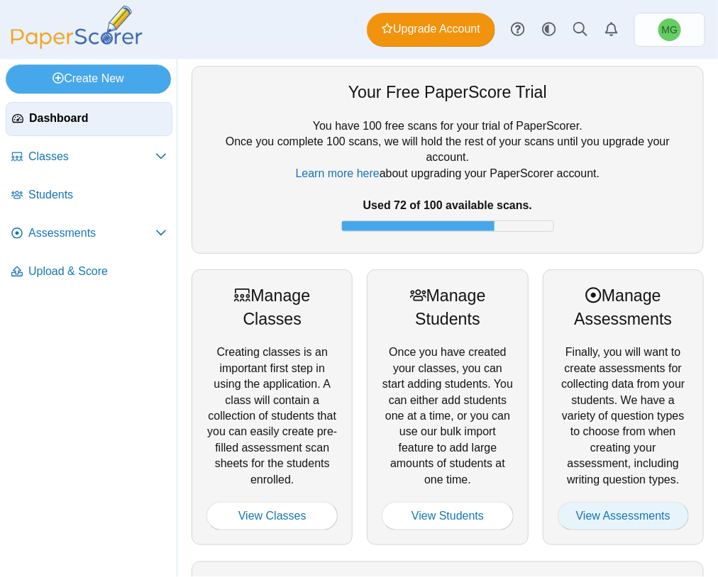
click at [615, 522] on link "View Assessments" at bounding box center [623, 516] width 131 height 28
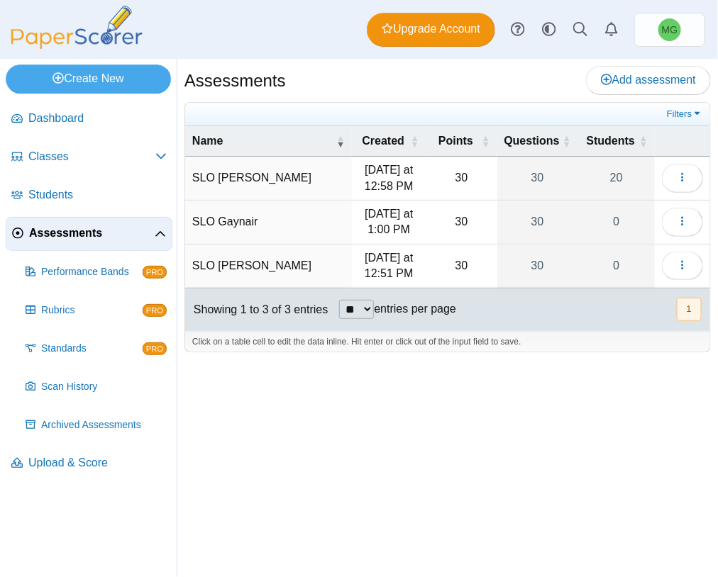
click at [211, 275] on td "SLO Brito" at bounding box center [268, 267] width 167 height 44
click at [248, 172] on td "SLO McDaniel" at bounding box center [268, 179] width 167 height 44
click at [373, 177] on time "Today at 12:58 PM" at bounding box center [389, 178] width 48 height 28
click at [350, 458] on div "Assessments Add assessment 30" at bounding box center [447, 318] width 541 height 519
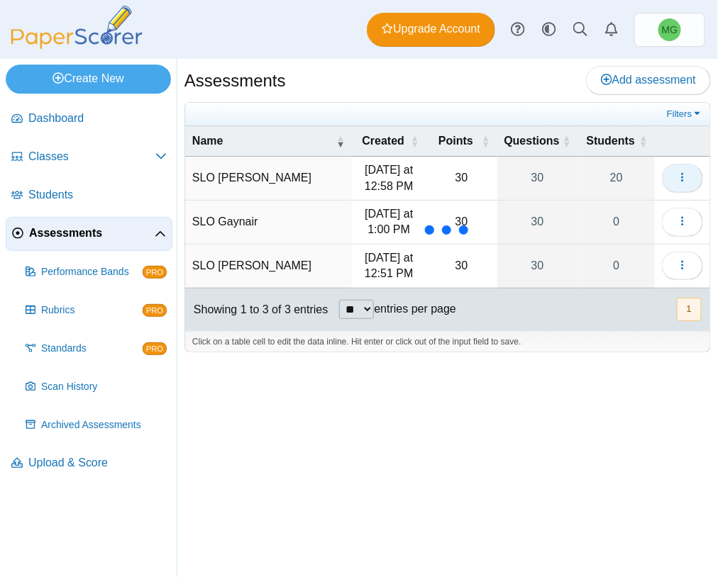
click at [696, 189] on button "button" at bounding box center [682, 178] width 41 height 28
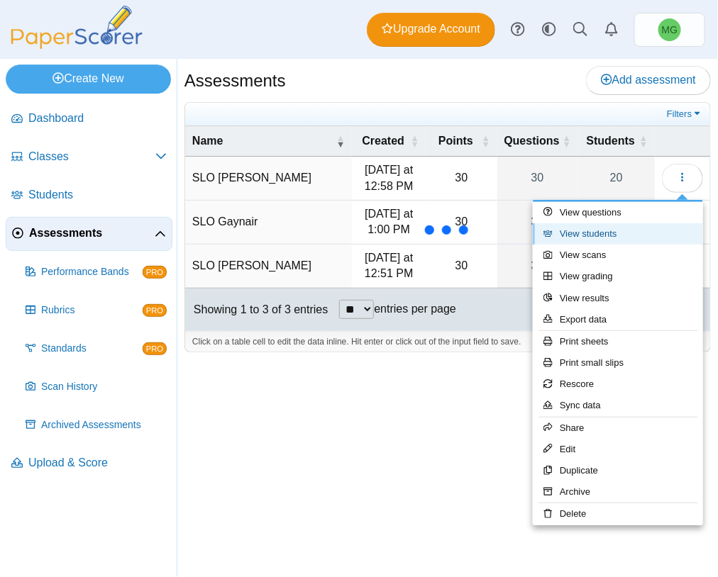
click at [607, 226] on link "View students" at bounding box center [618, 233] width 170 height 21
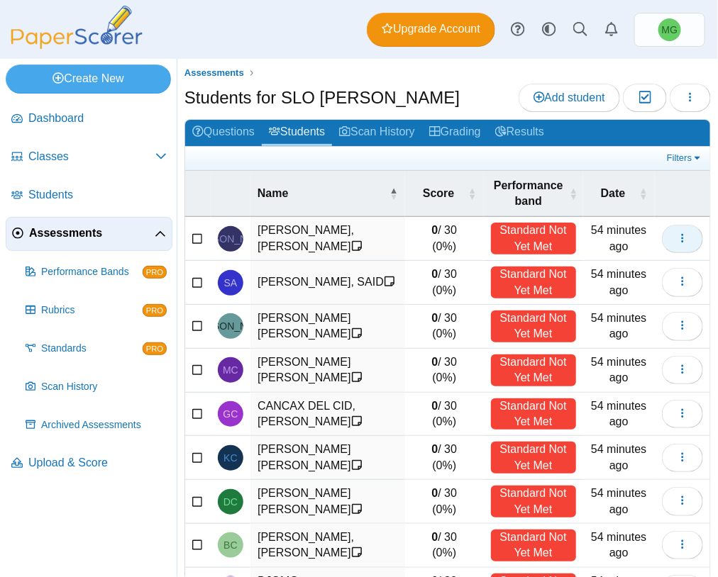
click at [662, 233] on button "button" at bounding box center [682, 239] width 41 height 28
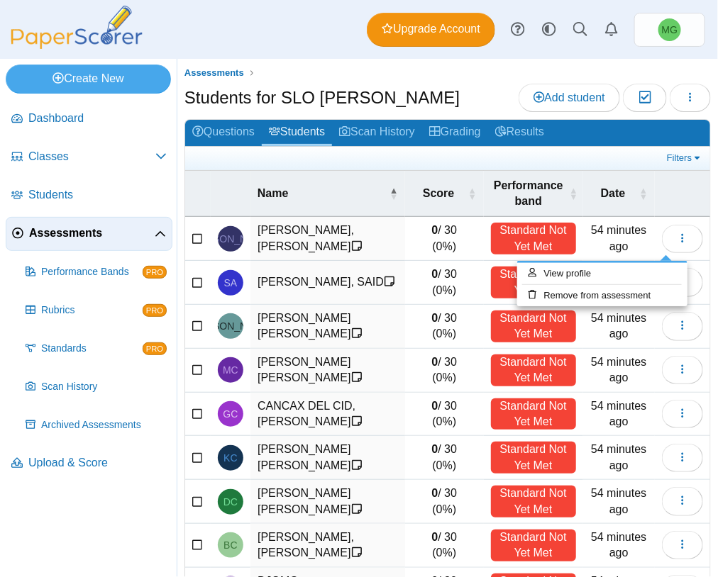
click at [537, 243] on div "Standard Not Yet Met" at bounding box center [533, 239] width 85 height 32
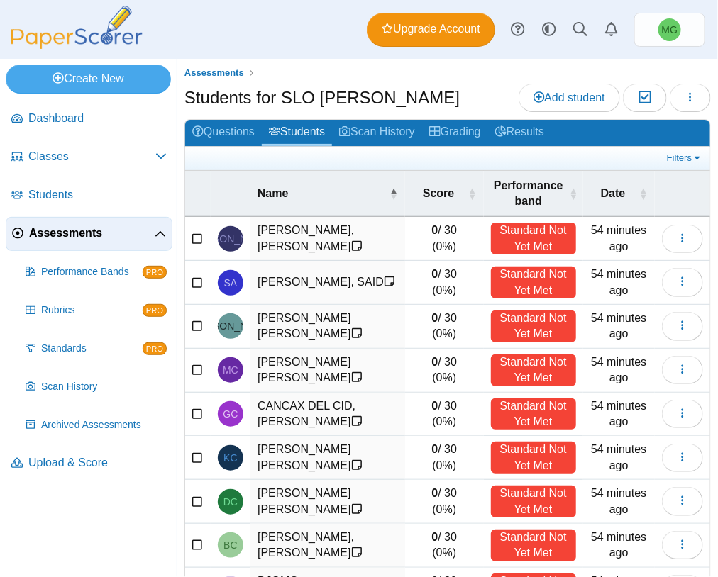
click at [517, 248] on div "Standard Not Yet Met" at bounding box center [533, 239] width 85 height 32
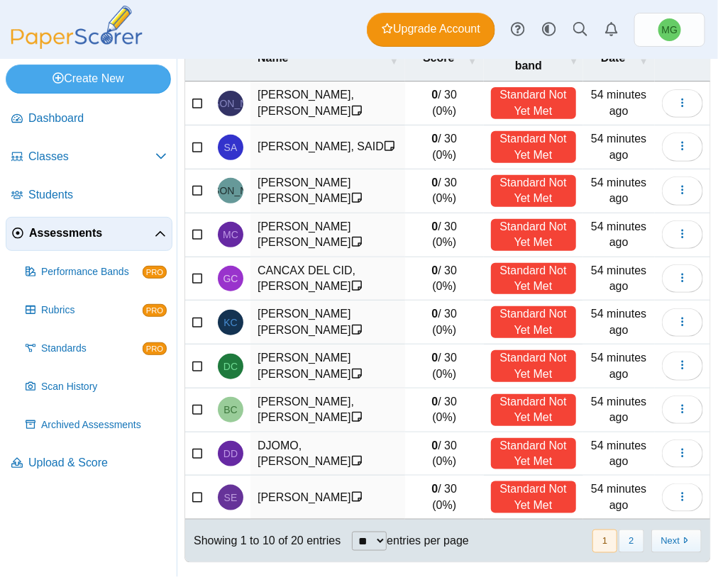
click at [631, 537] on nav "« Prev 1 2 Next »" at bounding box center [646, 541] width 111 height 23
click at [619, 538] on button "2" at bounding box center [631, 541] width 25 height 23
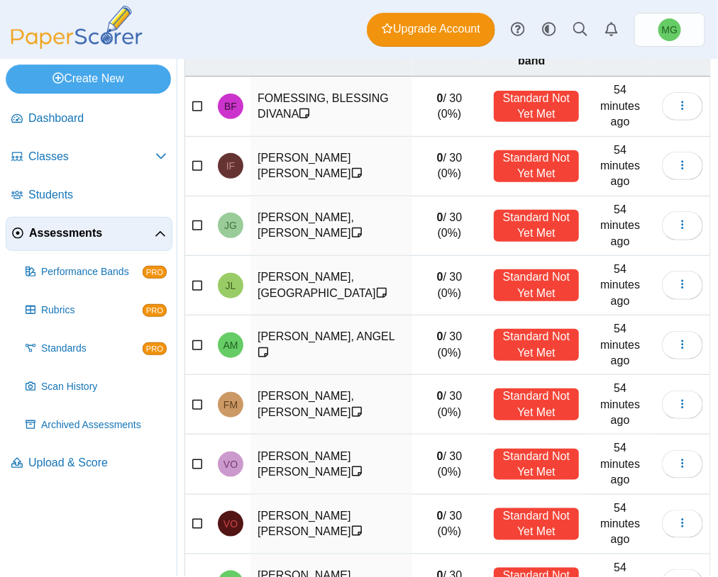
scroll to position [0, 0]
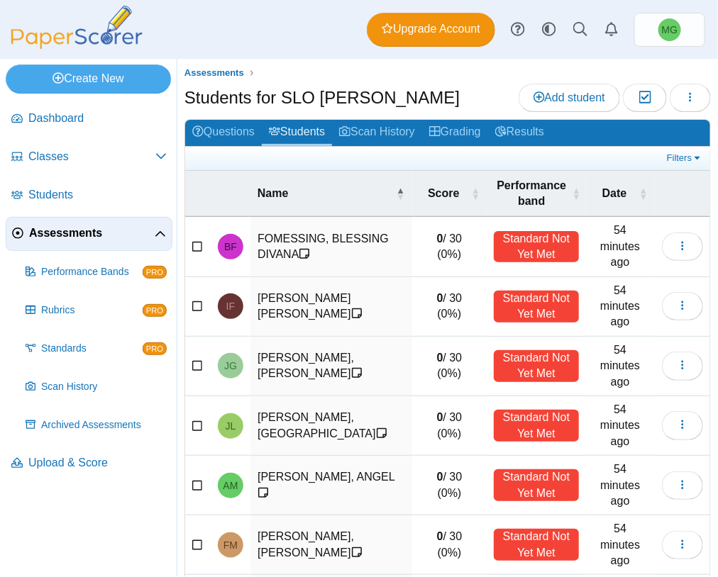
click at [307, 250] on icon at bounding box center [304, 253] width 11 height 11
click at [309, 248] on icon at bounding box center [304, 253] width 11 height 11
click at [662, 238] on button "button" at bounding box center [682, 247] width 41 height 28
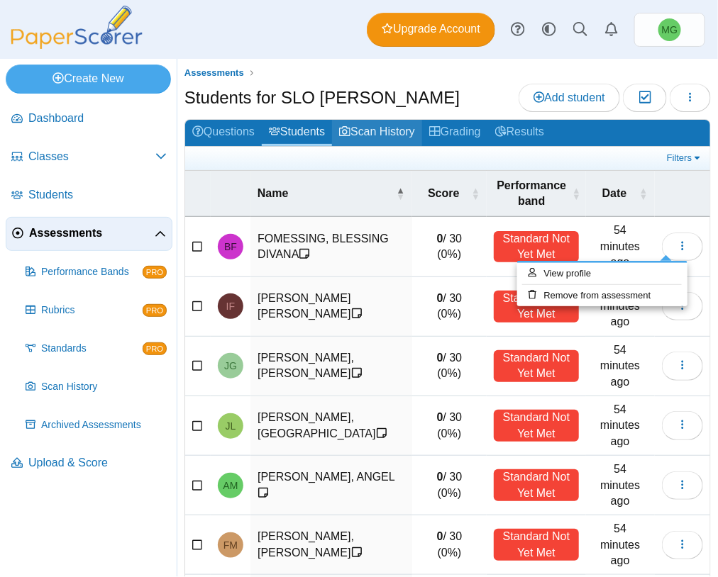
click at [409, 128] on link "Scan History" at bounding box center [377, 133] width 90 height 26
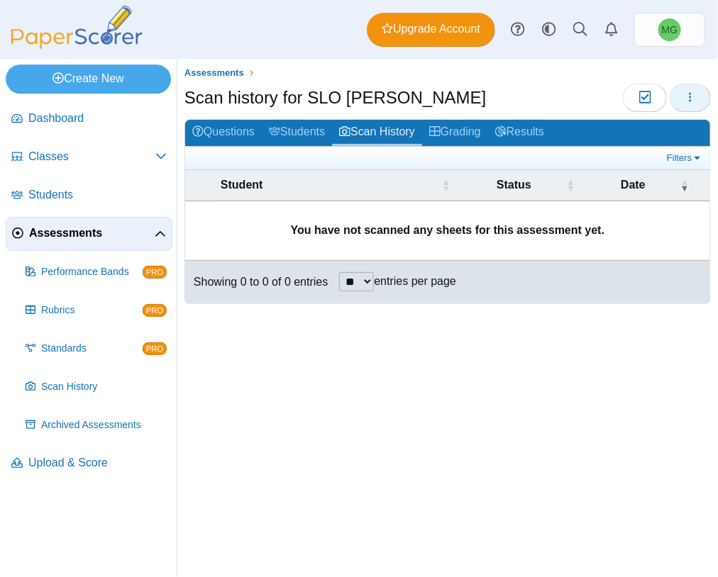
click at [702, 96] on button "button" at bounding box center [690, 98] width 41 height 28
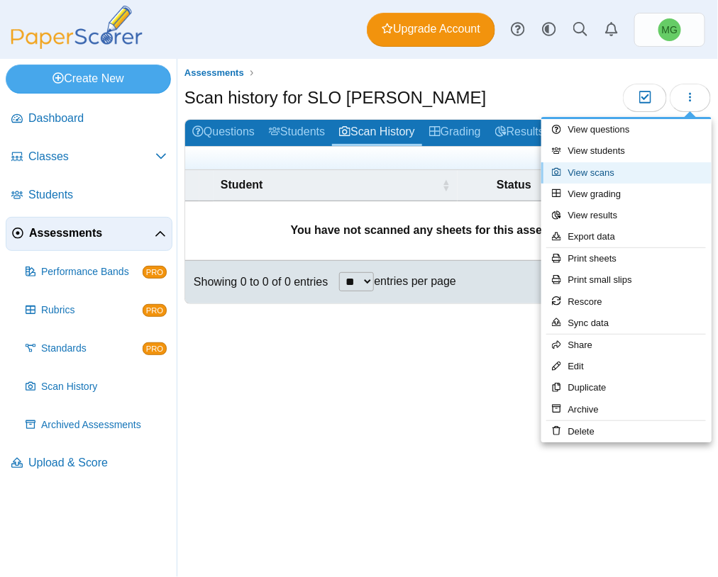
click at [596, 172] on link "View scans" at bounding box center [626, 172] width 170 height 21
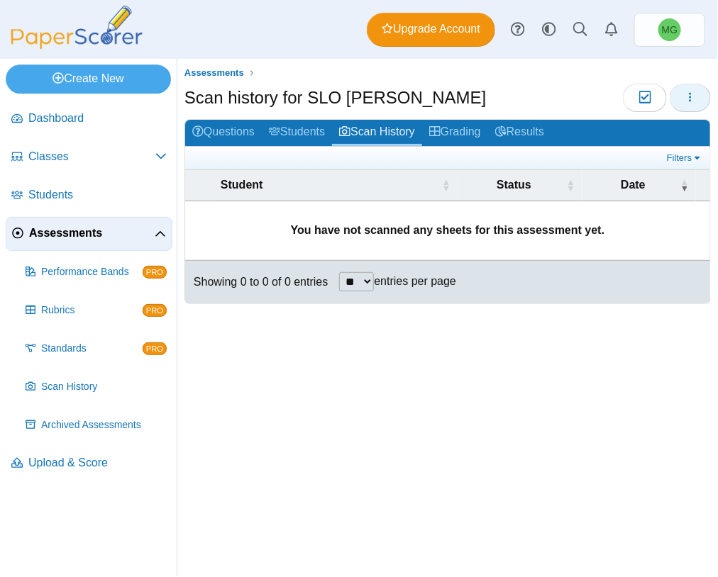
click at [692, 107] on button "button" at bounding box center [690, 98] width 41 height 28
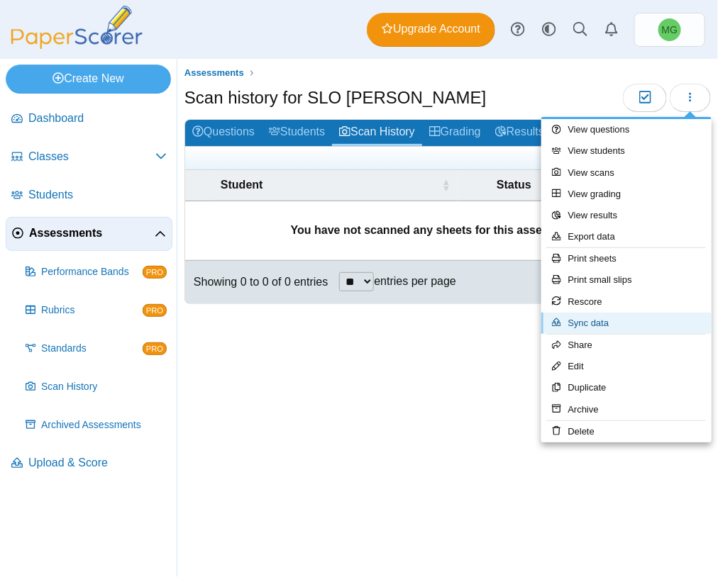
click at [637, 330] on link "Sync data" at bounding box center [626, 323] width 170 height 21
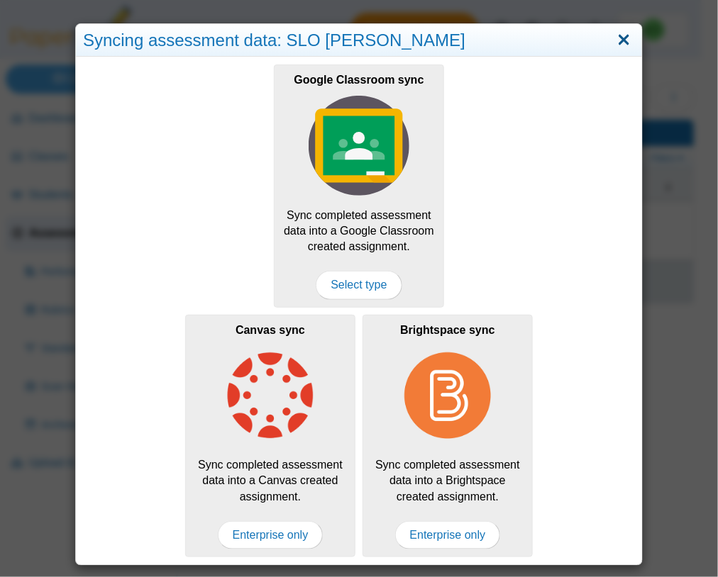
click at [613, 45] on link "Close" at bounding box center [624, 40] width 22 height 24
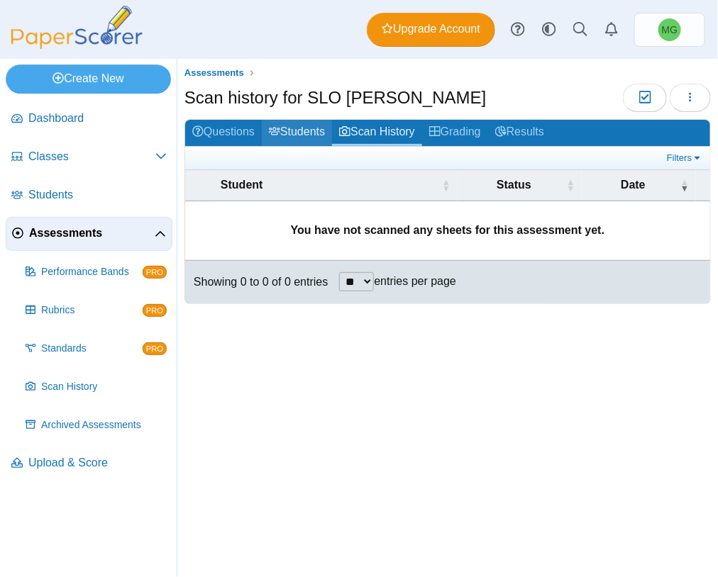
click at [292, 137] on link "Students" at bounding box center [297, 133] width 70 height 26
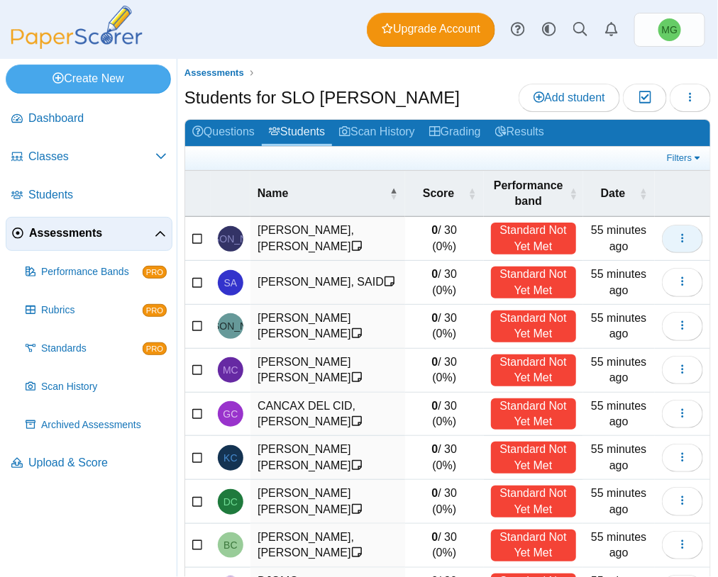
click at [662, 239] on button "button" at bounding box center [682, 239] width 41 height 28
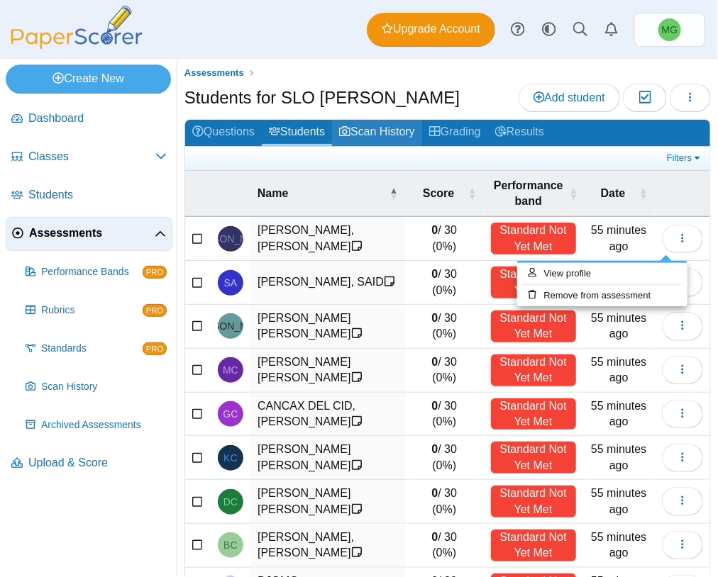
click at [362, 135] on link "Scan History" at bounding box center [377, 133] width 90 height 26
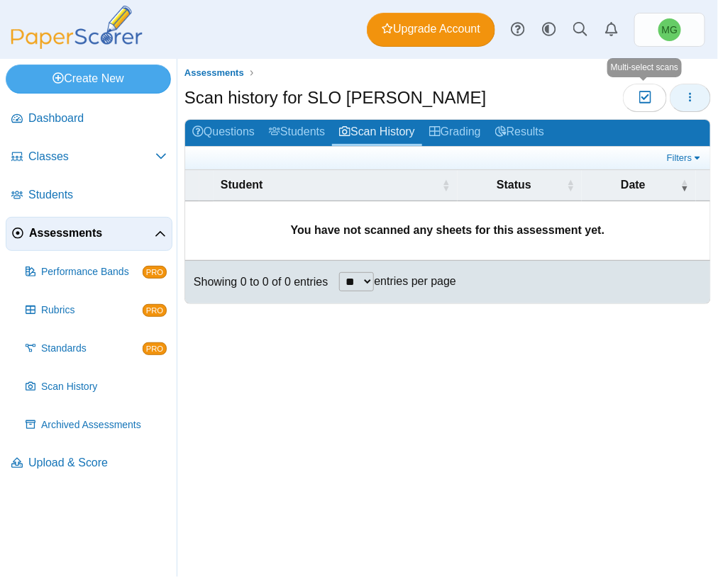
click at [692, 92] on icon "button" at bounding box center [690, 97] width 11 height 11
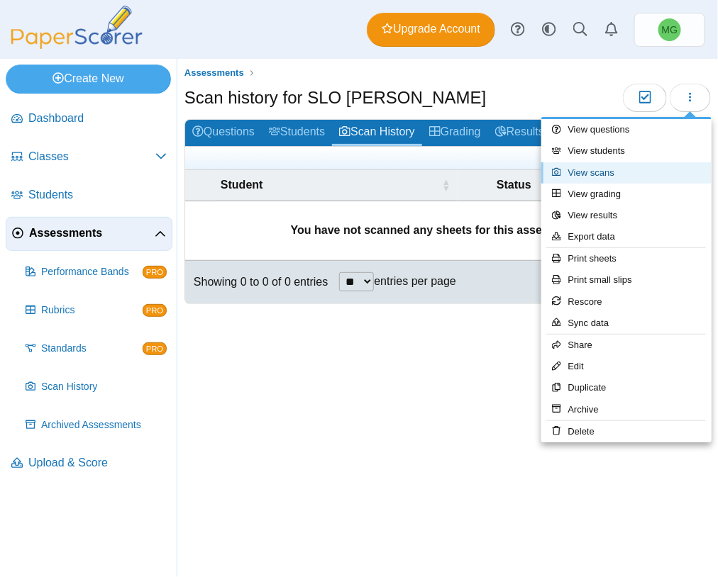
click at [618, 167] on link "View scans" at bounding box center [626, 172] width 170 height 21
